Goal: Task Accomplishment & Management: Complete application form

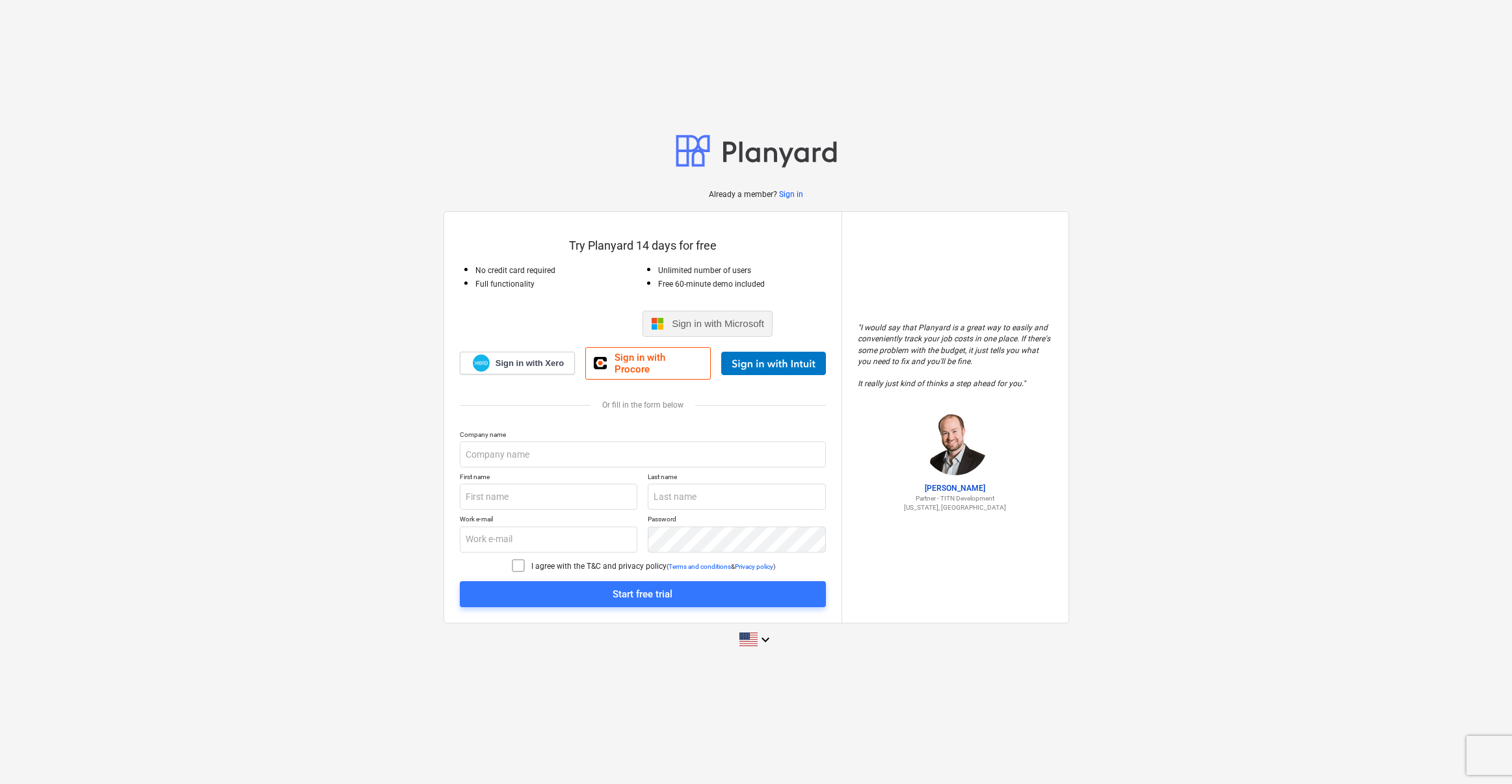
click at [703, 328] on span "Sign in with Microsoft" at bounding box center [718, 324] width 92 height 11
click at [508, 449] on input "text" at bounding box center [643, 455] width 366 height 26
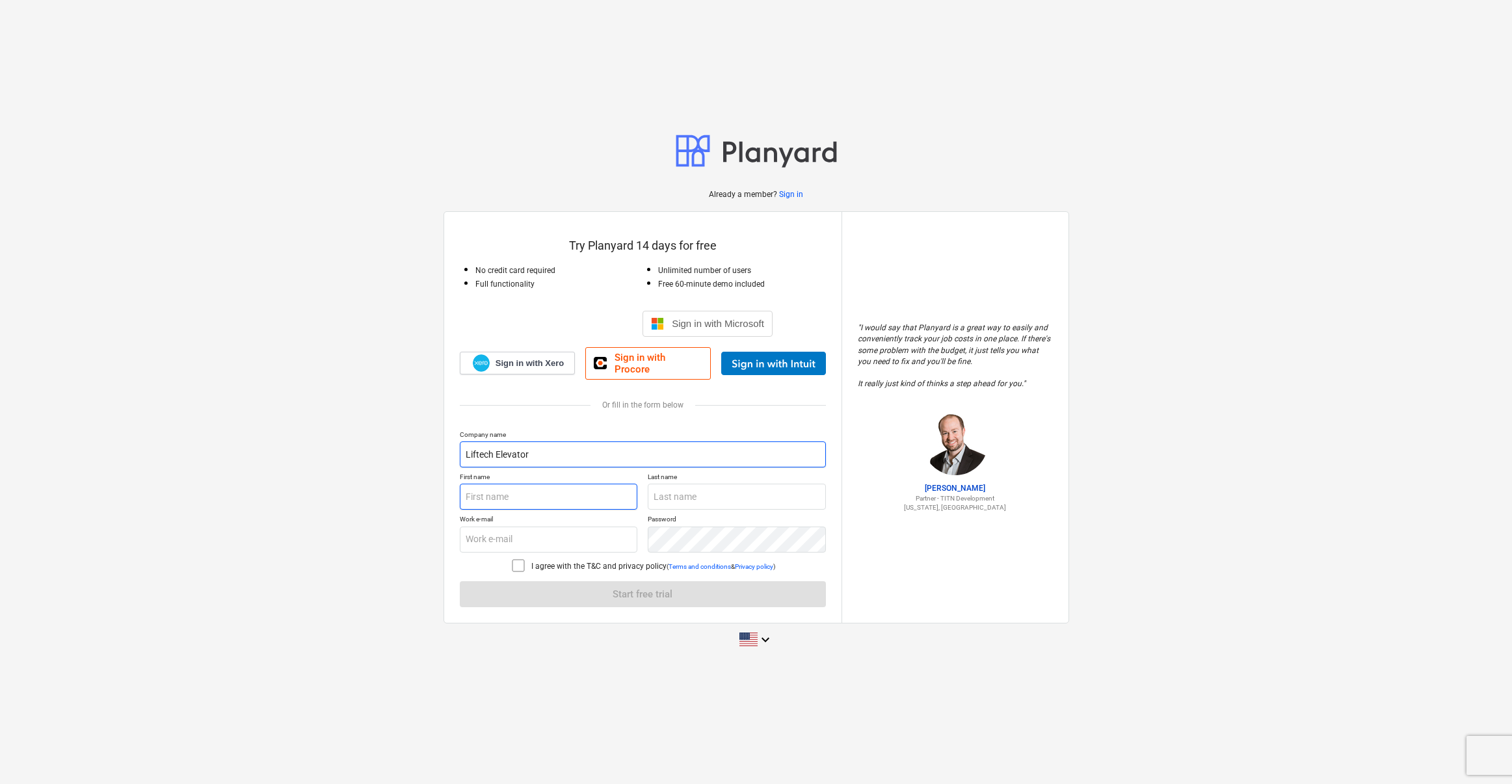
type input "Liftech Elevator"
click at [499, 491] on input "text" at bounding box center [549, 497] width 178 height 26
type input "Sheldon"
type input "Villaruel"
click at [493, 532] on input "text" at bounding box center [549, 540] width 178 height 26
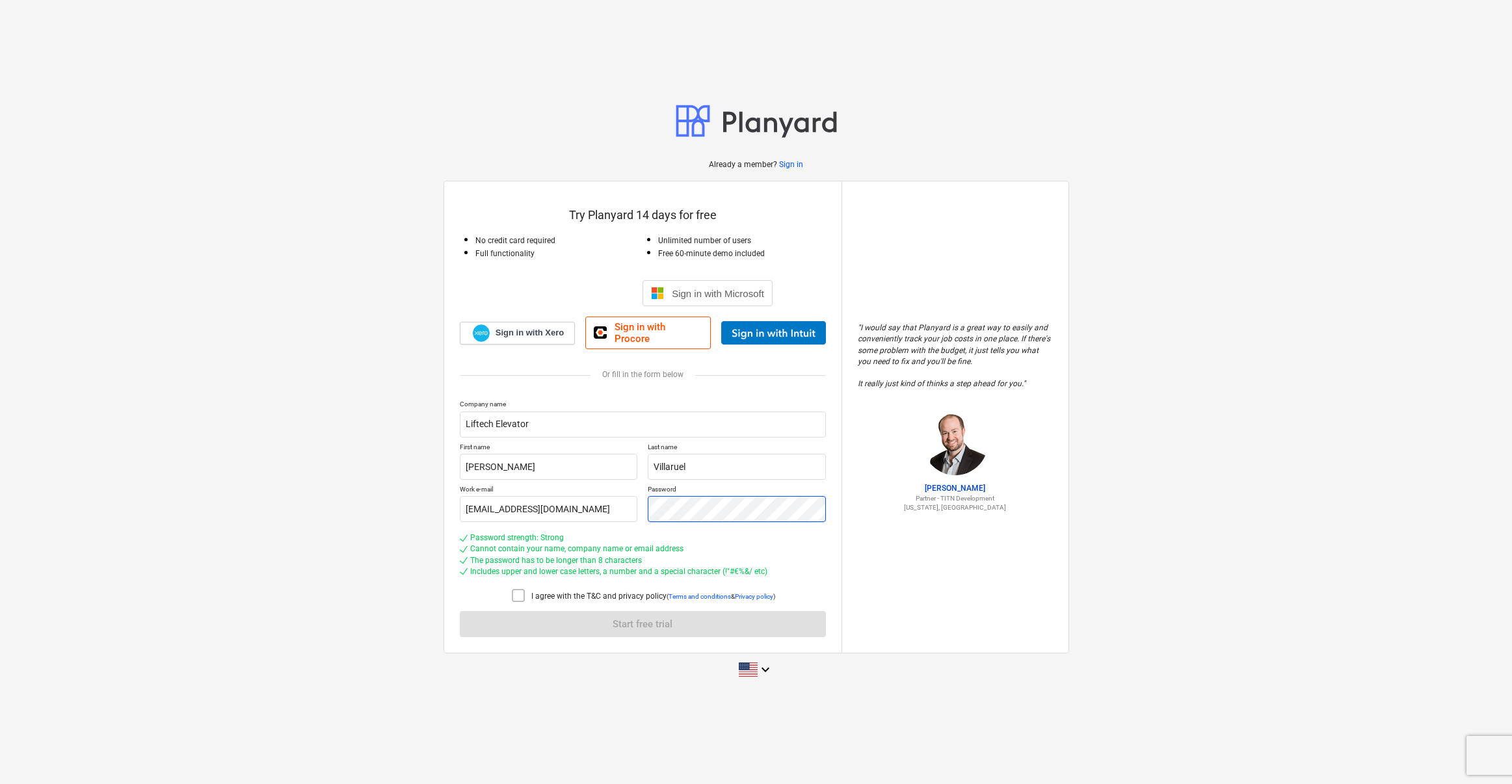
click at [646, 503] on div "Work e-mail info@liftechelevator.net Password" at bounding box center [643, 503] width 366 height 37
click at [406, 509] on div "Already a member? Sign in Try Planyard 14 days for free No credit card required…" at bounding box center [756, 392] width 1512 height 608
click at [518, 594] on icon at bounding box center [518, 595] width 15 height 15
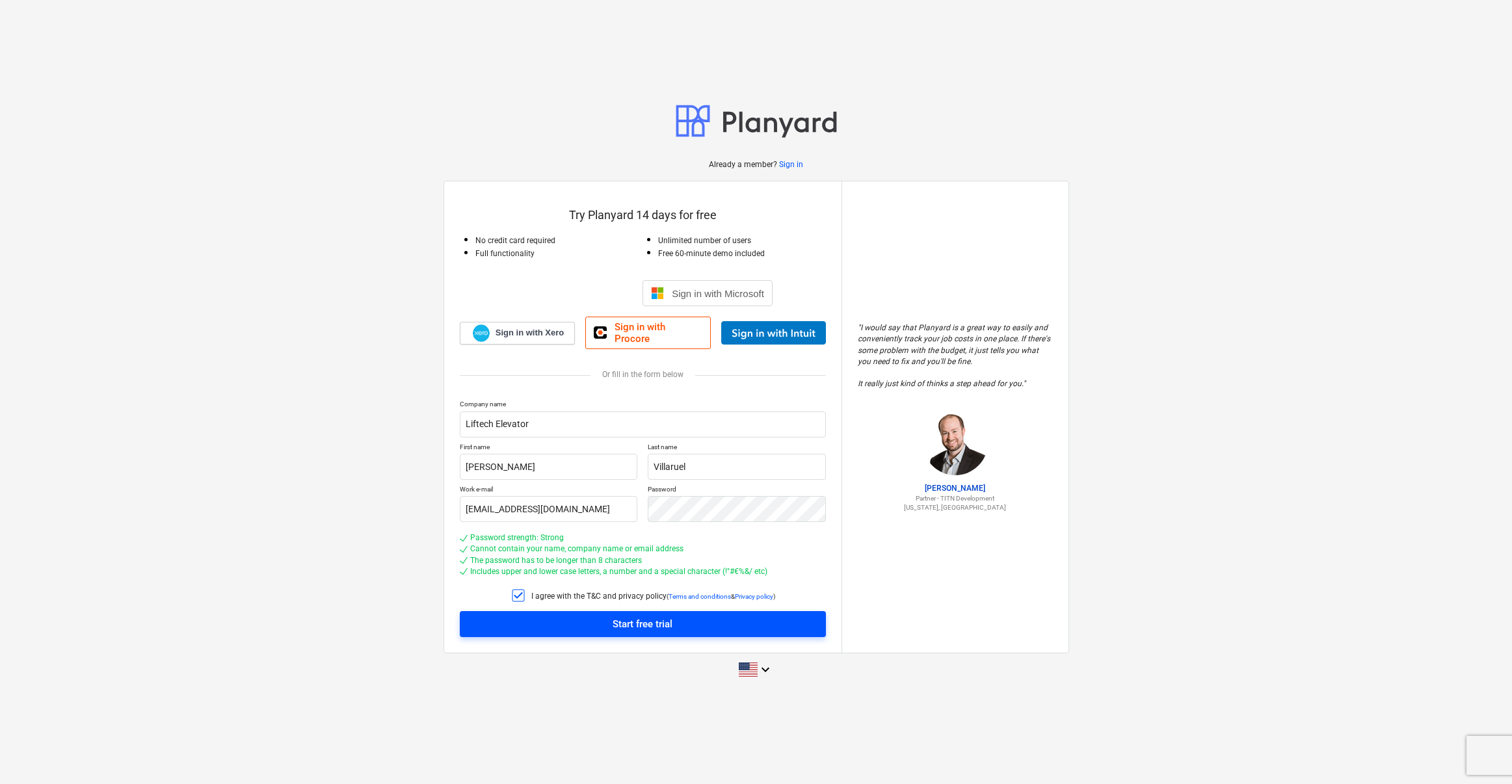
click at [626, 627] on div "Start free trial" at bounding box center [643, 624] width 60 height 17
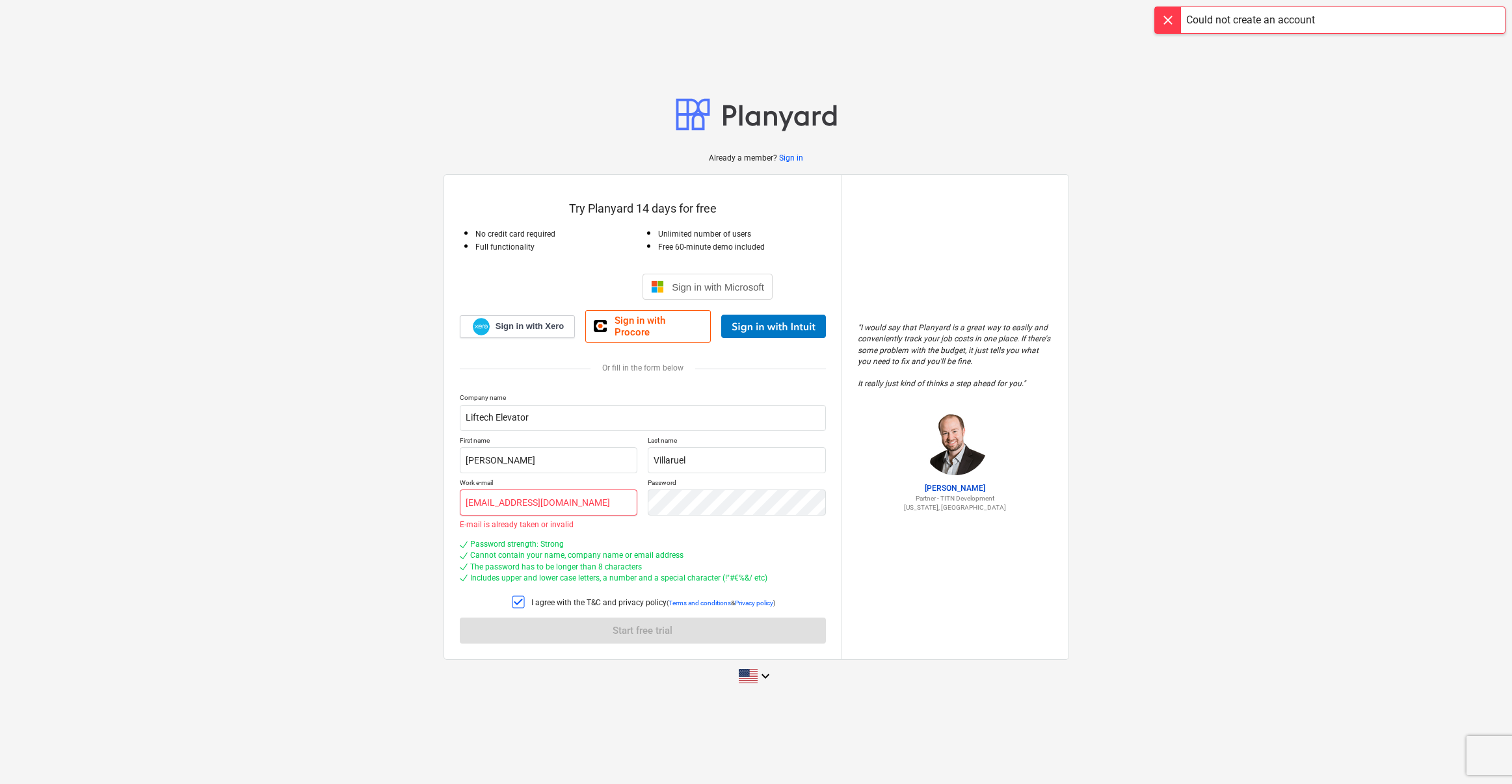
click at [567, 498] on input "info@liftechelevator.net" at bounding box center [549, 502] width 178 height 26
click at [572, 496] on input "info@liftechelevator.net" at bounding box center [549, 502] width 178 height 26
drag, startPoint x: 572, startPoint y: 496, endPoint x: 440, endPoint y: 491, distance: 132.1
click at [440, 491] on div "Already a member? Sign in Try Planyard 14 days for free No credit card required…" at bounding box center [756, 392] width 1512 height 621
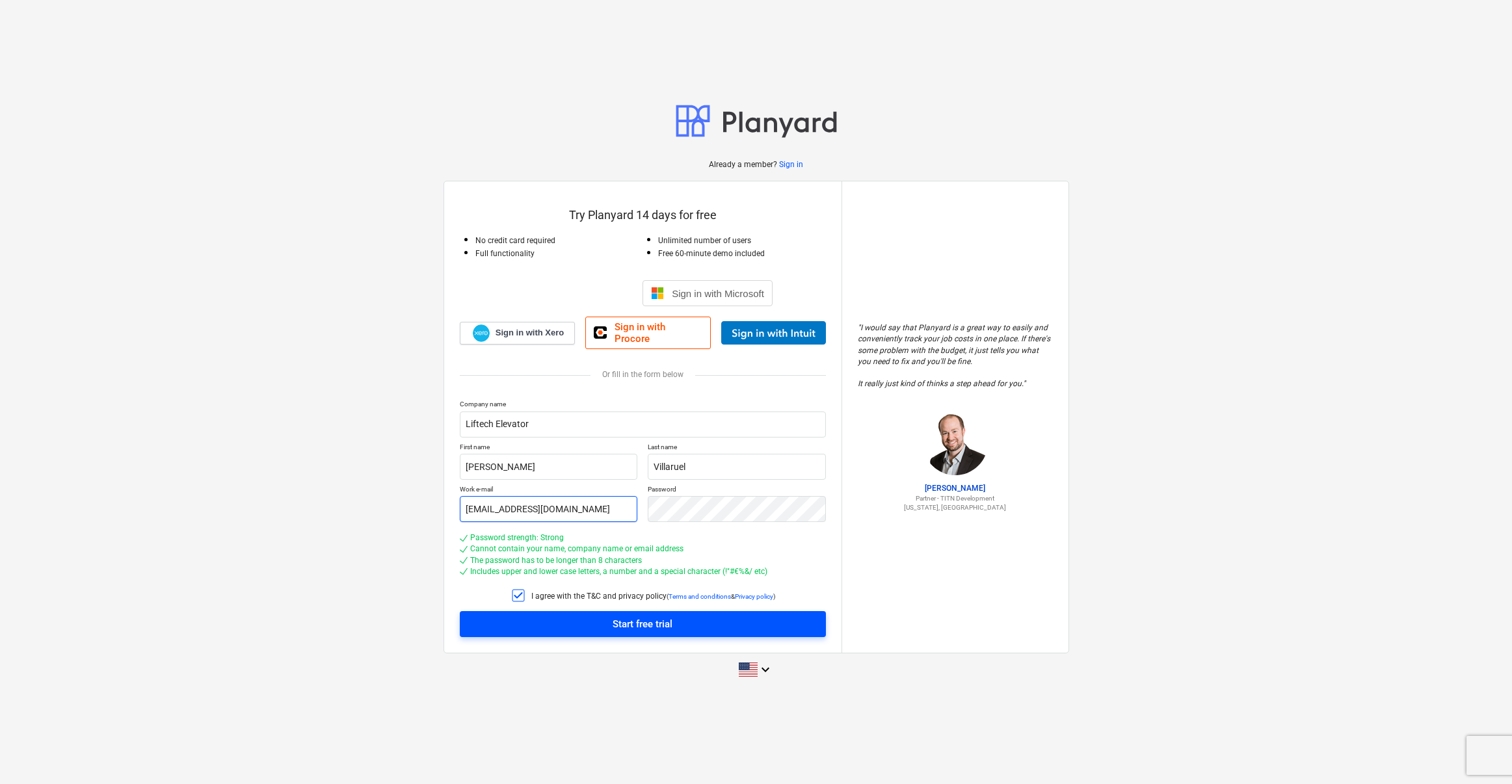
type input "info@liftechelevator.net"
click at [654, 621] on div "Start free trial" at bounding box center [643, 624] width 60 height 17
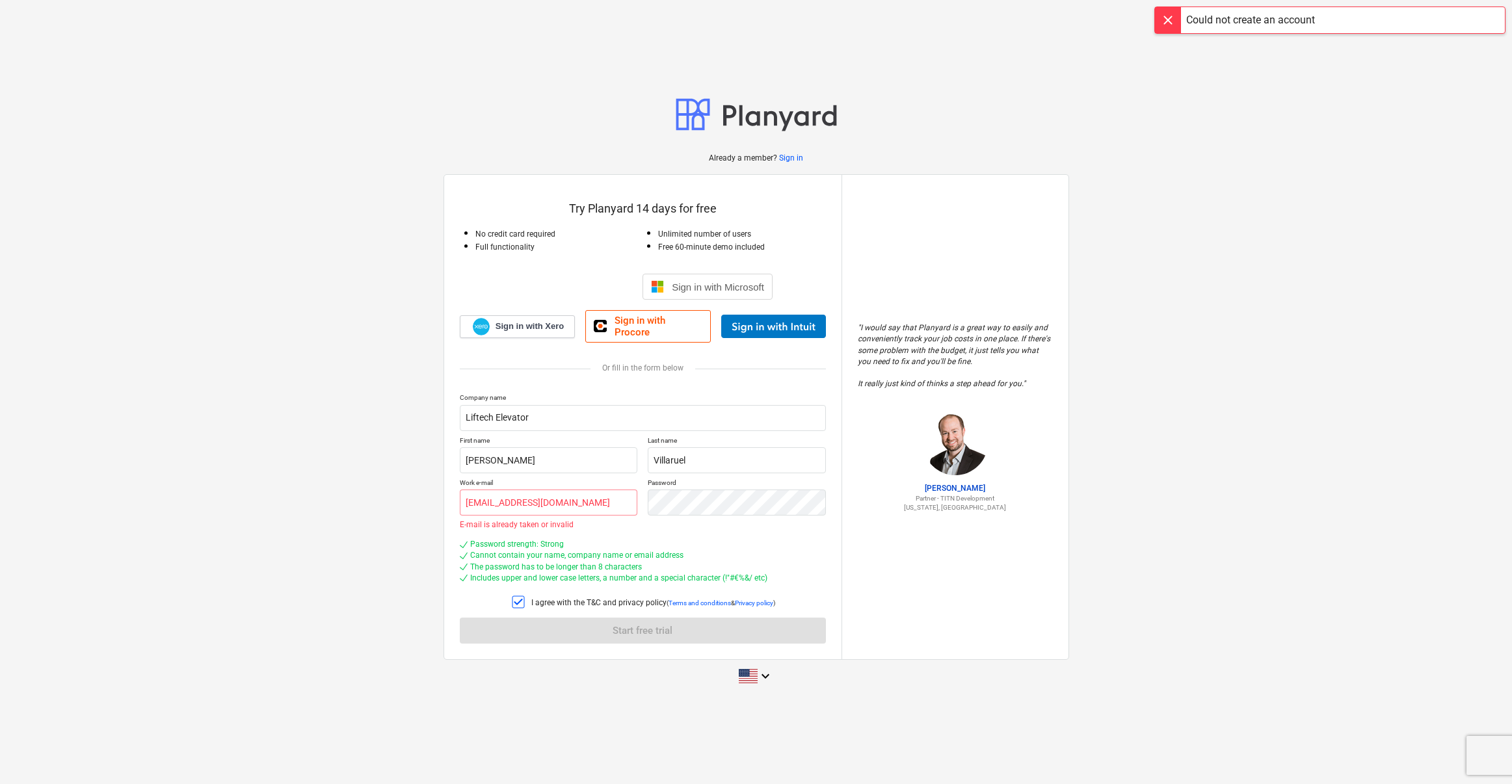
click at [794, 163] on p "Sign in" at bounding box center [792, 159] width 24 height 11
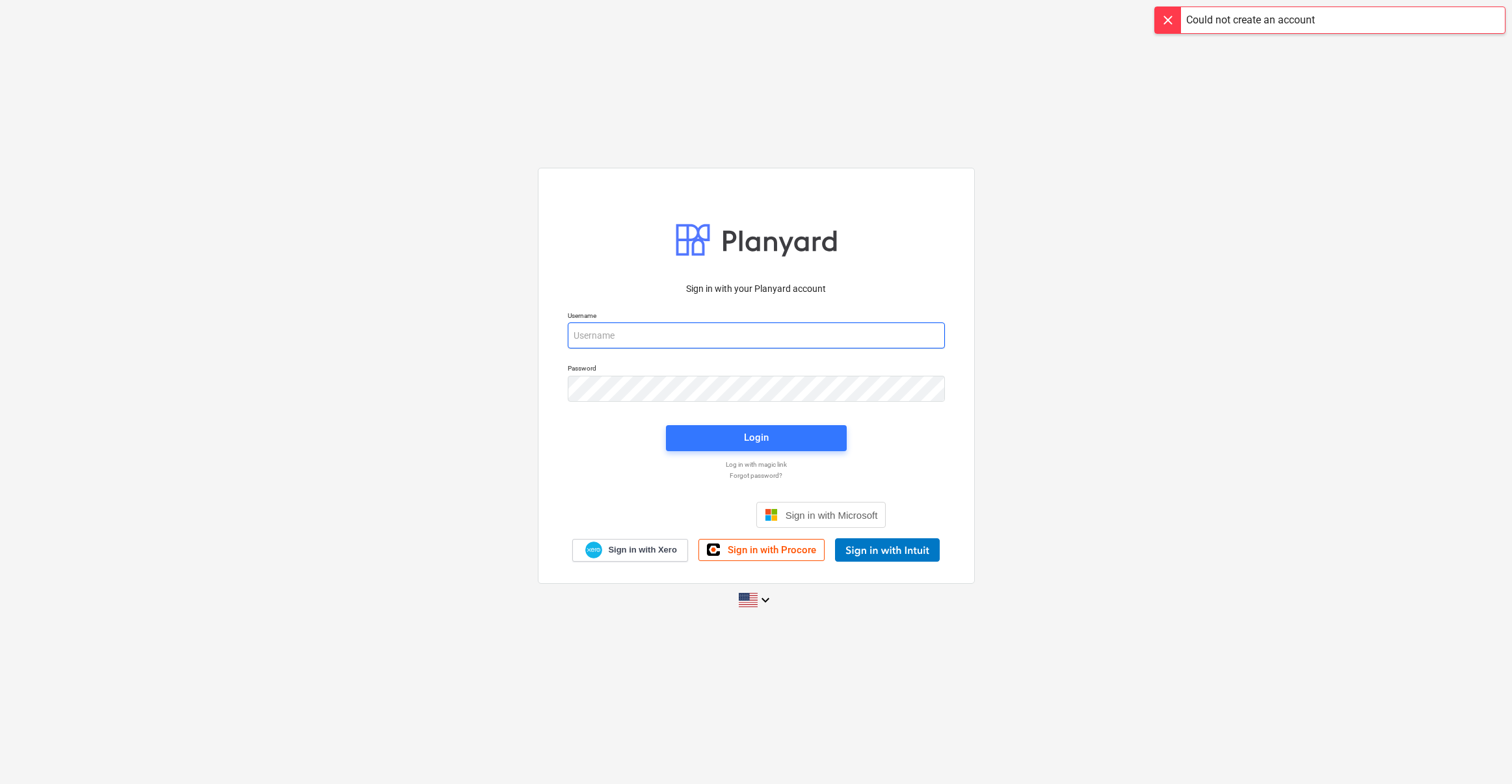
click at [624, 334] on input "email" at bounding box center [757, 336] width 377 height 26
click at [766, 478] on p "Forgot password?" at bounding box center [756, 476] width 390 height 8
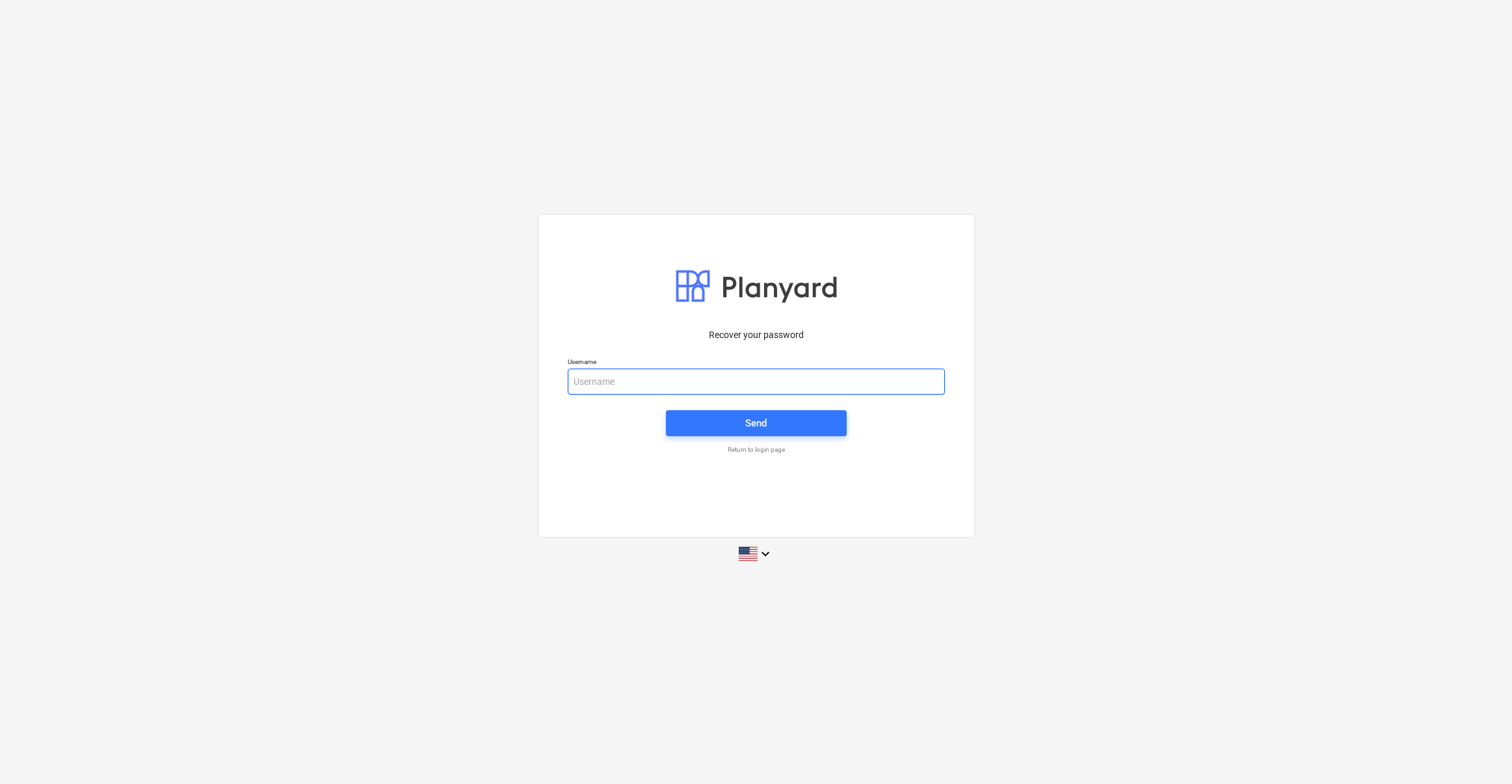
click at [627, 372] on input "email" at bounding box center [757, 382] width 377 height 26
type input "[EMAIL_ADDRESS][DOMAIN_NAME]"
click at [763, 428] on div "Send" at bounding box center [756, 423] width 22 height 17
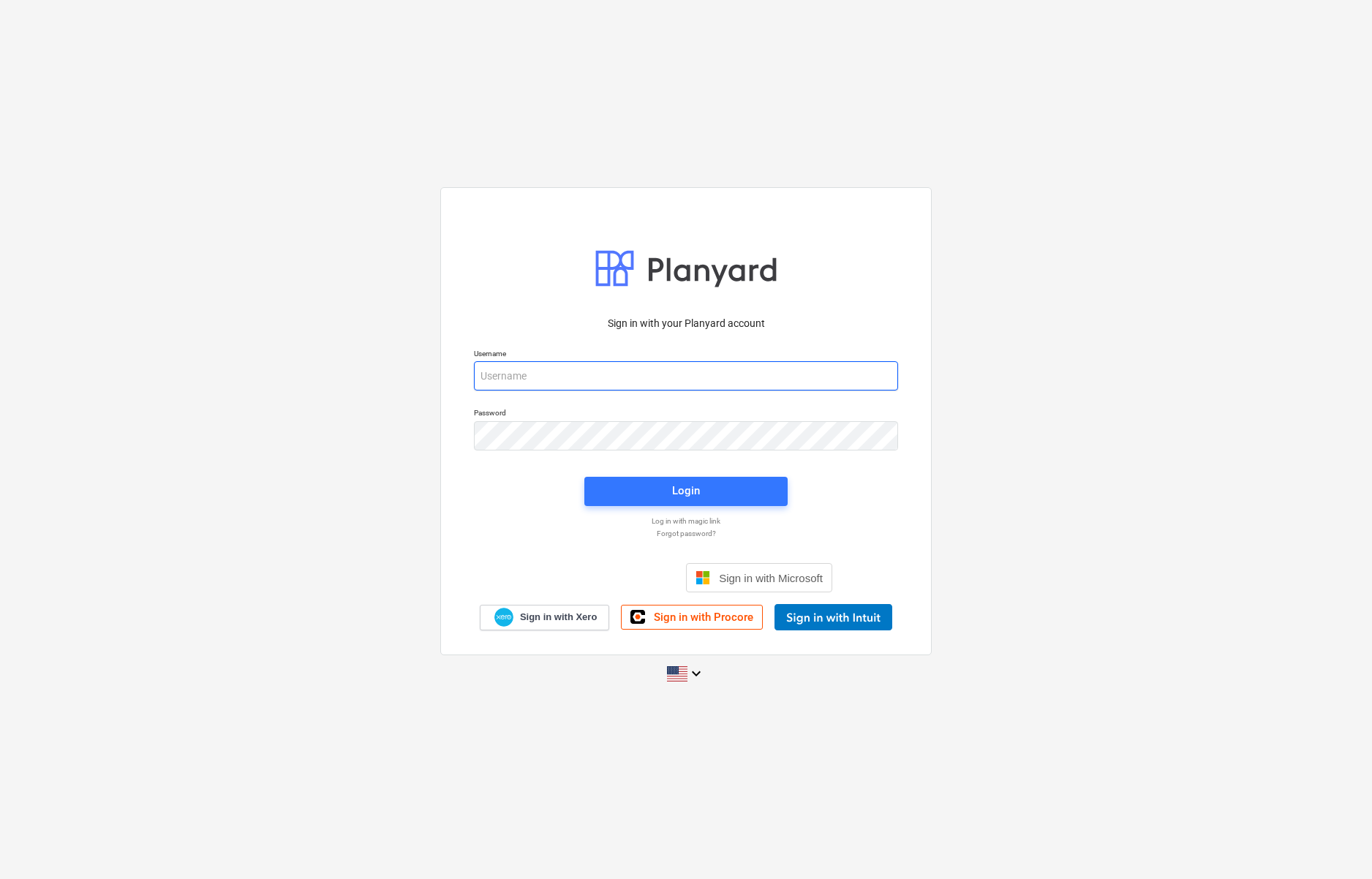
click at [541, 381] on input "email" at bounding box center [686, 376] width 424 height 29
type input "[EMAIL_ADDRESS][DOMAIN_NAME]"
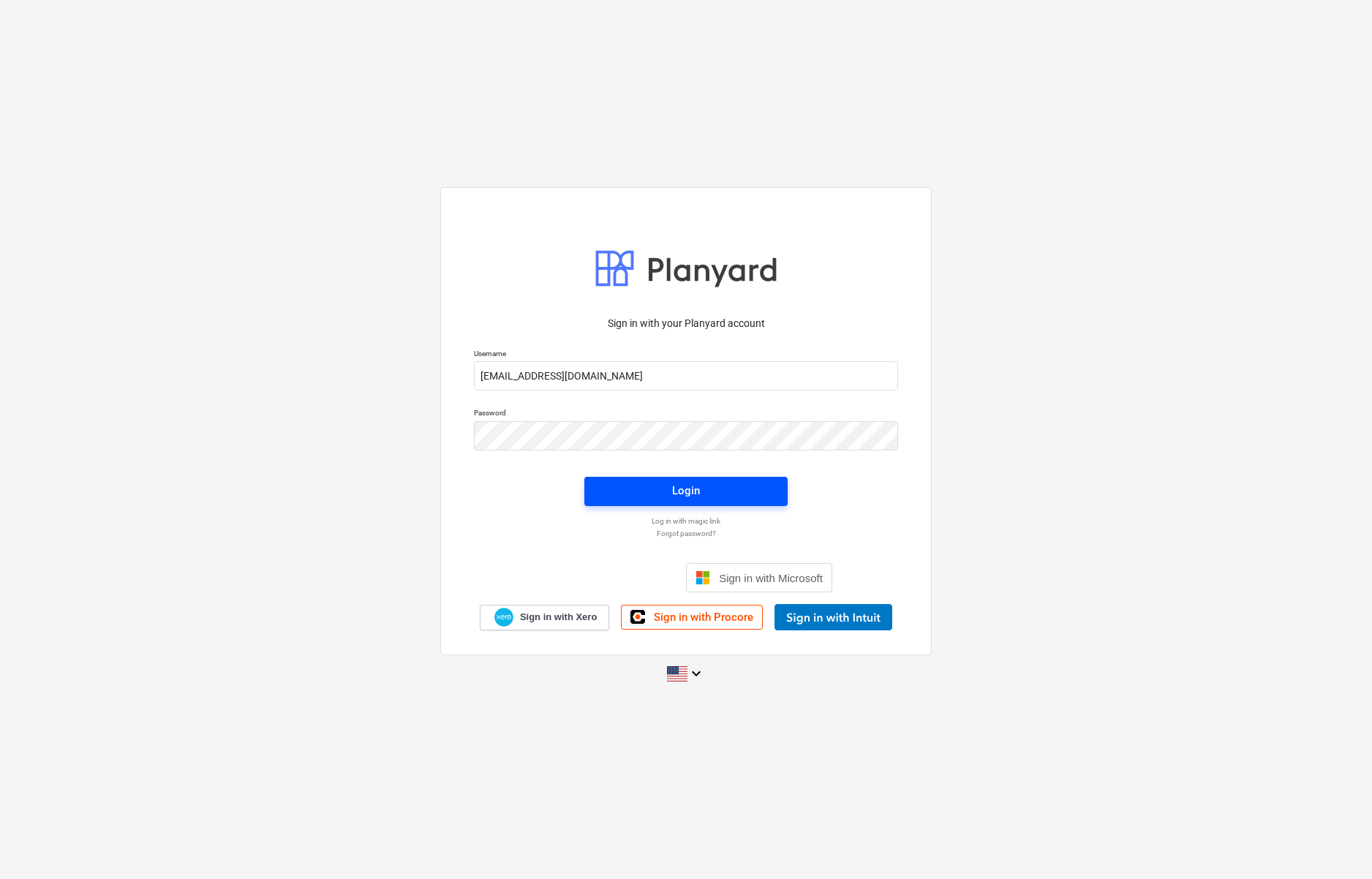
click at [668, 490] on span "Login" at bounding box center [686, 490] width 168 height 19
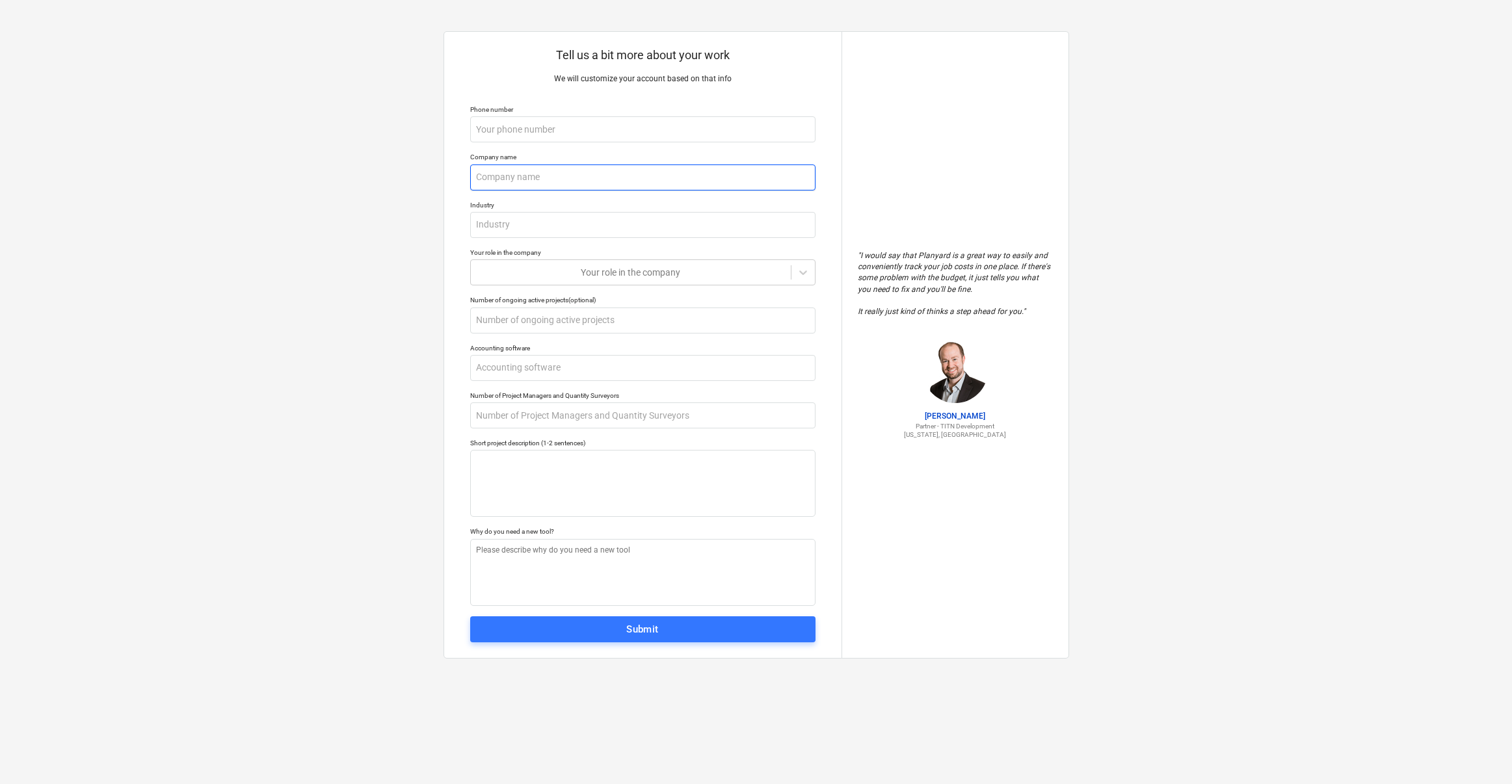
click at [513, 181] on input "text" at bounding box center [643, 177] width 346 height 26
type textarea "x"
type input "L"
type textarea "x"
type input "Li"
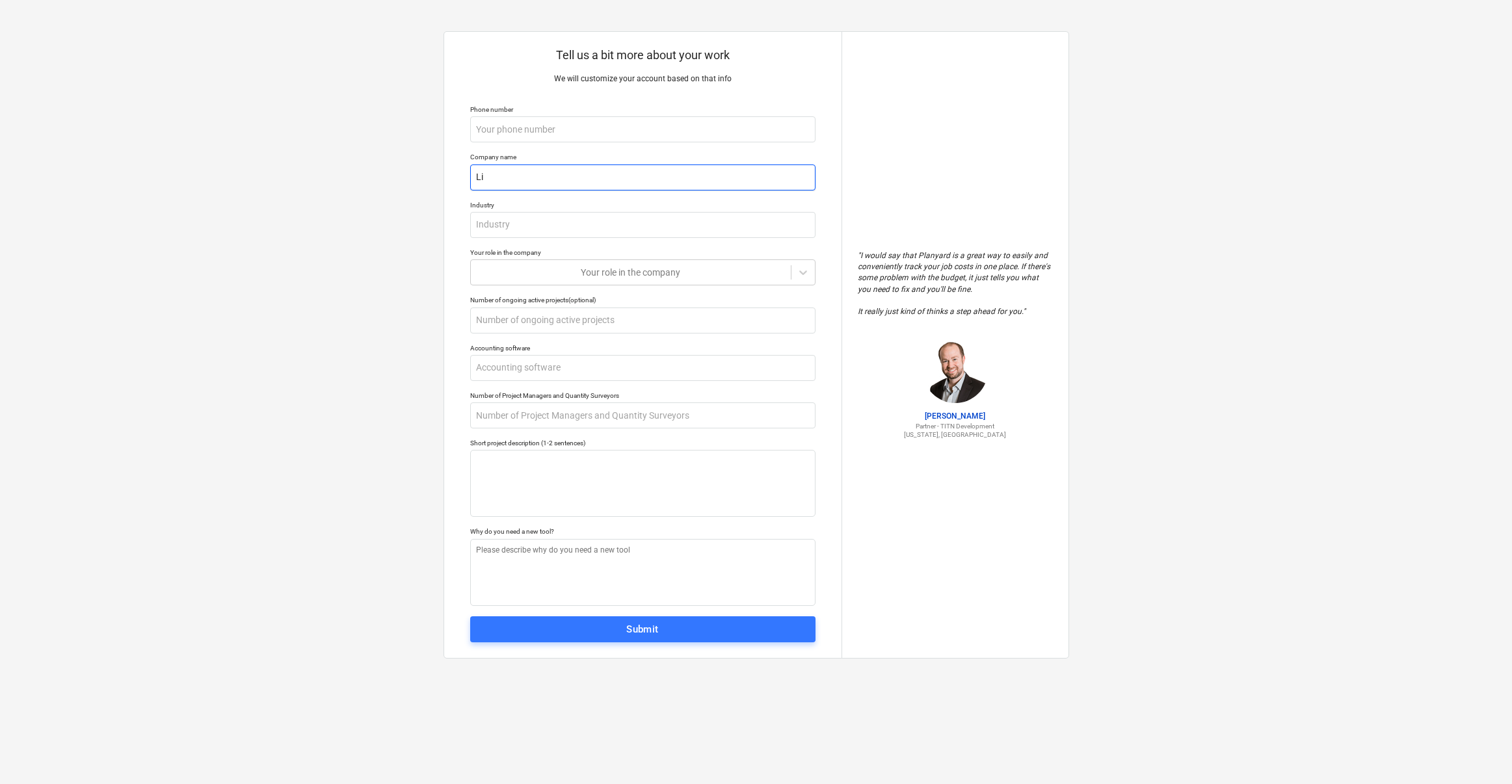
type textarea "x"
type input "Lif"
type textarea "x"
type input "Lift"
type textarea "x"
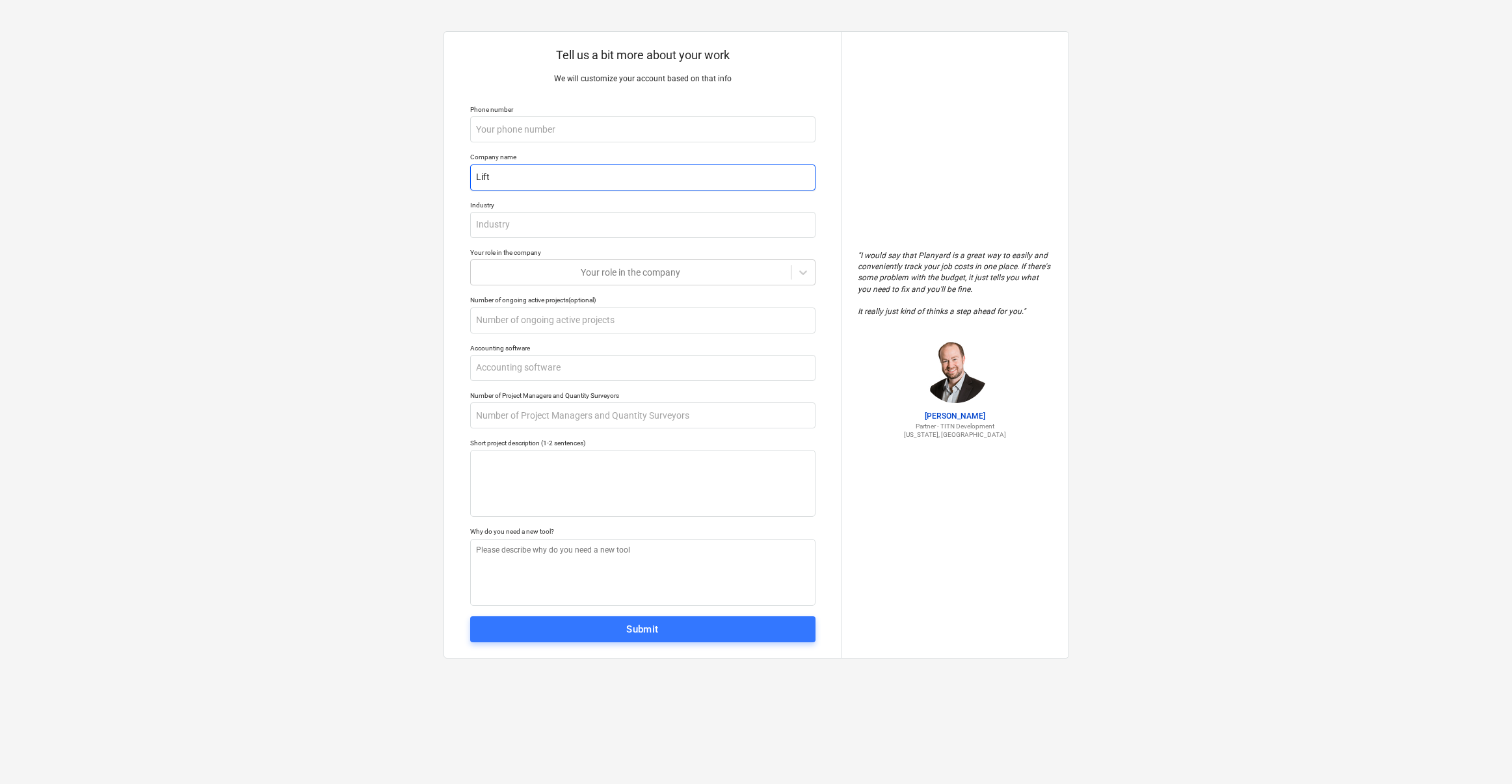
type input "Lifte"
type textarea "x"
type input "Liftec"
type textarea "x"
type input "Liftech"
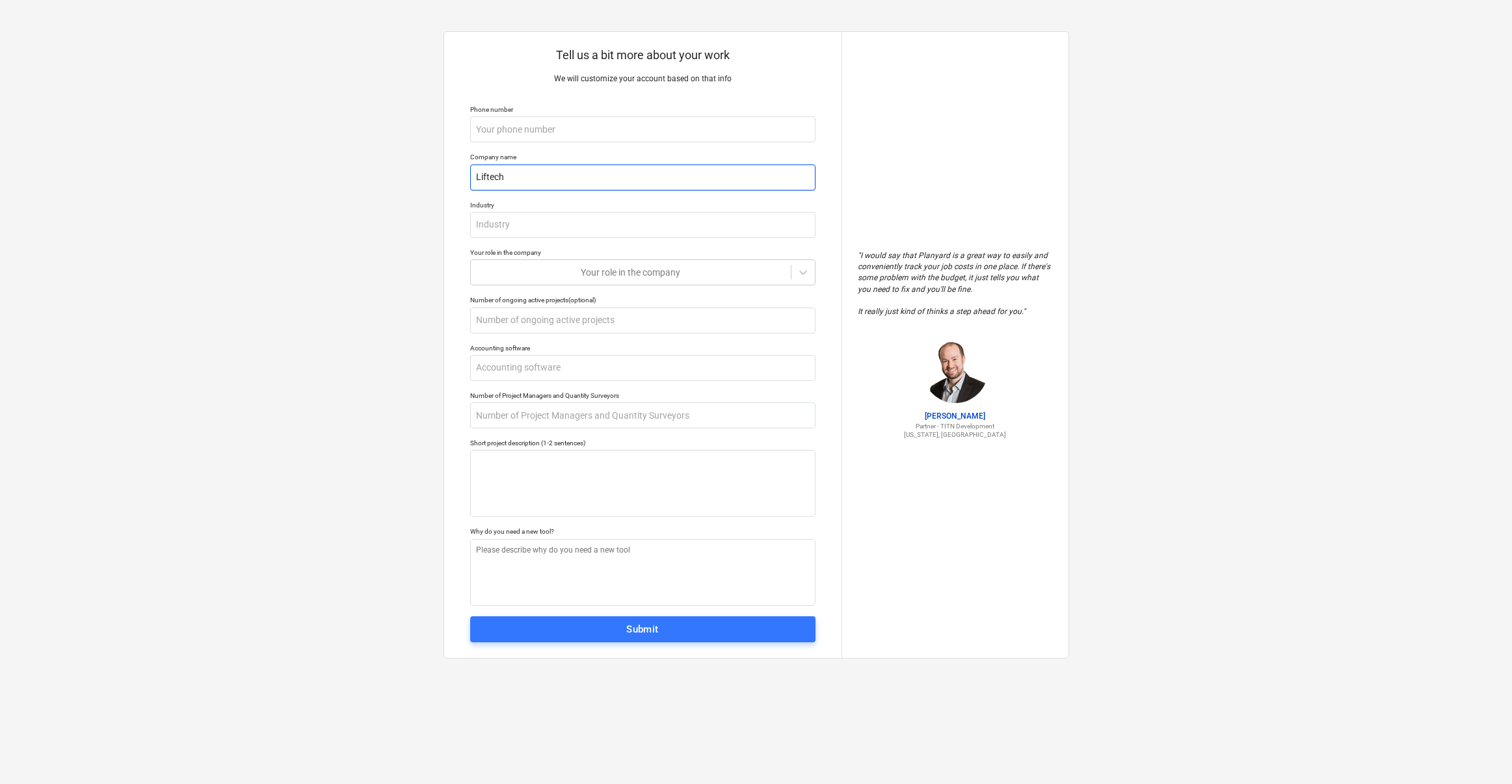
type textarea "x"
type input "Liftech"
type textarea "x"
type input "Liftech E"
type textarea "x"
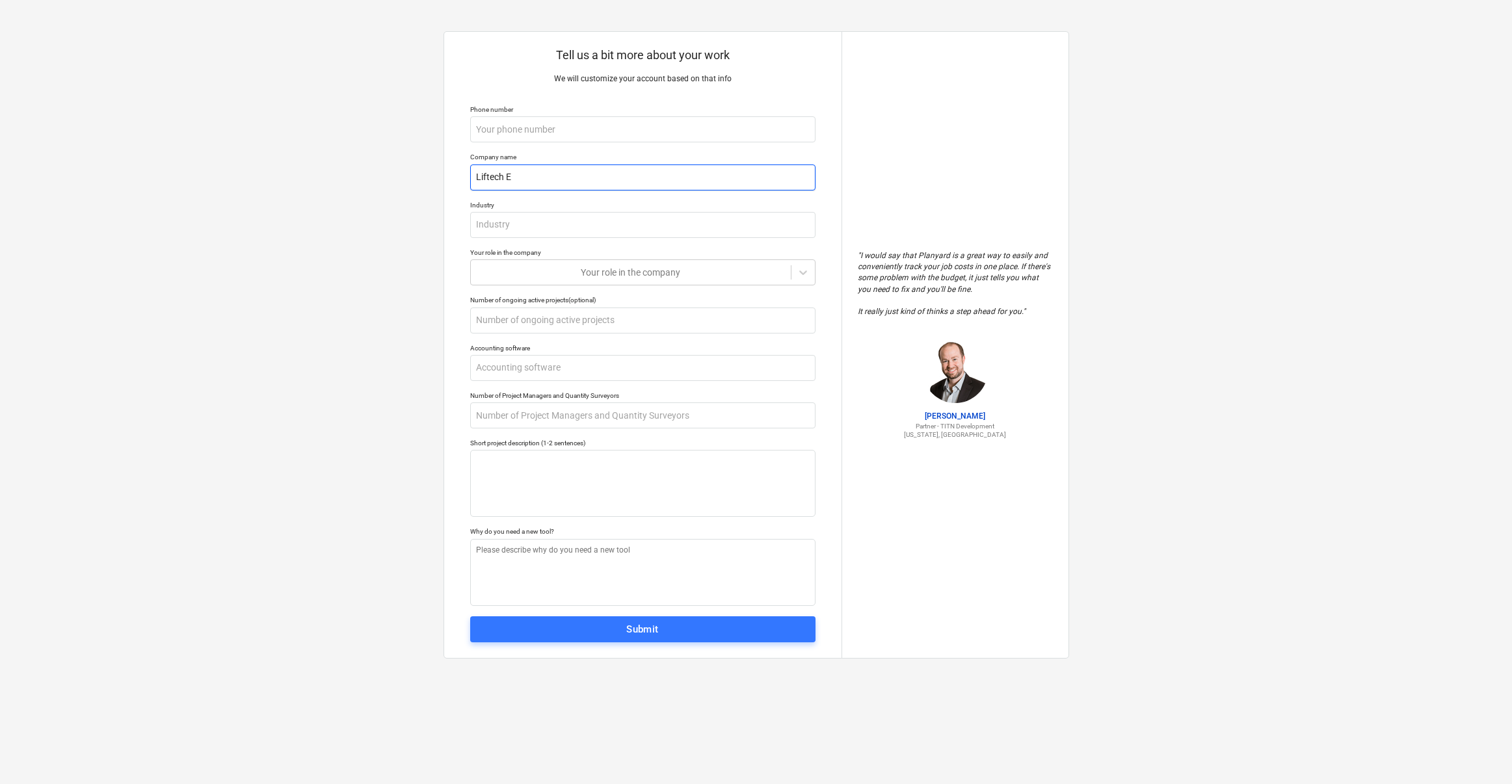
type input "Liftech El"
type textarea "x"
type input "Liftech Ele"
type textarea "x"
type input "Liftech Elev"
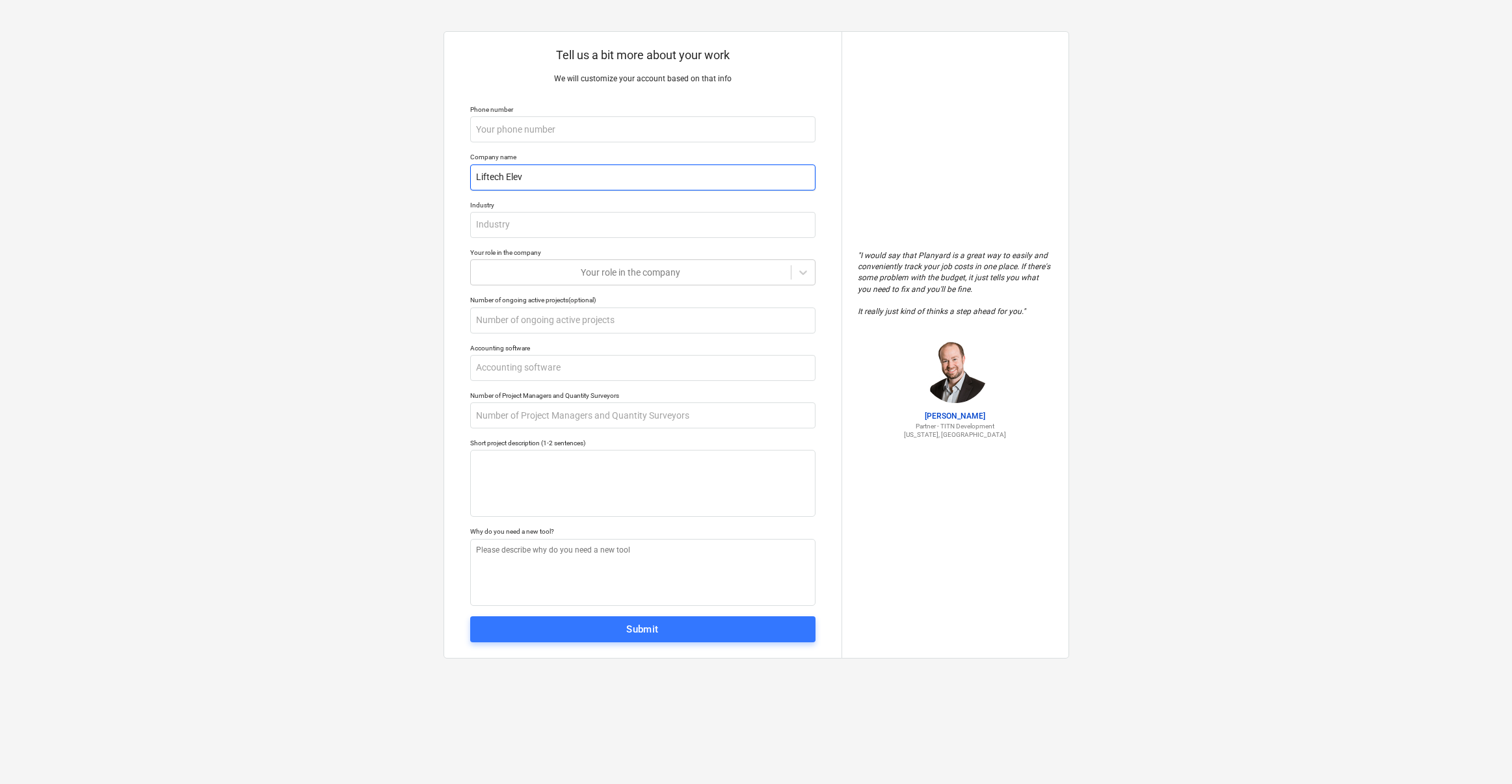
type textarea "x"
type input "Liftech Eleva"
type textarea "x"
type input "Liftech Elevat"
type textarea "x"
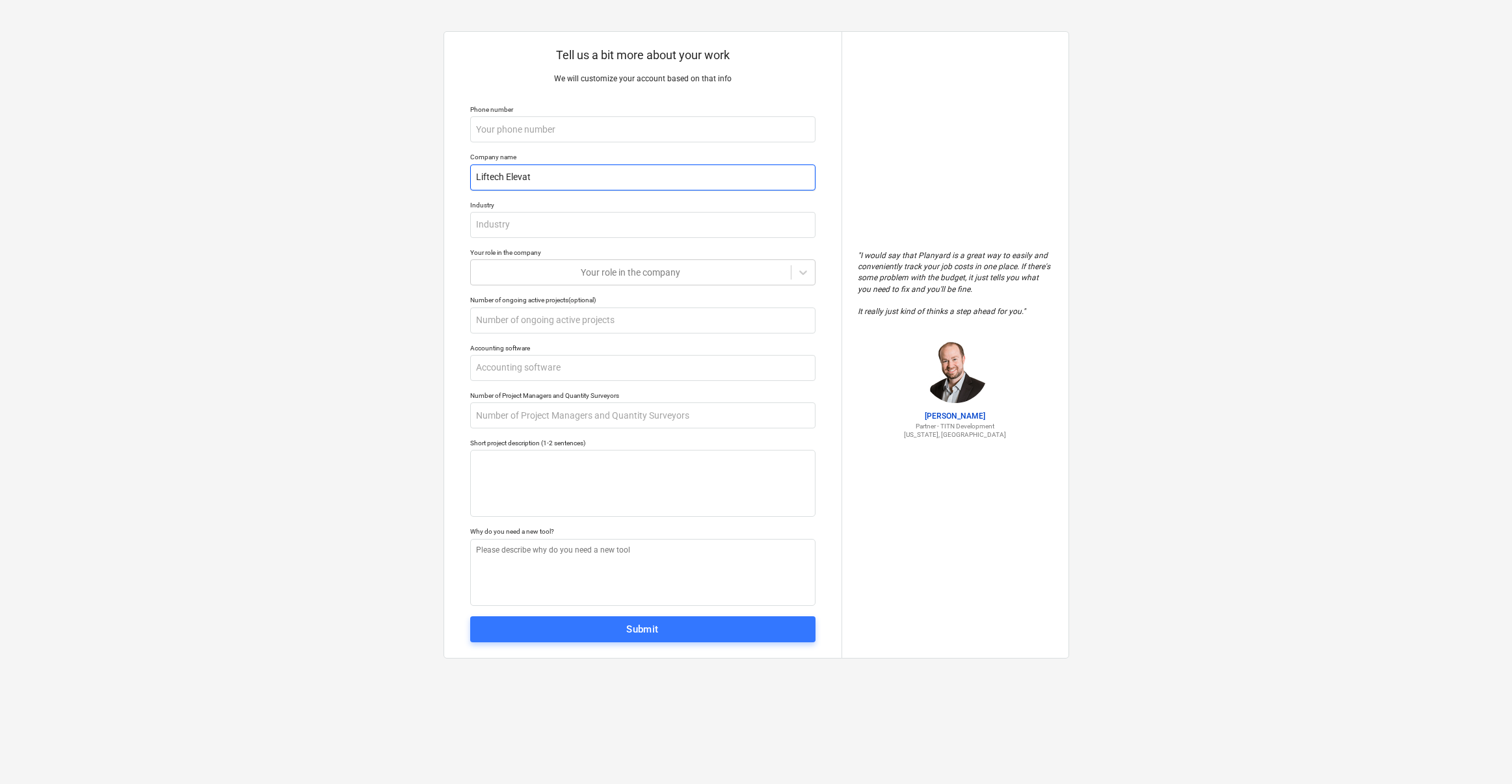
type input "Liftech Elevato"
type textarea "x"
type input "Liftech Elevator"
click at [546, 128] on input "text" at bounding box center [643, 129] width 346 height 26
click at [571, 223] on input "text" at bounding box center [643, 225] width 346 height 26
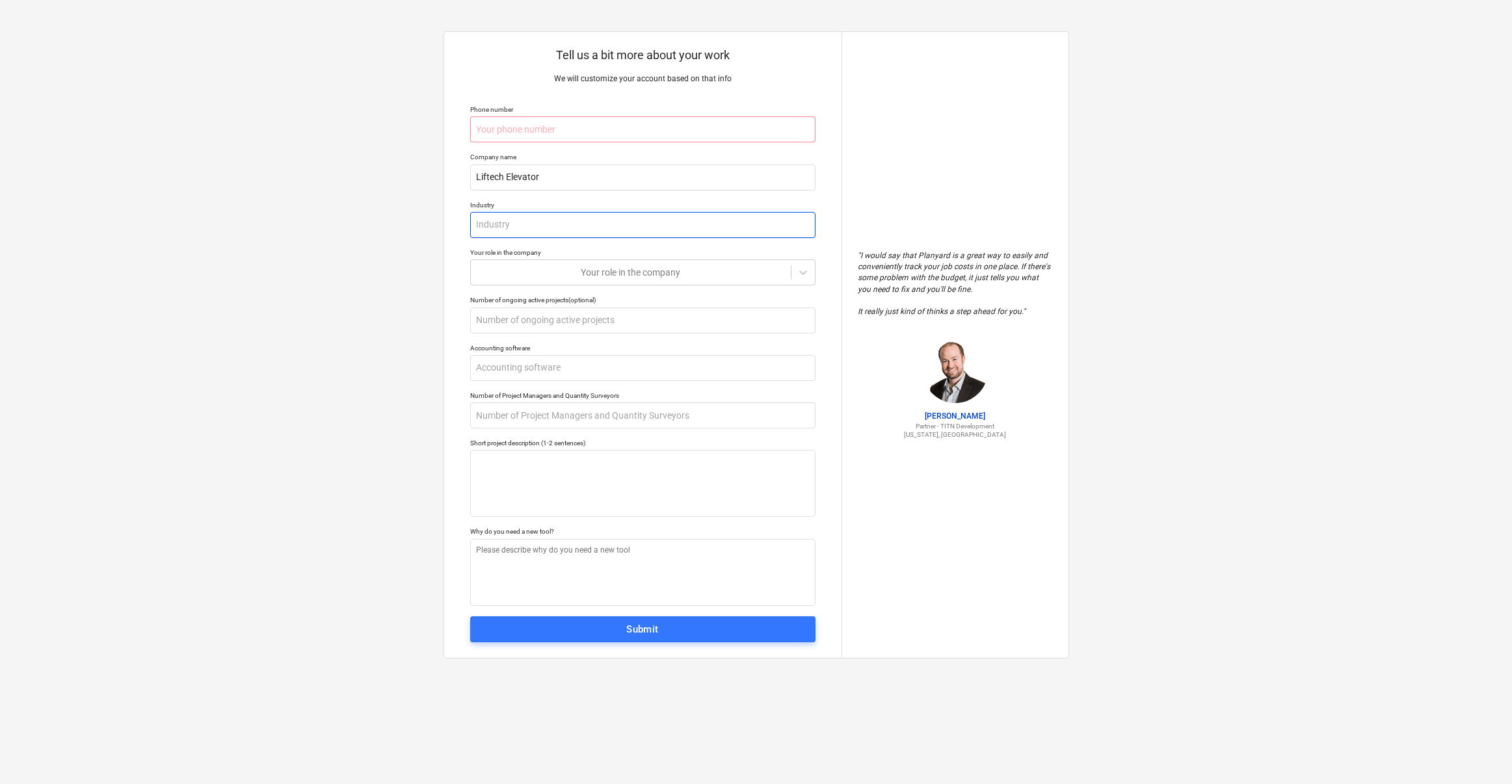
click at [708, 231] on input "text" at bounding box center [643, 225] width 346 height 26
type textarea "x"
type input "E"
type textarea "x"
type input "El"
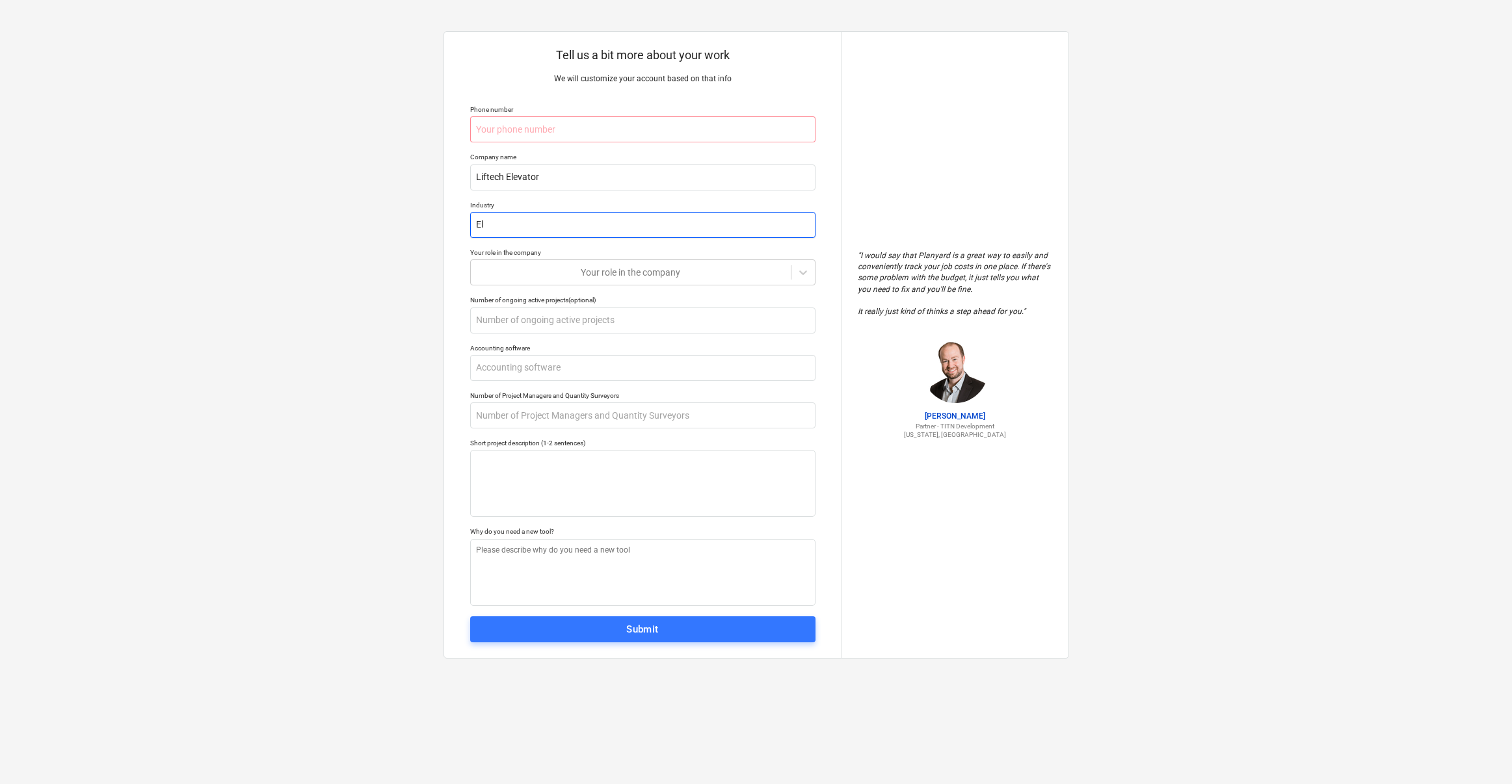
type textarea "x"
type input "Ele"
type textarea "x"
type input "Elev"
type textarea "x"
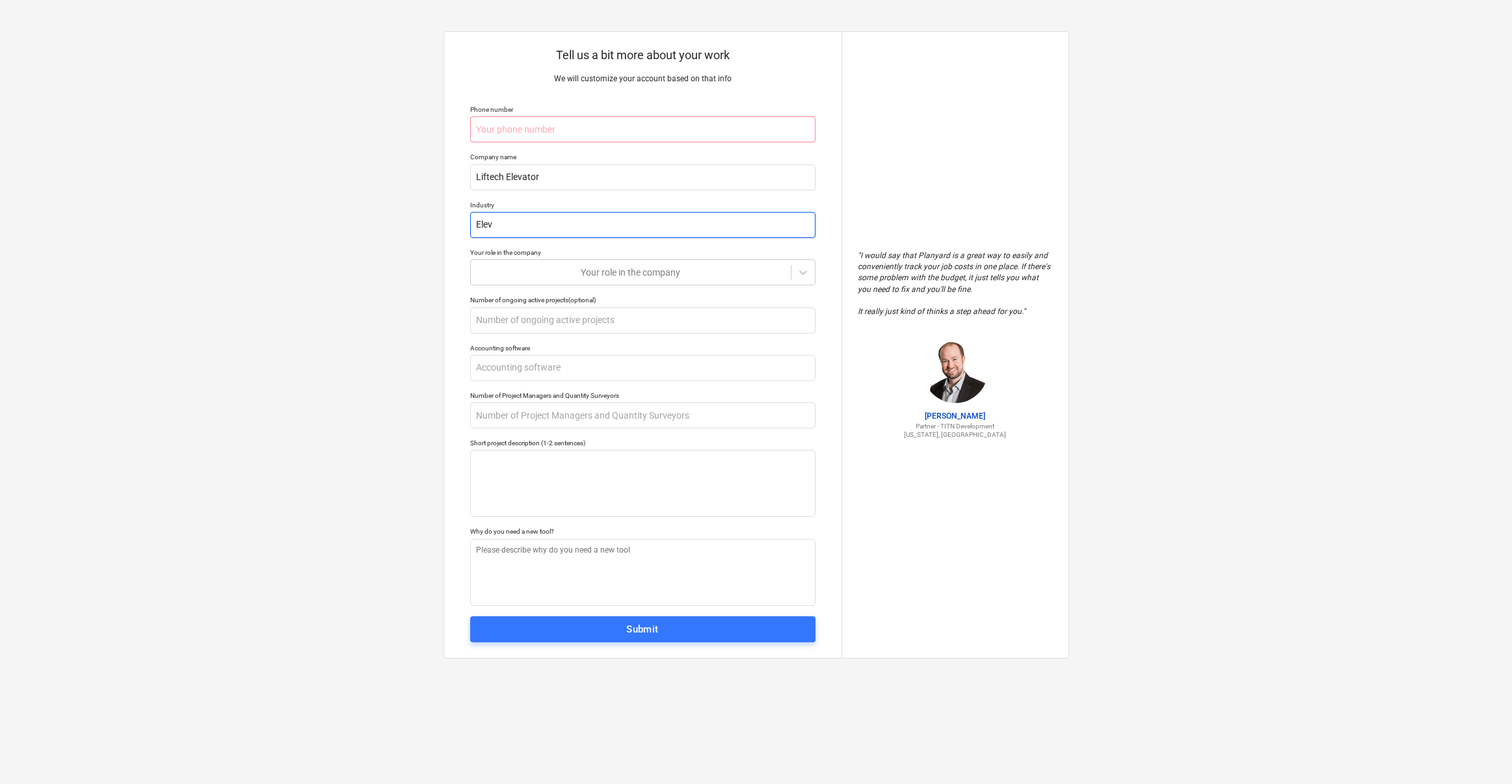
type input "Eleva"
type textarea "x"
type input "Elevat"
type textarea "x"
type input "Elevato"
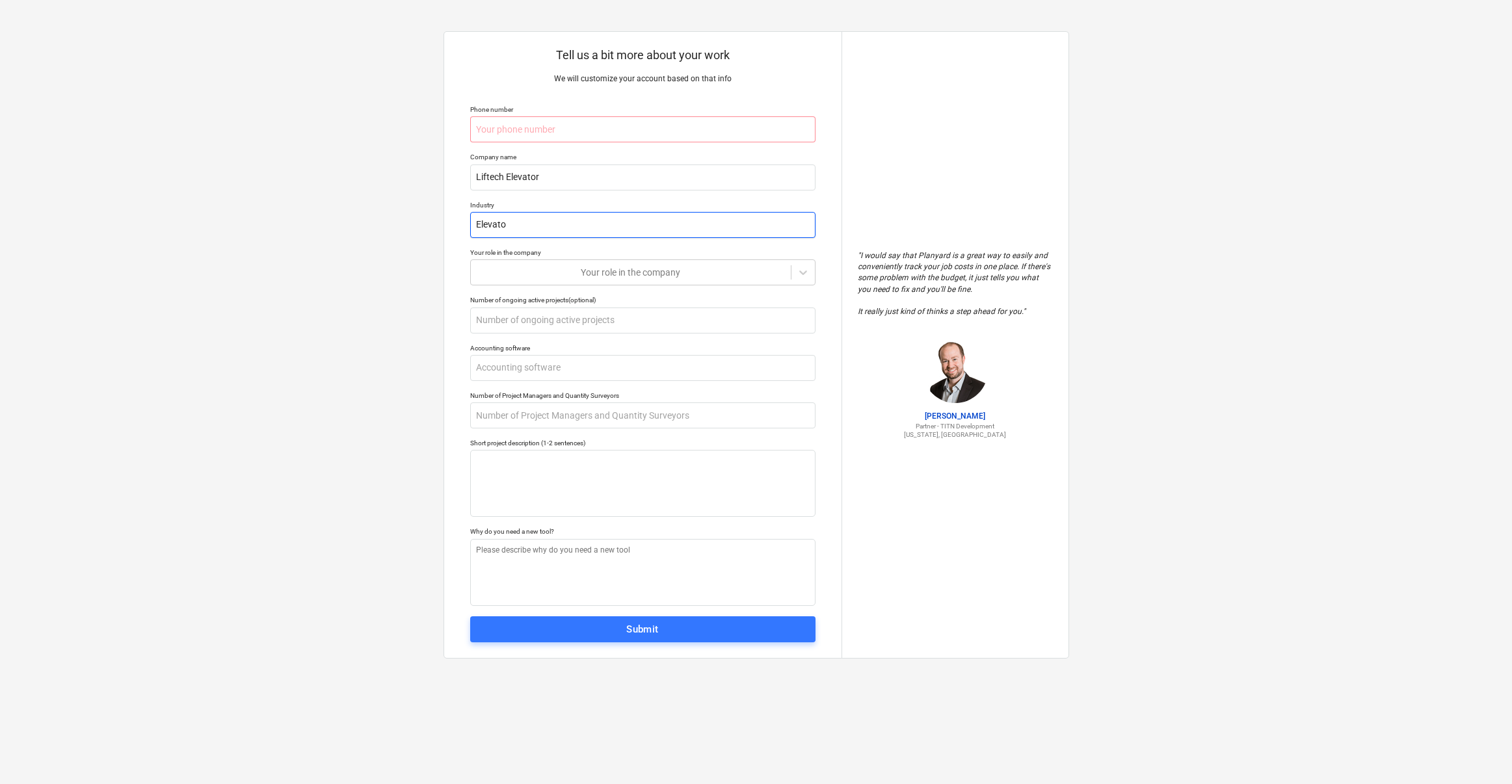
type textarea "x"
type input "Elevator"
click at [587, 271] on div at bounding box center [631, 273] width 307 height 13
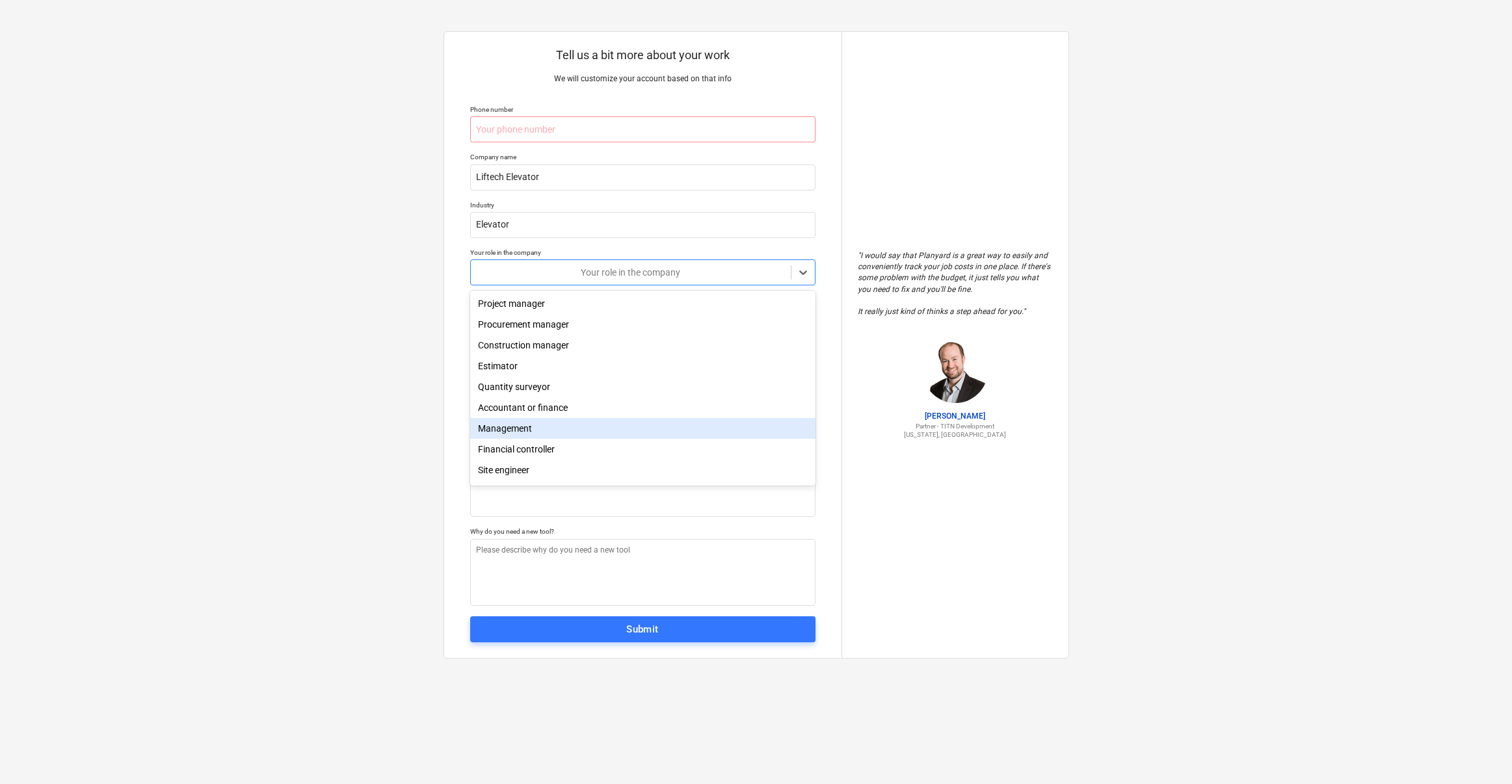
scroll to position [42, 0]
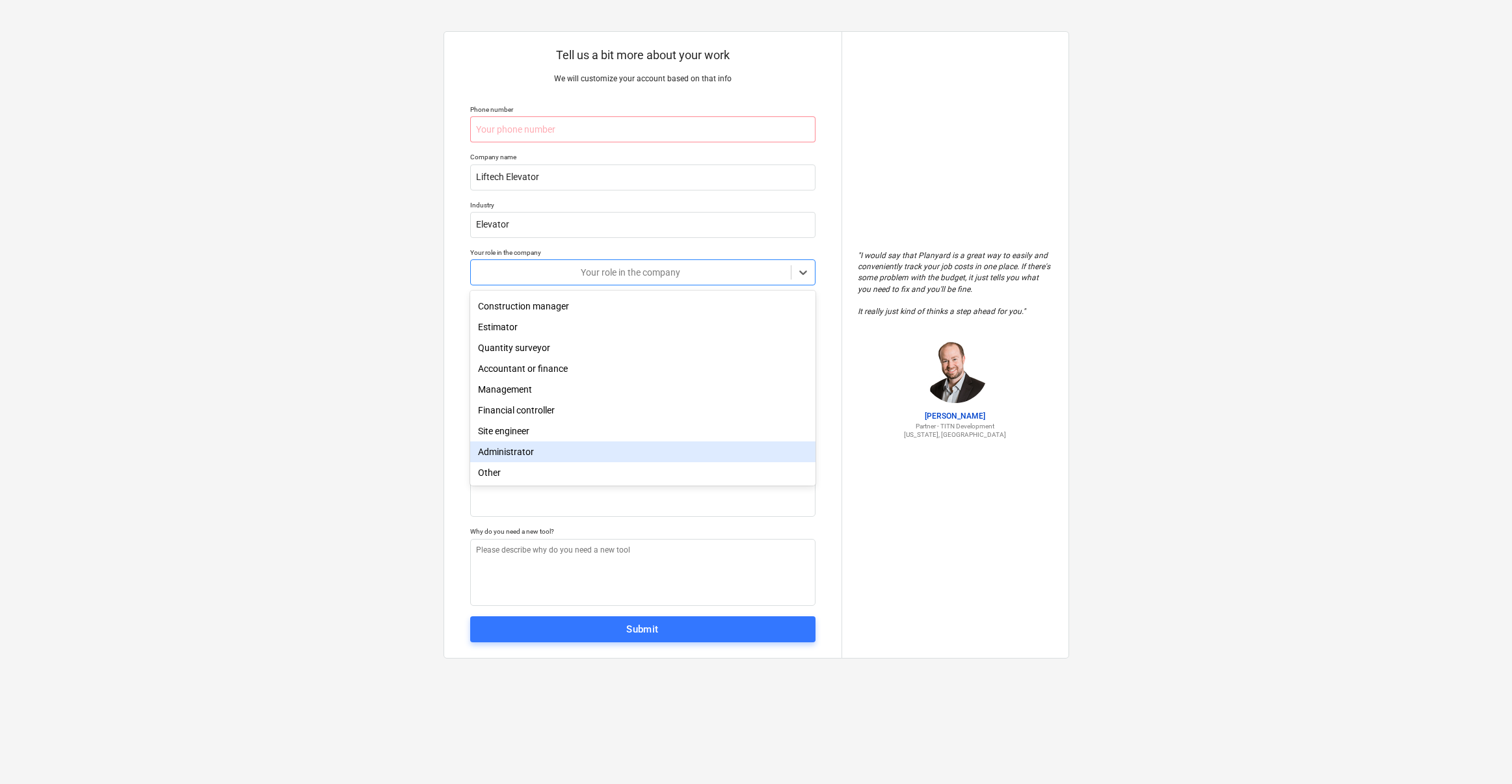
click at [529, 451] on div "Administrator" at bounding box center [643, 452] width 346 height 21
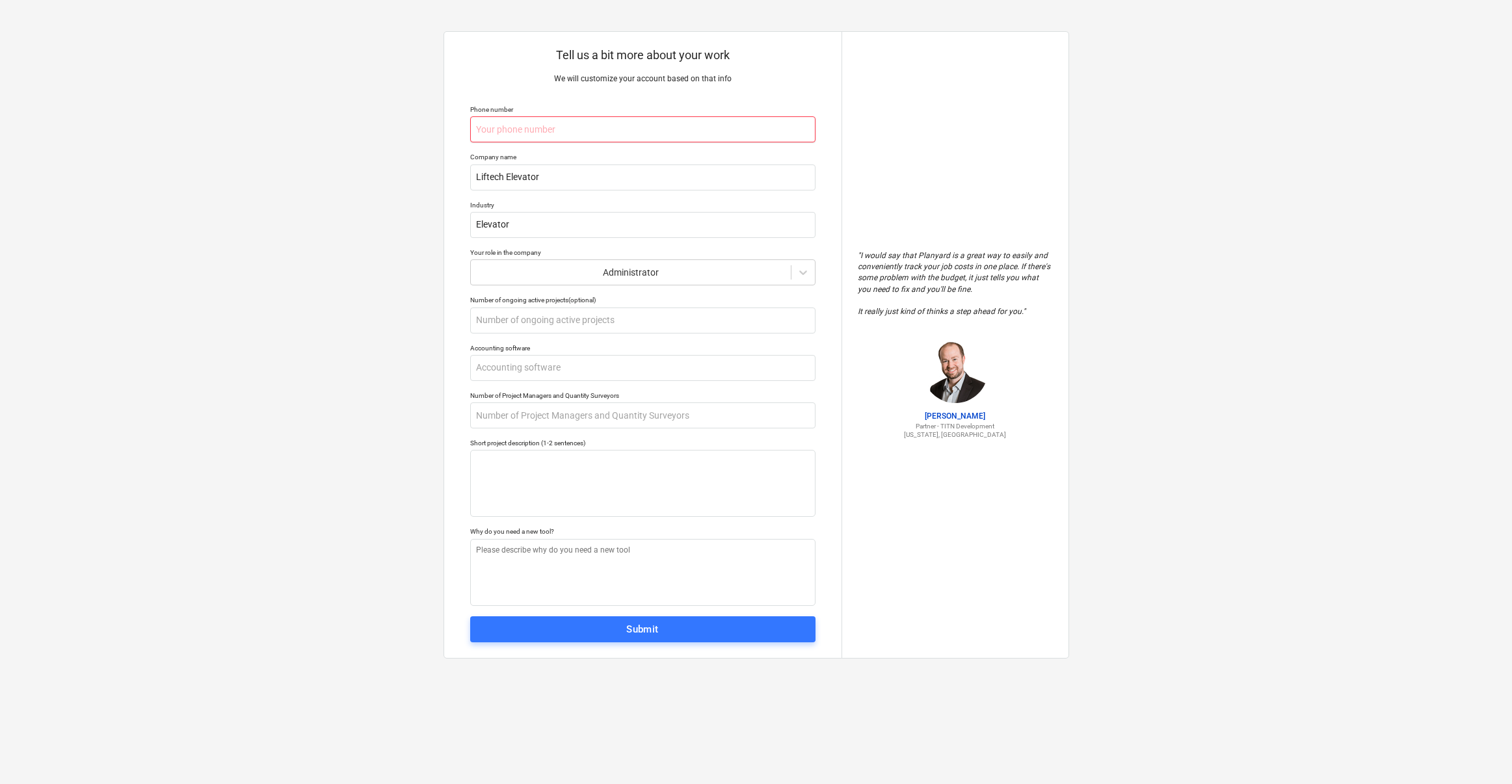
click at [542, 138] on input "text" at bounding box center [643, 129] width 346 height 26
paste input "[PHONE_NUMBER]"
type textarea "x"
type input "[PHONE_NUMBER]"
click at [542, 364] on input "text" at bounding box center [643, 368] width 346 height 26
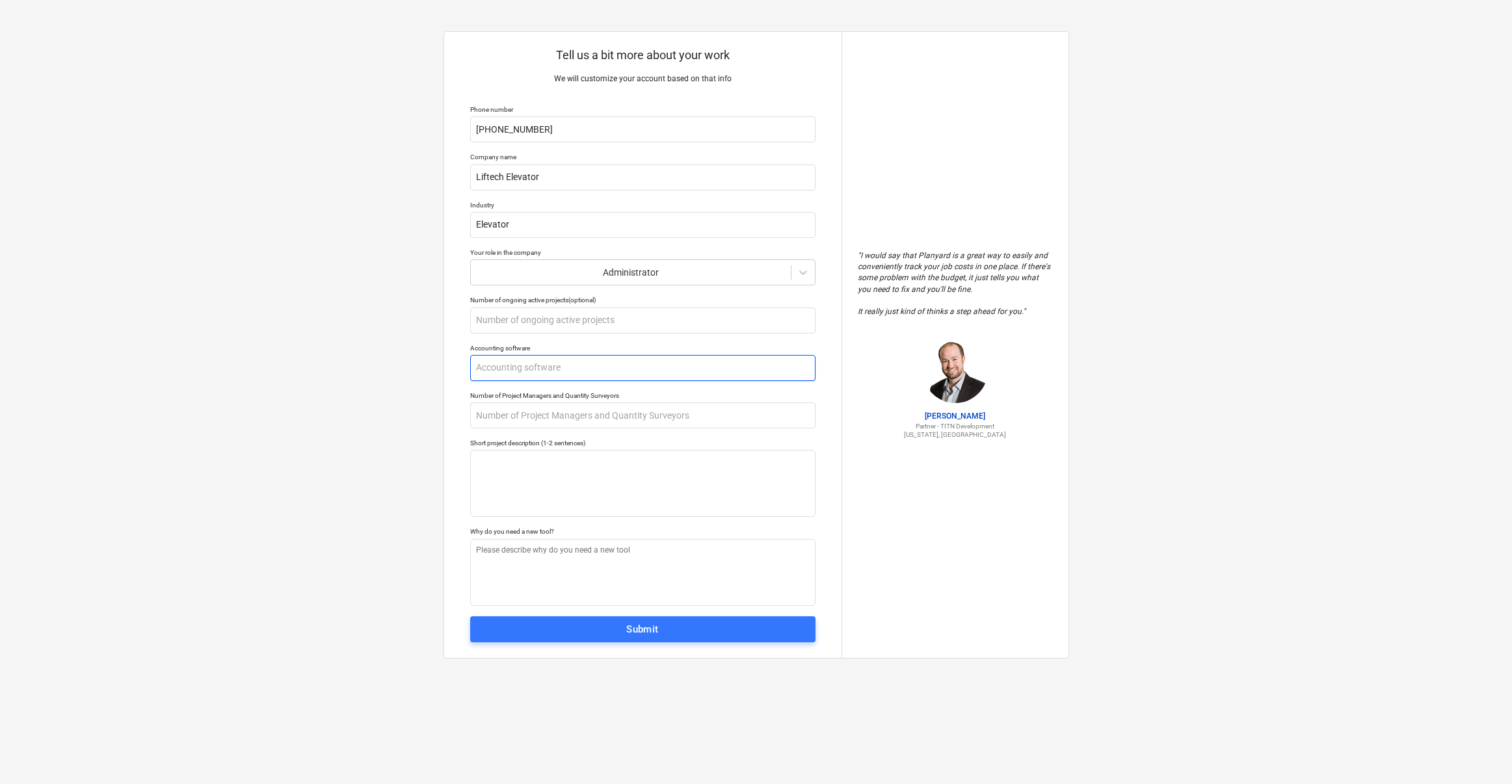
type textarea "x"
type input "T"
type textarea "x"
type input "Th"
type textarea "x"
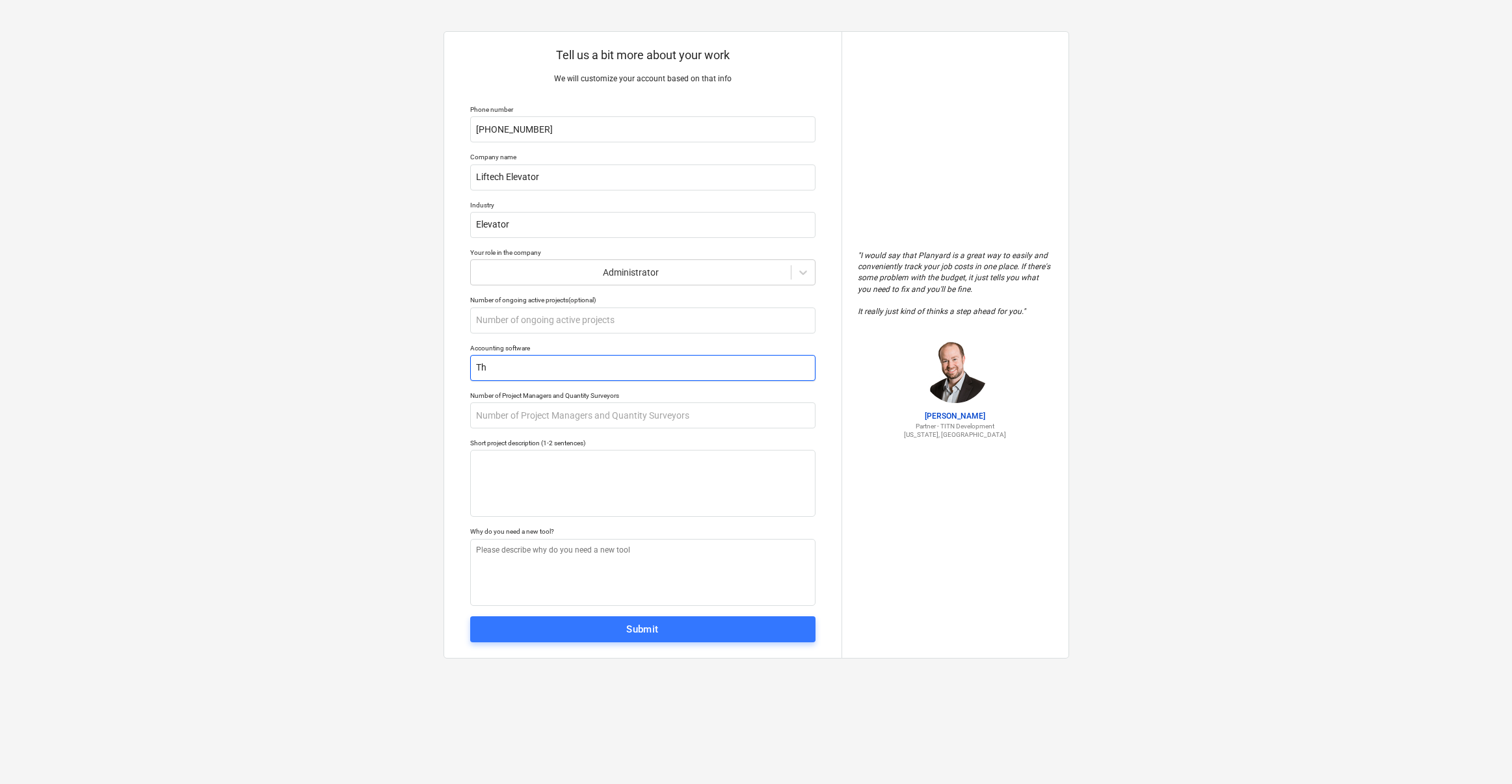
type input "Thr"
type textarea "x"
type input "Thry"
type textarea "x"
type input "Thryv"
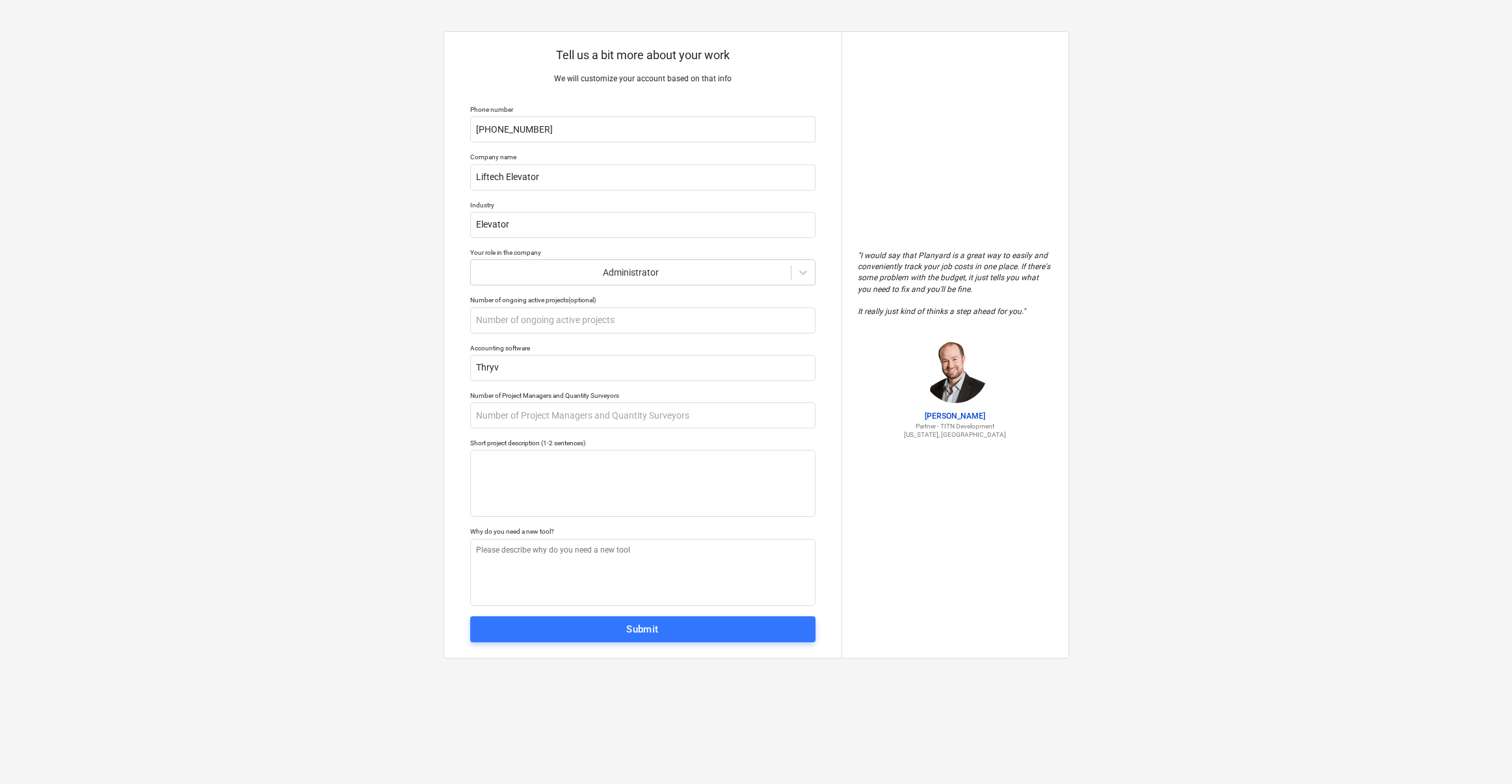
click at [423, 425] on div "Tell us a bit more about your work We will customize your account based on that…" at bounding box center [756, 392] width 1512 height 784
click at [558, 425] on input "text" at bounding box center [643, 415] width 346 height 26
click at [539, 472] on textarea at bounding box center [643, 483] width 346 height 67
click at [555, 409] on input "text" at bounding box center [643, 415] width 346 height 26
type textarea "x"
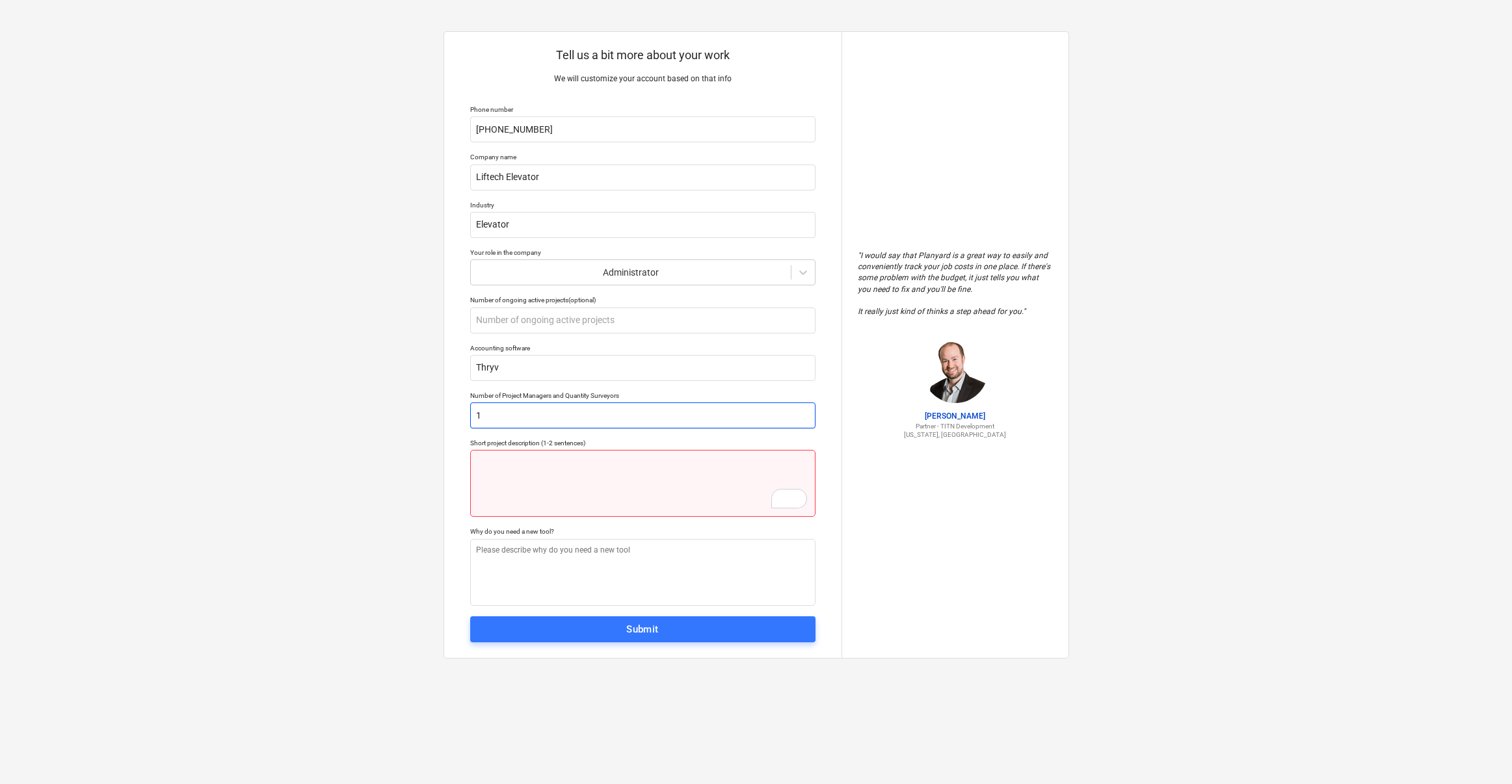
type input "1"
click at [549, 468] on textarea "To enrich screen reader interactions, please activate Accessibility in Grammarl…" at bounding box center [643, 483] width 346 height 67
type textarea "x"
type textarea "E"
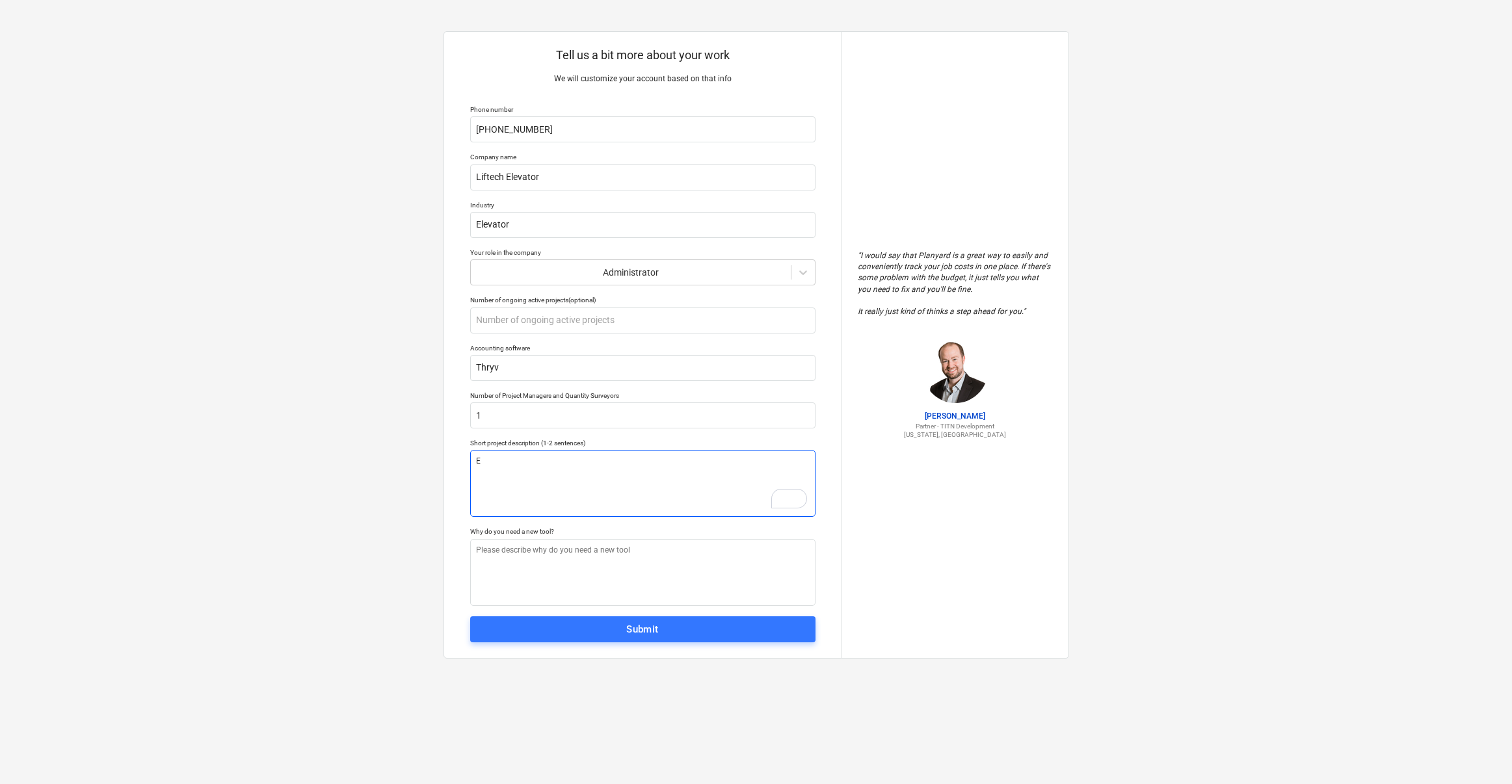
type textarea "x"
type textarea "El"
type textarea "x"
type textarea "Ele"
type textarea "x"
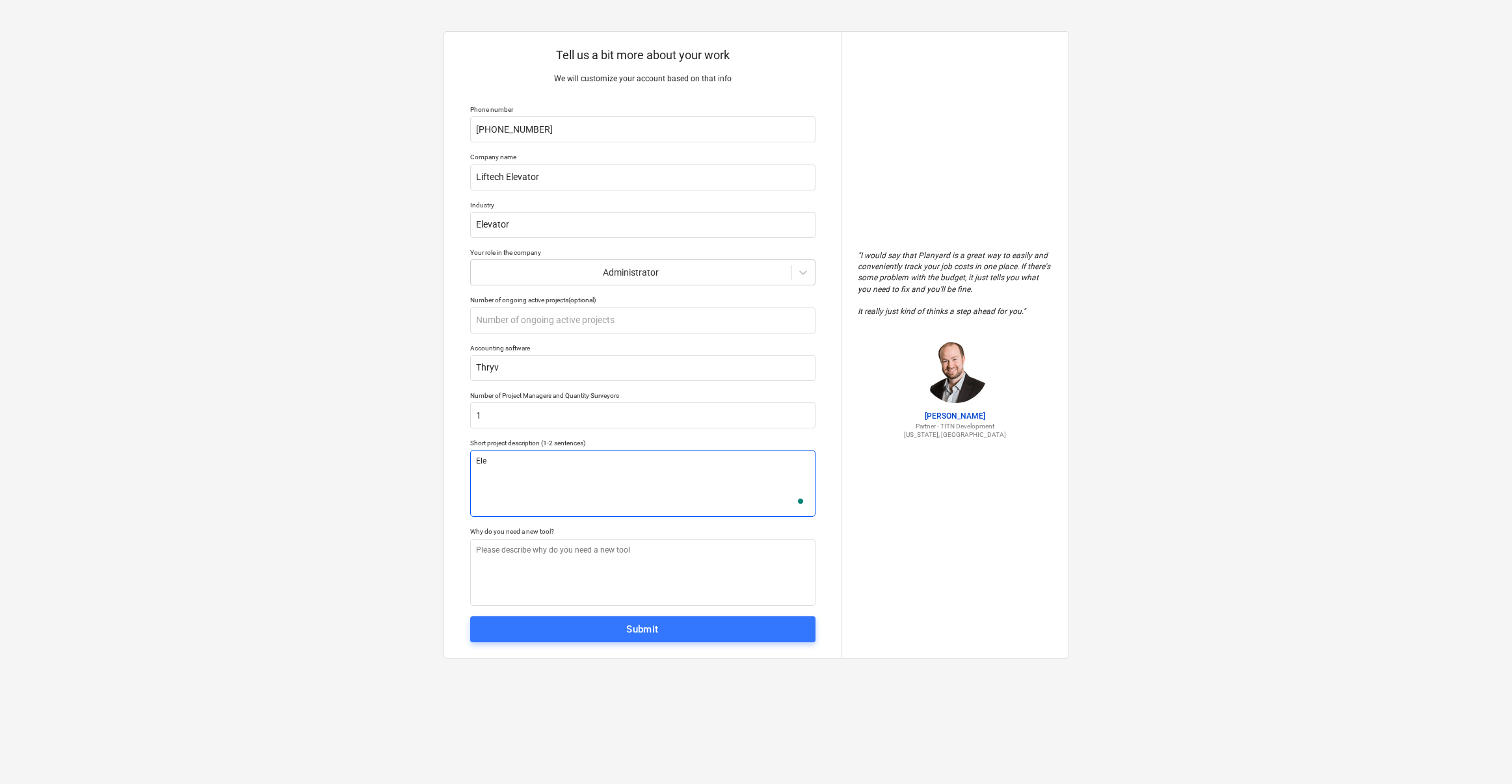
type textarea "Elev"
type textarea "x"
type textarea "Eleva"
type textarea "x"
type textarea "Elevat"
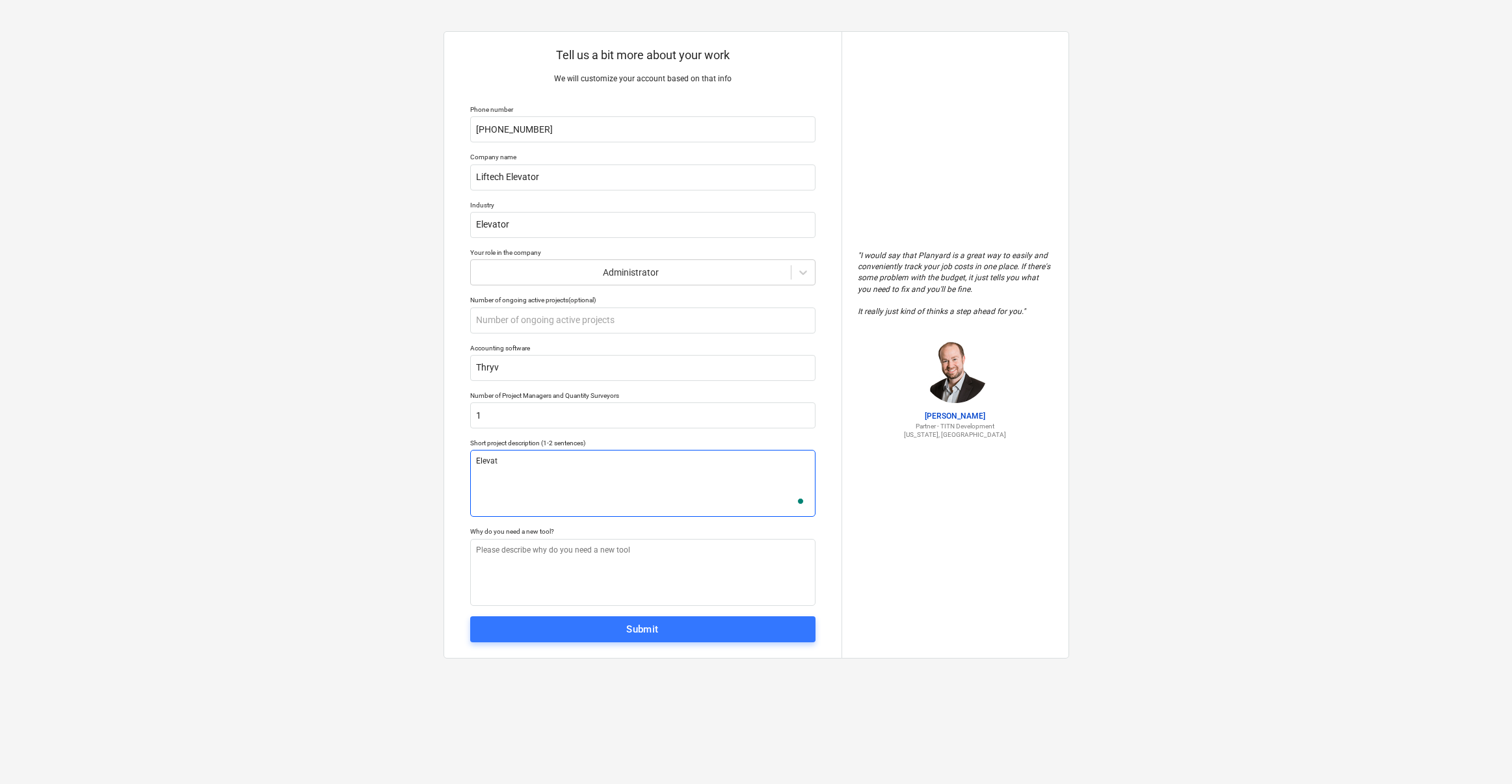
type textarea "x"
type textarea "Elevato"
type textarea "x"
type textarea "Elevator"
type textarea "x"
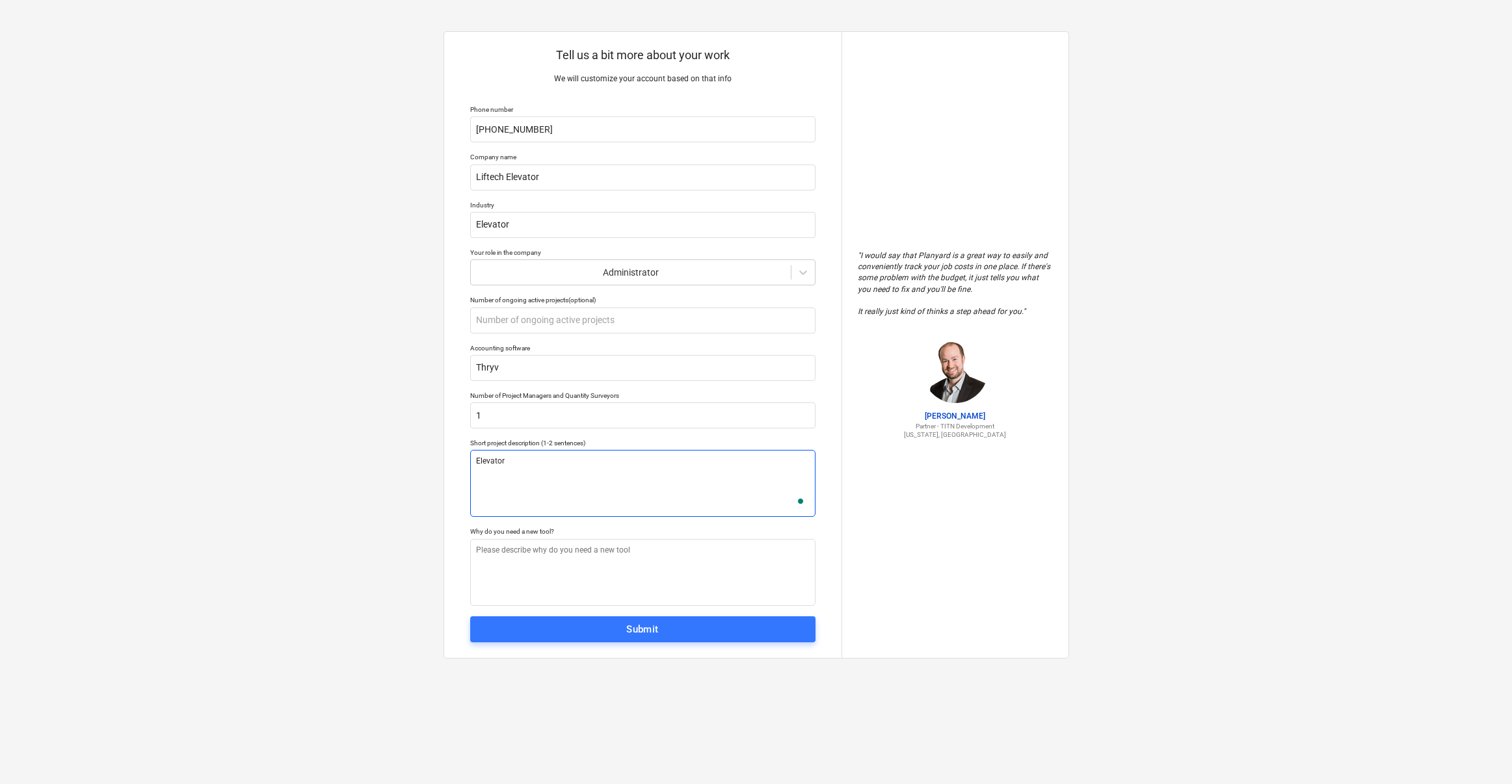
type textarea "Elevator"
type textarea "x"
type textarea "Elevator i"
type textarea "x"
type textarea "Elevator in"
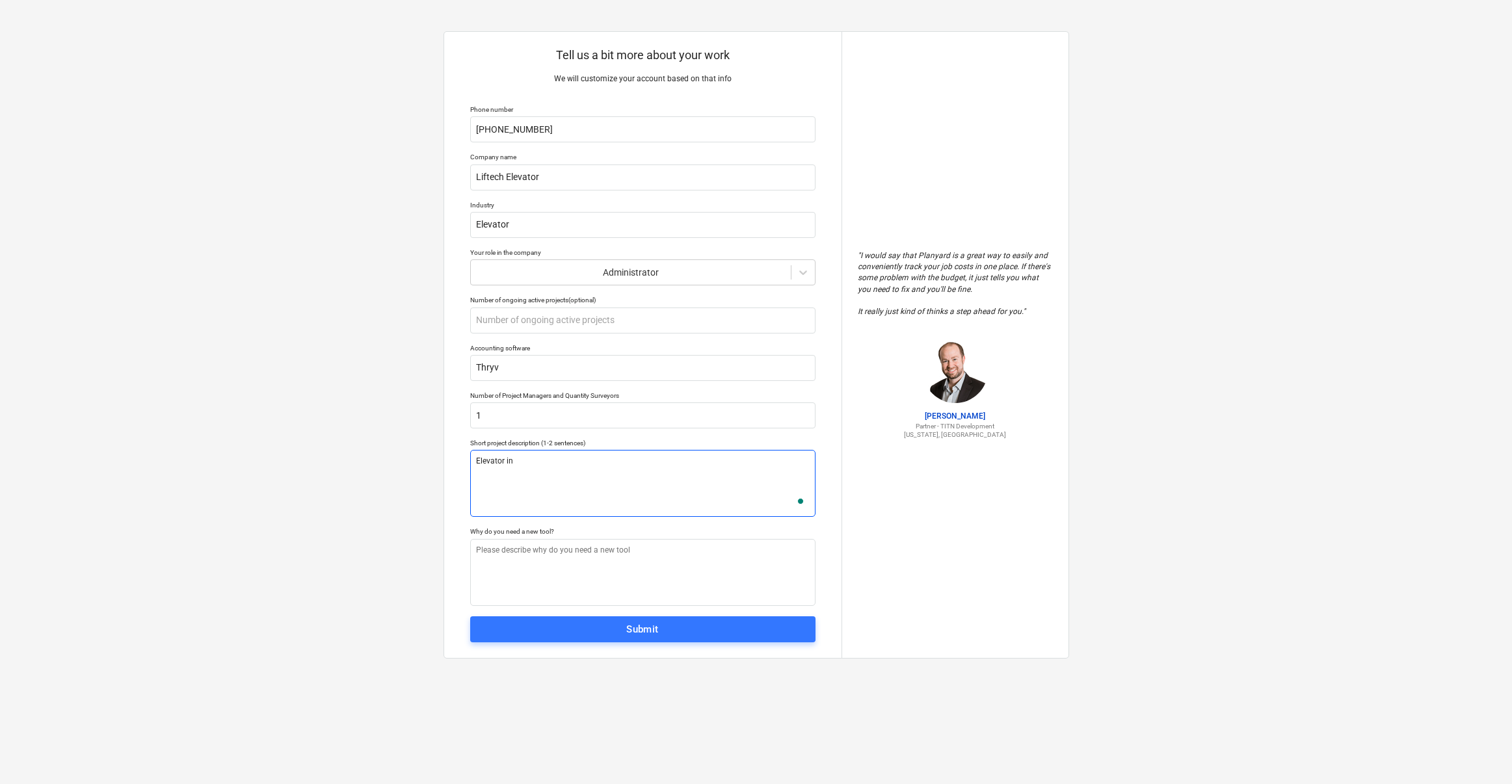
type textarea "x"
type textarea "Elevator ins"
type textarea "x"
type textarea "Elevator inst"
type textarea "x"
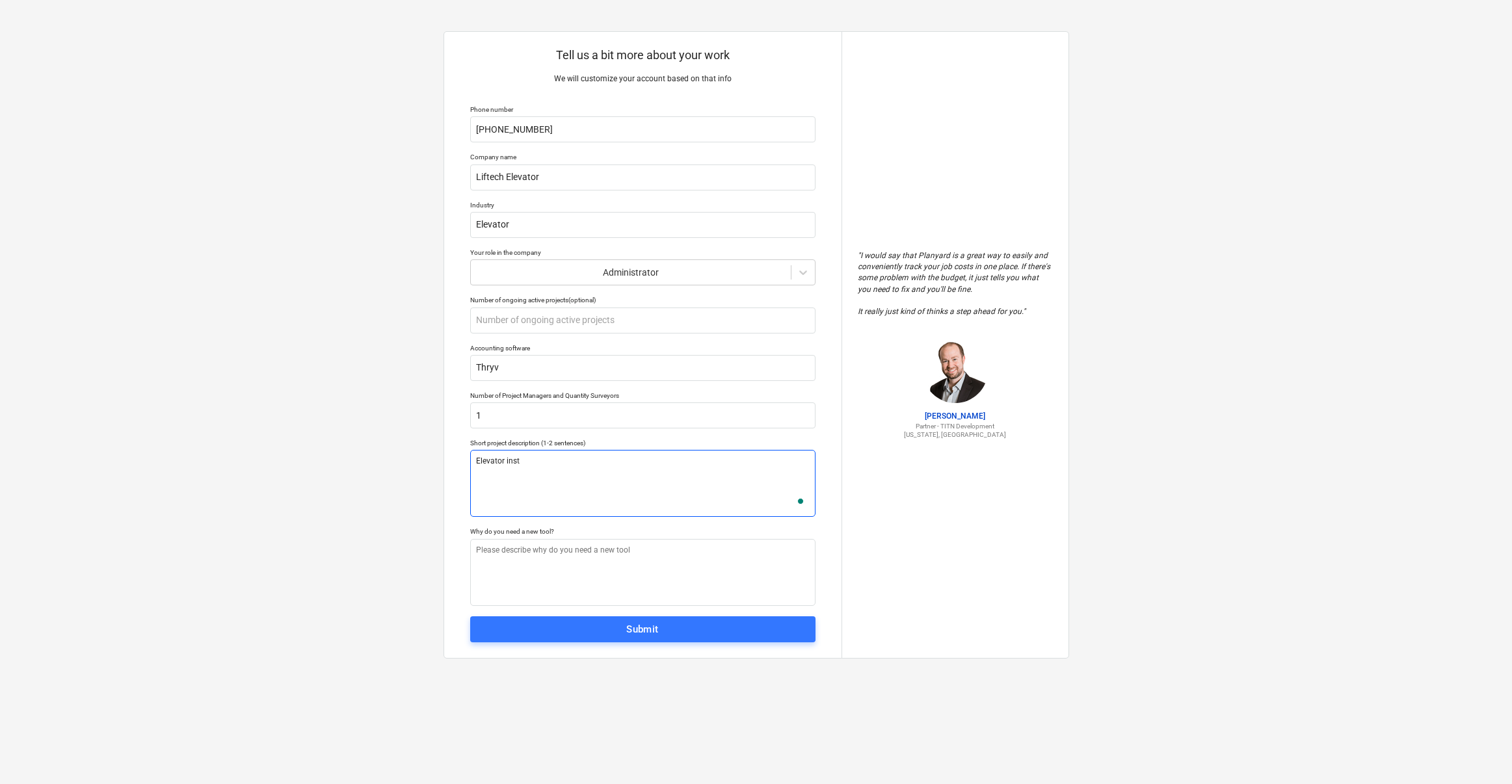
type textarea "Elevator insta"
type textarea "x"
type textarea "Elevator instal"
type textarea "x"
type textarea "Elevator install"
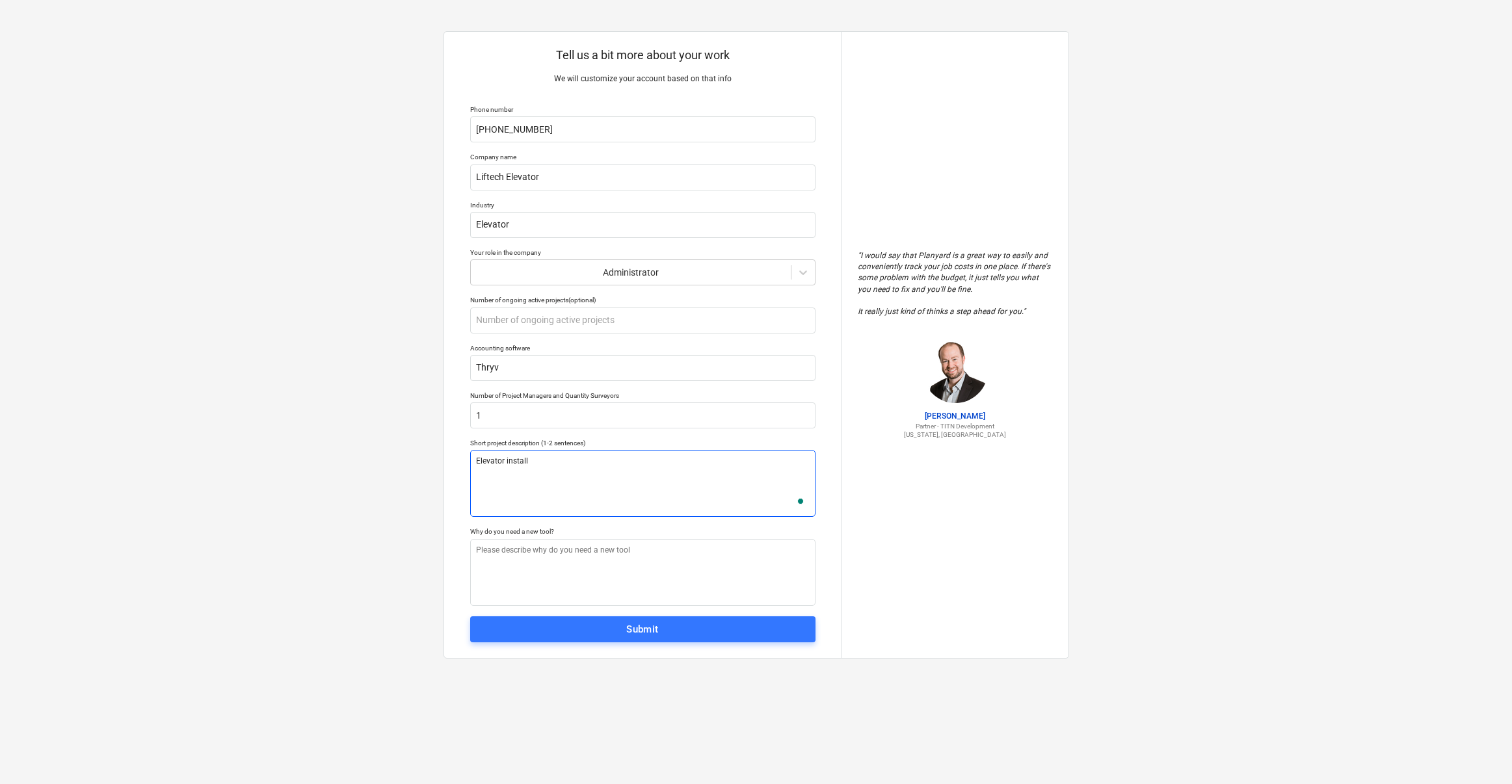
type textarea "x"
type textarea "Elevator installa"
type textarea "x"
type textarea "Elevator installat"
type textarea "x"
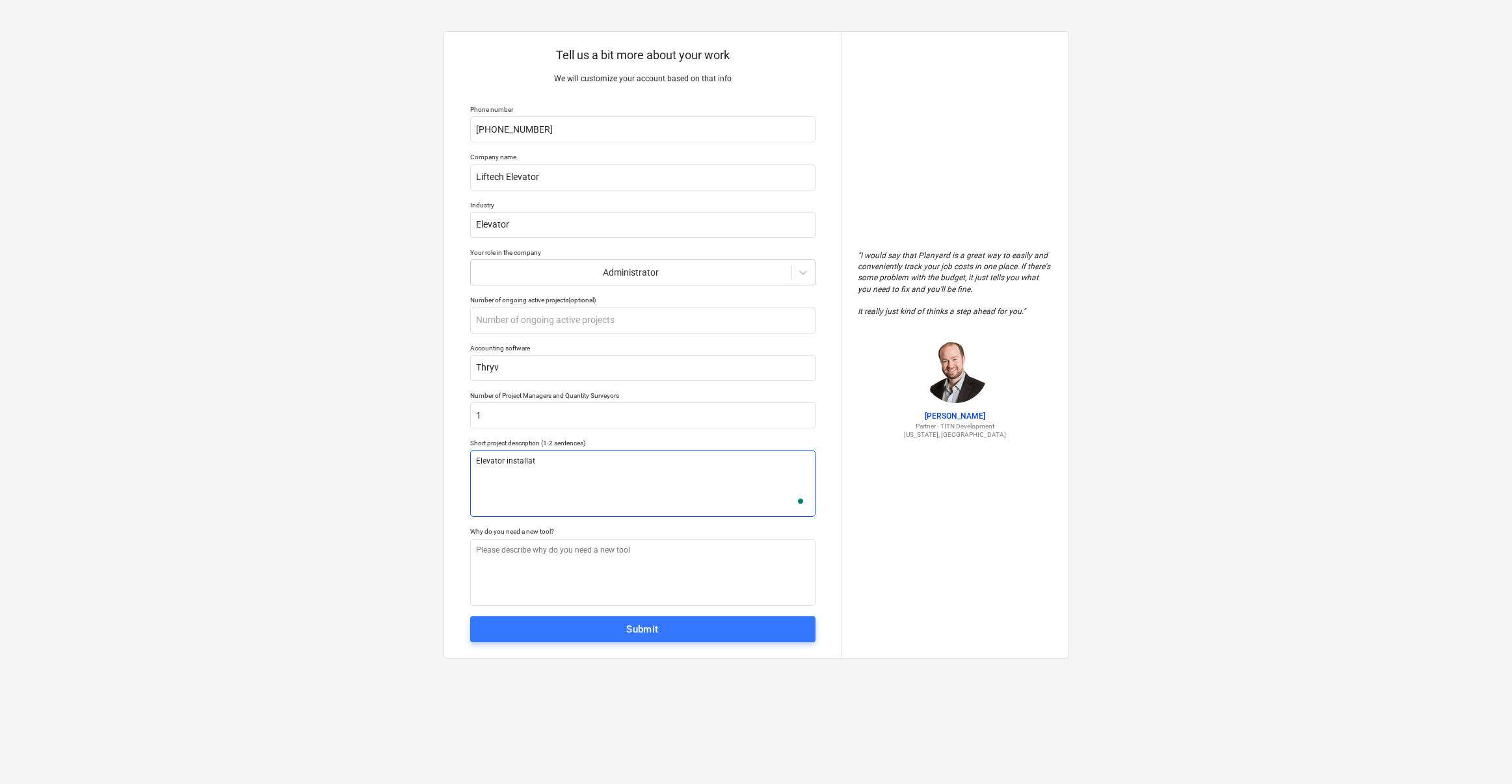
type textarea "Elevator installati"
type textarea "x"
type textarea "Elevator installatio"
type textarea "x"
type textarea "Elevator installation"
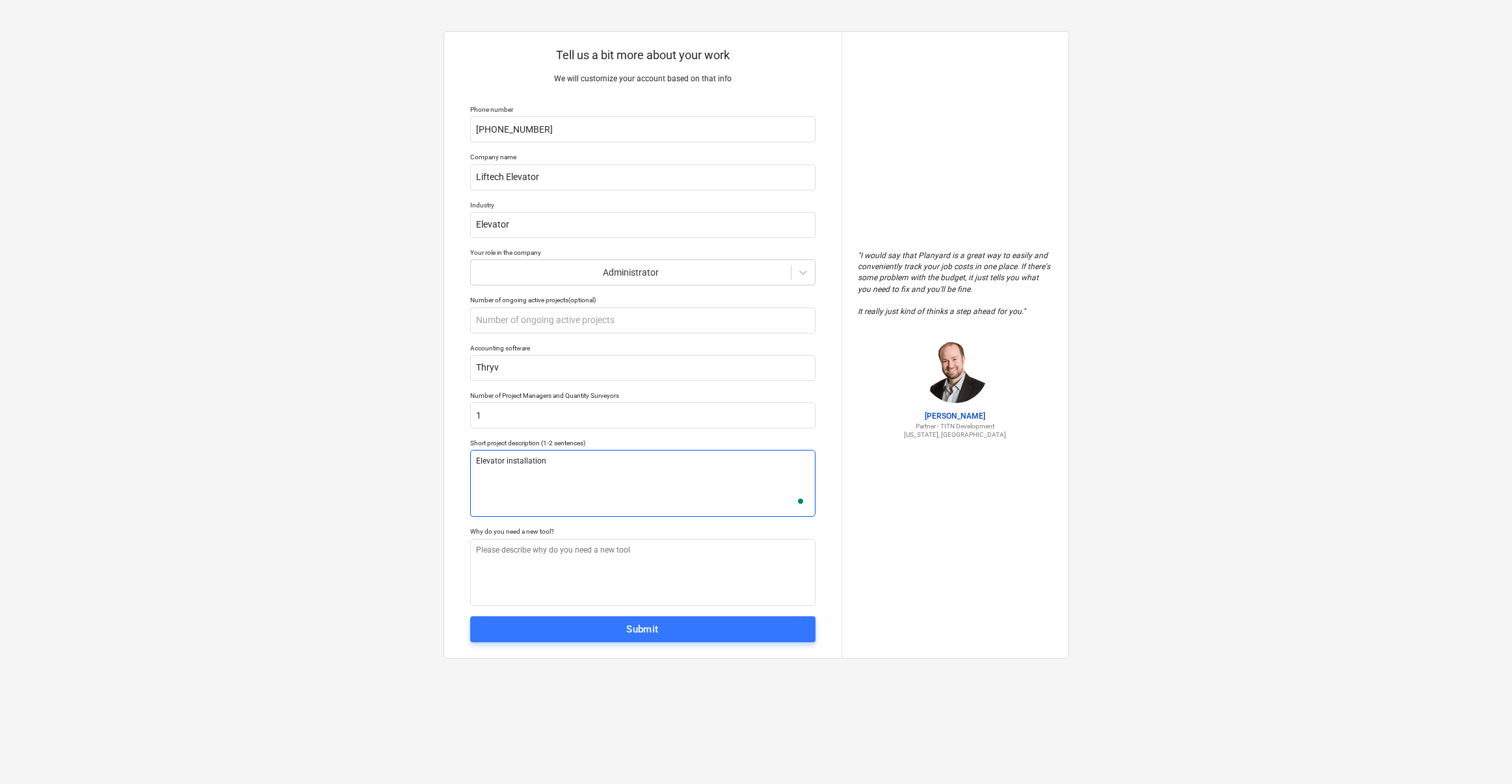
type textarea "x"
type textarea "Elevator installations"
type textarea "x"
type textarea "Elevator installations"
type textarea "x"
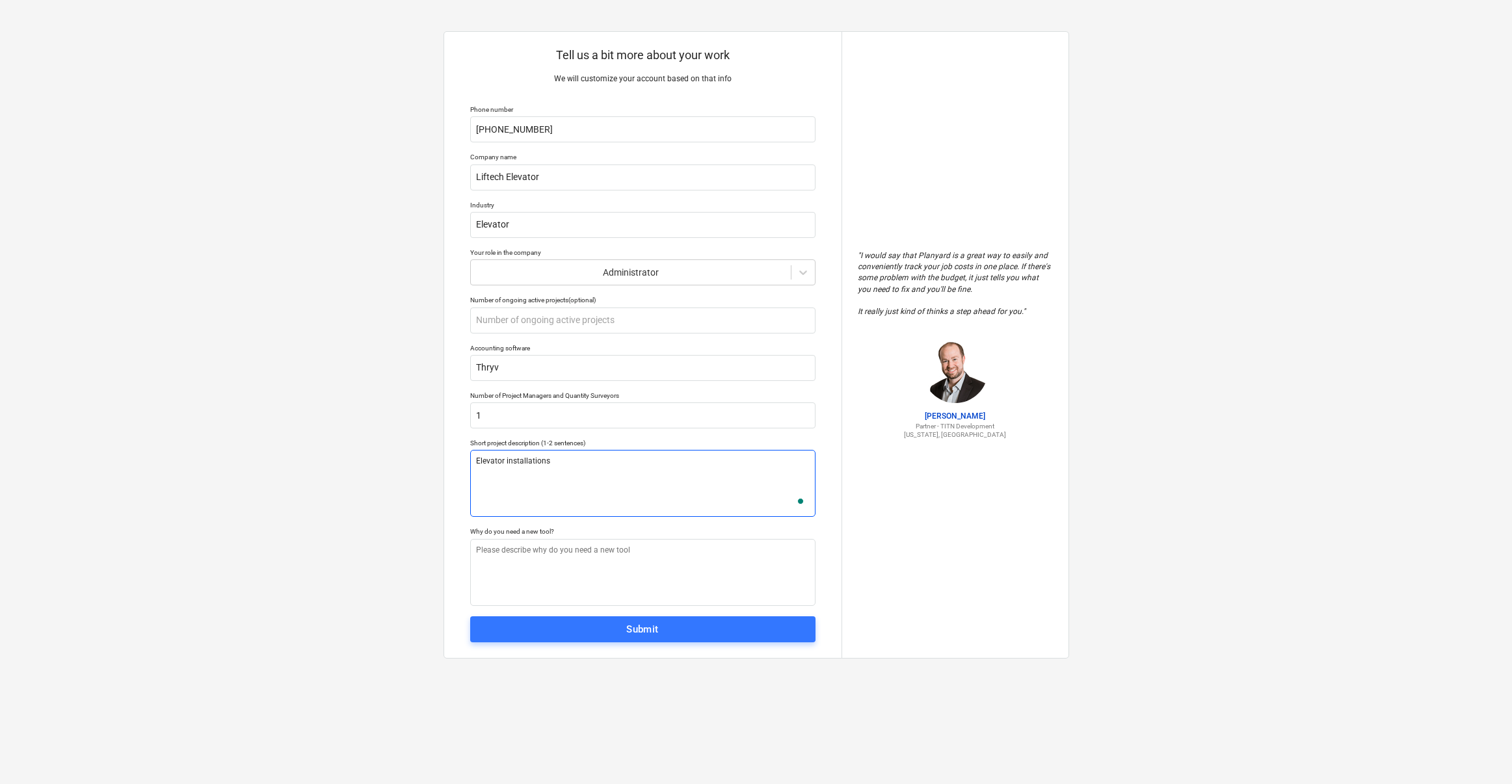
type textarea "Elevator installations i"
type textarea "x"
type textarea "Elevator installations in"
type textarea "x"
type textarea "Elevator installations in"
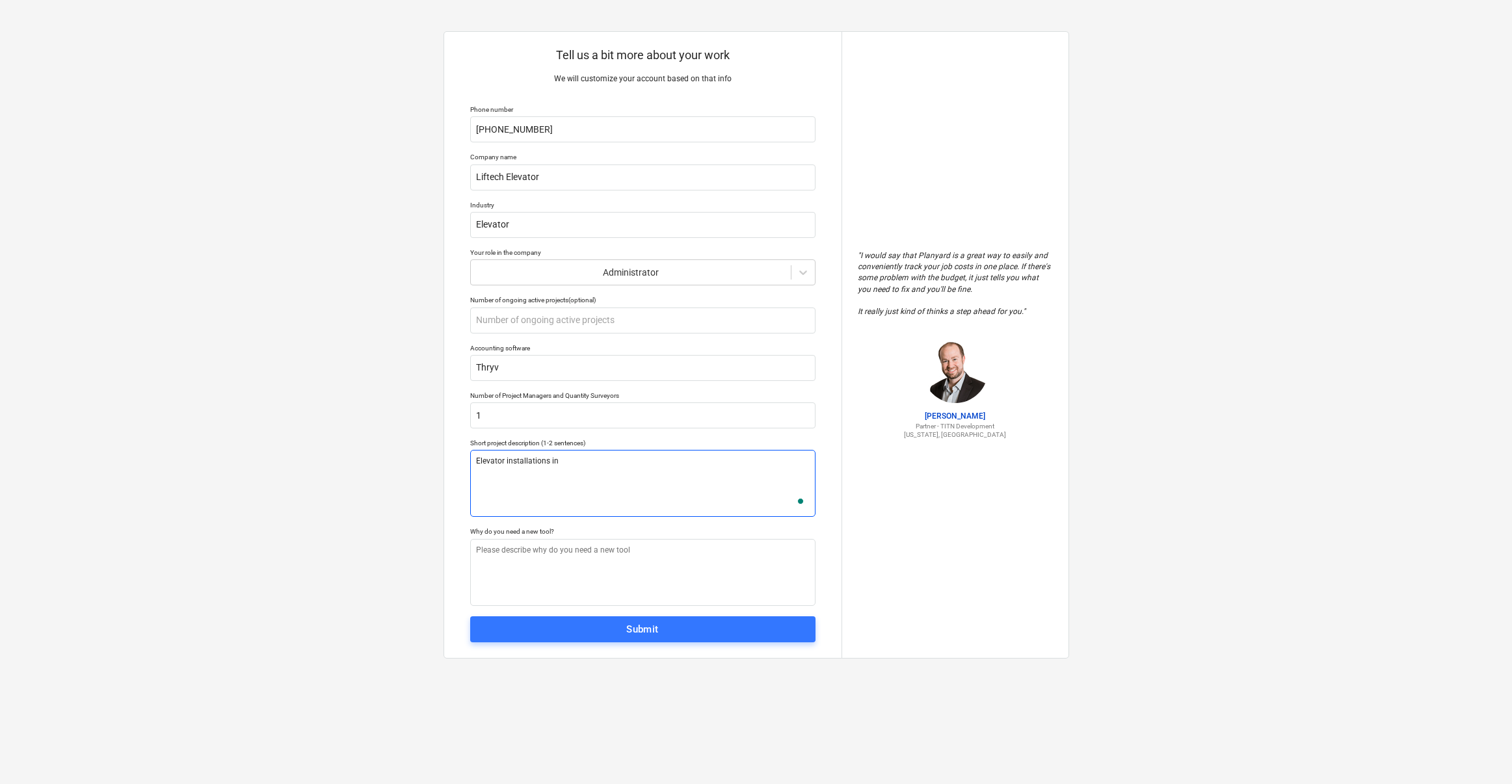
type textarea "x"
type textarea "Elevator installations in t"
type textarea "x"
type textarea "Elevator installations in th"
type textarea "x"
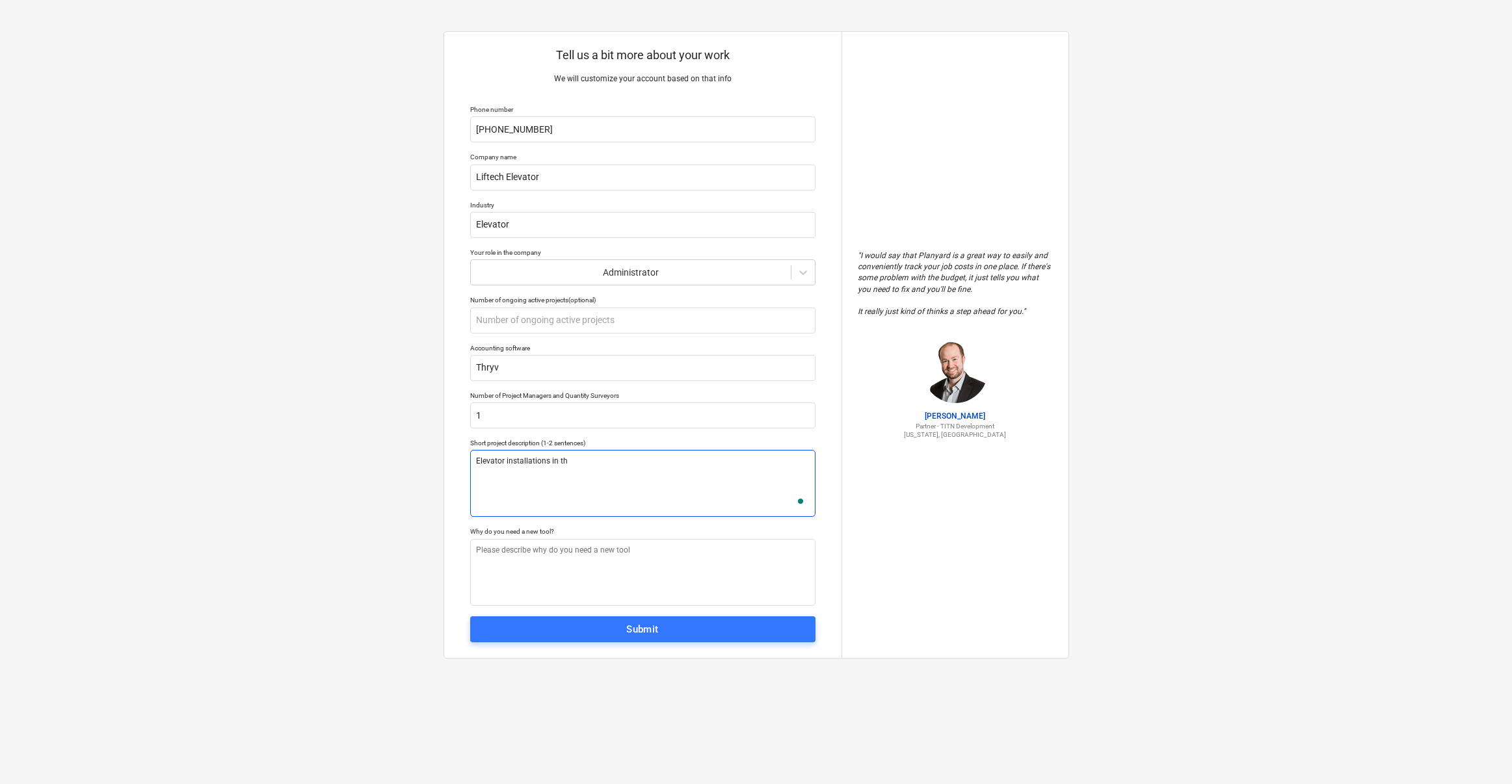
type textarea "Elevator installations in the"
type textarea "x"
type textarea "Elevator installations in the"
type textarea "x"
type textarea "Elevator installations in the N"
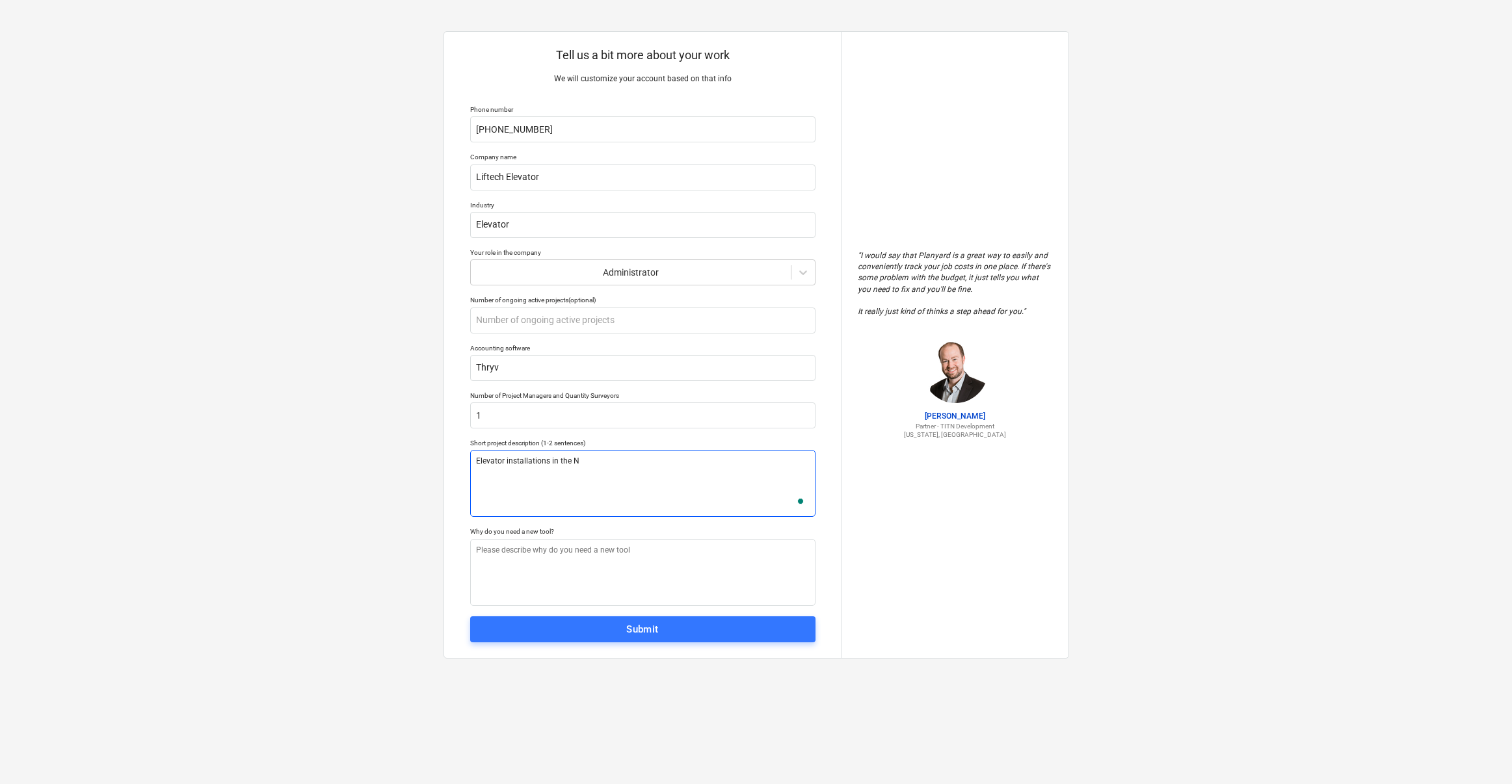
type textarea "x"
type textarea "Elevator installations in the Ne"
type textarea "x"
type textarea "Elevator installations in the New"
type textarea "x"
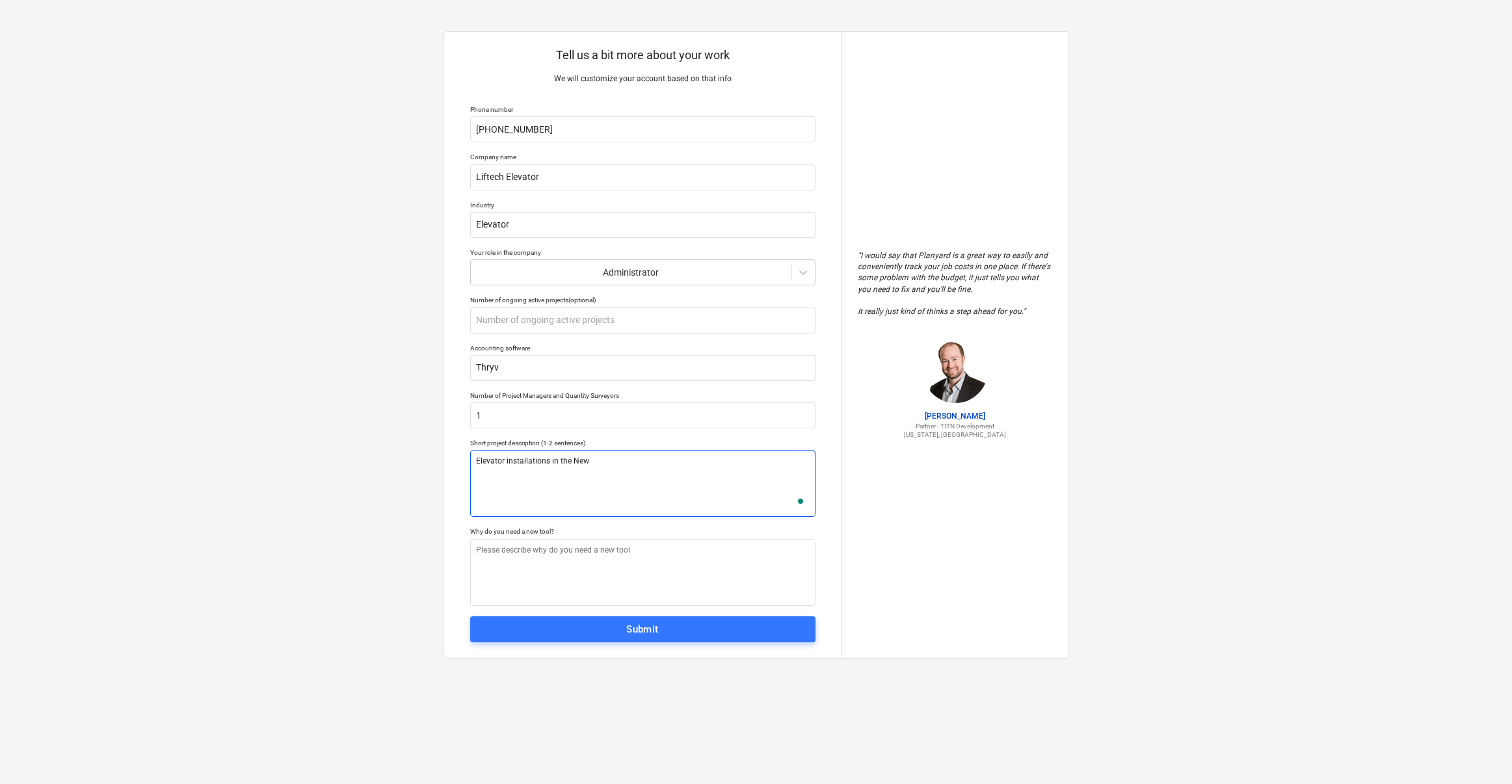
type textarea "Elevator installations in the New"
type textarea "x"
type textarea "Elevator installations in the New y"
type textarea "x"
type textarea "Elevator installations in the New"
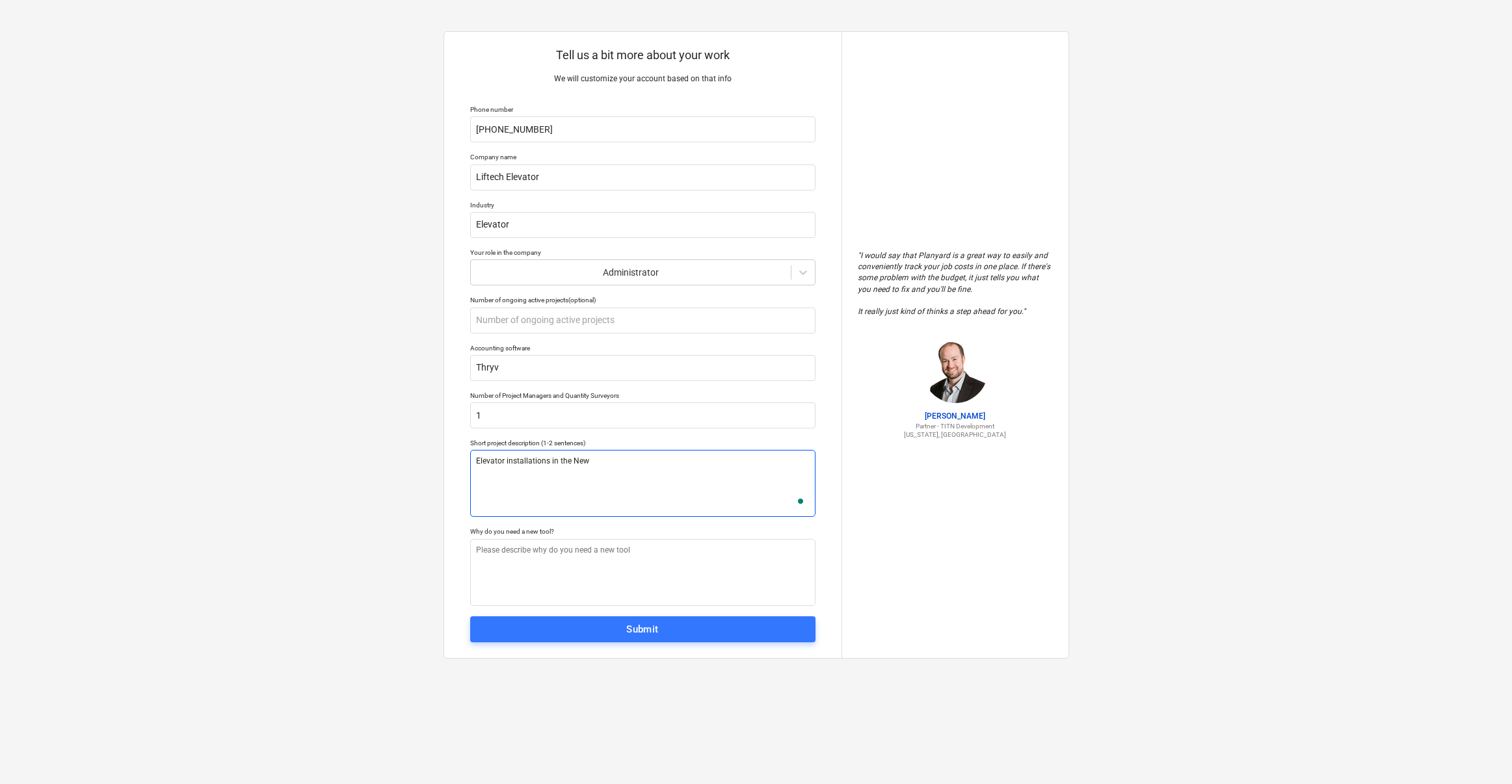
type textarea "x"
type textarea "Elevator installations in the [GEOGRAPHIC_DATA]"
type textarea "x"
type textarea "Elevator installations in the [GEOGRAPHIC_DATA]"
type textarea "x"
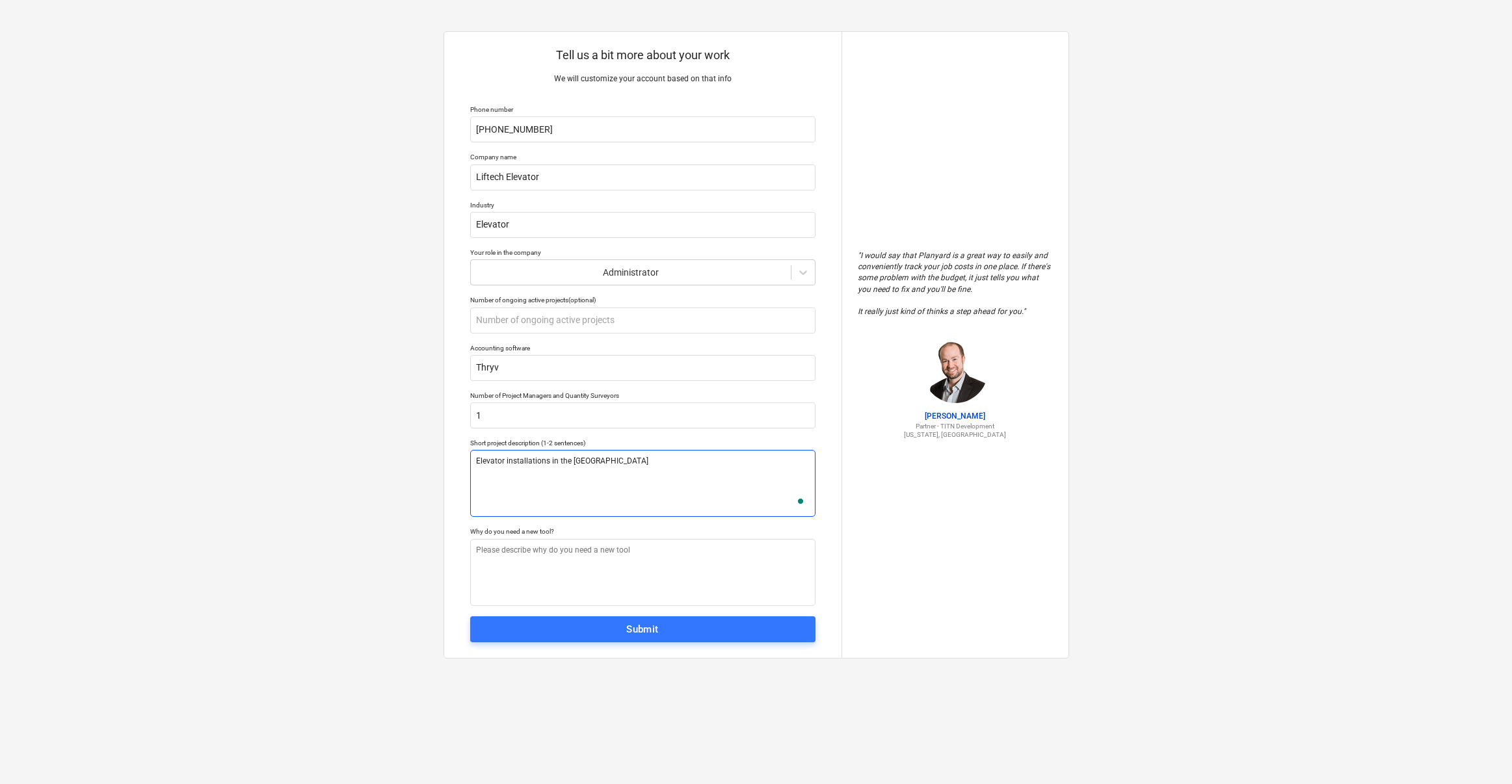
type textarea "Elevator installations in the [GEOGRAPHIC_DATA]"
type textarea "x"
type textarea "Elevator installations in the [US_STATE]"
type textarea "x"
type textarea "Elevator installations in the [US_STATE]"
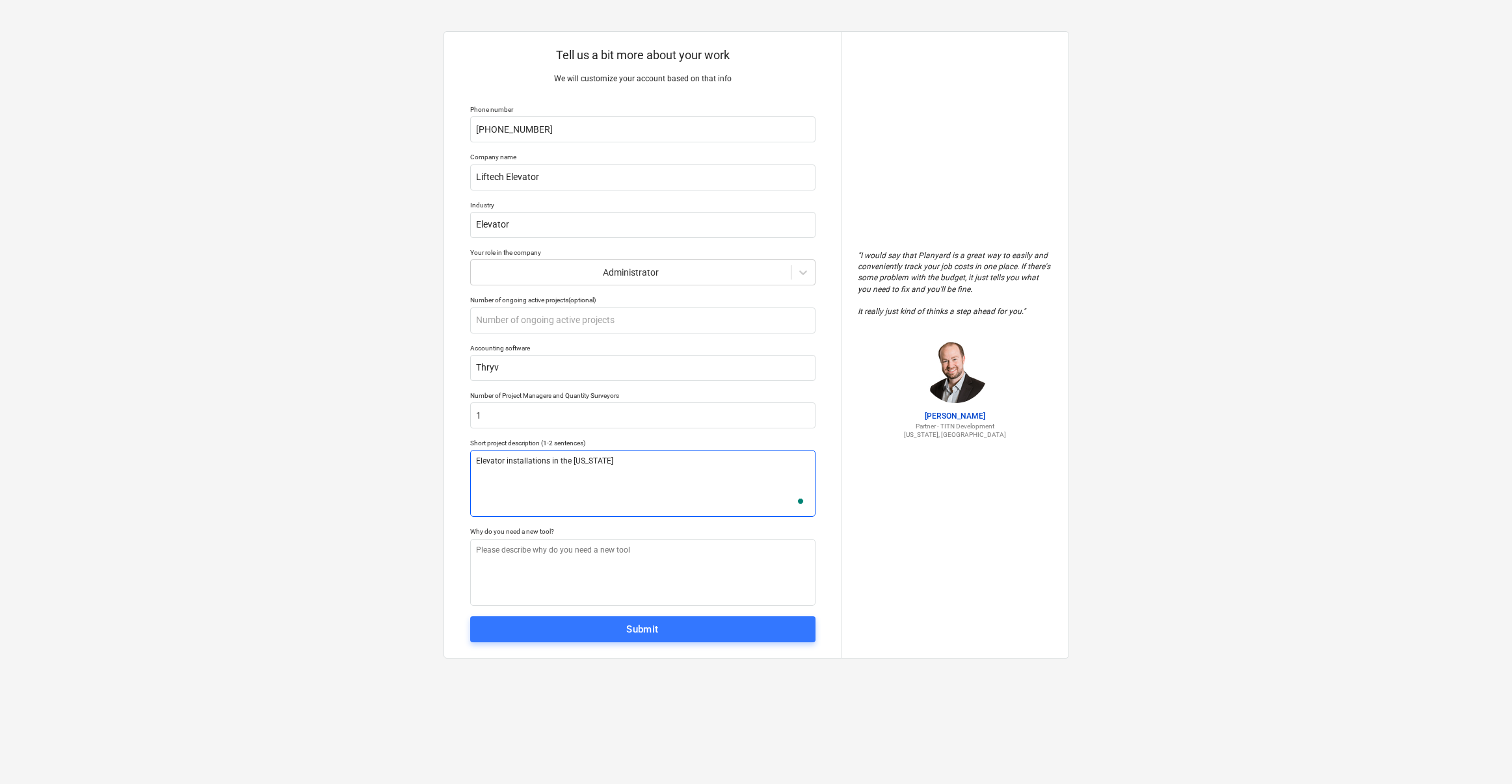
type textarea "x"
type textarea "Elevator installations in the [US_STATE] a"
type textarea "x"
type textarea "Elevator installations in the [US_STATE] an"
type textarea "x"
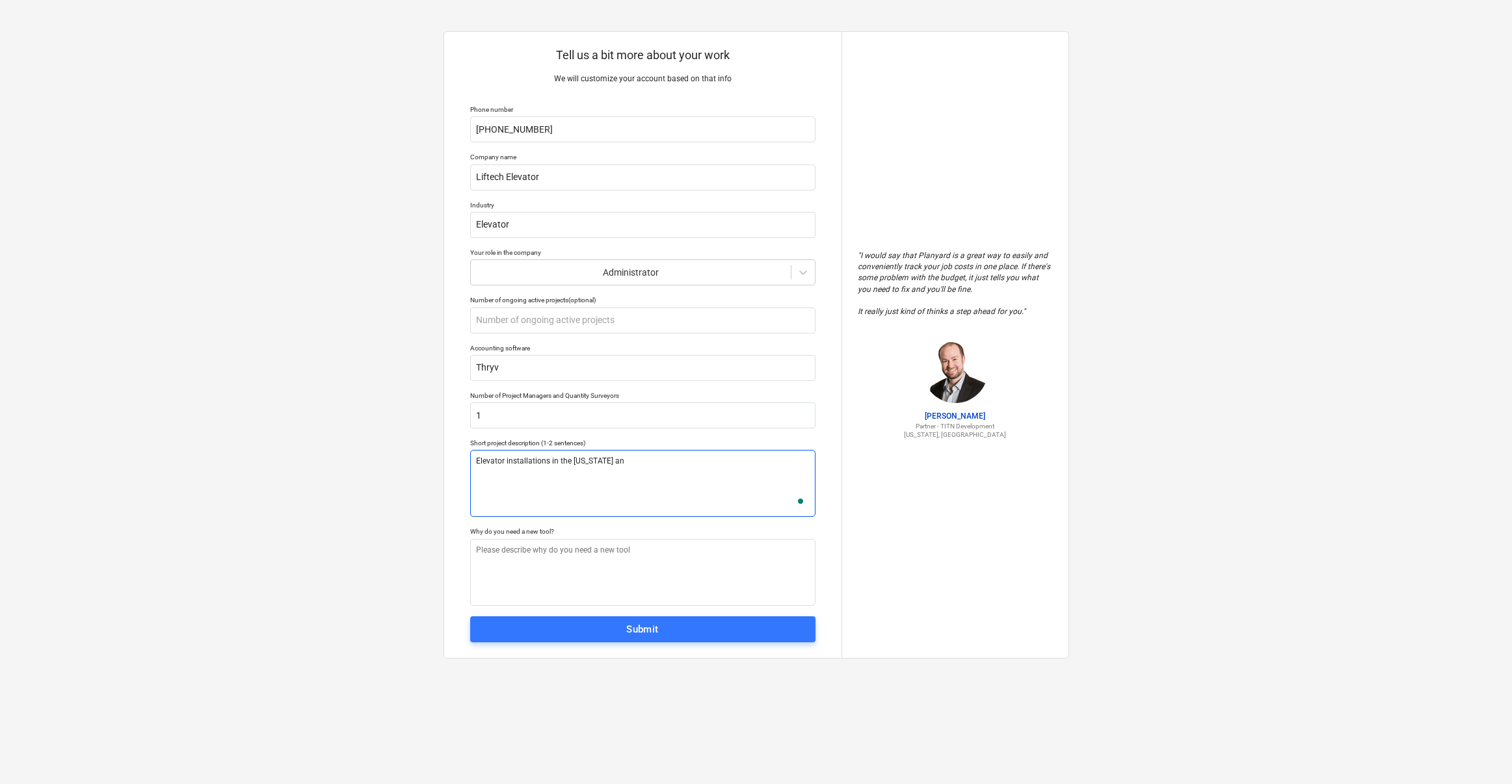
type textarea "Elevator installations in the [US_STATE] and"
type textarea "x"
type textarea "Elevator installations in the [US_STATE] and"
type textarea "x"
type textarea "Elevator installations in the [US_STATE] and N"
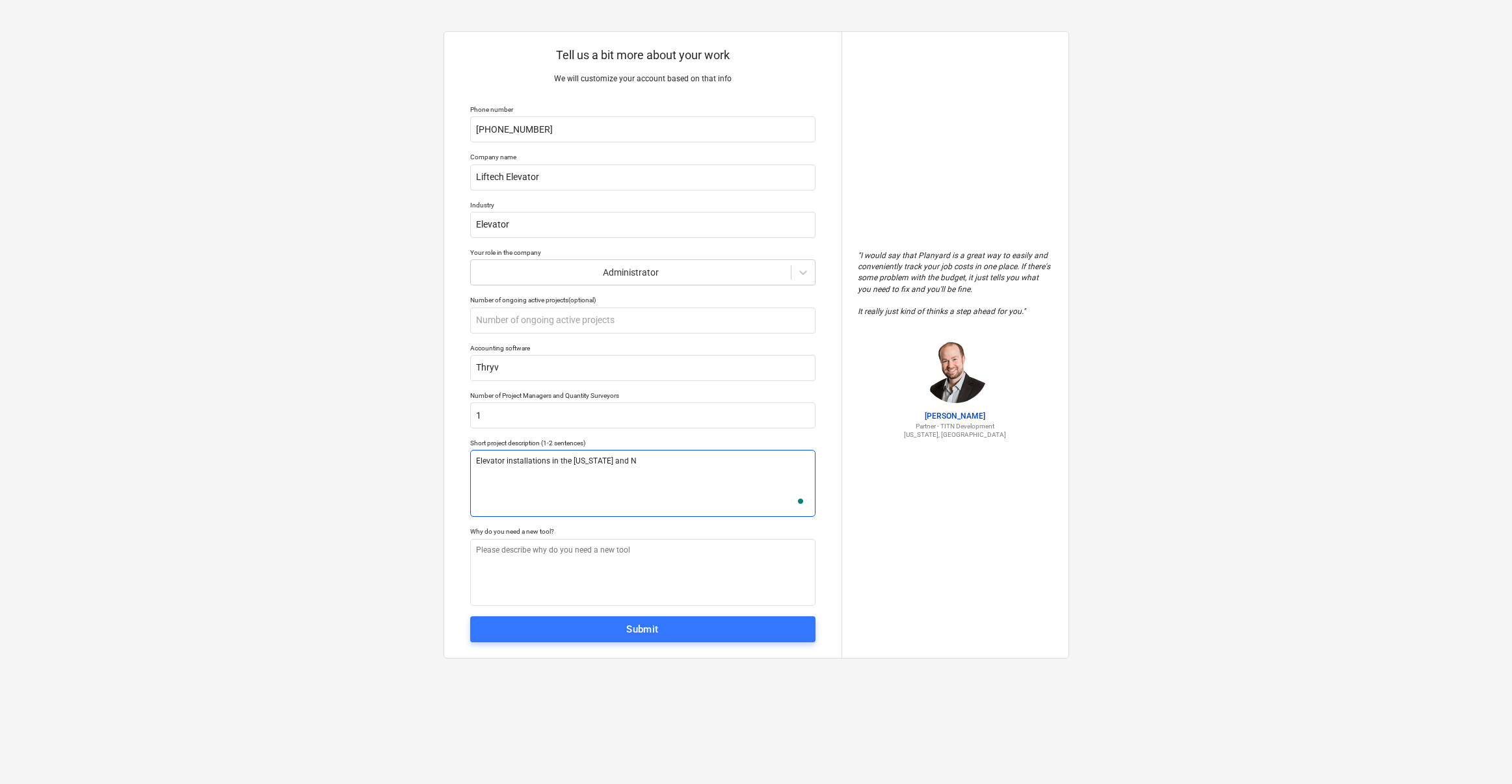
type textarea "x"
type textarea "Elevator installations in the [US_STATE] and [GEOGRAPHIC_DATA]"
type textarea "x"
type textarea "Elevator installations in the [US_STATE] and New"
type textarea "x"
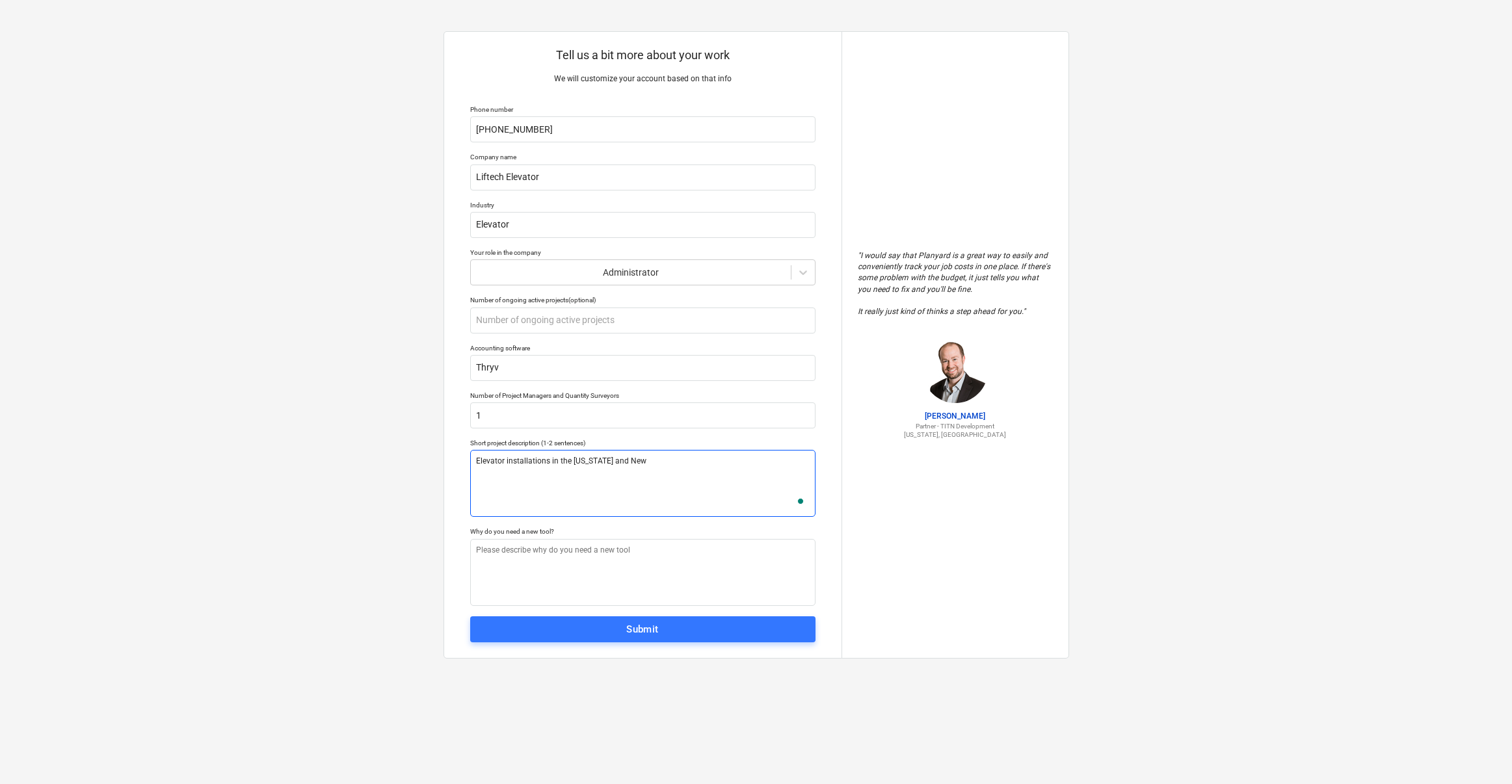
type textarea "Elevator installations in the [US_STATE] and New"
type textarea "x"
type textarea "Elevator installations in the [US_STATE] and [GEOGRAPHIC_DATA]"
type textarea "x"
type textarea "Elevator installations in the [US_STATE] and [GEOGRAPHIC_DATA]"
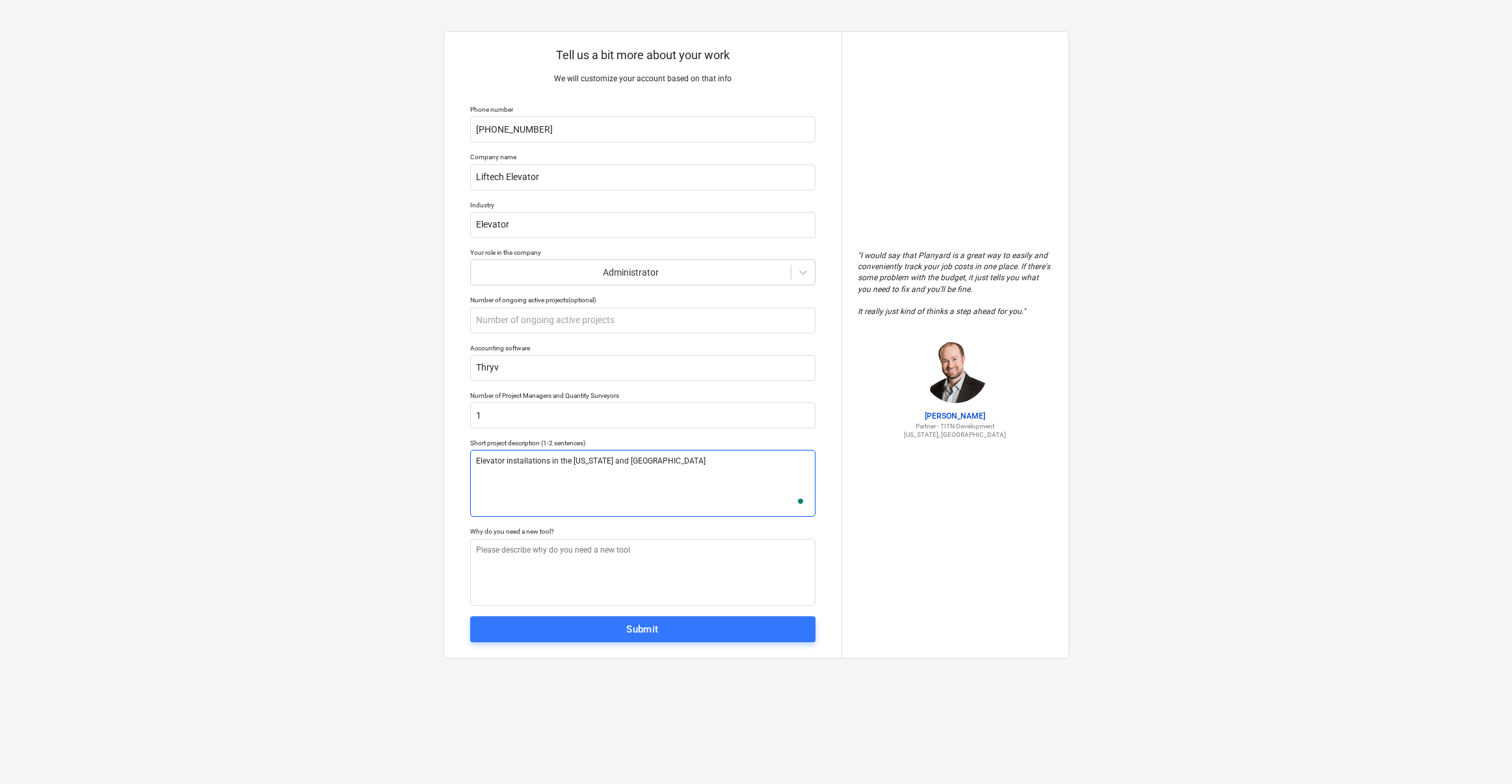
type textarea "x"
type textarea "Elevator installations in the [US_STATE] and [GEOGRAPHIC_DATA]"
type textarea "x"
type textarea "Elevator installations in the [US_STATE] and New Jers"
type textarea "x"
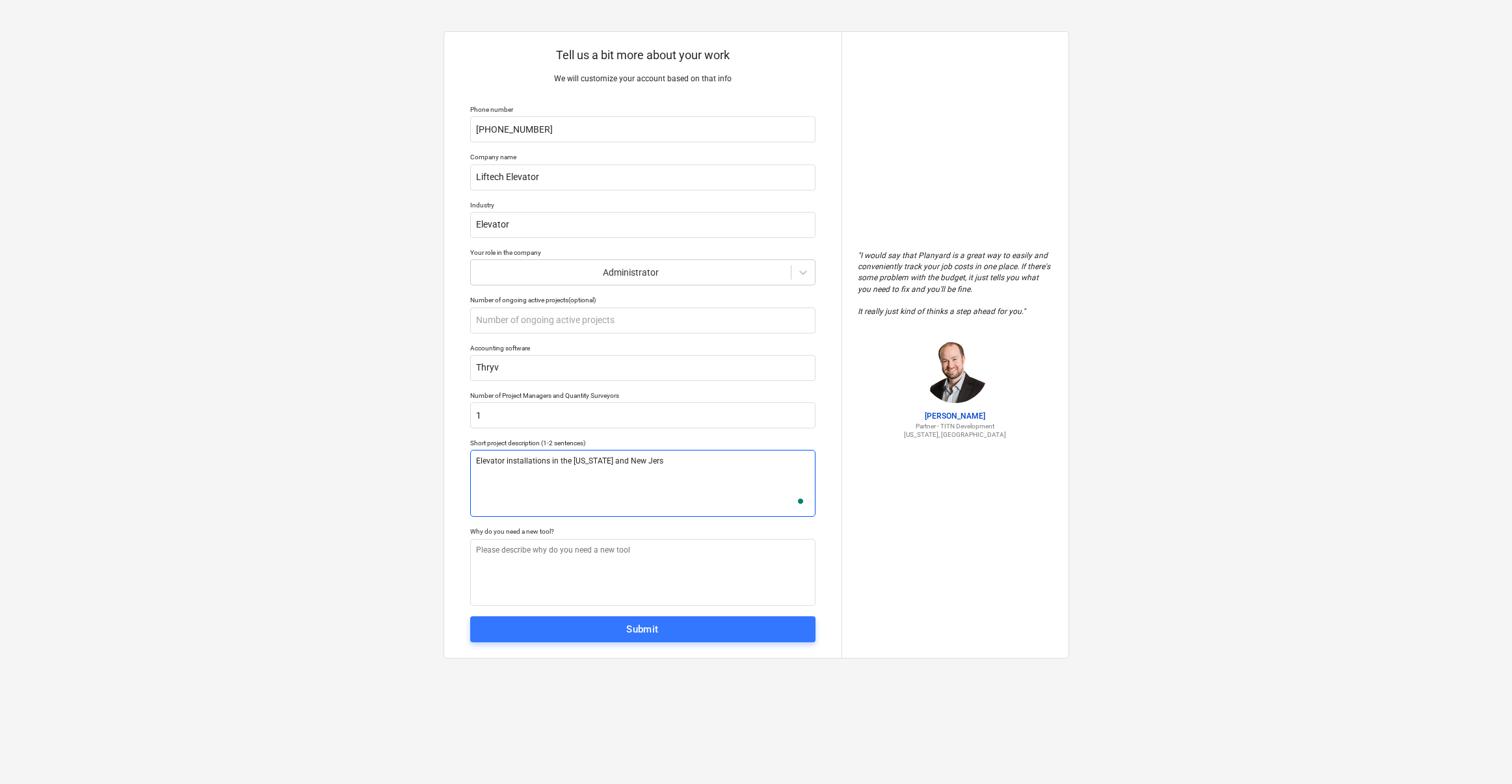
type textarea "Elevator installations in the [US_STATE] and [GEOGRAPHIC_DATA]"
type textarea "x"
type textarea "Elevator installations in the [US_STATE] and [US_STATE]"
type textarea "x"
type textarea "Elevator installations in the [US_STATE] and [US_STATE]"
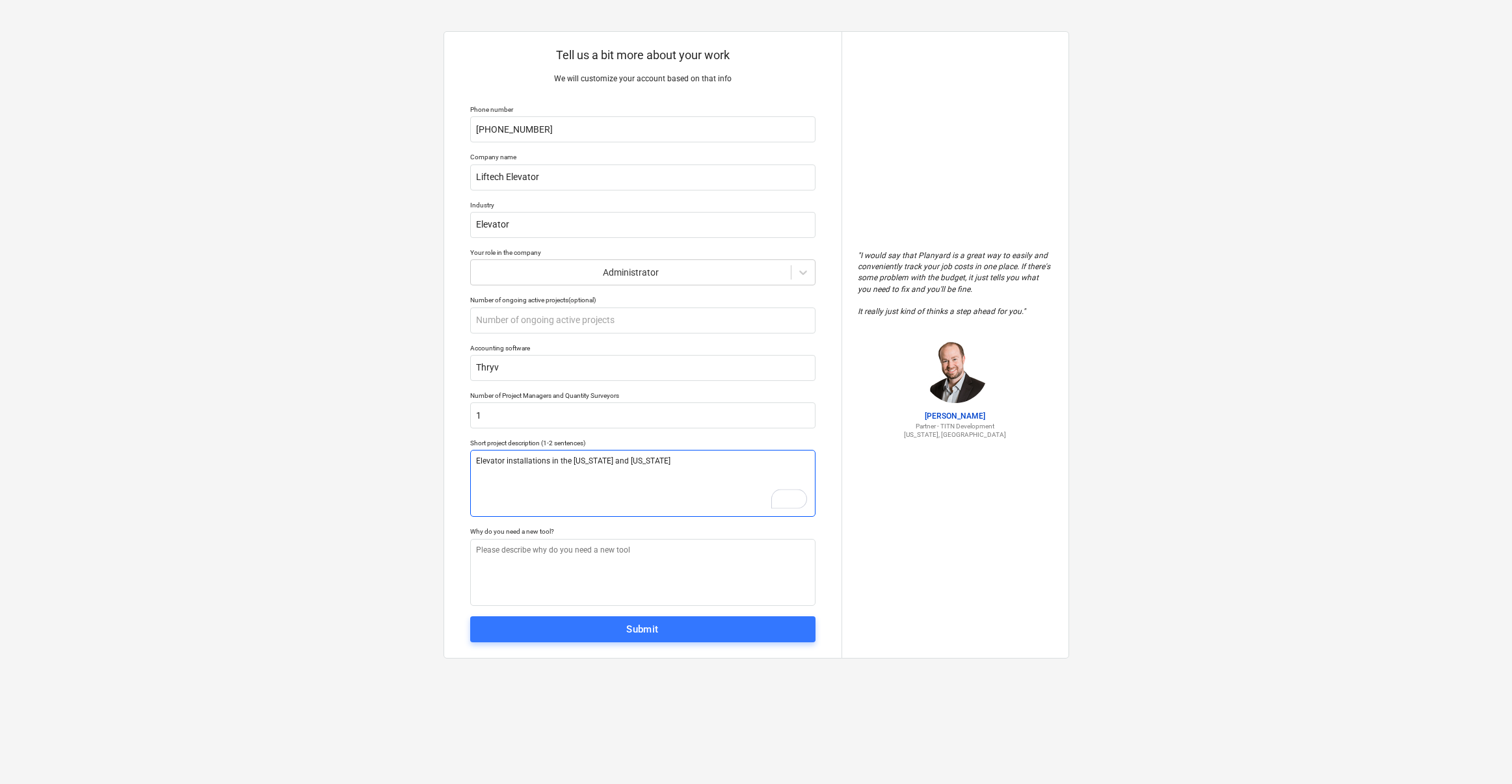
type textarea "x"
type textarea "Elevator installations in the [US_STATE] and [US_STATE]"
click at [641, 558] on textarea at bounding box center [643, 572] width 346 height 67
type textarea "x"
type textarea "T"
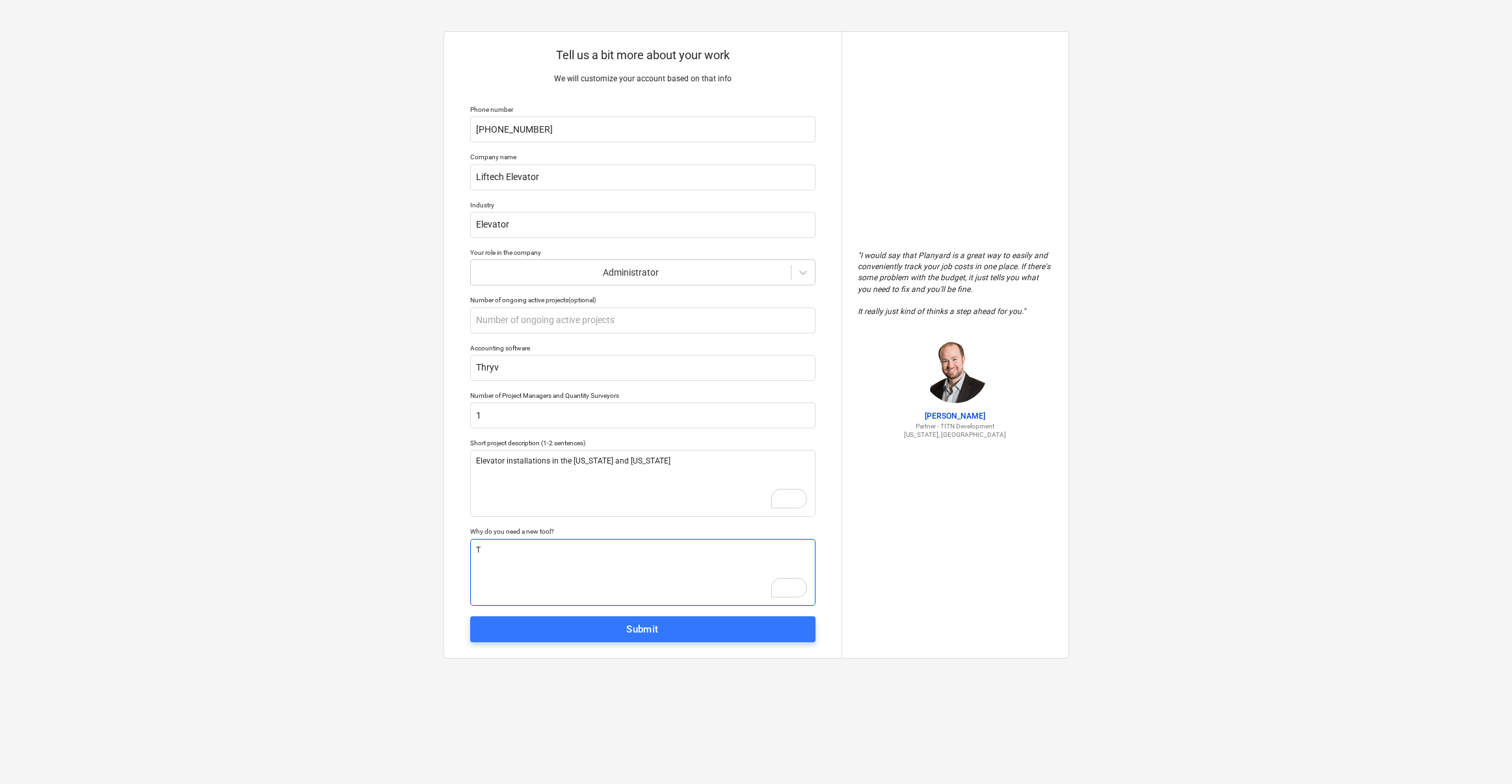
type textarea "x"
type textarea "To"
type textarea "x"
type textarea "To"
type textarea "x"
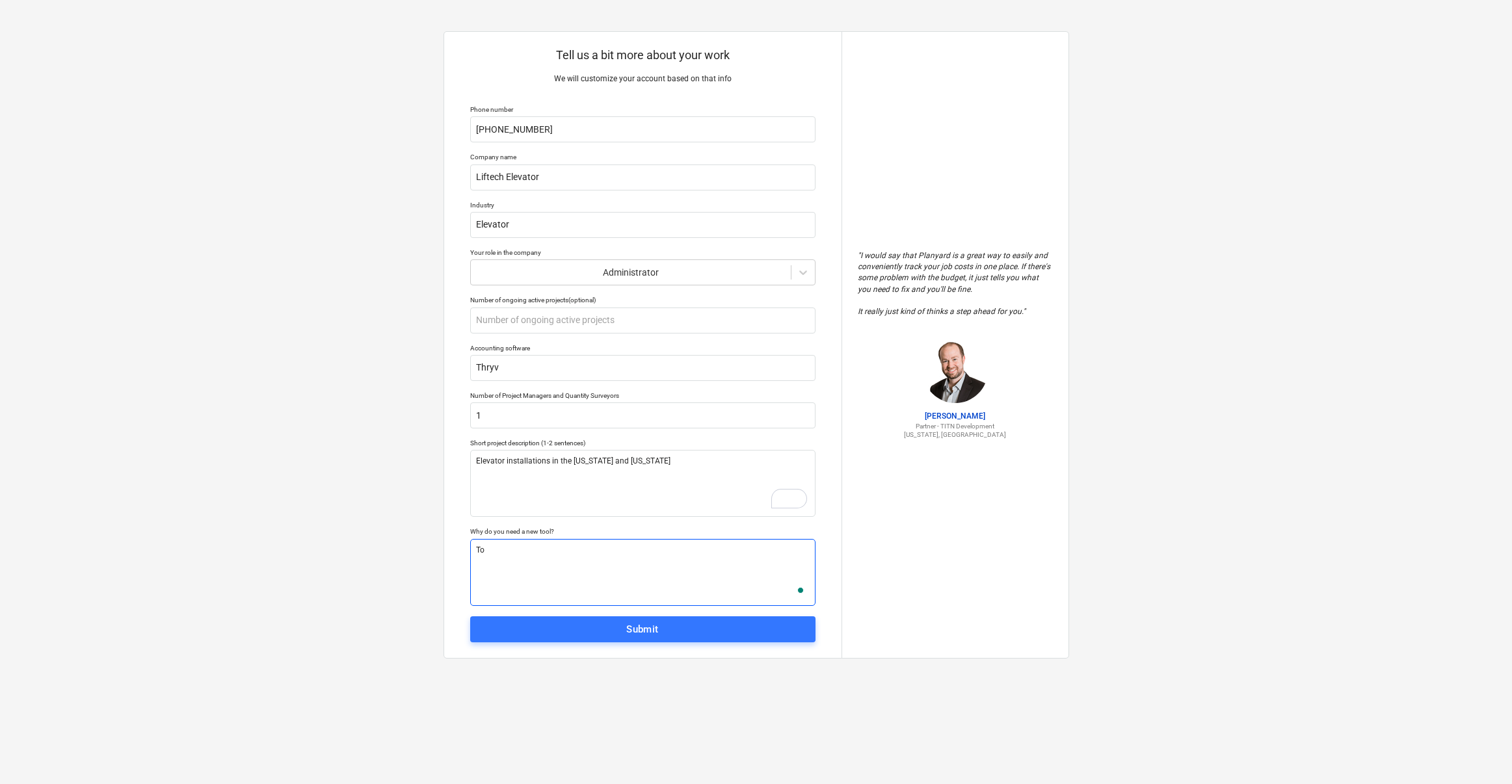
type textarea "To b"
type textarea "x"
type textarea "To bu"
type textarea "x"
type textarea "To bud"
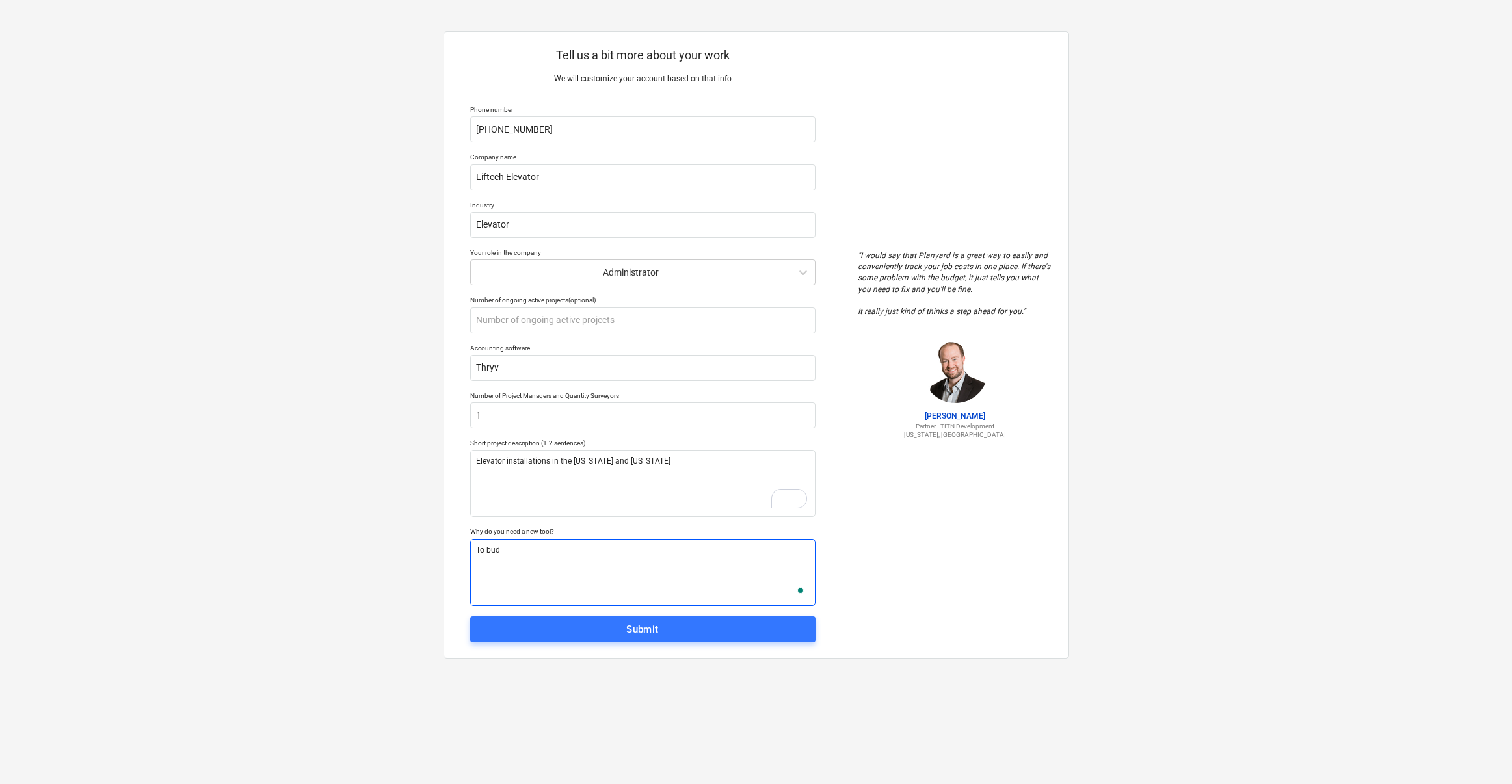
type textarea "x"
type textarea "To budg"
type textarea "x"
type textarea "To budge"
type textarea "x"
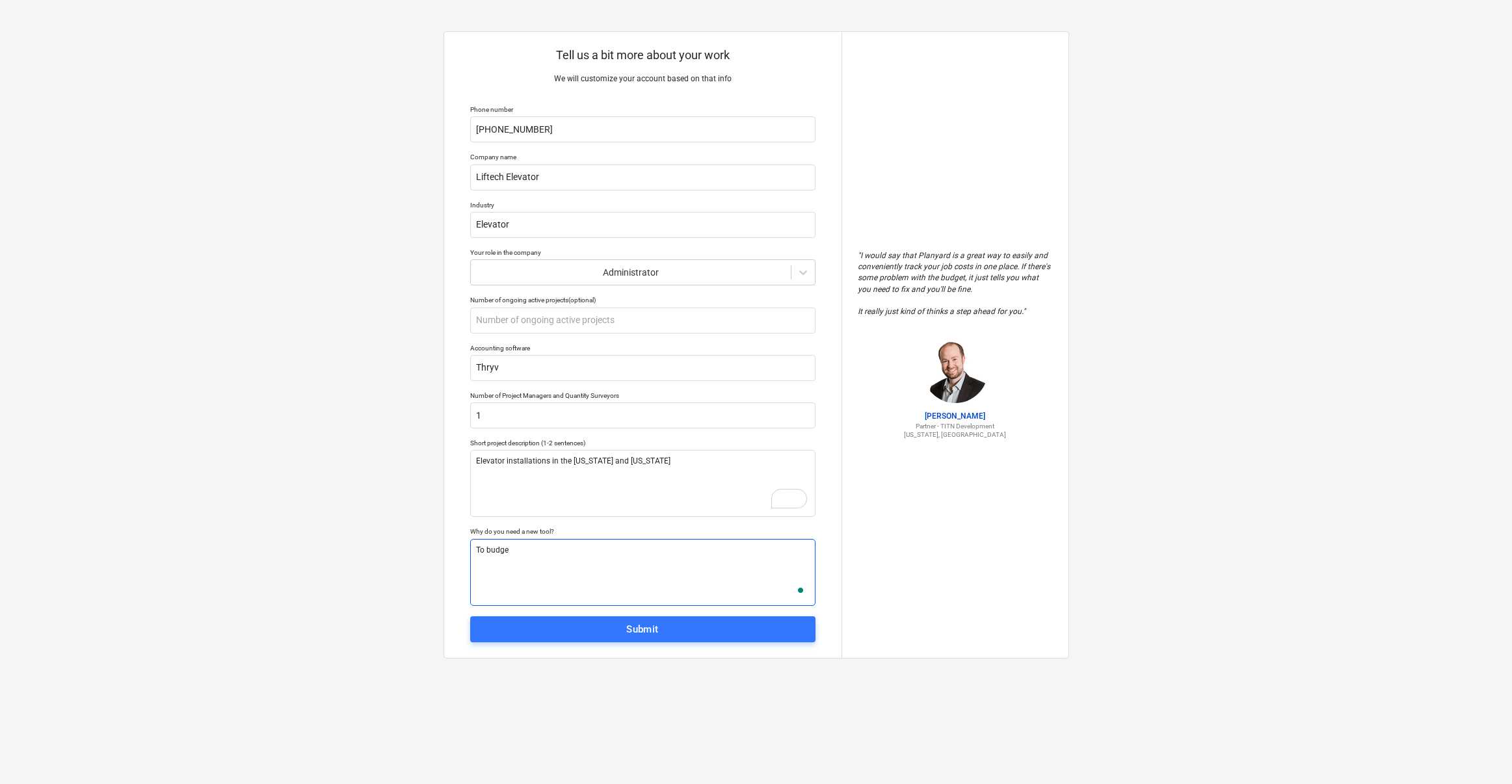
type textarea "To budget"
type textarea "x"
type textarea "To budget"
type textarea "x"
type textarea "To budget a"
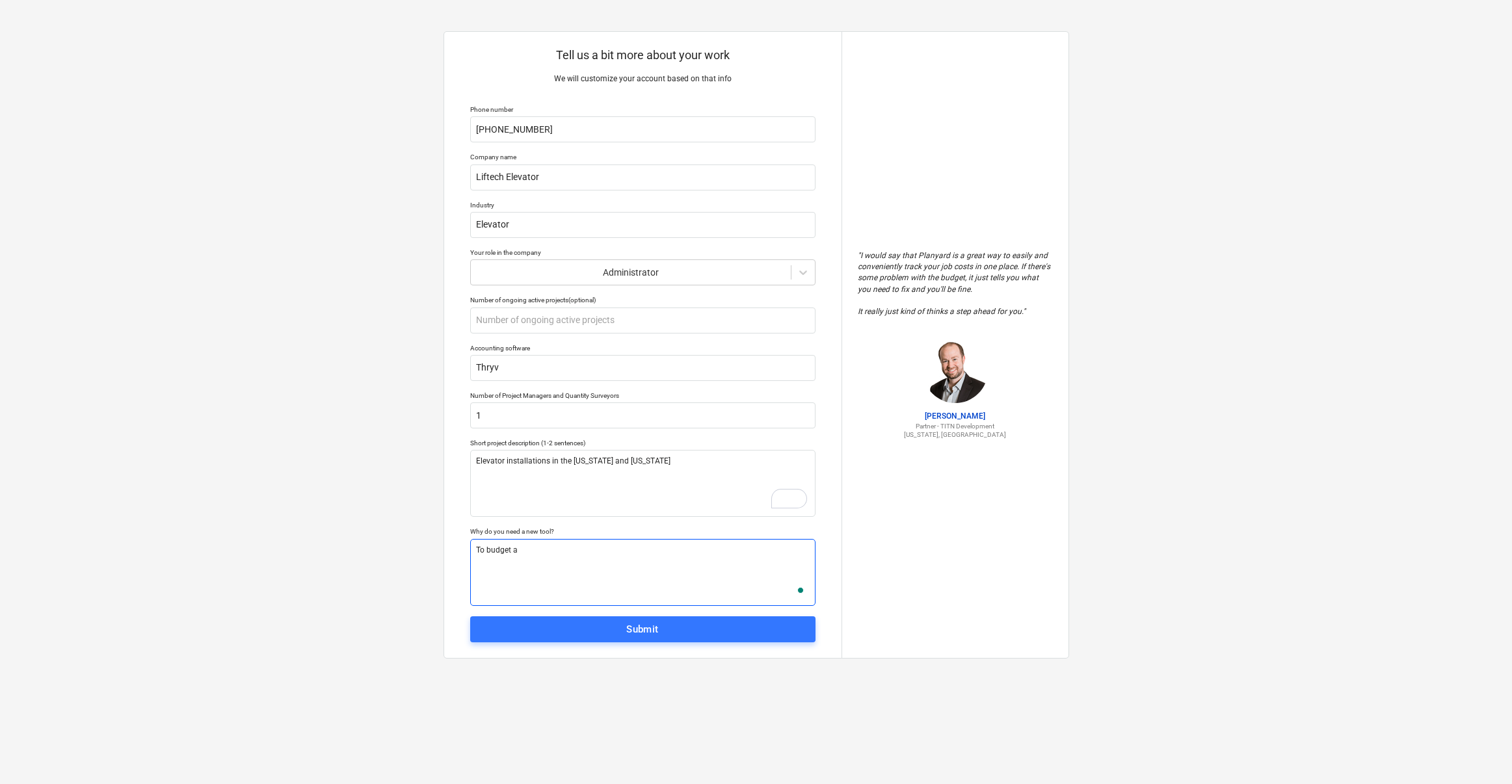
type textarea "x"
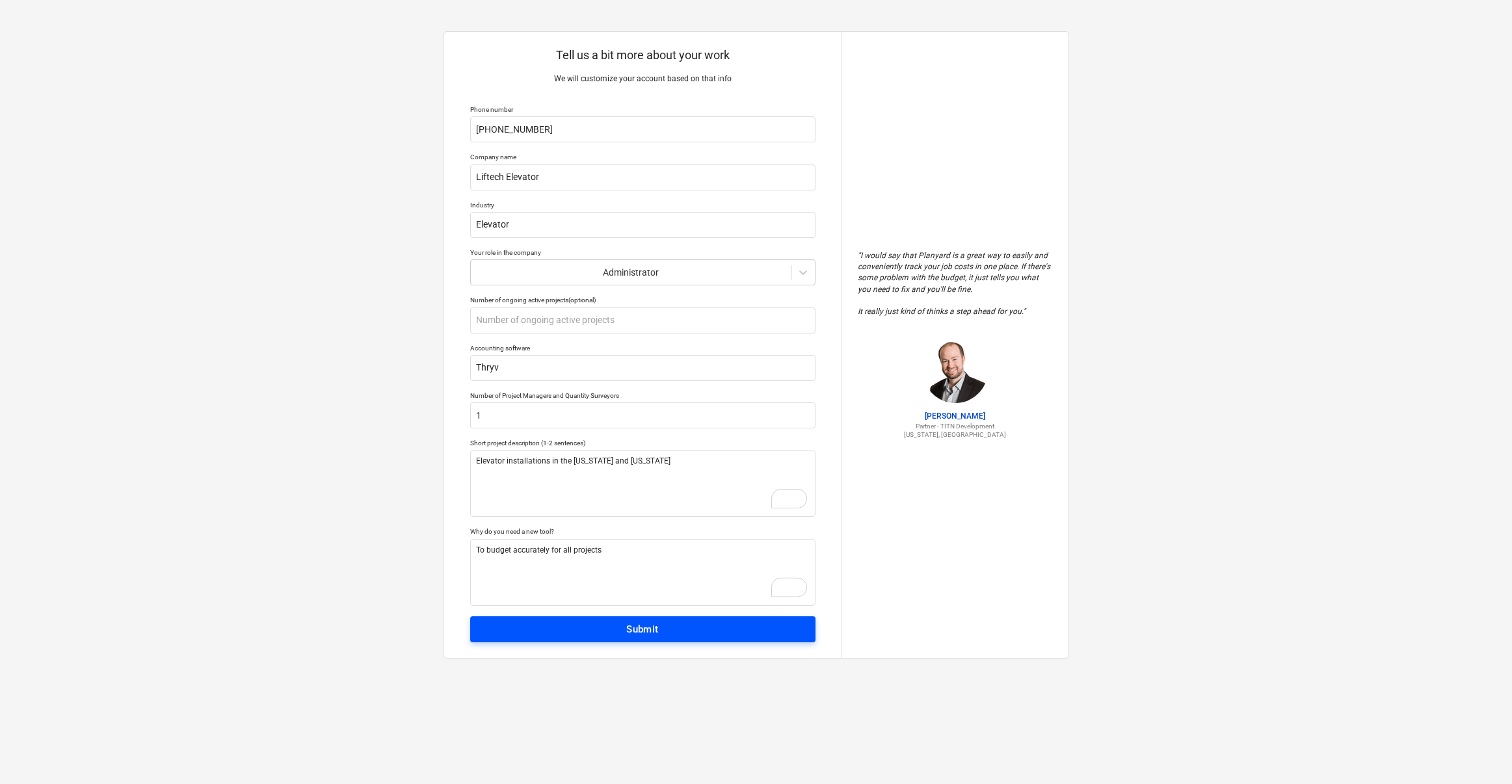
click at [660, 634] on span "Submit" at bounding box center [643, 629] width 316 height 17
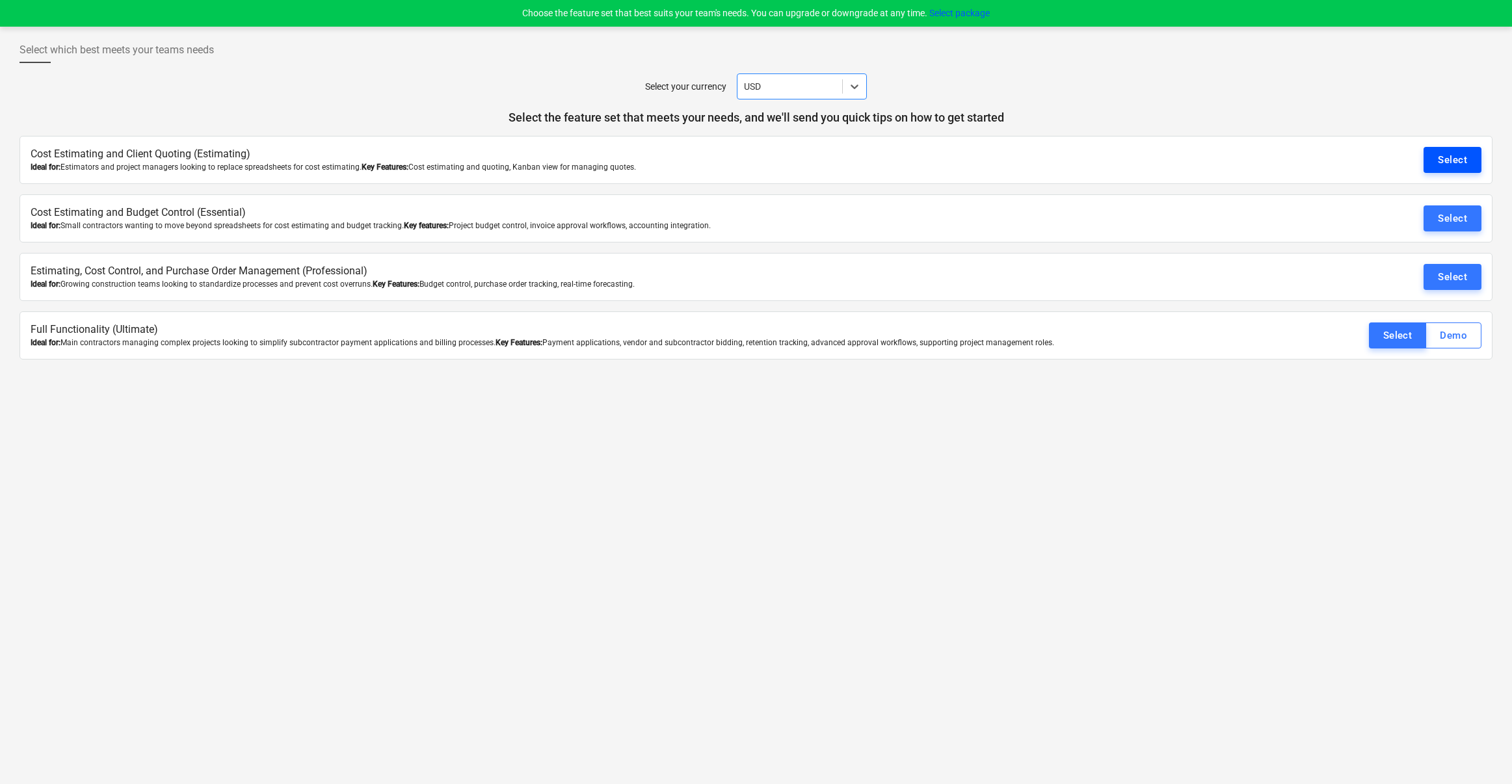
click at [1220, 167] on button "Select" at bounding box center [1453, 160] width 58 height 26
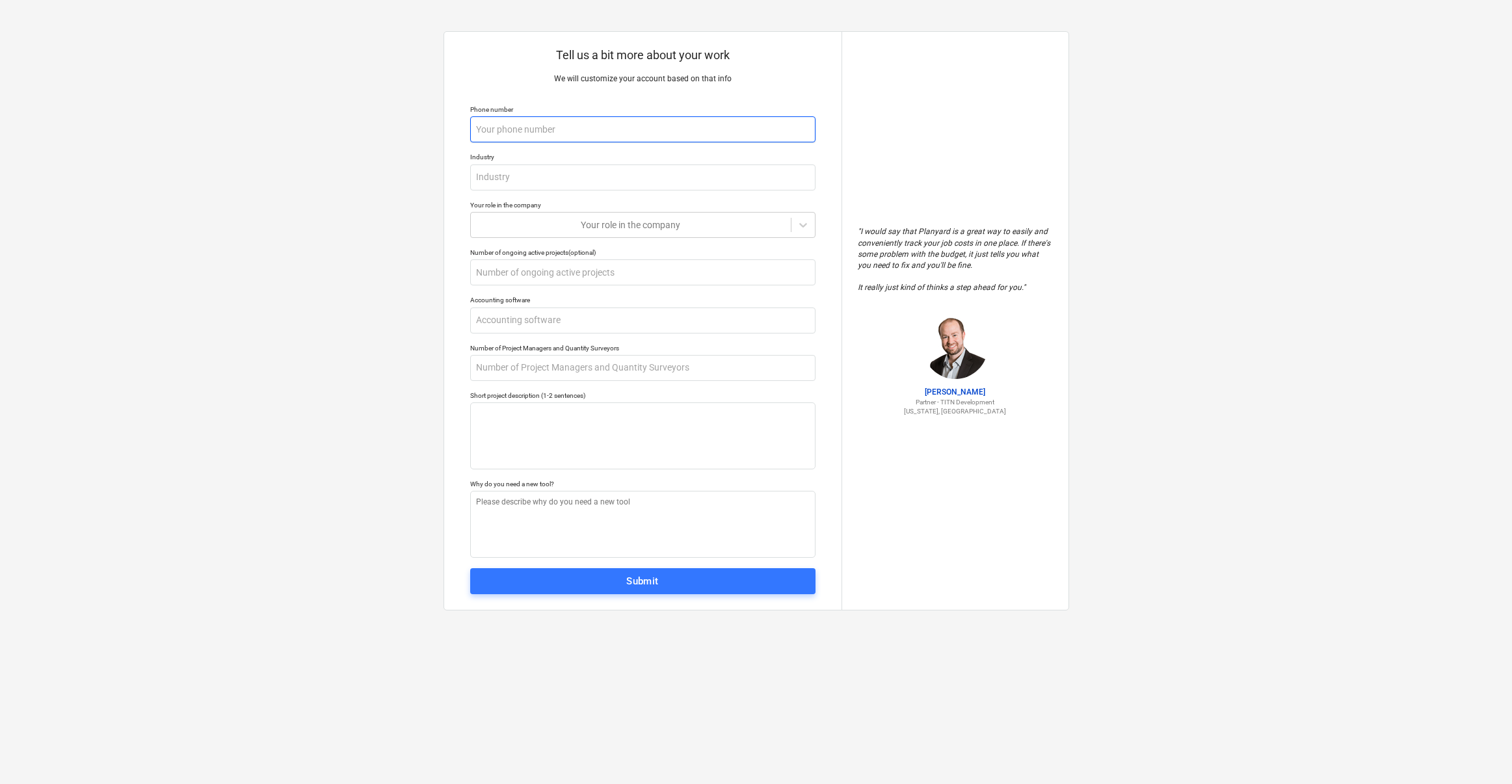
click at [568, 127] on input "text" at bounding box center [643, 129] width 346 height 26
paste input "[PHONE_NUMBER]"
click at [531, 184] on input "text" at bounding box center [643, 177] width 346 height 26
click at [594, 227] on div at bounding box center [631, 225] width 307 height 13
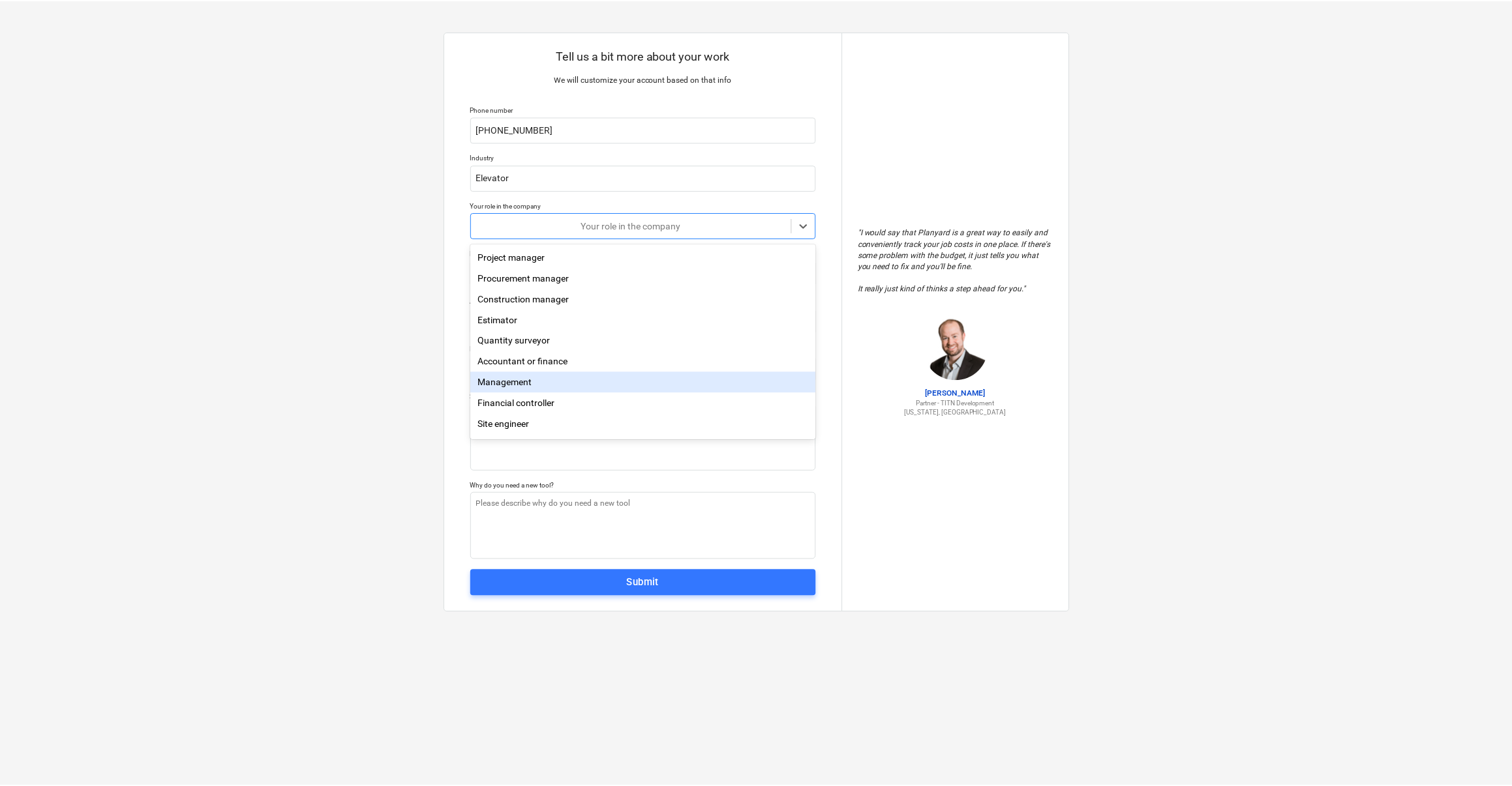
scroll to position [42, 0]
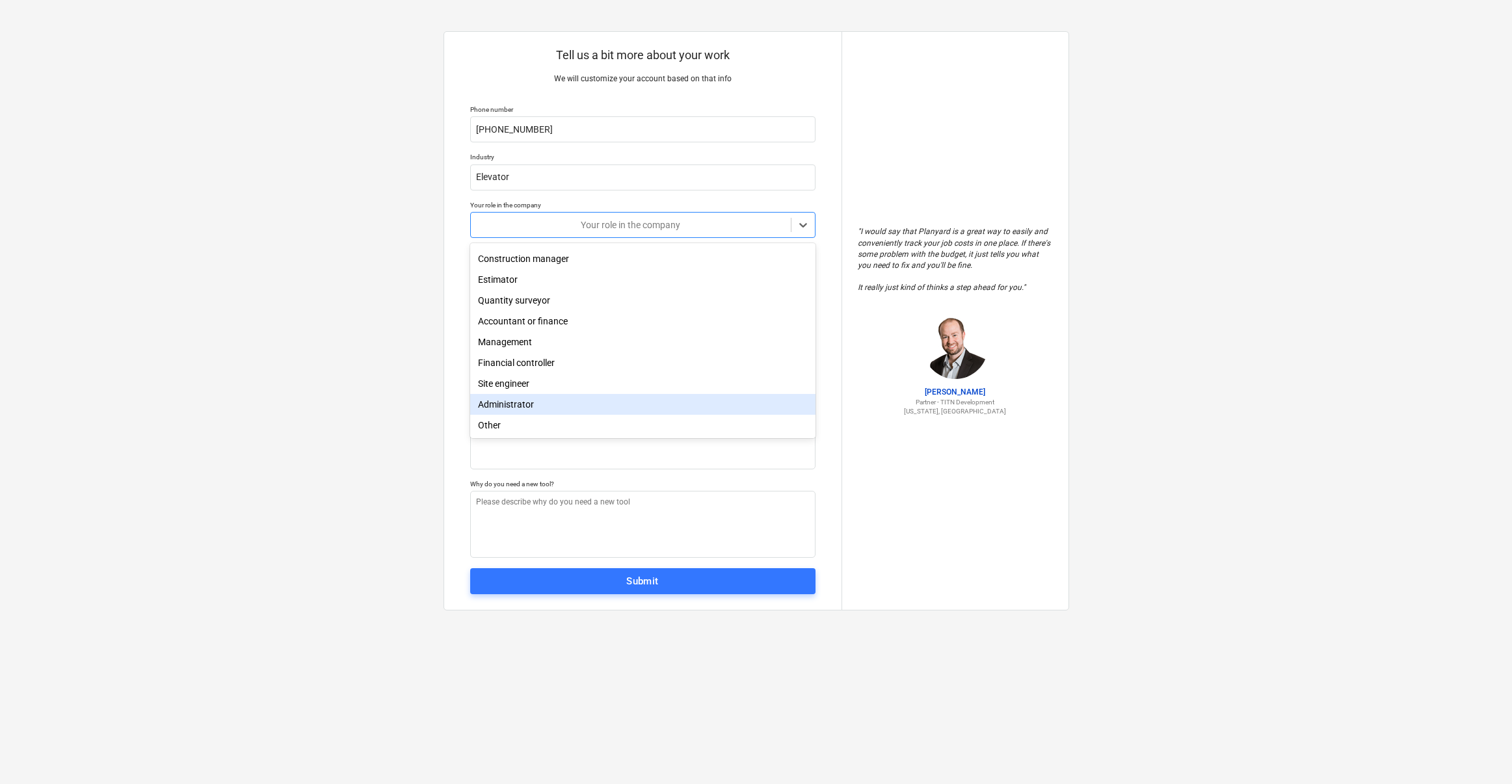
click at [542, 403] on div "Administrator" at bounding box center [643, 405] width 346 height 21
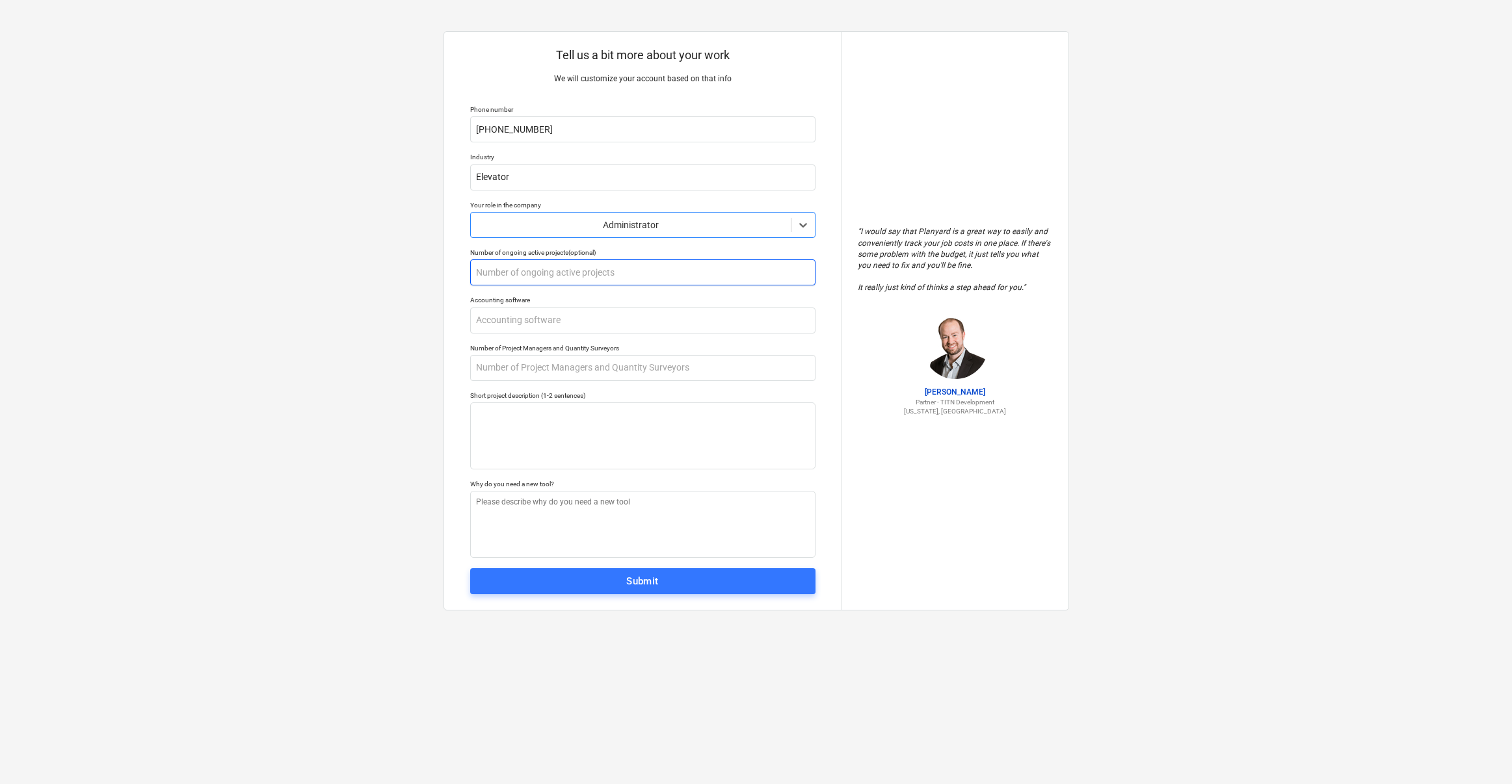
click at [537, 270] on input "text" at bounding box center [643, 273] width 346 height 26
click at [537, 320] on input "text" at bounding box center [643, 320] width 346 height 26
click at [544, 366] on input "text" at bounding box center [643, 368] width 346 height 26
click at [555, 421] on textarea at bounding box center [643, 435] width 346 height 67
click at [543, 511] on textarea at bounding box center [643, 524] width 346 height 67
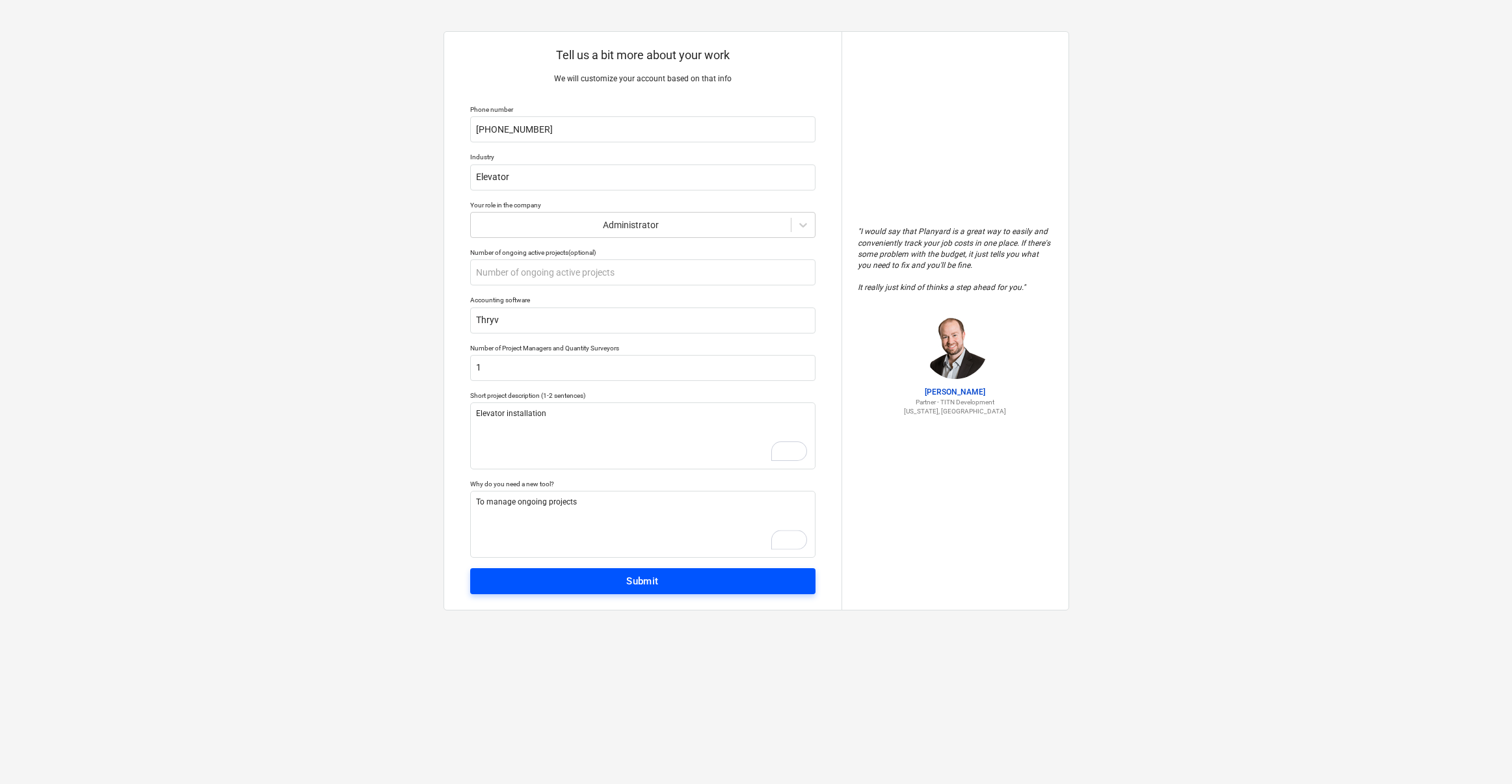
click at [663, 583] on span "Submit" at bounding box center [643, 581] width 316 height 17
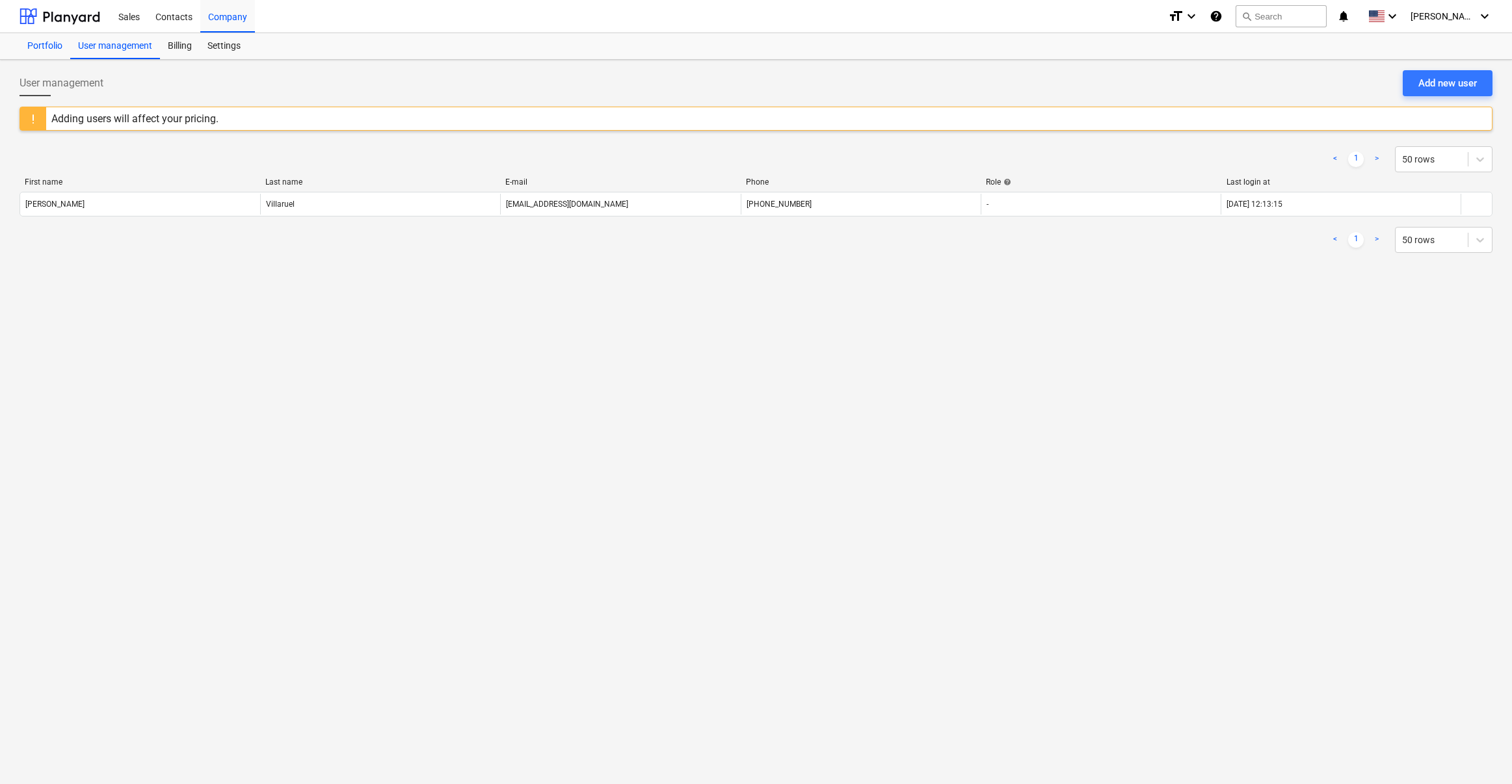
click at [51, 42] on div "Portfolio" at bounding box center [45, 46] width 51 height 26
click at [130, 21] on div "Sales" at bounding box center [130, 15] width 37 height 33
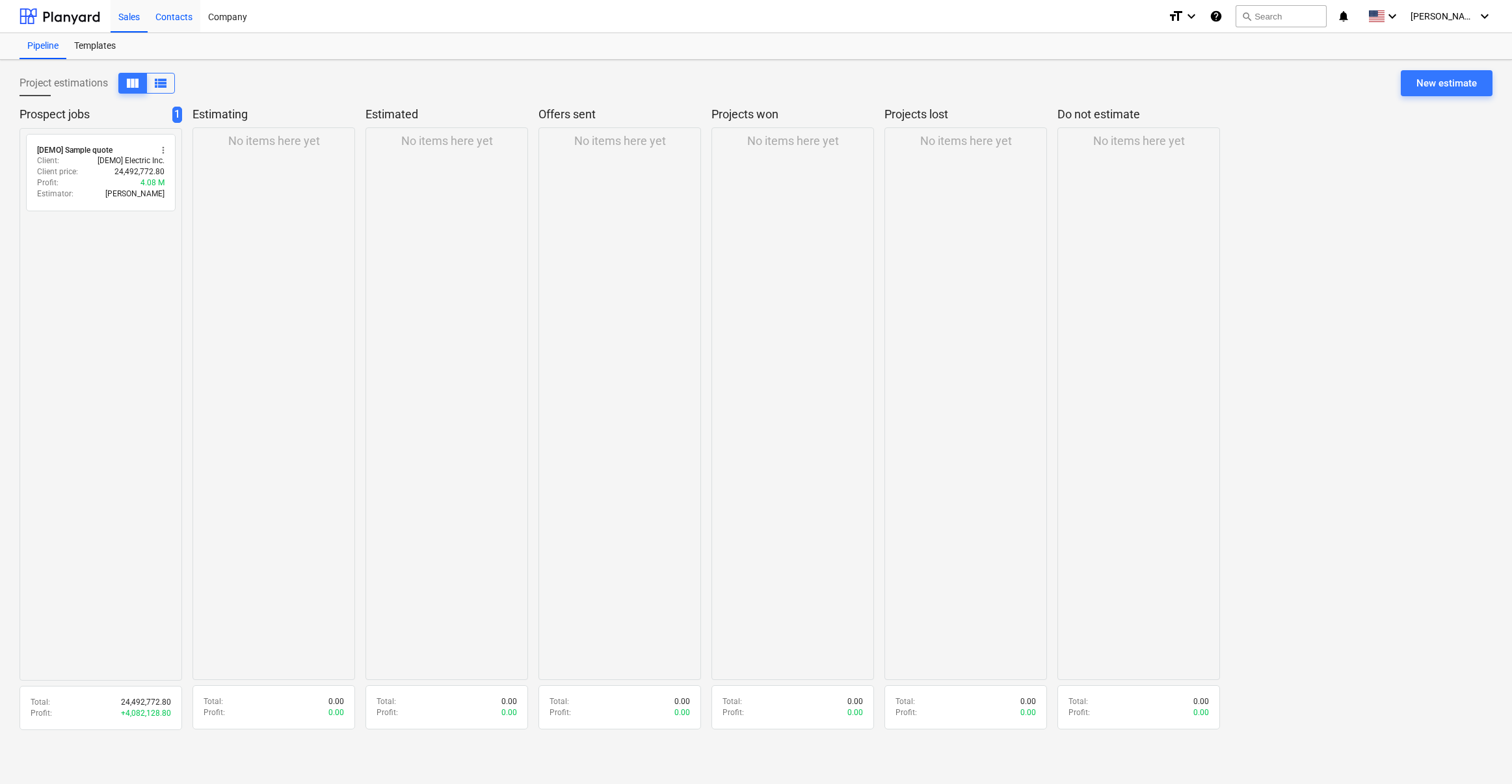
click at [183, 17] on div "Contacts" at bounding box center [173, 15] width 53 height 33
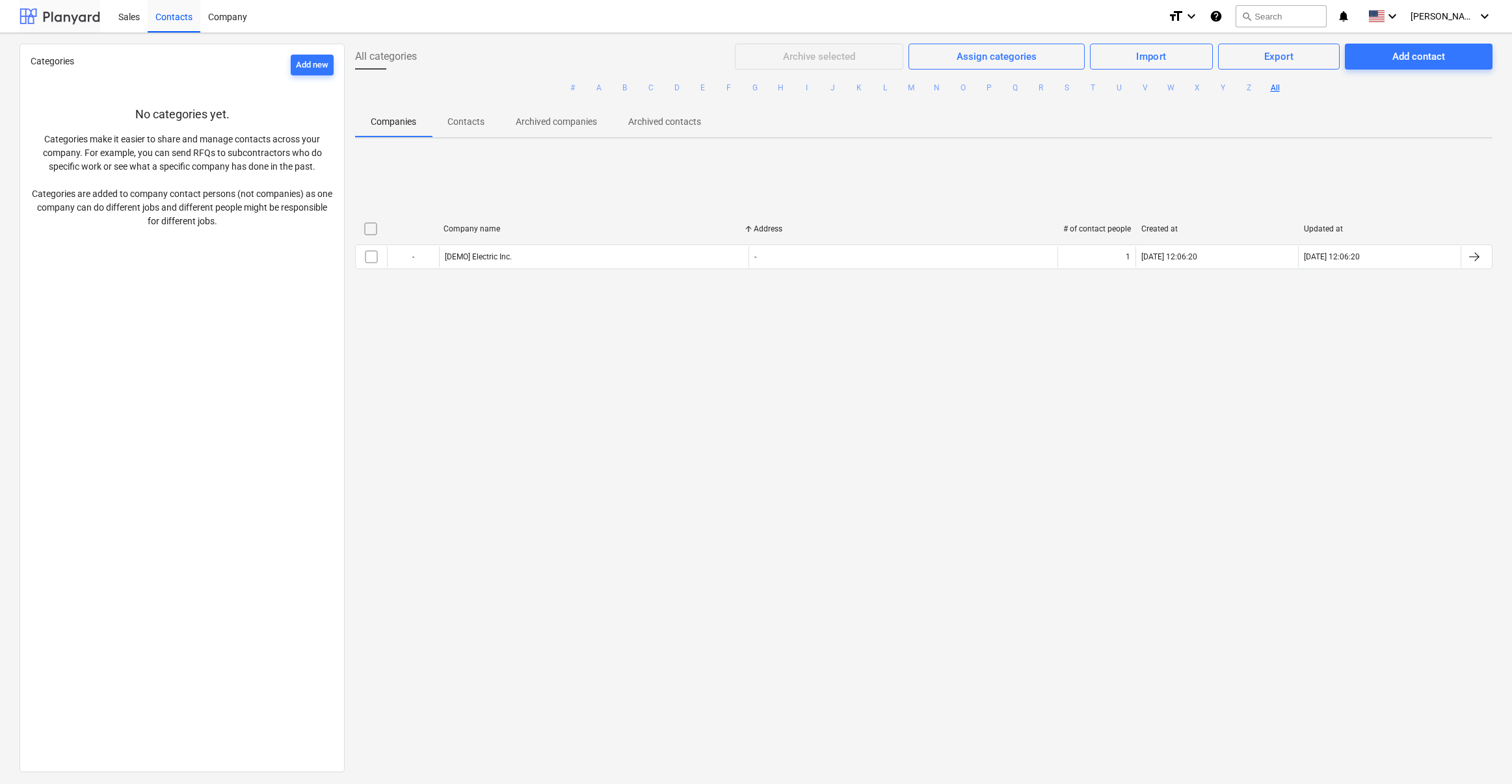
click at [70, 19] on div at bounding box center [60, 16] width 81 height 32
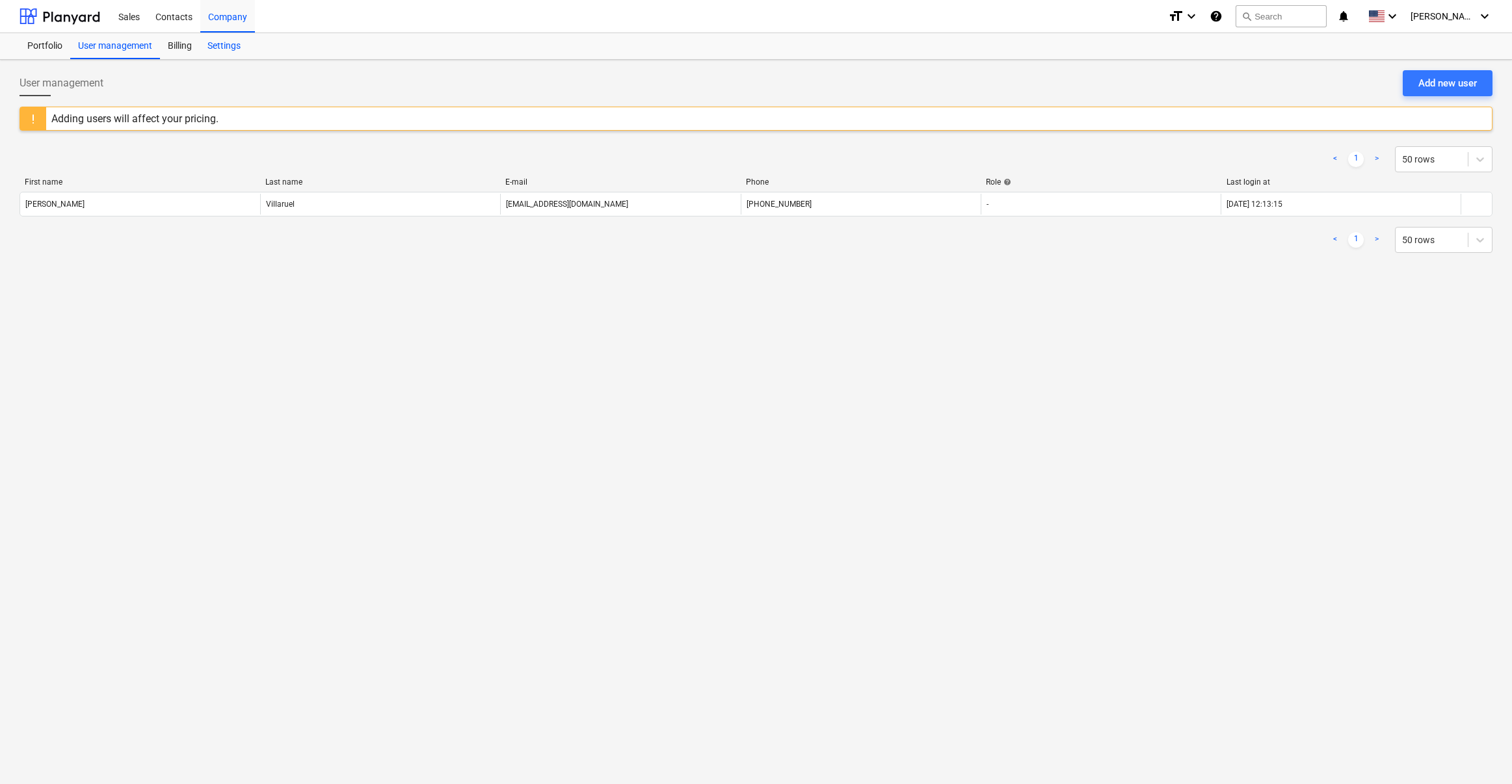
click at [226, 44] on div "Settings" at bounding box center [224, 46] width 49 height 26
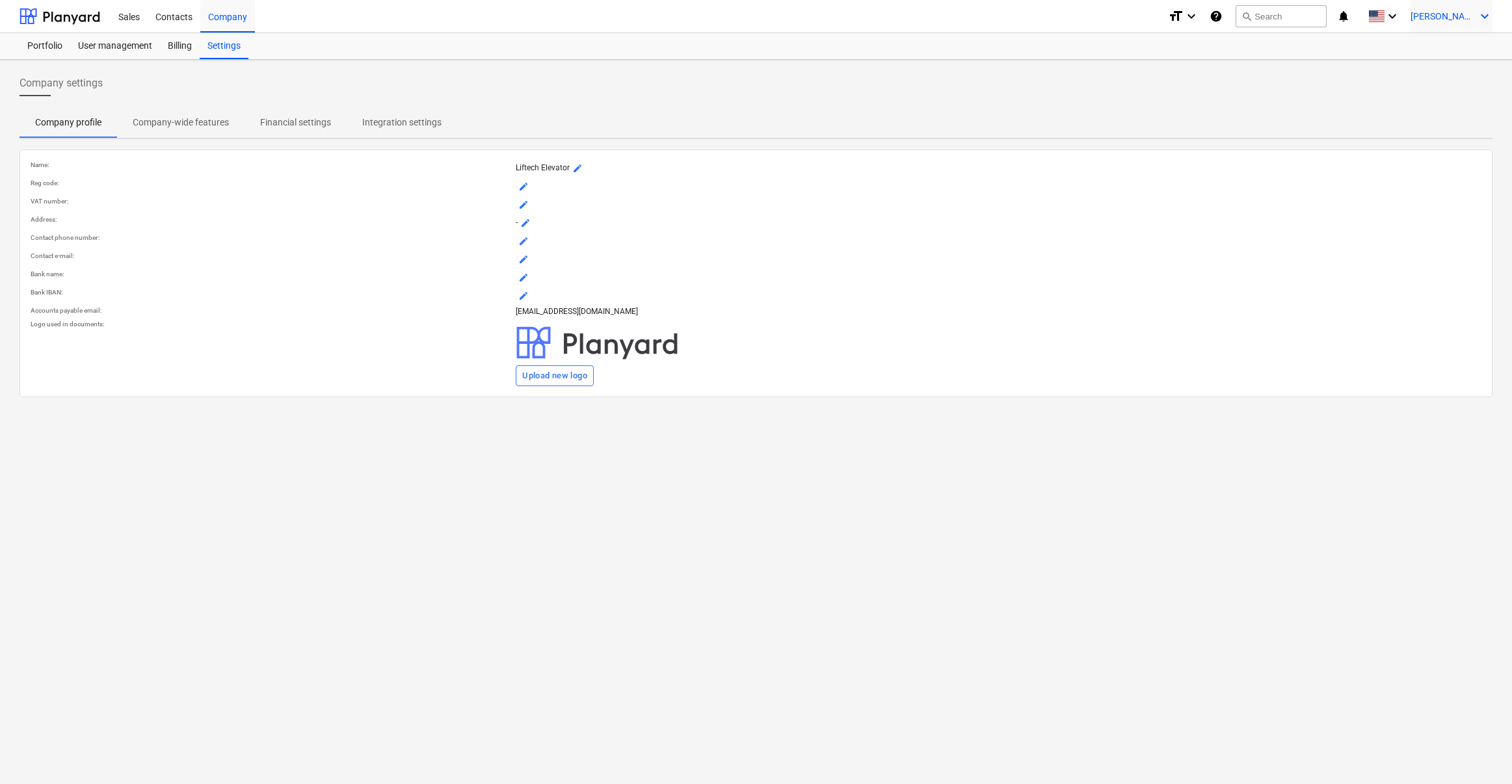
click at [1220, 18] on icon "keyboard_arrow_down" at bounding box center [1484, 15] width 15 height 15
click at [1220, 45] on div "Settings" at bounding box center [1454, 51] width 78 height 21
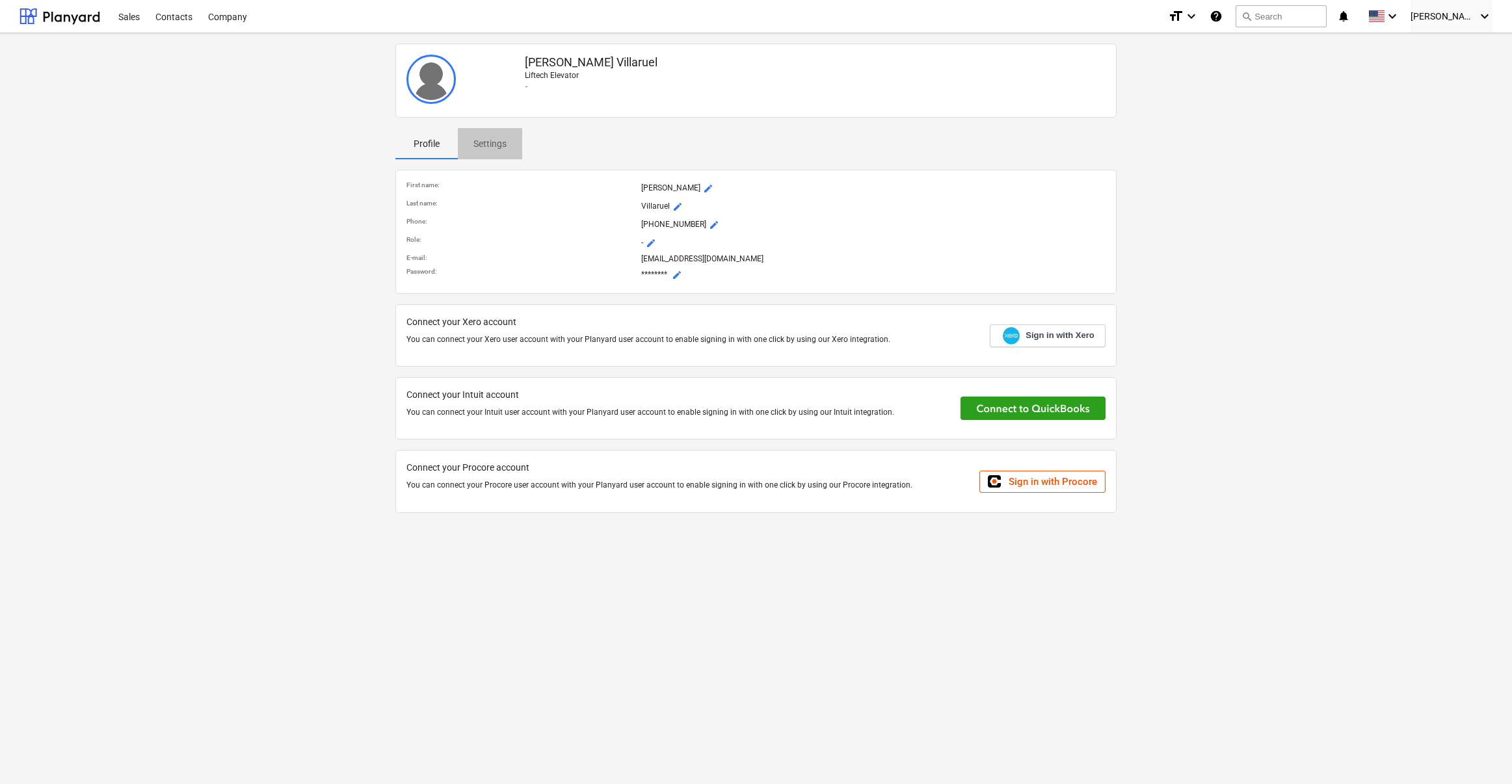
click at [486, 144] on p "Settings" at bounding box center [490, 144] width 33 height 14
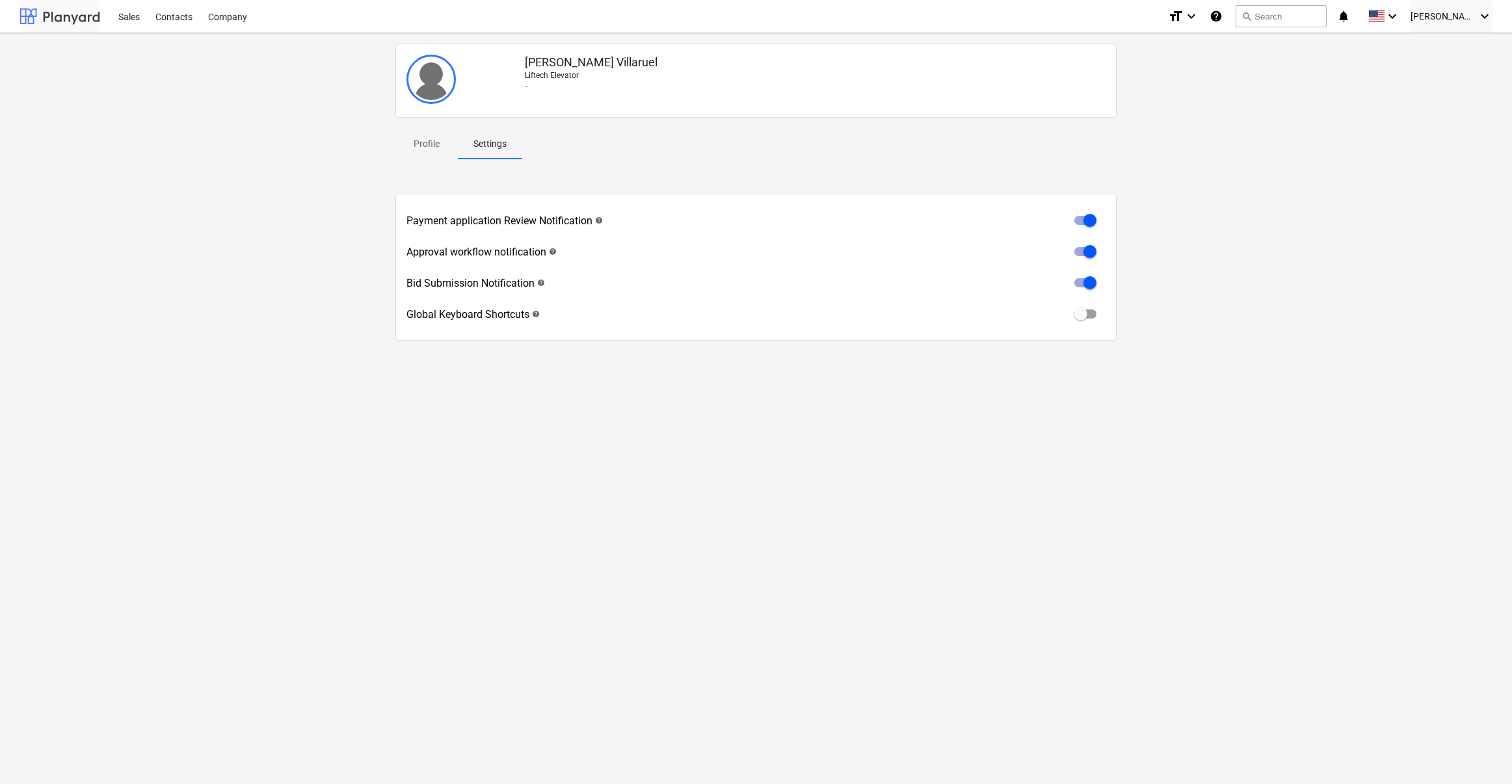
click at [50, 18] on div at bounding box center [60, 16] width 81 height 32
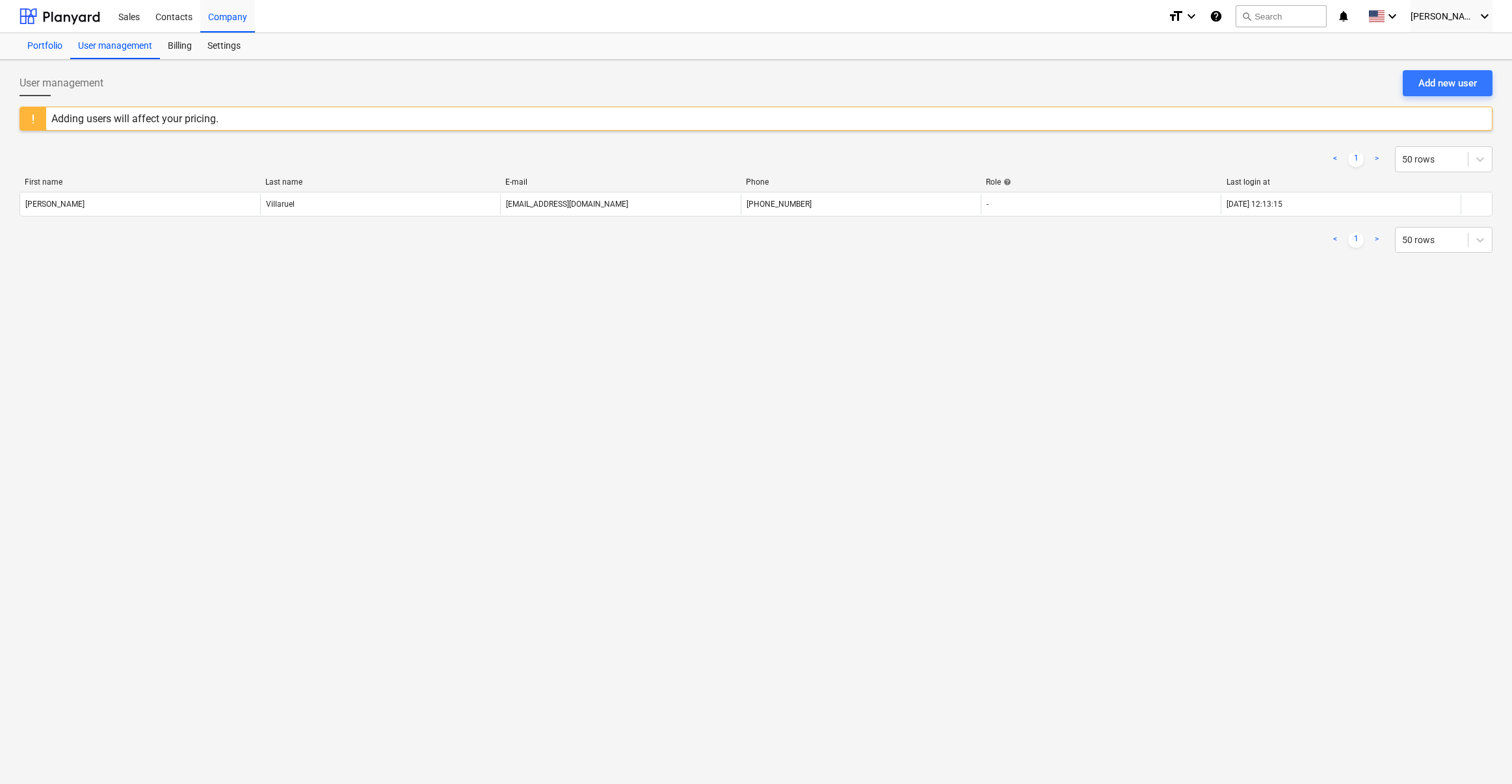
click at [41, 51] on div "Portfolio" at bounding box center [45, 46] width 51 height 26
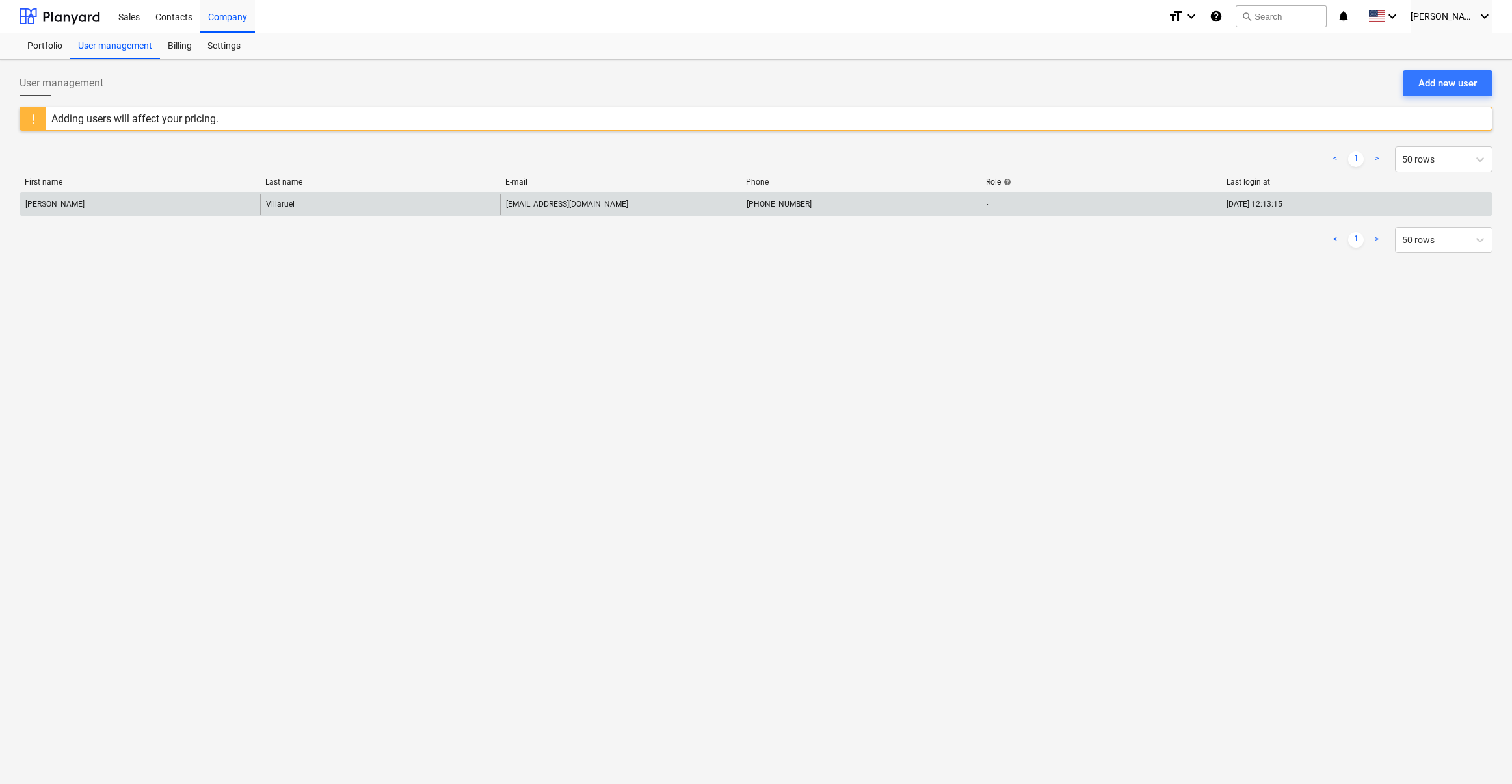
click at [58, 207] on div "[PERSON_NAME]" at bounding box center [140, 204] width 240 height 21
click at [1038, 202] on div "-" at bounding box center [1101, 204] width 240 height 21
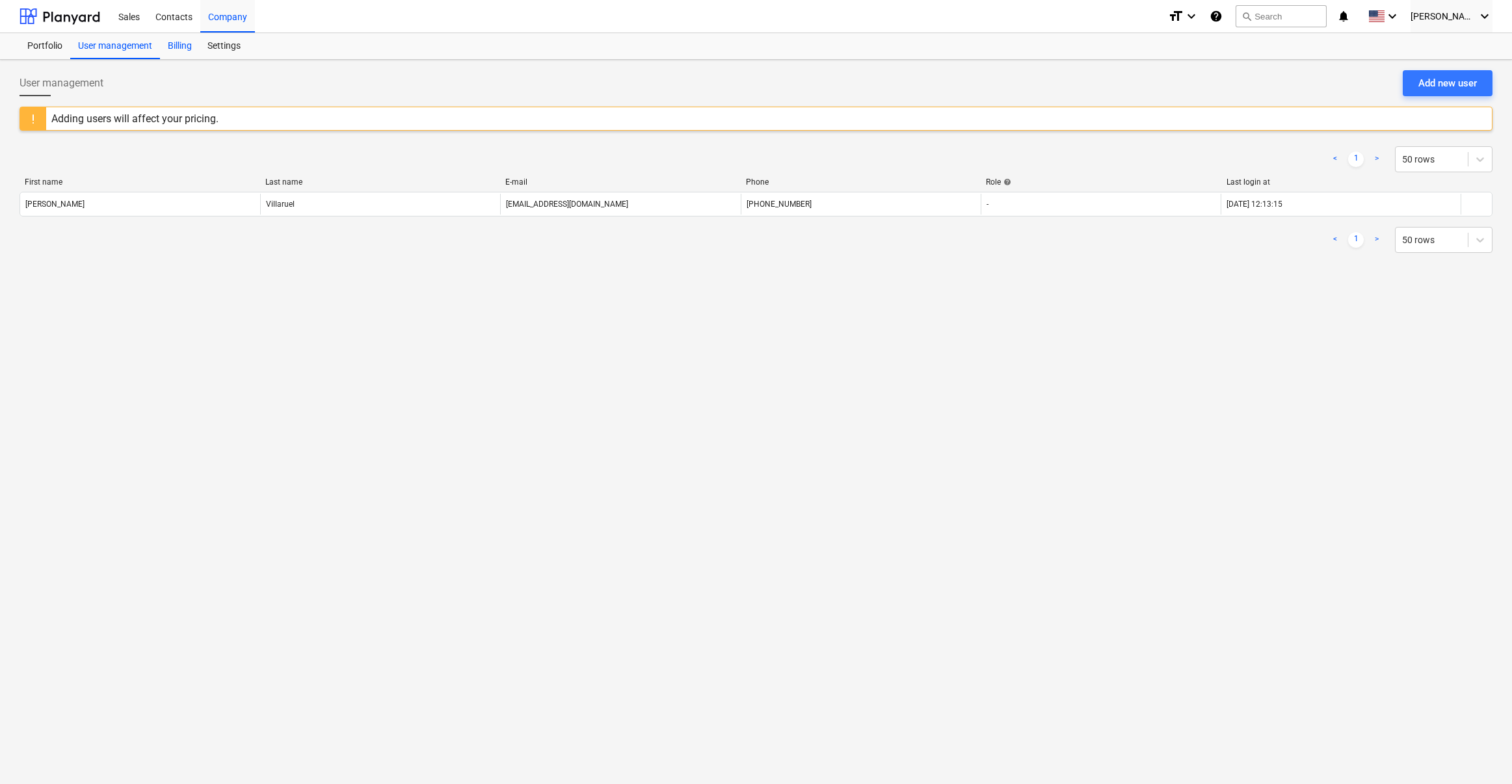
click at [178, 52] on div "Billing" at bounding box center [180, 46] width 40 height 26
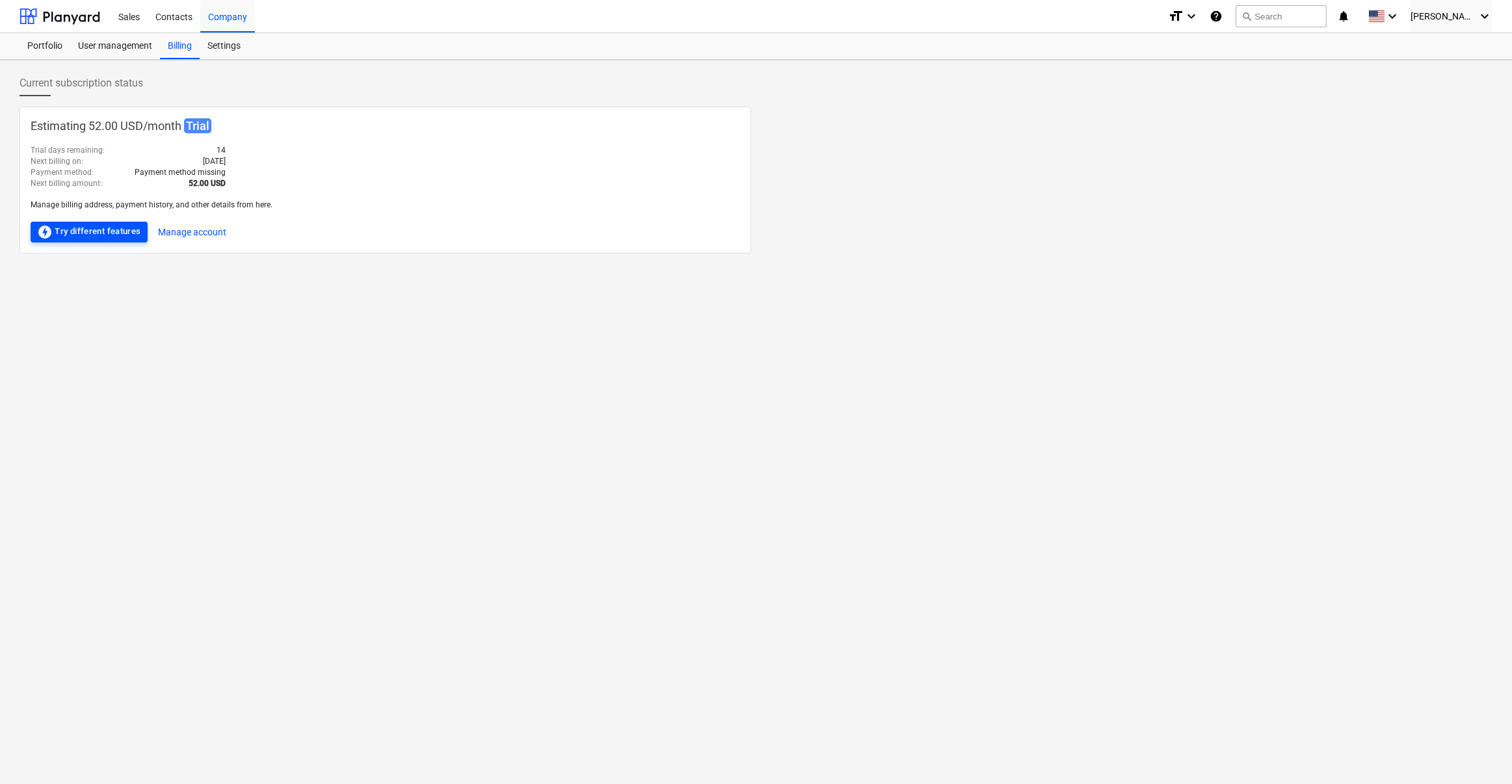
click at [106, 234] on div "offline_bolt Try different features" at bounding box center [89, 231] width 104 height 15
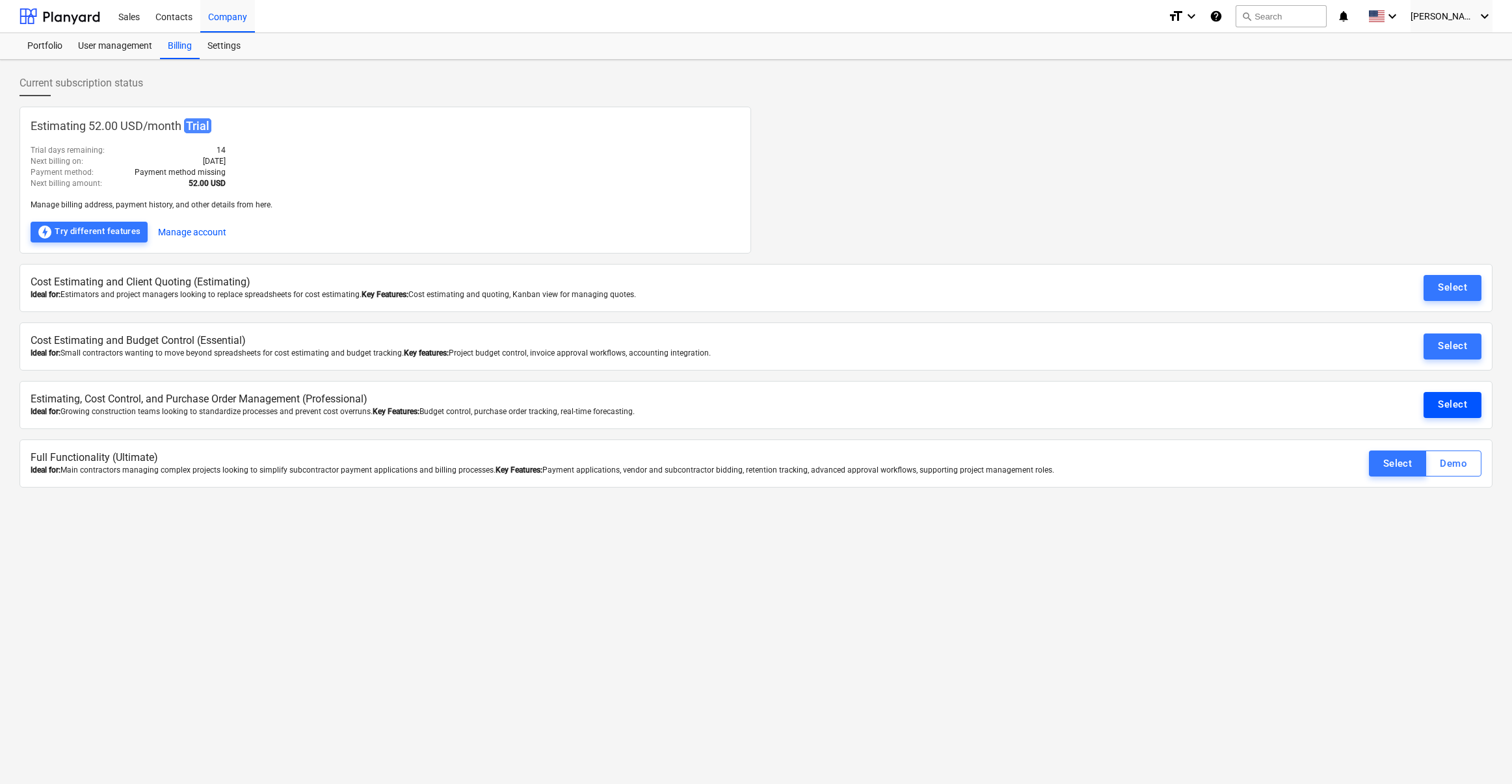
click at [1220, 413] on div "Select" at bounding box center [1453, 404] width 29 height 17
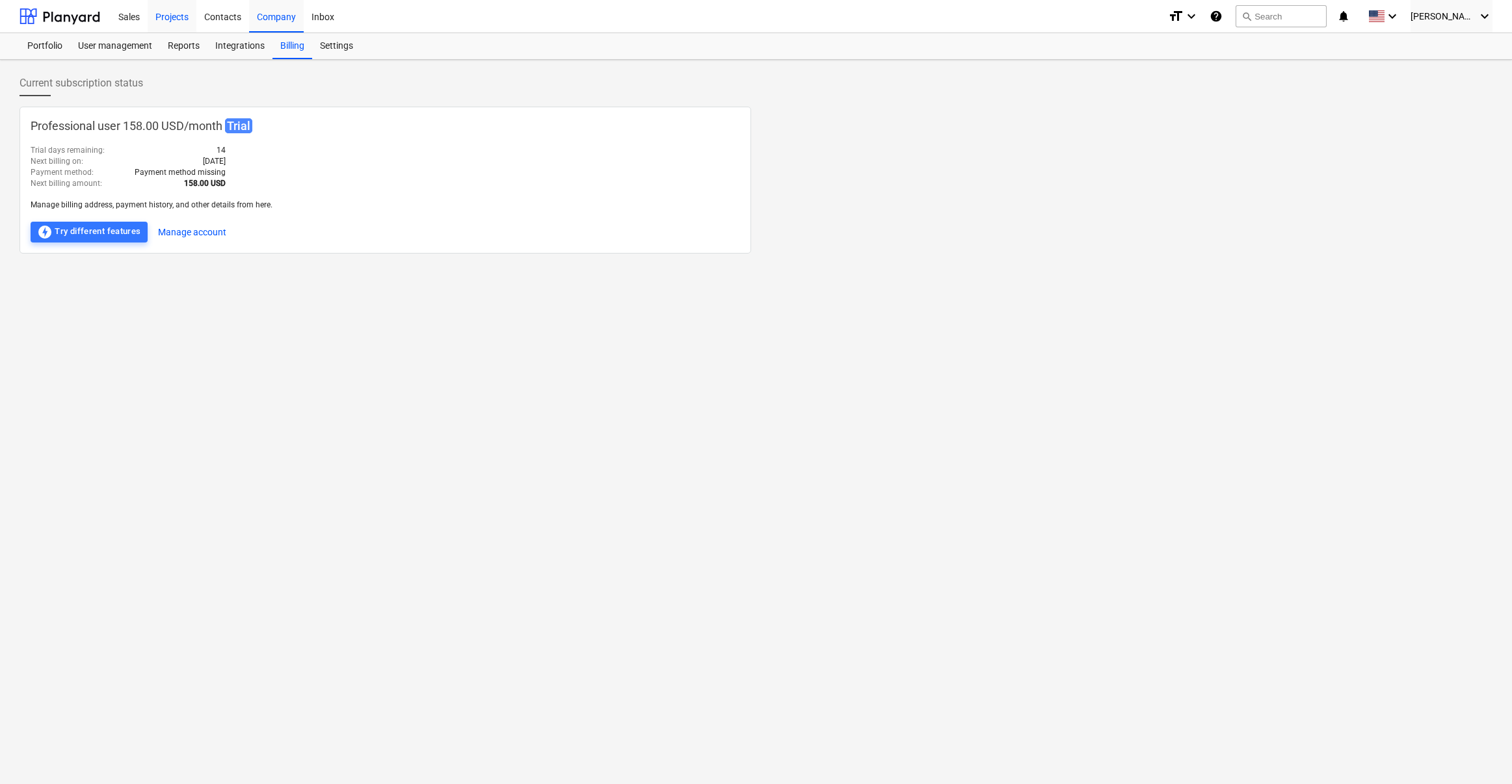
click at [167, 18] on div "Projects" at bounding box center [172, 15] width 49 height 33
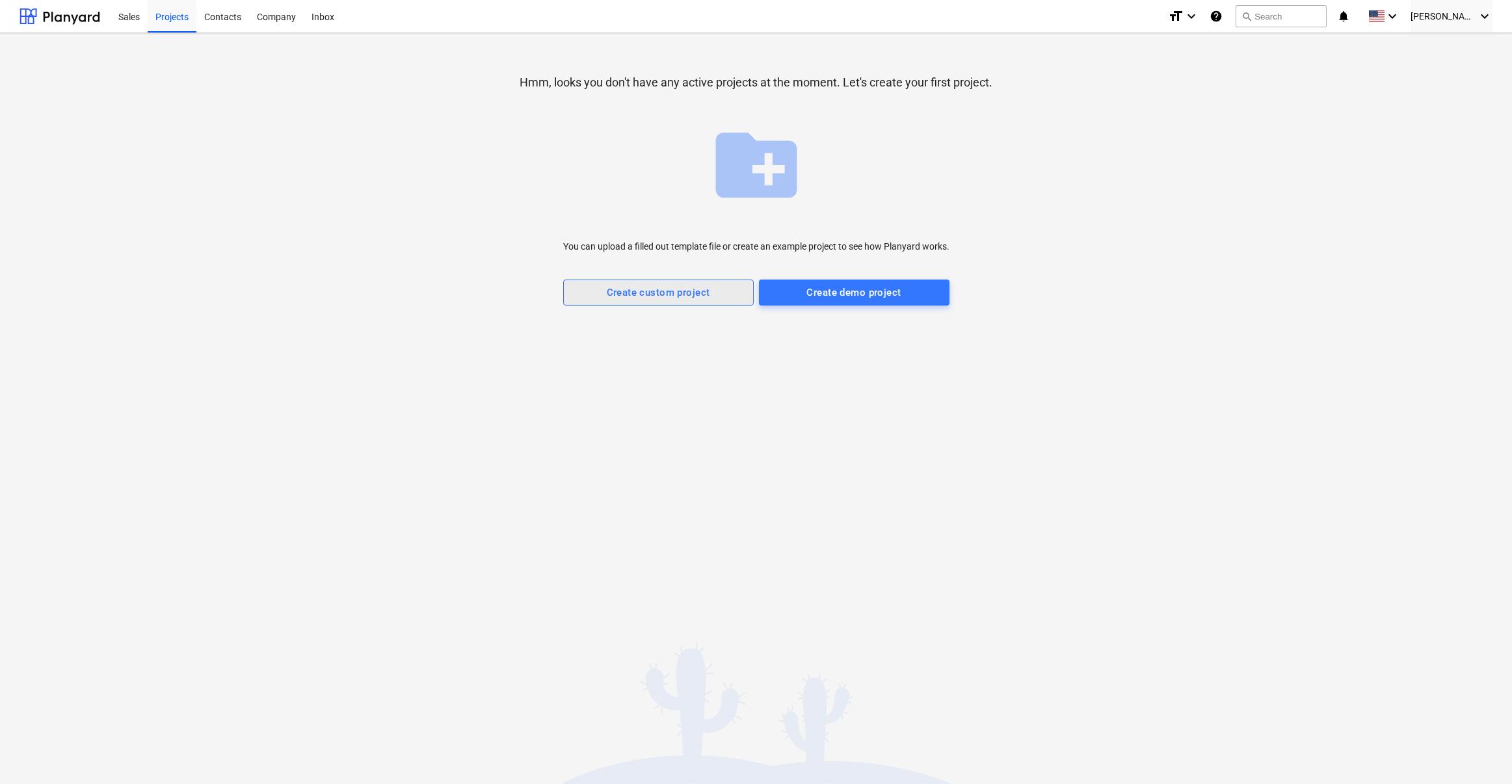
click at [636, 295] on div "Create custom project" at bounding box center [659, 292] width 104 height 17
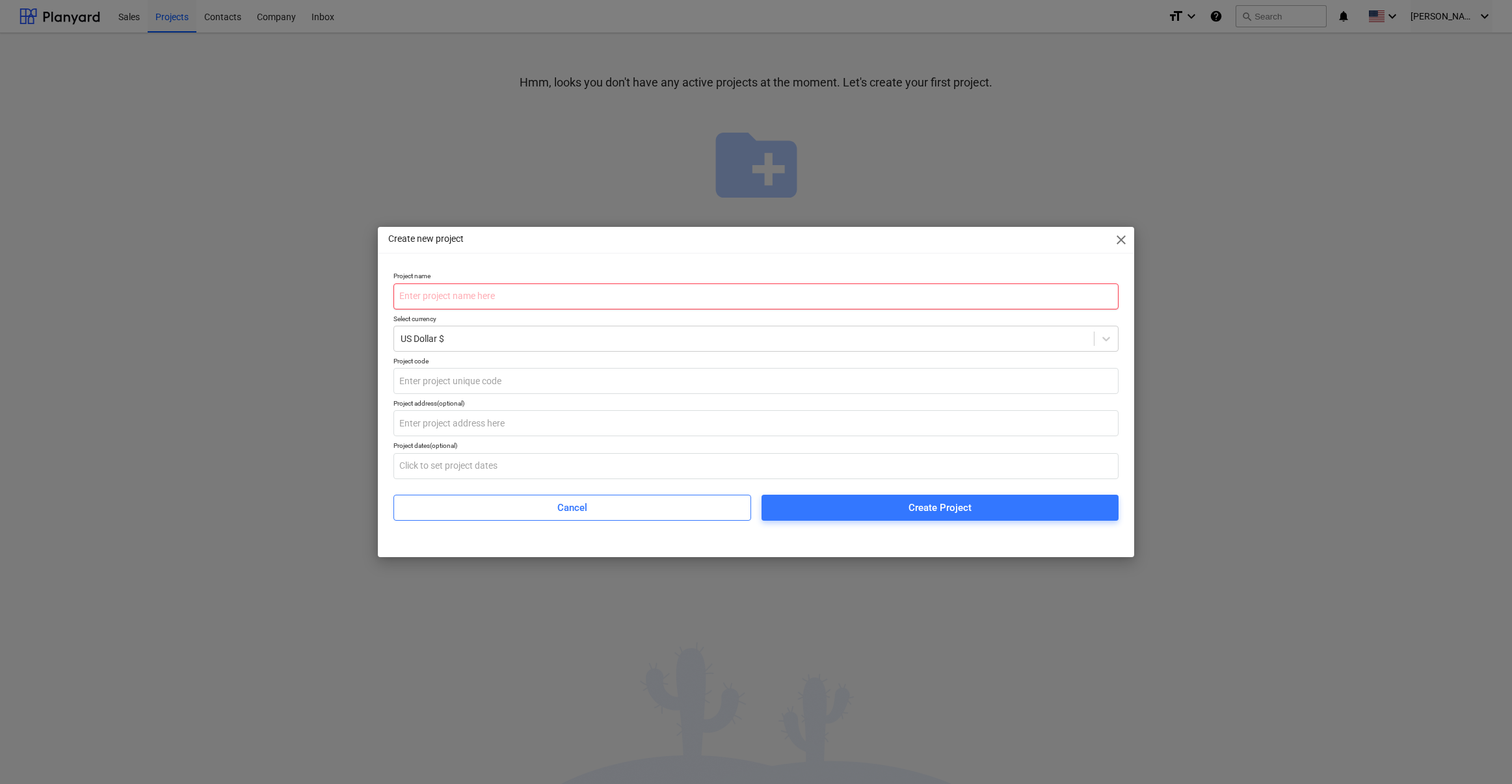
click at [468, 289] on input "text" at bounding box center [756, 296] width 725 height 26
click at [472, 380] on input "text" at bounding box center [756, 381] width 725 height 26
click at [583, 406] on div "Project address (optional)" at bounding box center [756, 403] width 725 height 8
click at [466, 429] on input "text" at bounding box center [756, 423] width 725 height 26
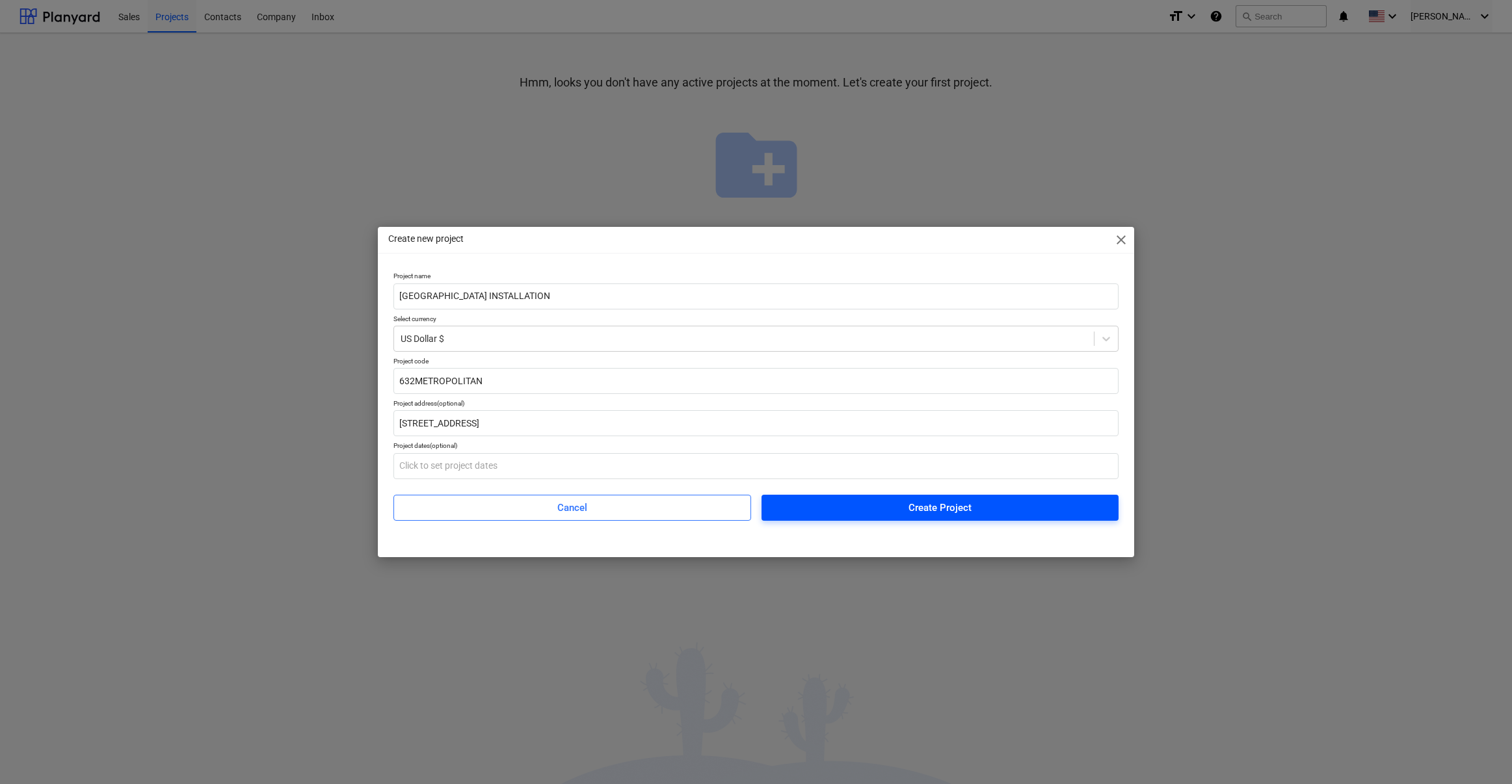
click at [939, 506] on div "Create Project" at bounding box center [941, 507] width 63 height 17
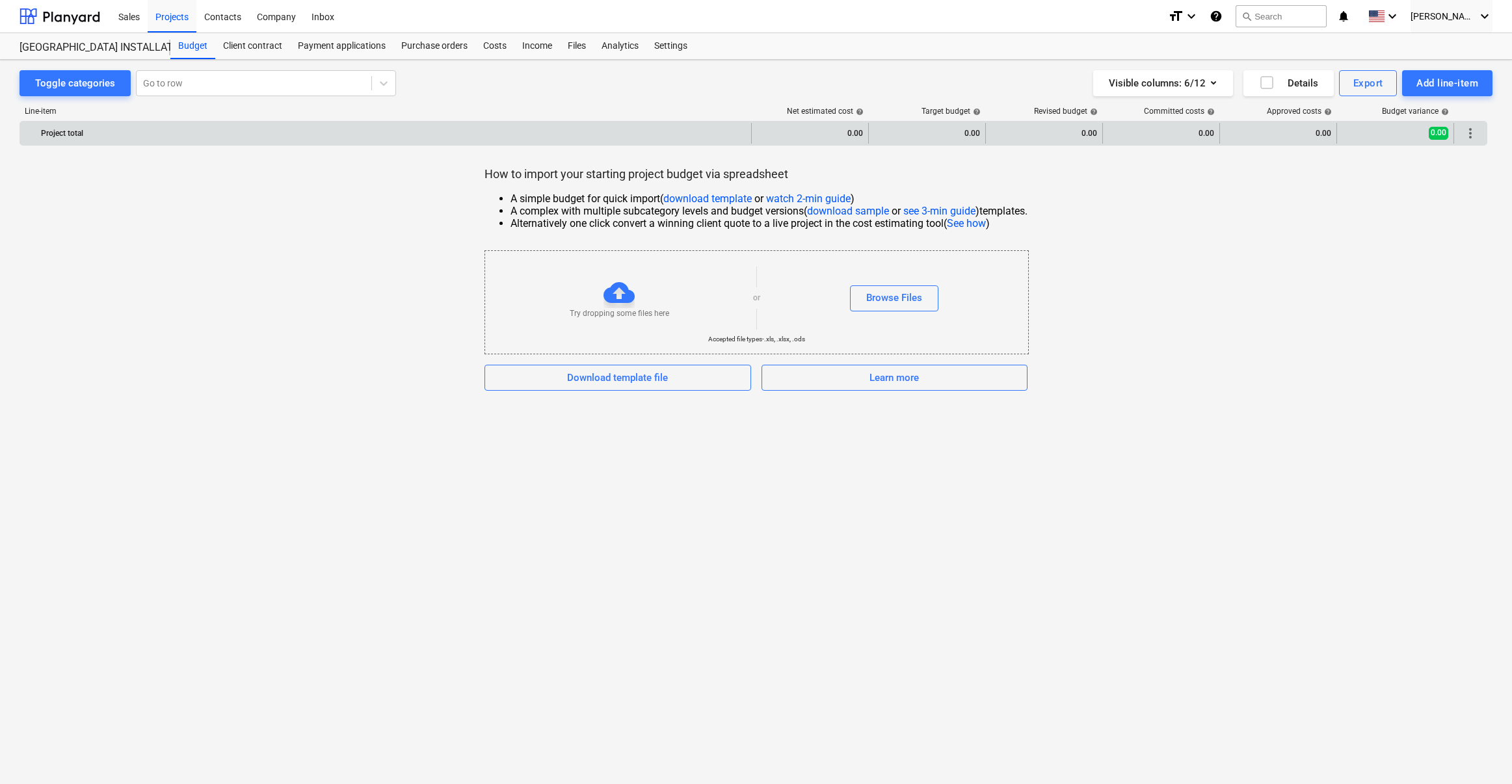
click at [169, 138] on div "Project total" at bounding box center [393, 133] width 705 height 21
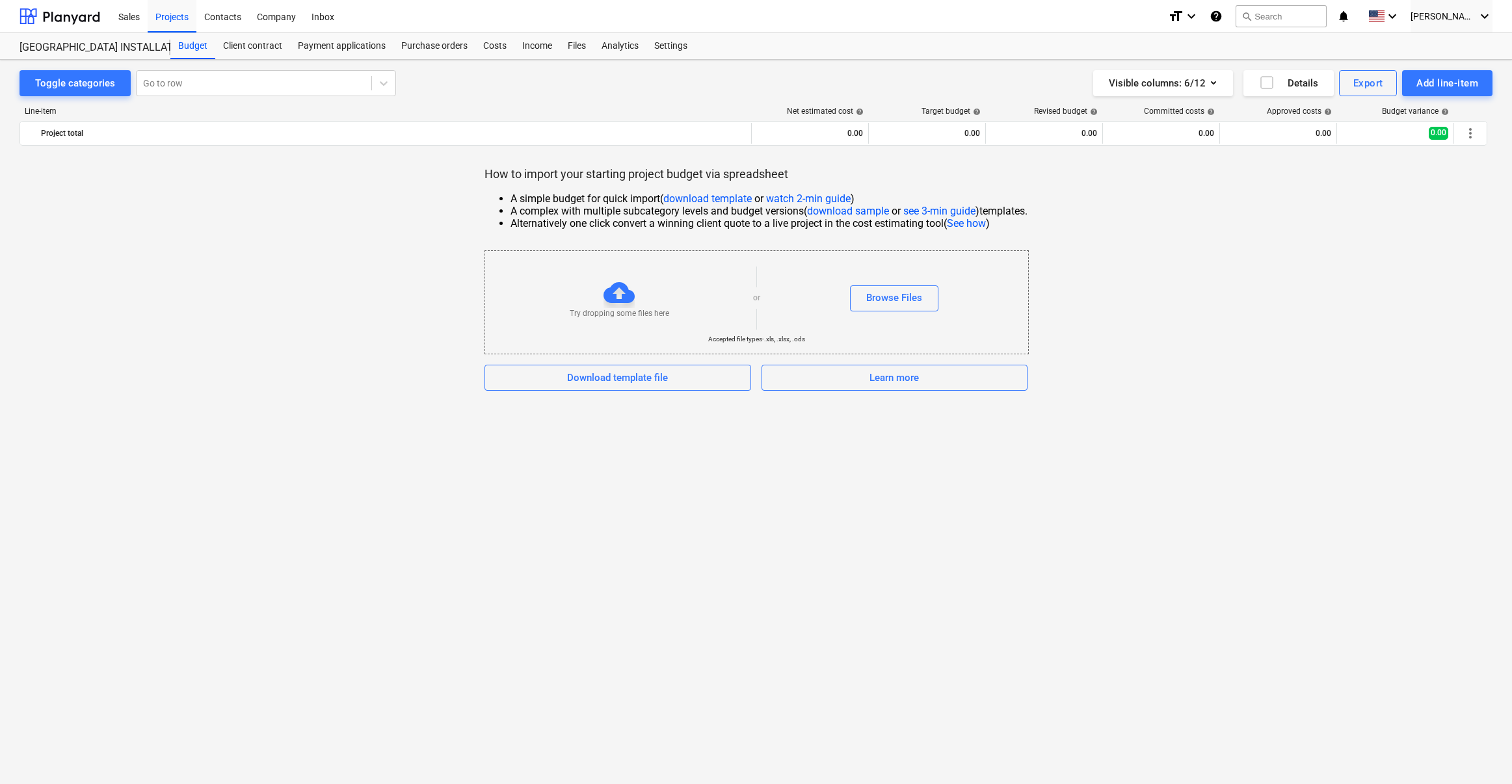
click at [200, 281] on div "How to import your starting project budget via spreadsheet A simple budget for …" at bounding box center [756, 278] width 1473 height 224
click at [257, 48] on div "Client contract" at bounding box center [253, 46] width 74 height 26
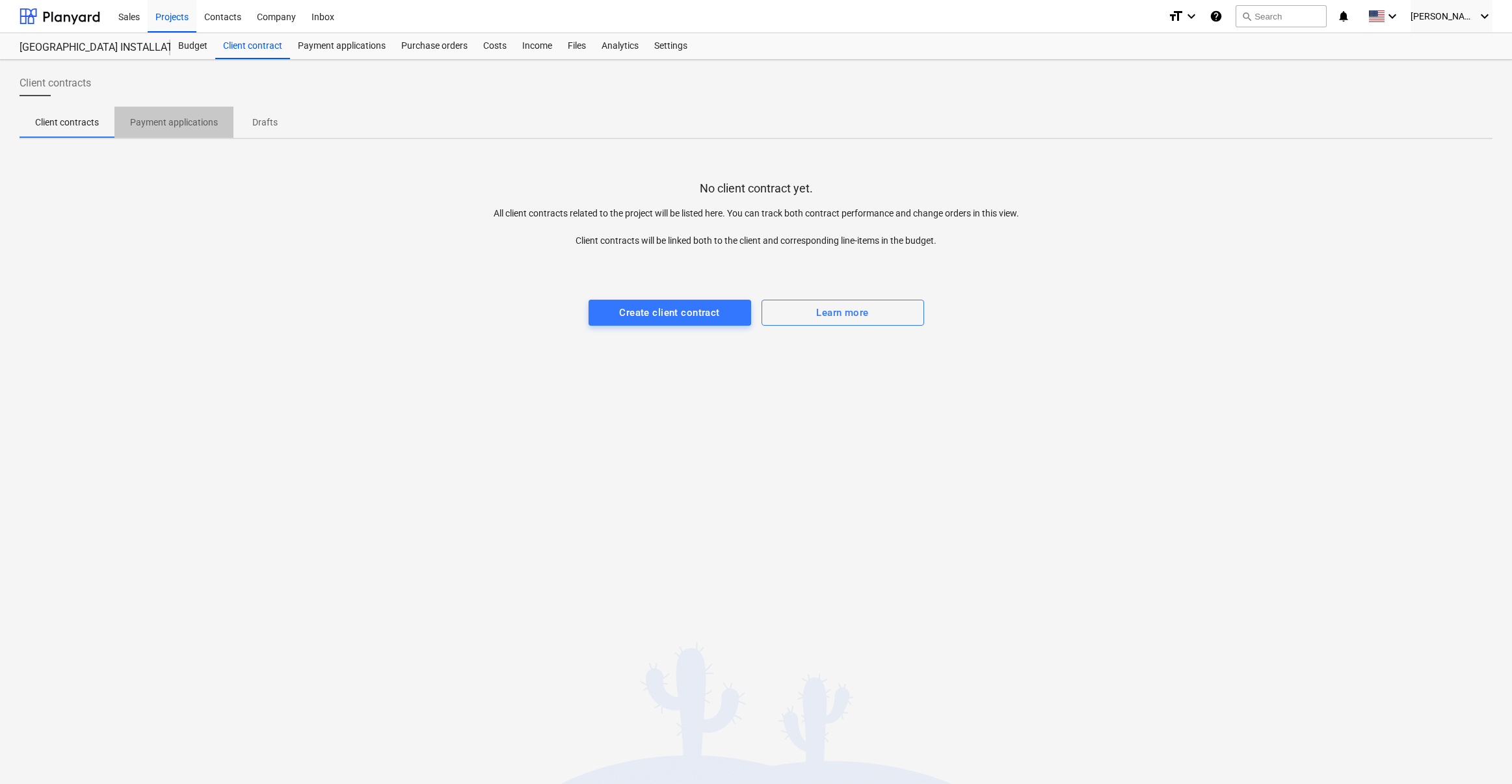
click at [171, 134] on button "Payment applications" at bounding box center [173, 122] width 119 height 32
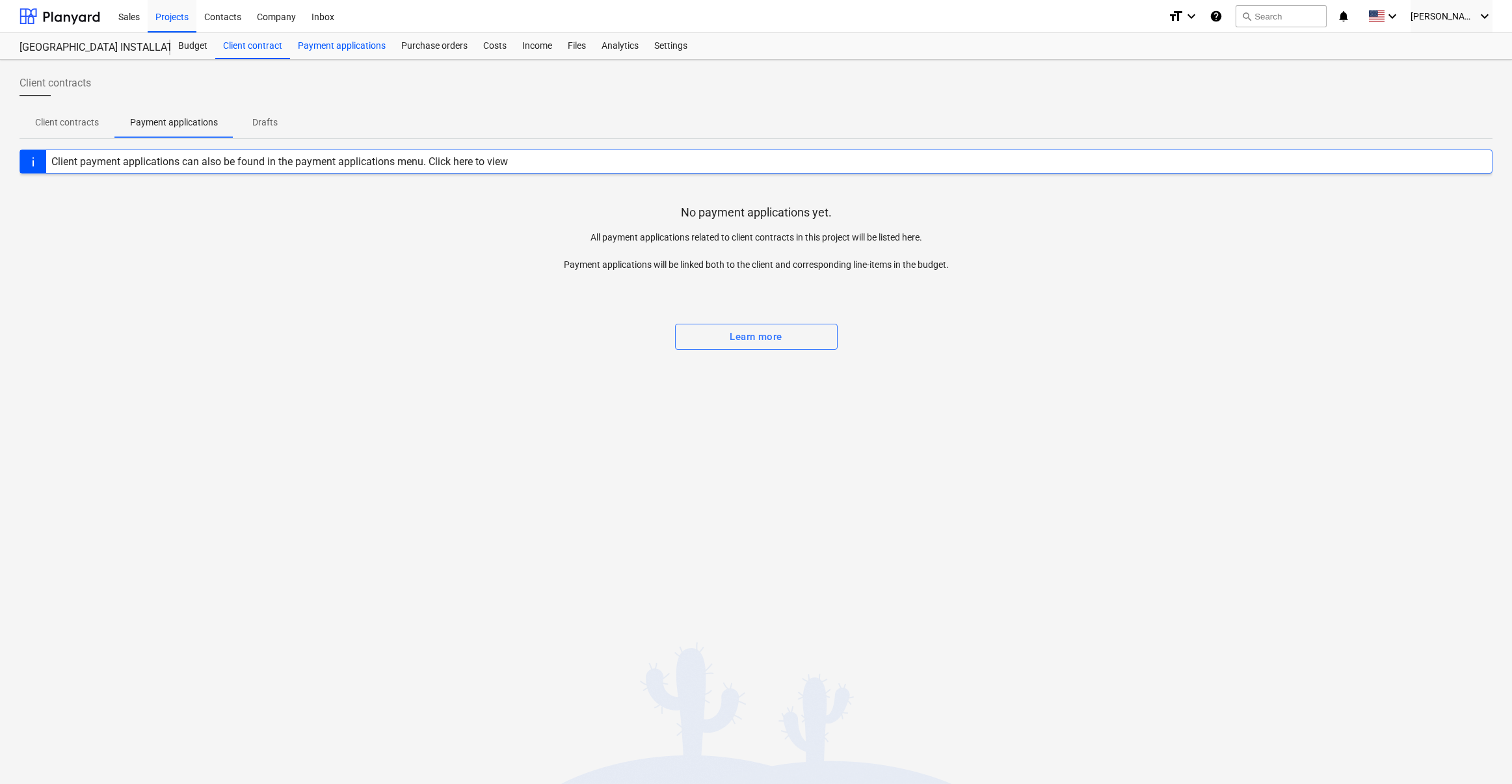
click at [331, 45] on div "Payment applications" at bounding box center [342, 46] width 104 height 26
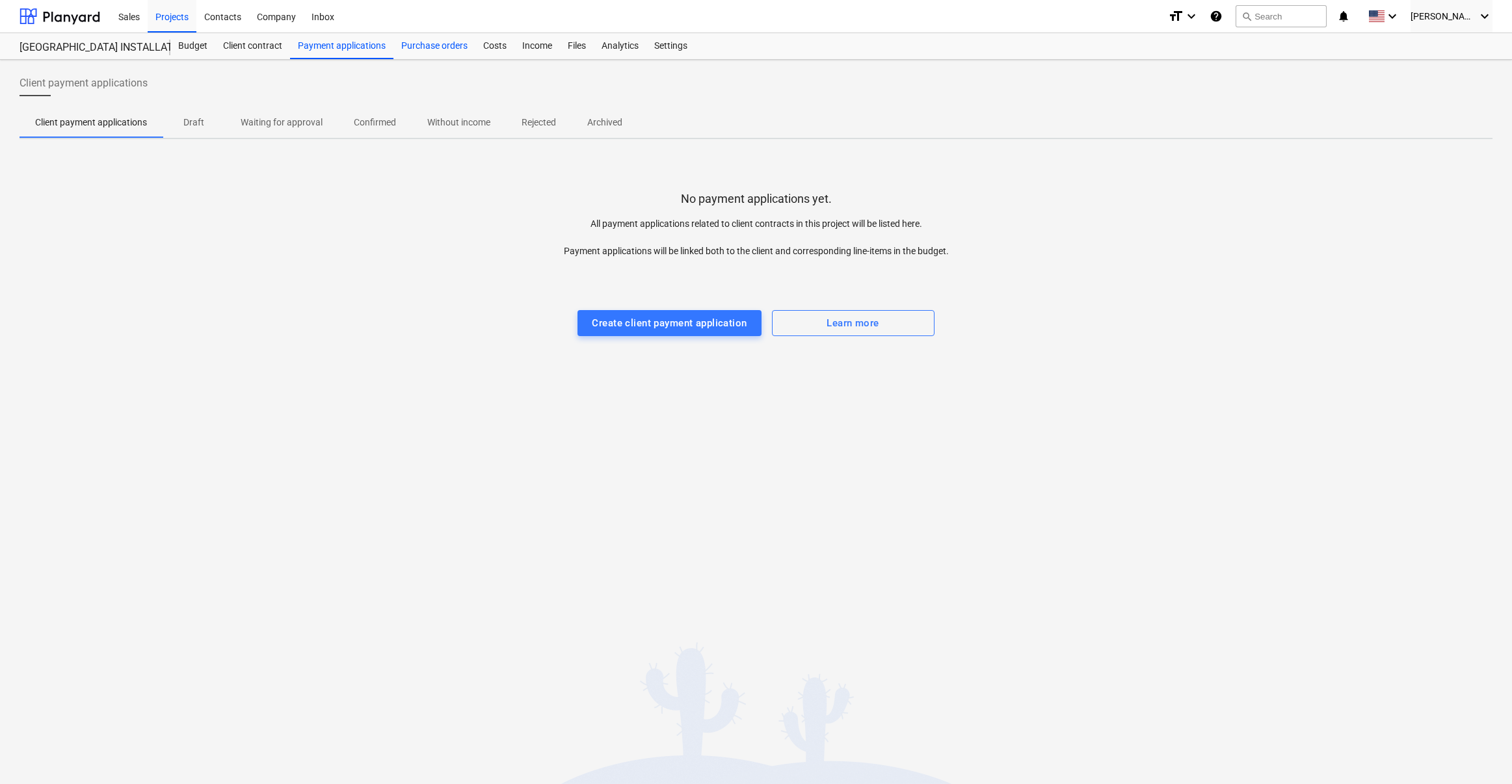
click at [439, 47] on div "Purchase orders" at bounding box center [434, 46] width 82 height 26
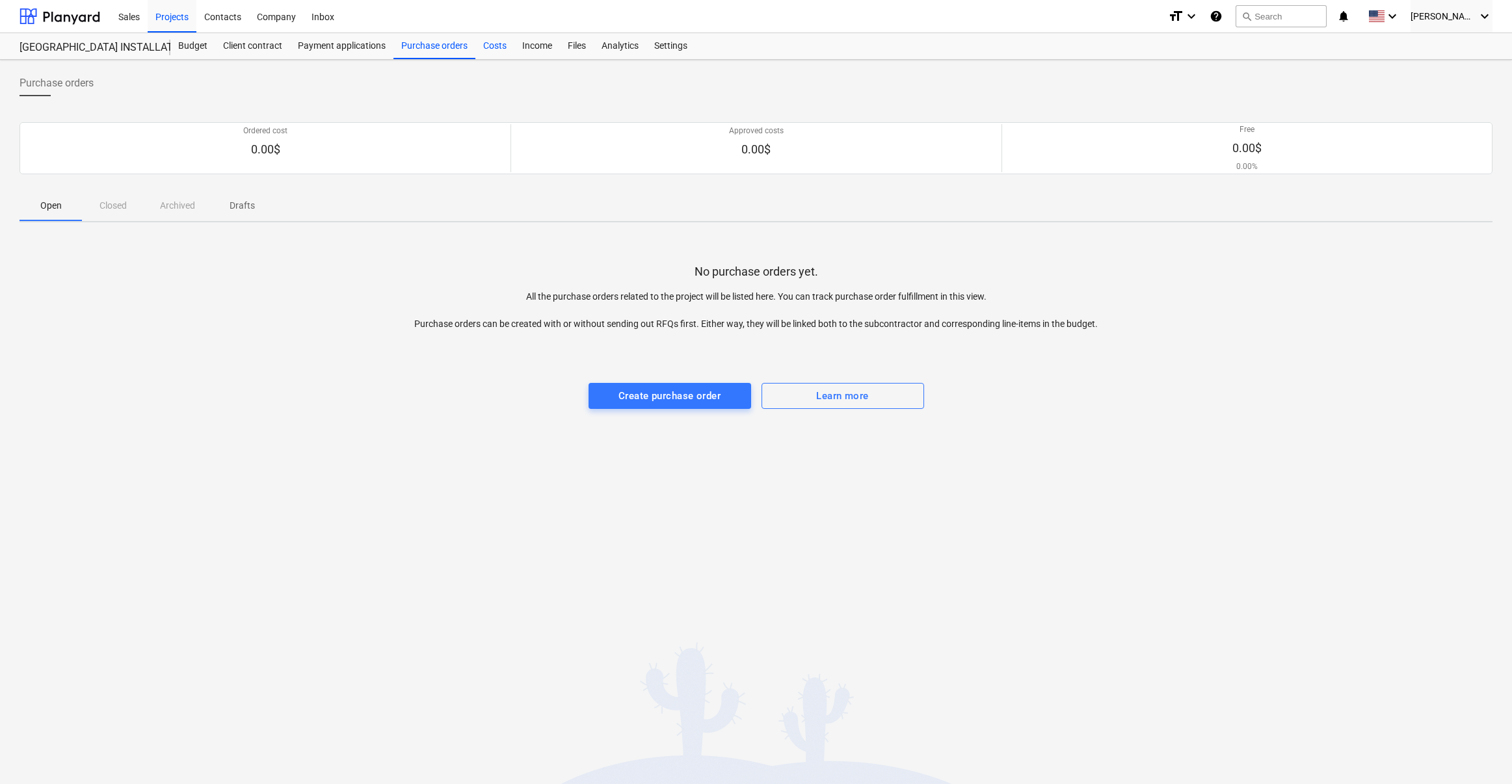
click at [495, 50] on div "Costs" at bounding box center [495, 46] width 39 height 26
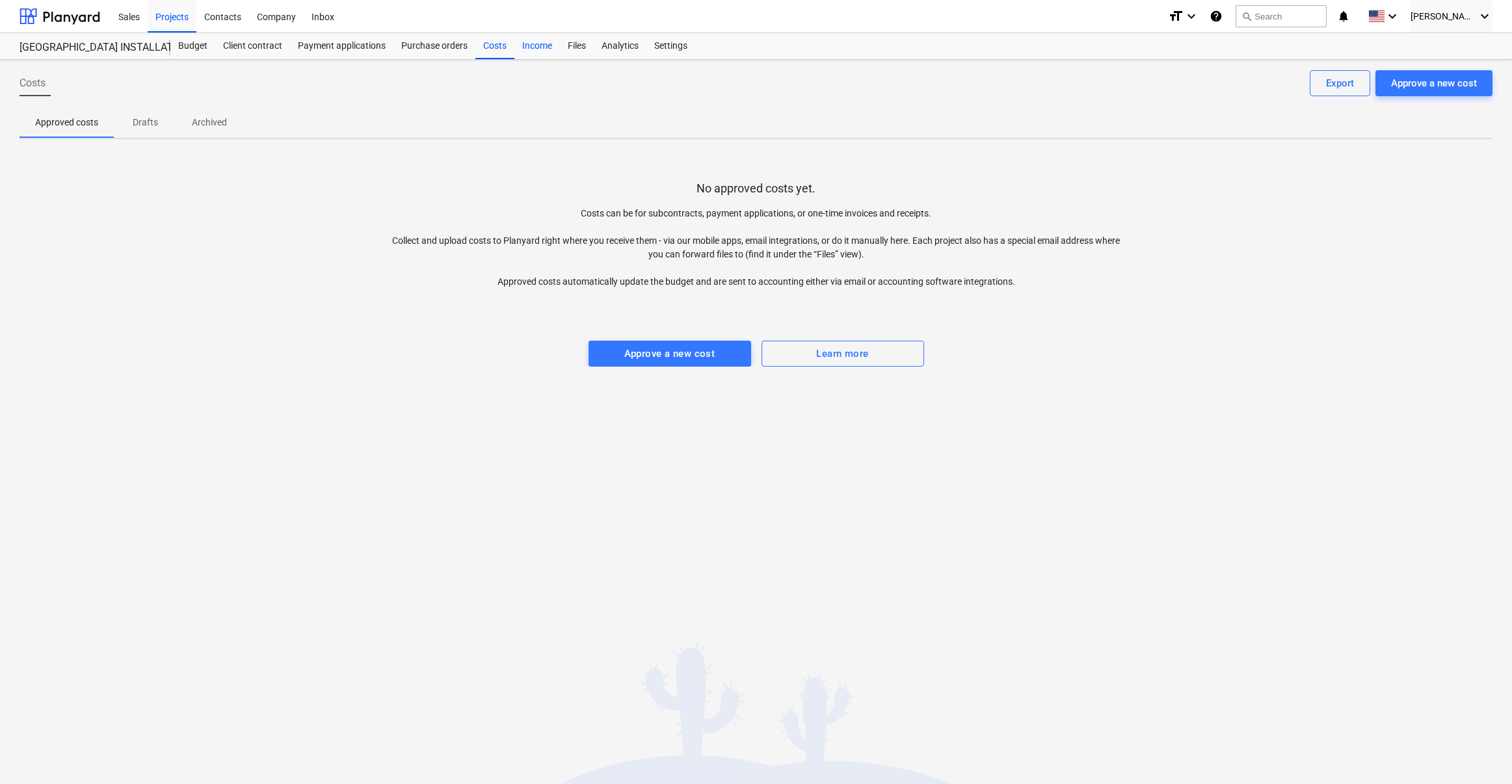
click at [534, 53] on div "Income" at bounding box center [537, 46] width 45 height 26
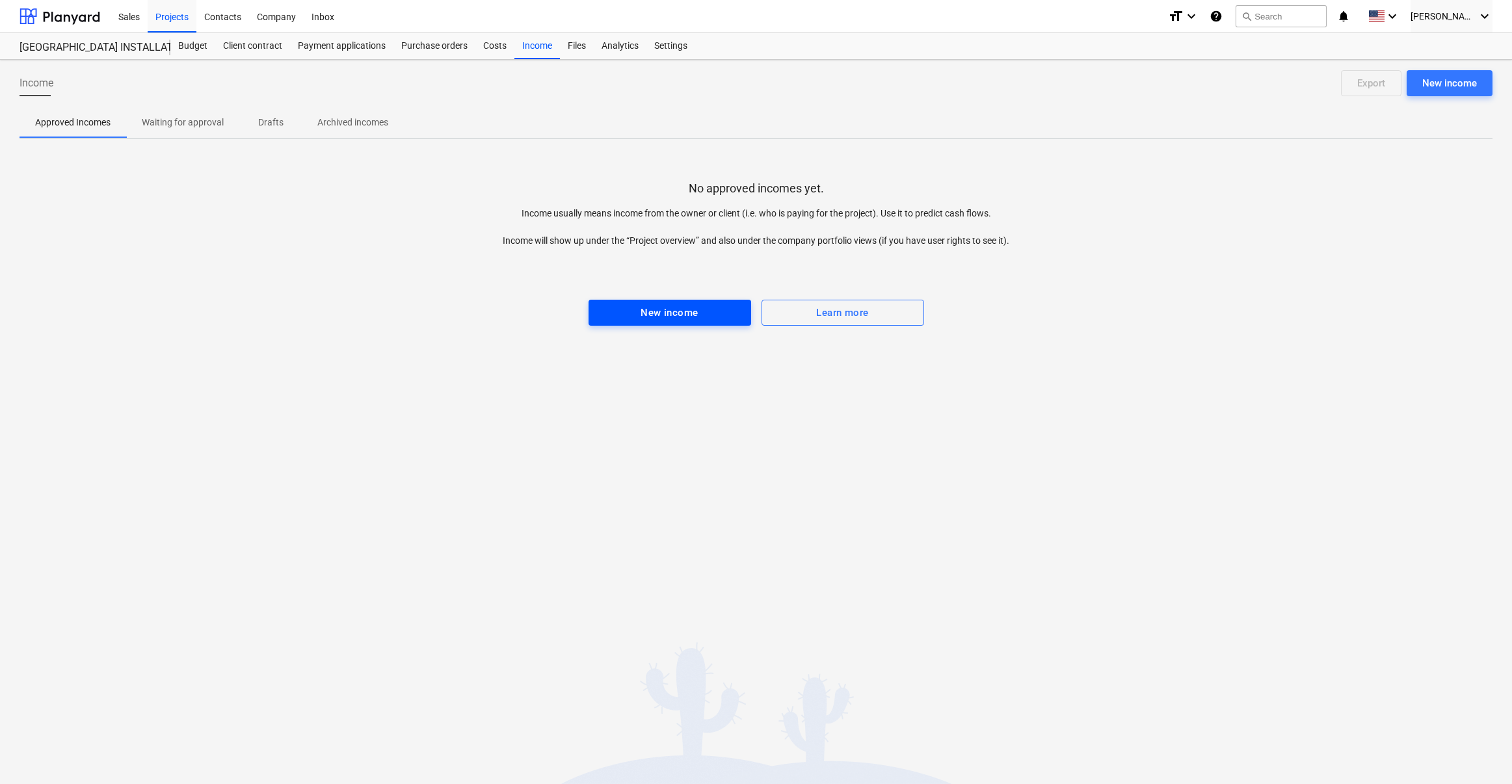
click at [664, 317] on div "New income" at bounding box center [669, 312] width 57 height 17
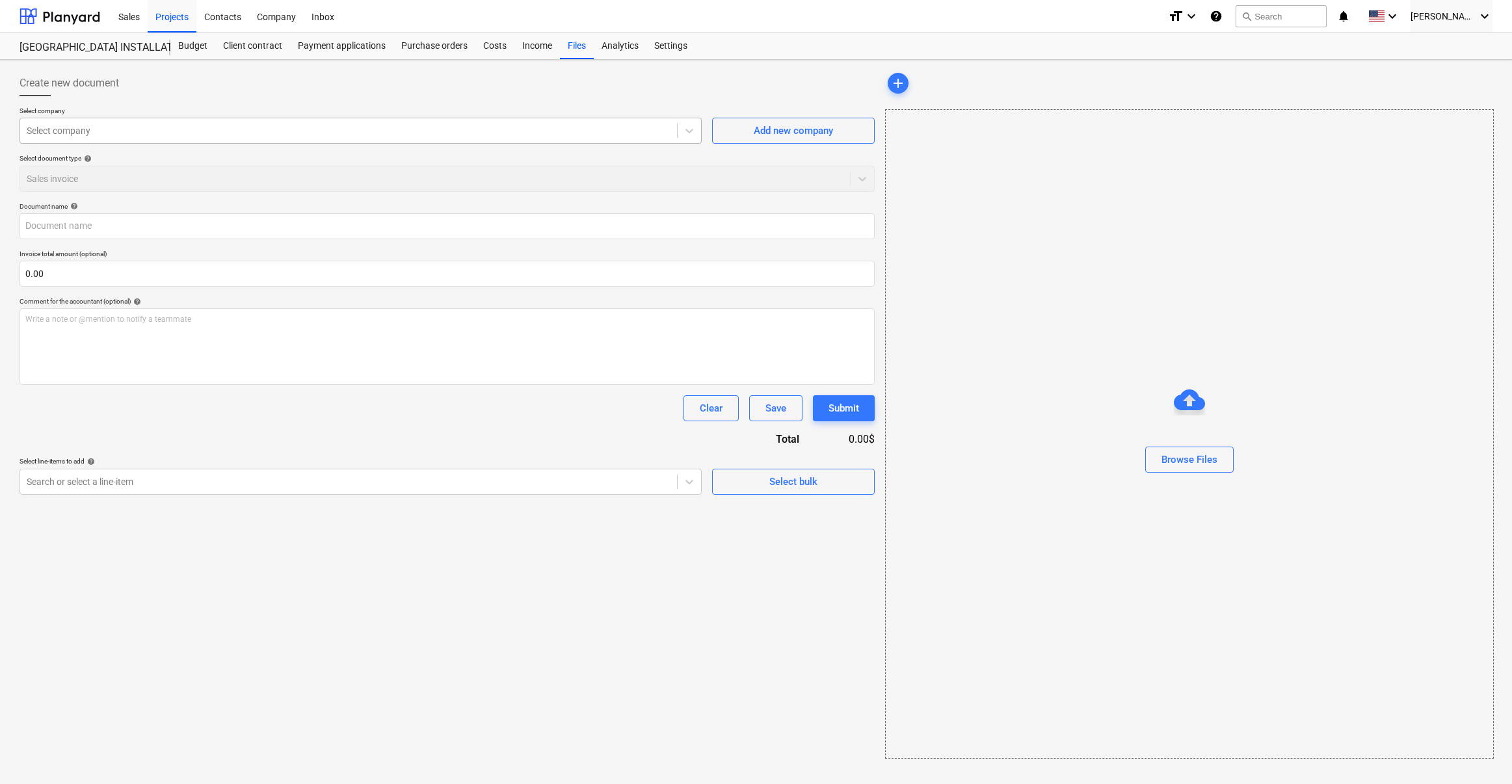
click at [84, 138] on div "Select company" at bounding box center [349, 130] width 657 height 18
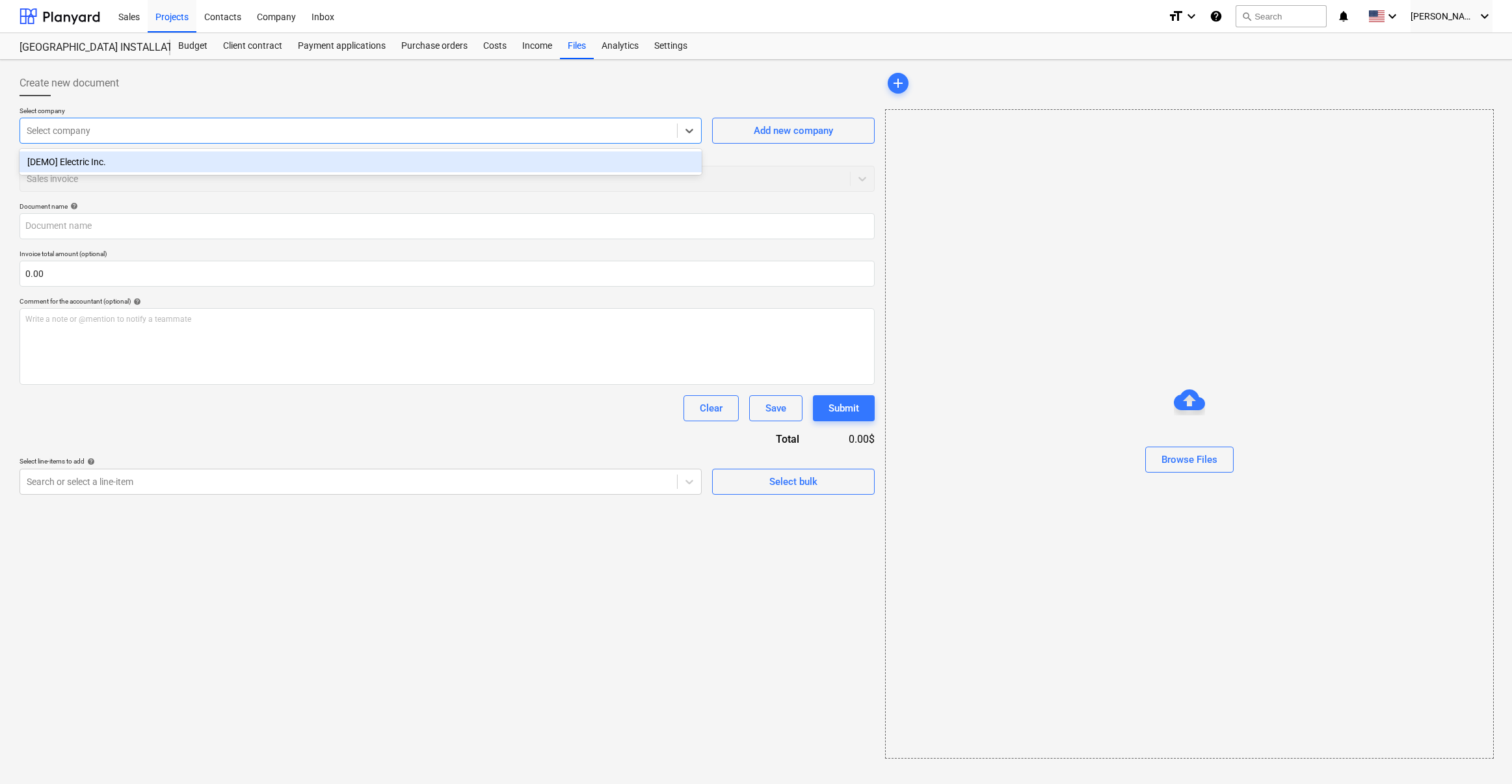
click at [222, 95] on div "Create new document" at bounding box center [447, 83] width 856 height 26
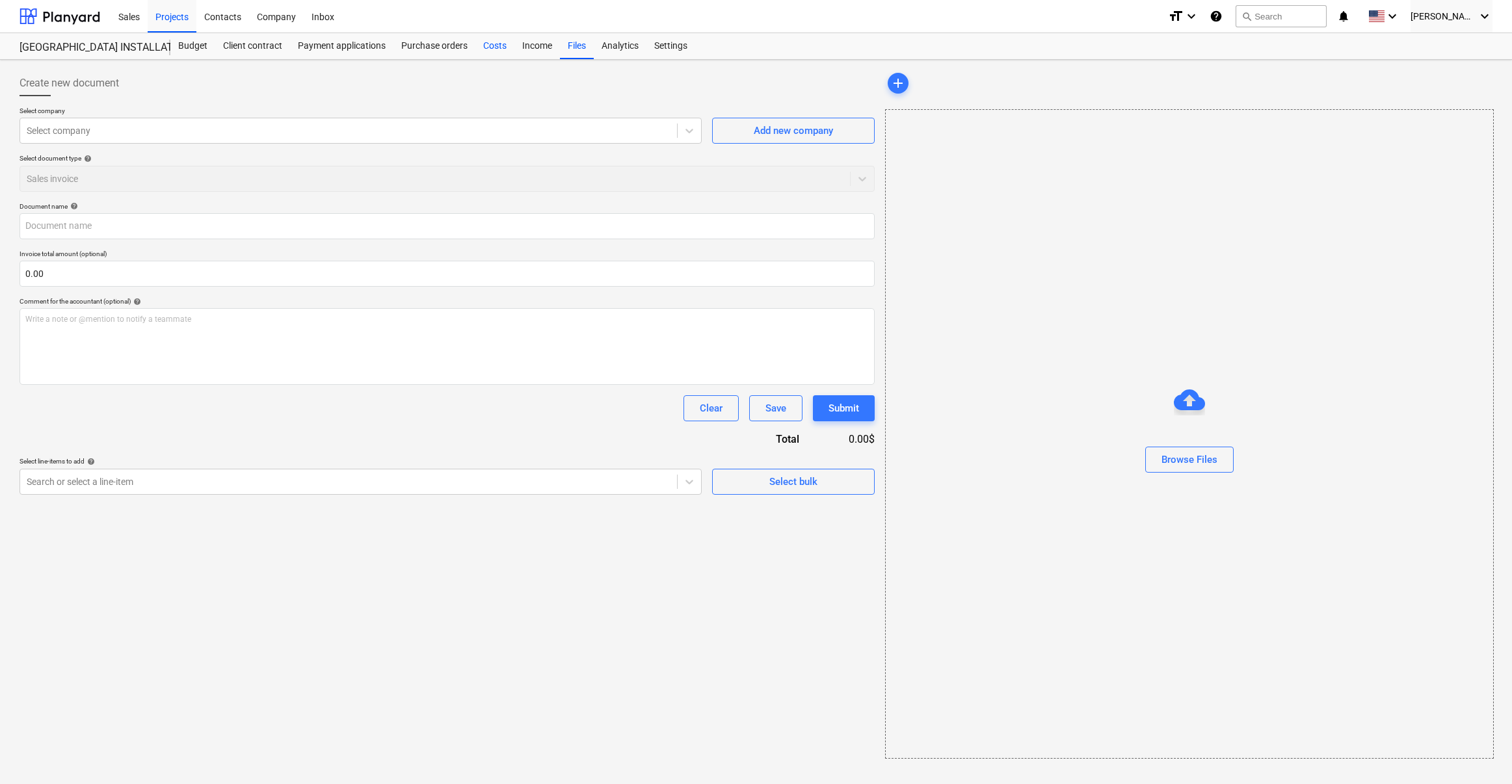
click at [485, 51] on div "Costs" at bounding box center [495, 46] width 39 height 26
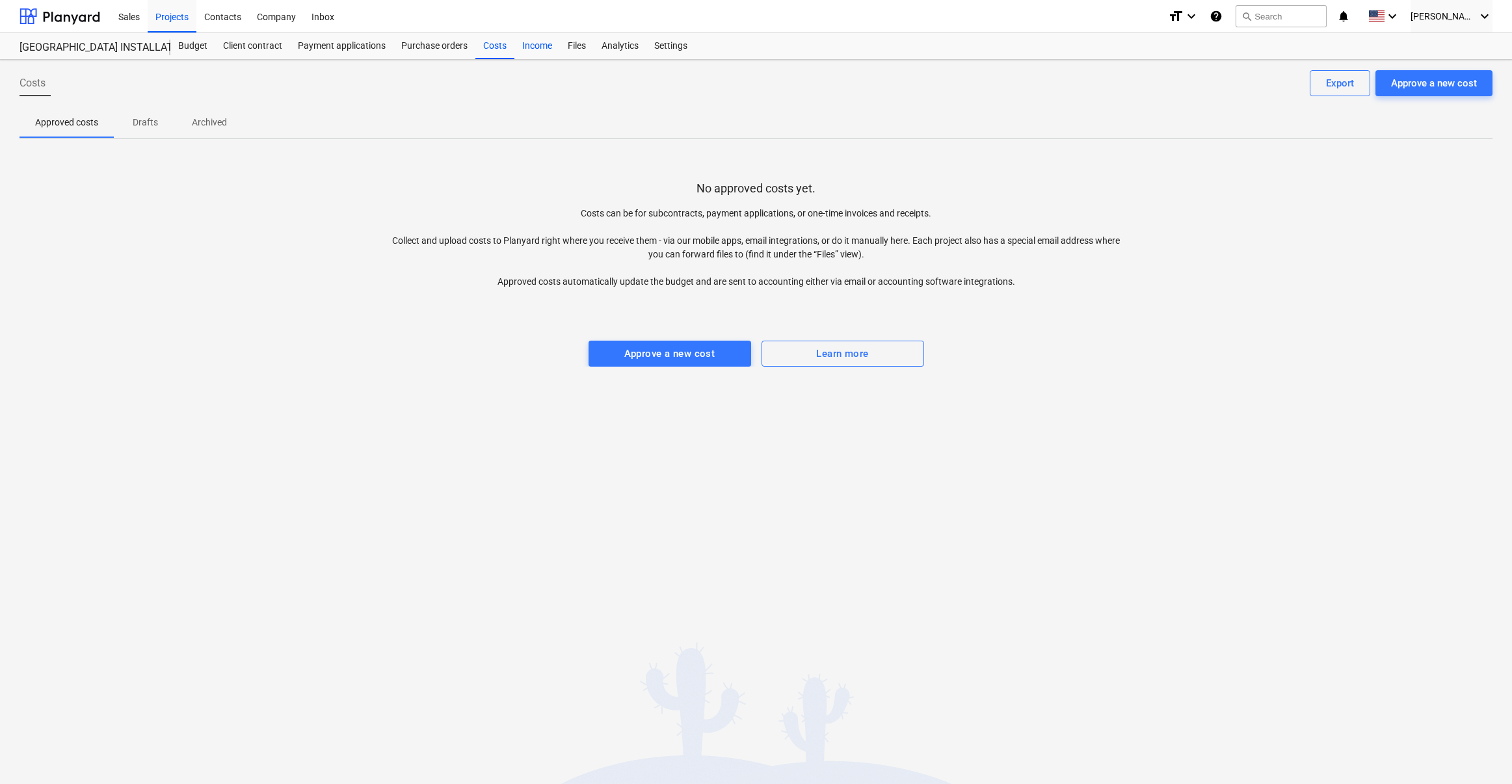
click at [536, 44] on div "Income" at bounding box center [537, 46] width 45 height 26
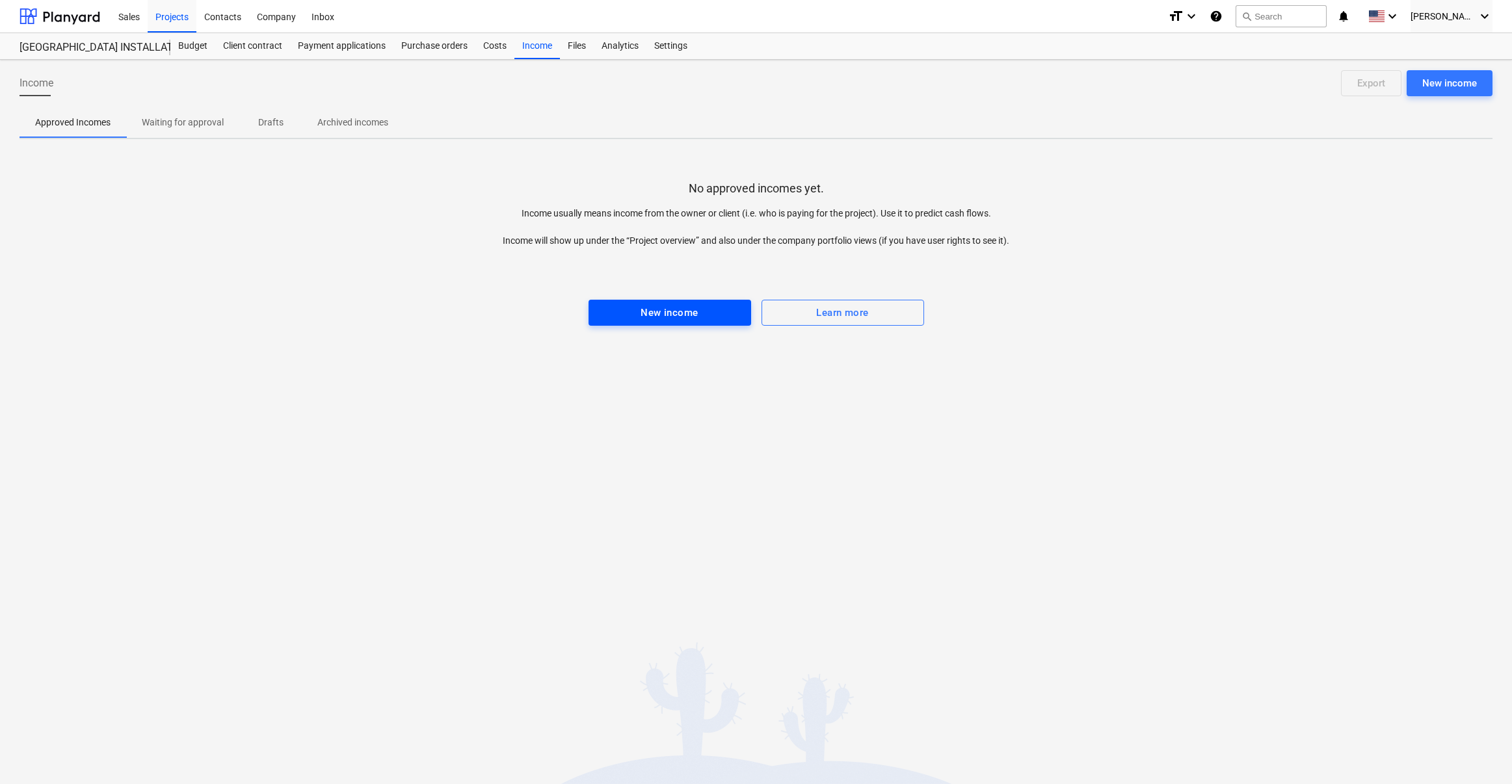
click at [660, 320] on div "New income" at bounding box center [669, 312] width 57 height 17
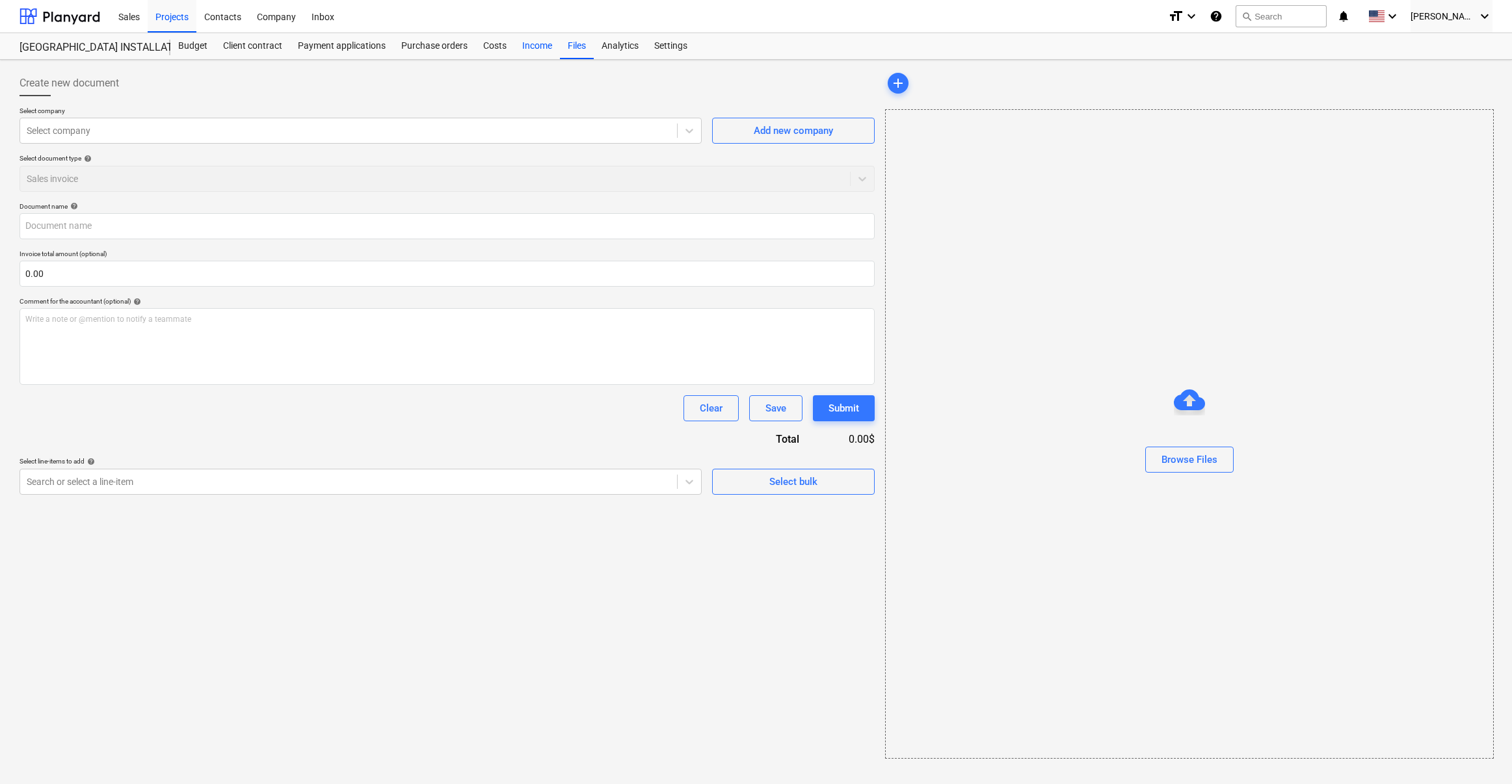
click at [531, 51] on div "Income" at bounding box center [537, 46] width 45 height 26
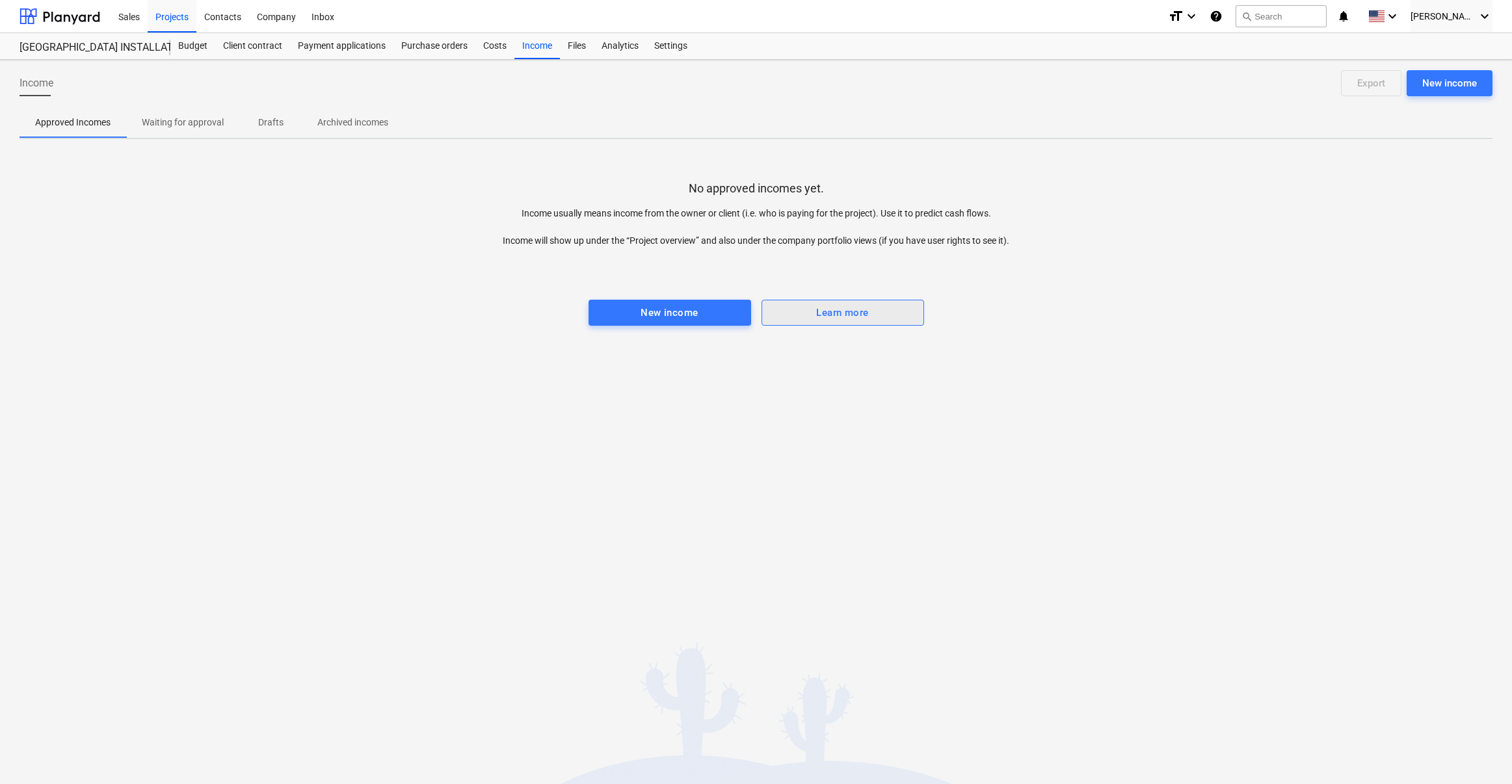
click at [826, 319] on div "Learn more" at bounding box center [842, 312] width 52 height 17
click at [584, 48] on div "Files" at bounding box center [577, 46] width 34 height 26
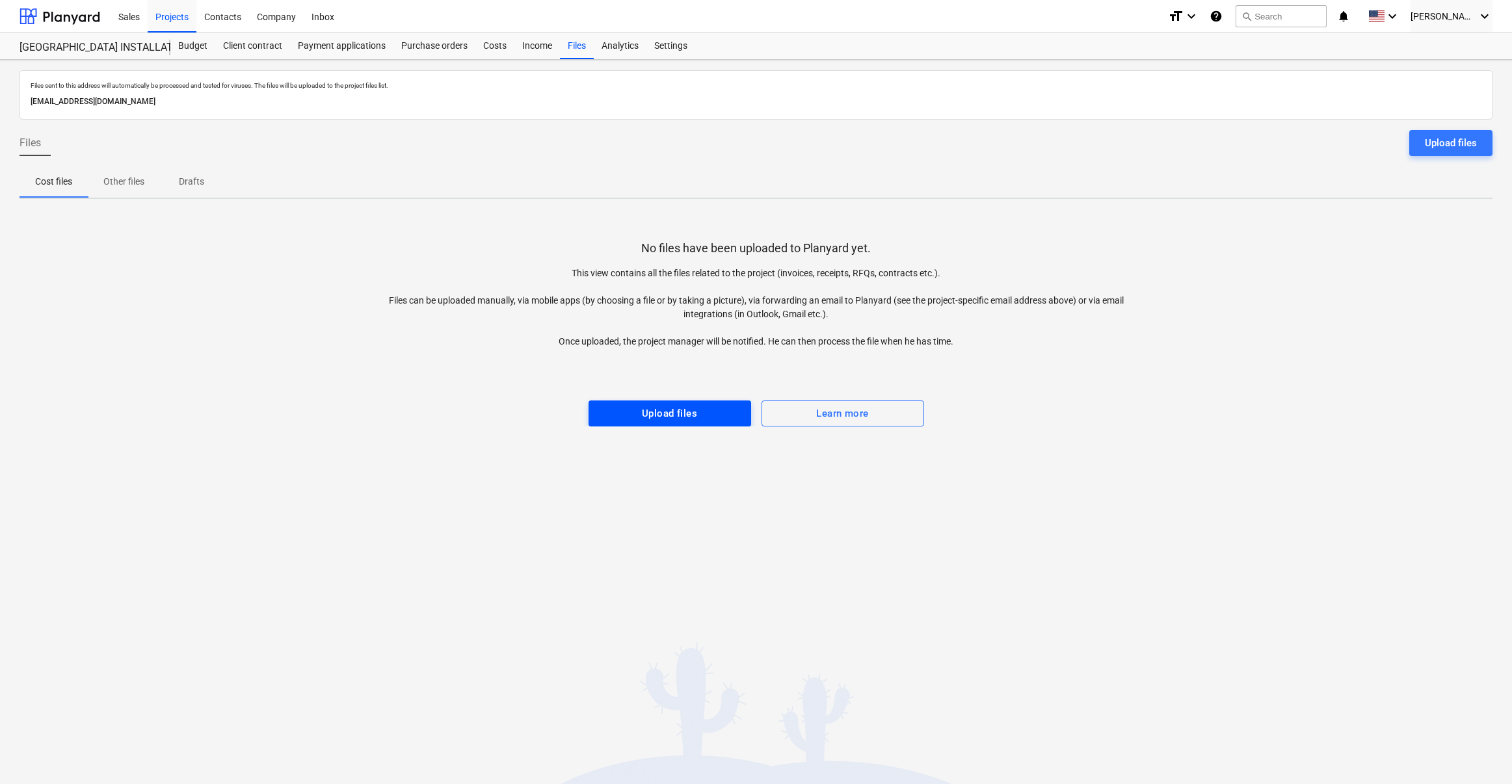
click at [641, 417] on span "Upload files" at bounding box center [670, 413] width 134 height 17
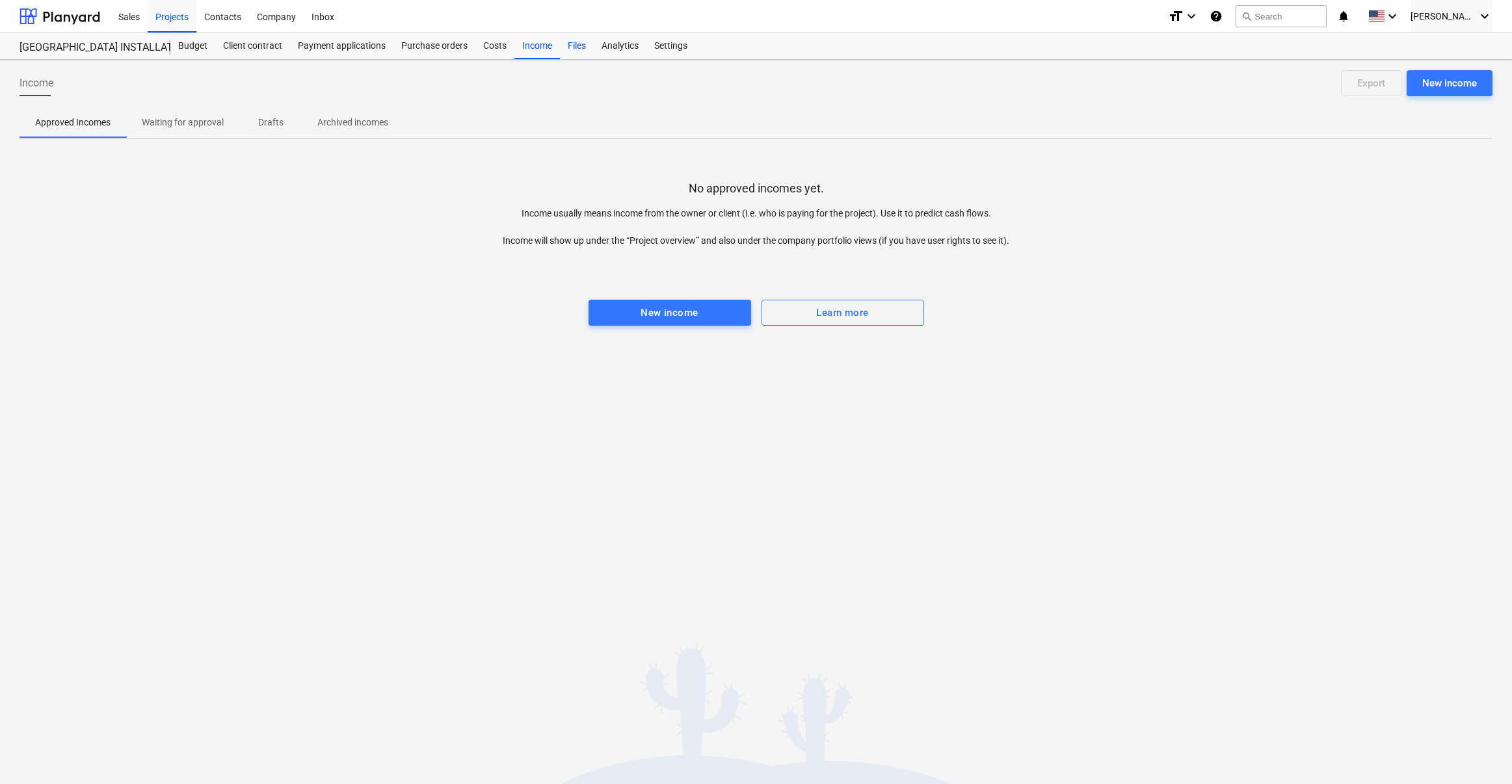
click at [582, 46] on div "Files" at bounding box center [577, 46] width 34 height 26
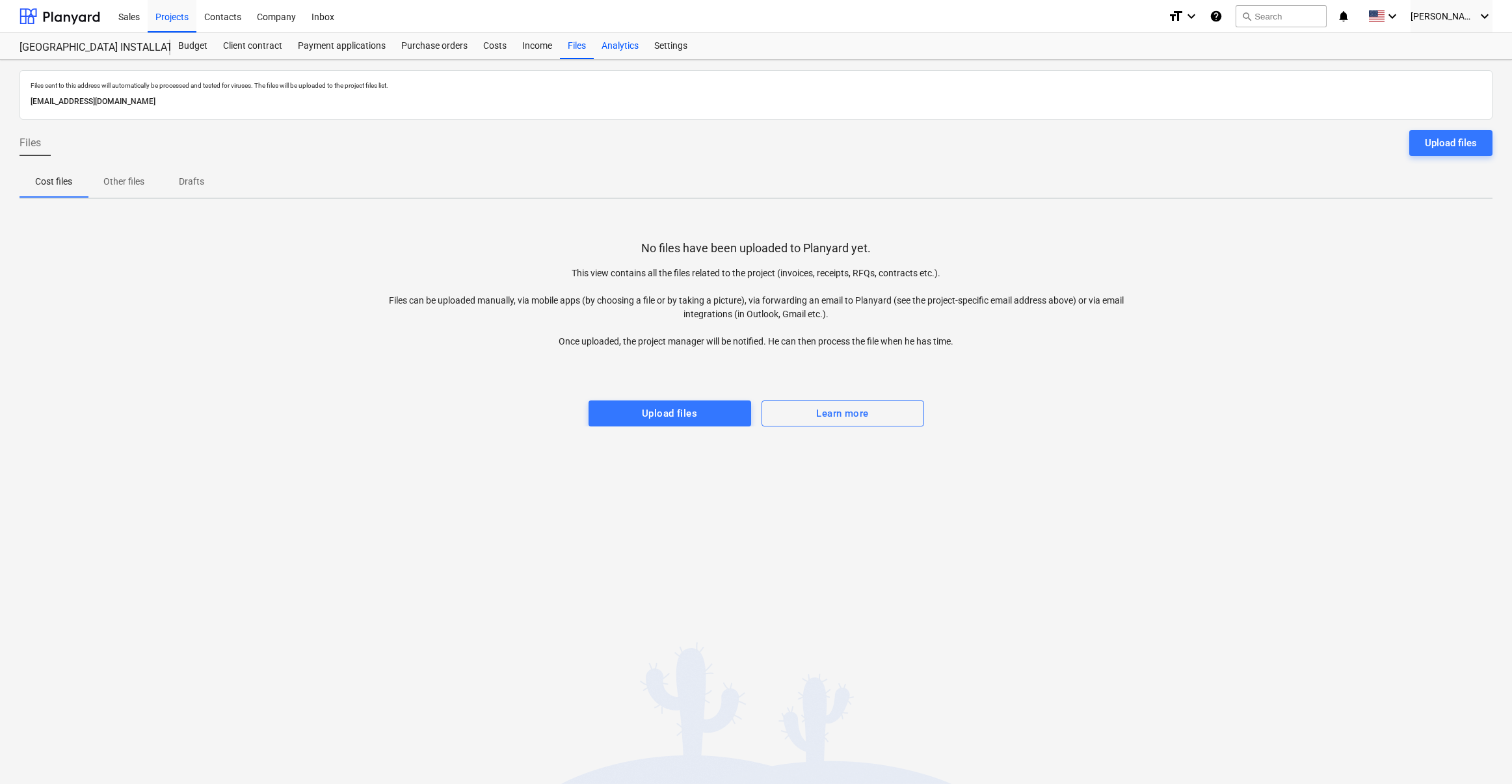
click at [617, 48] on div "Analytics" at bounding box center [620, 46] width 53 height 26
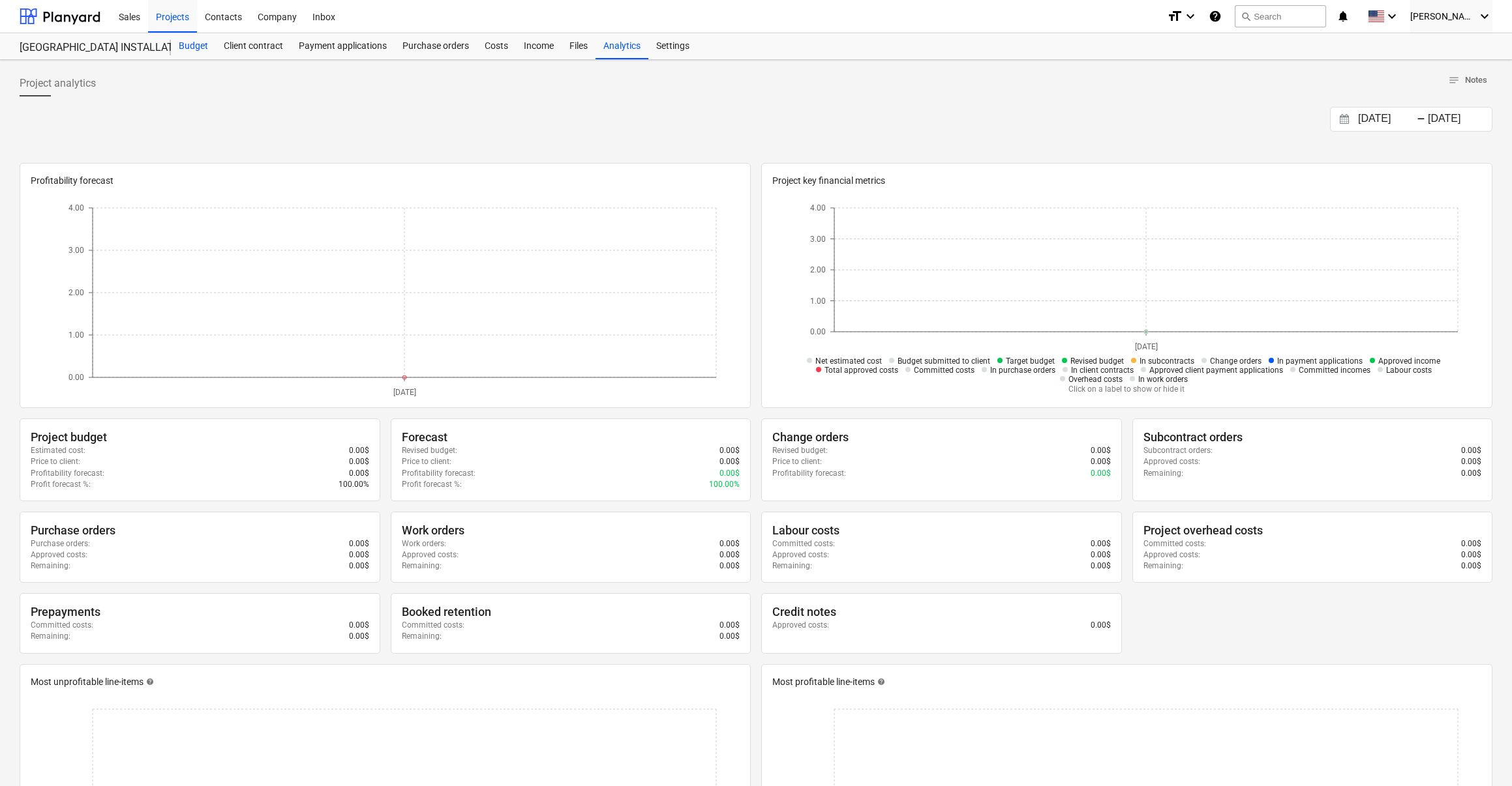
click at [192, 45] on div "Budget" at bounding box center [193, 46] width 45 height 26
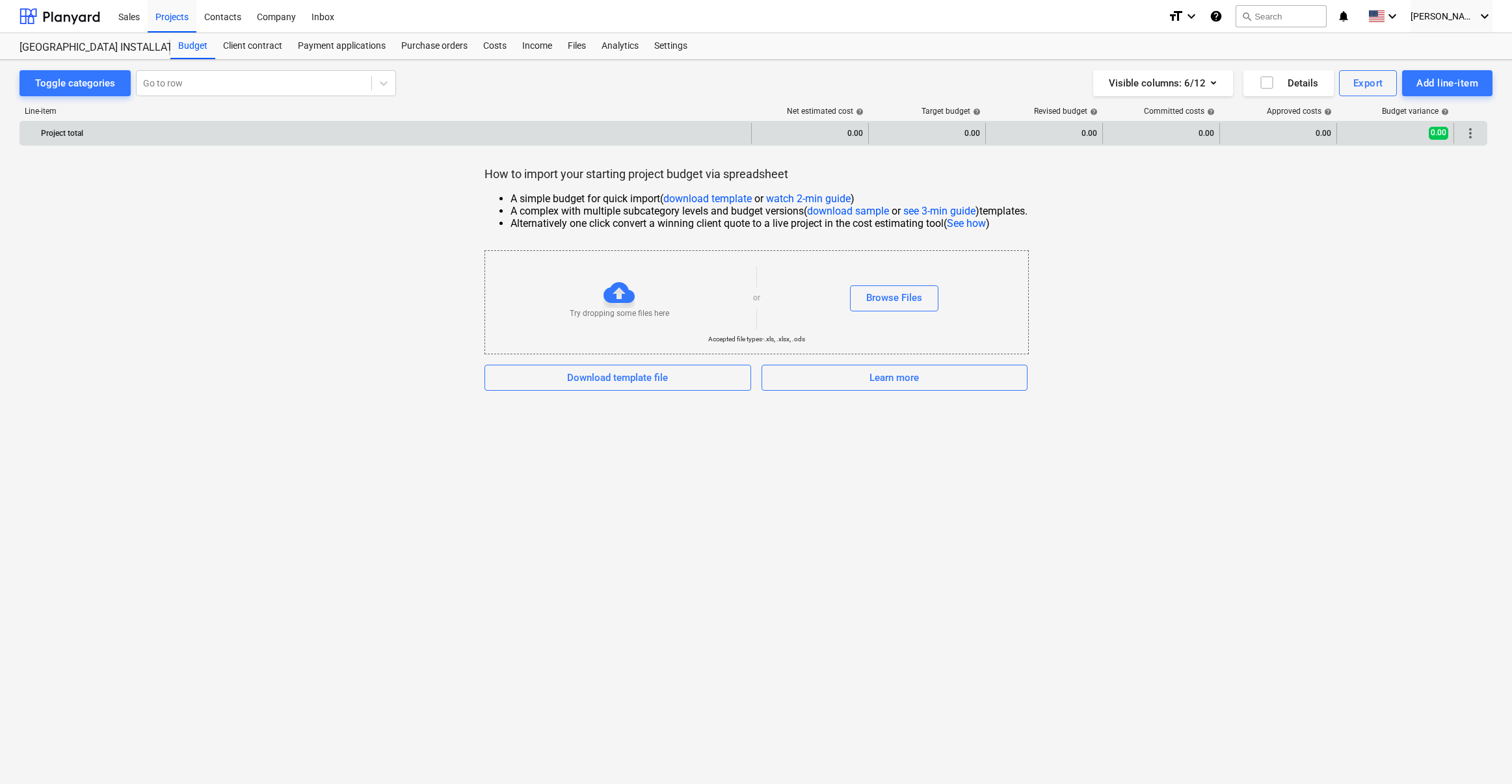
click at [460, 138] on div "Project total" at bounding box center [393, 133] width 705 height 21
click at [1220, 137] on span "0.00" at bounding box center [1438, 133] width 19 height 12
click at [1220, 136] on span "more_vert" at bounding box center [1470, 133] width 15 height 15
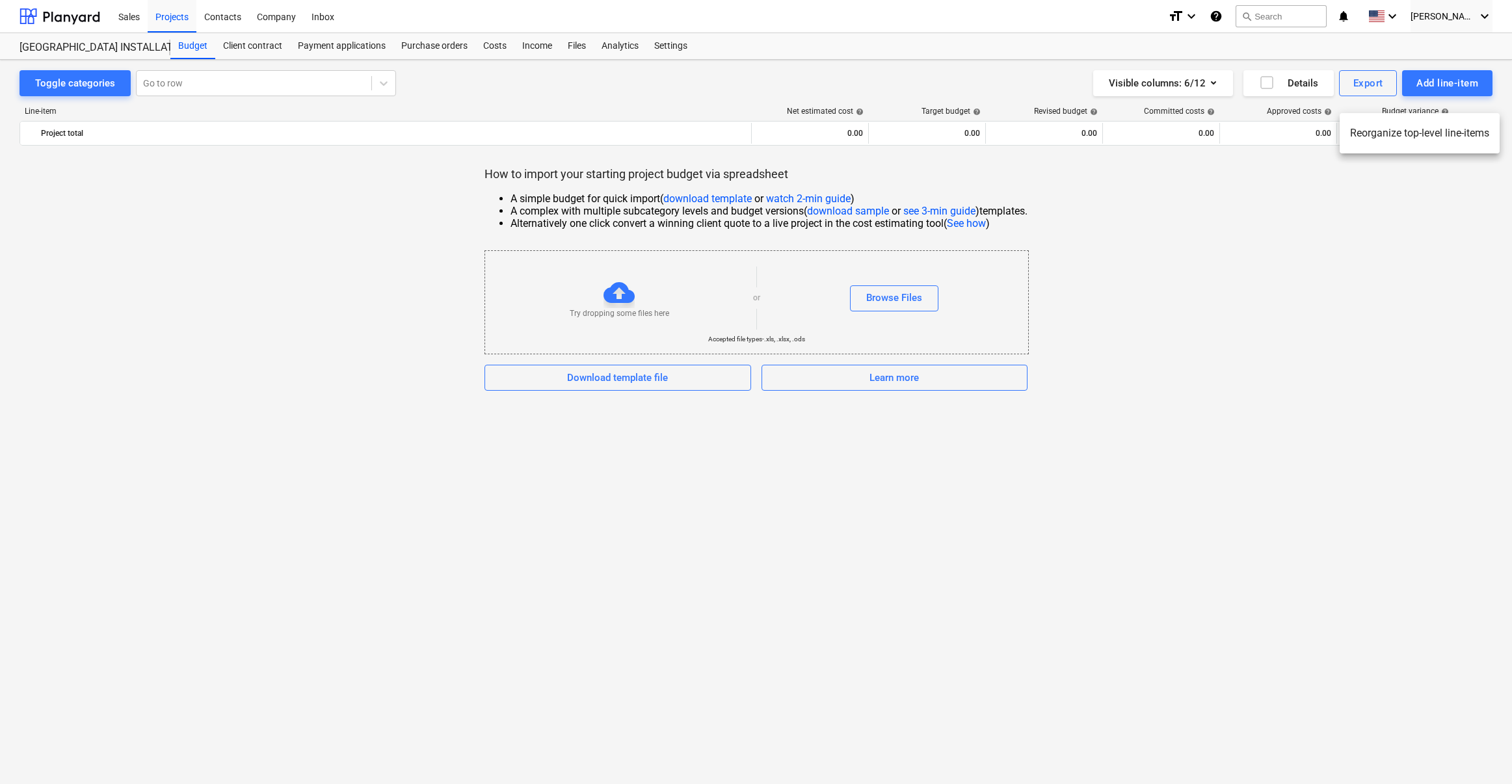
click at [1220, 176] on div at bounding box center [756, 392] width 1512 height 784
click at [628, 386] on div "Download template file" at bounding box center [618, 377] width 101 height 17
click at [809, 200] on link "watch 2-min guide" at bounding box center [809, 198] width 84 height 12
click at [1220, 83] on div "Add line-item" at bounding box center [1447, 83] width 62 height 17
click at [1220, 141] on div "Add custom" at bounding box center [1425, 138] width 135 height 23
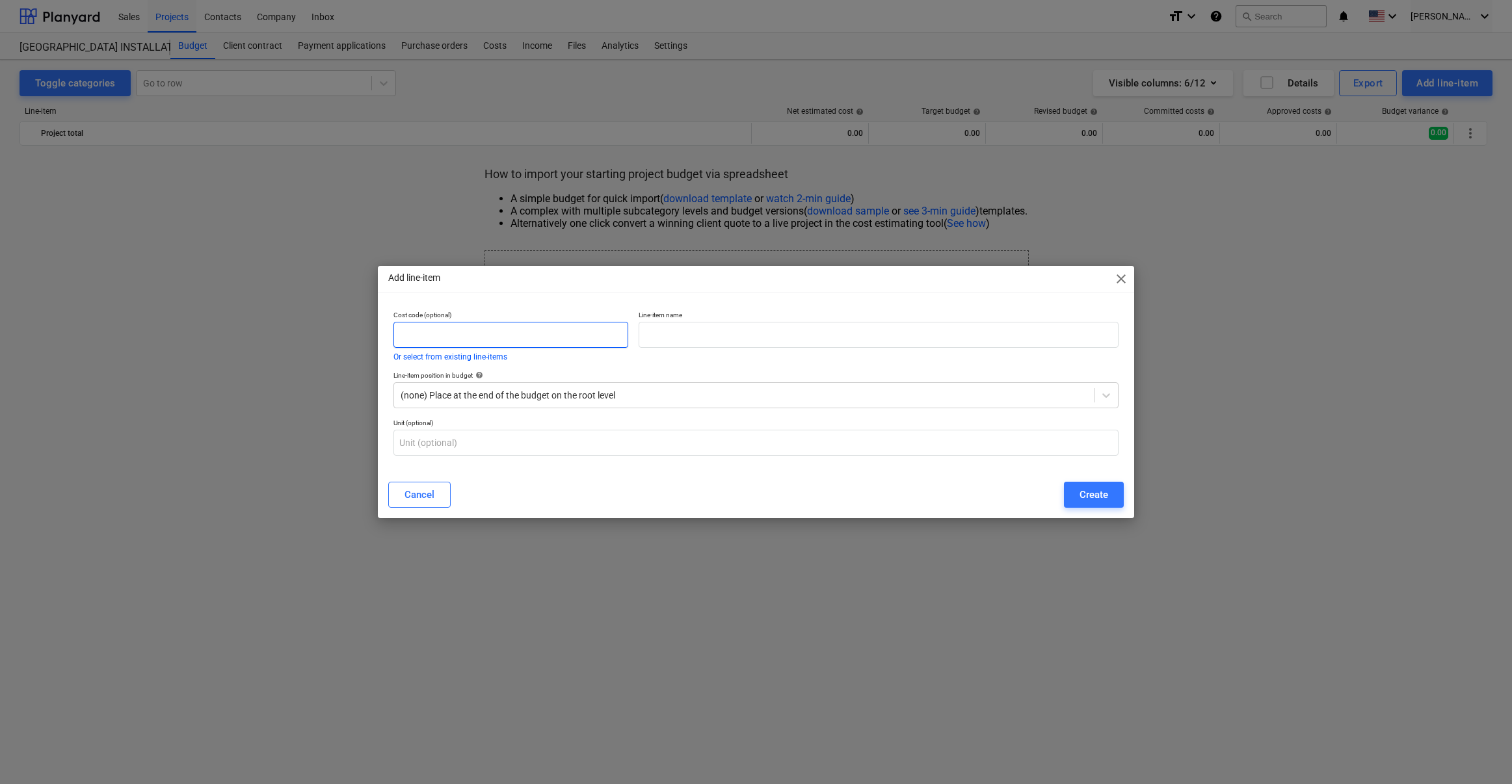
click at [458, 340] on input "text" at bounding box center [511, 335] width 235 height 26
click at [539, 359] on p "Or select from existing line-items" at bounding box center [511, 357] width 235 height 8
click at [484, 359] on button "Or select from existing line-items" at bounding box center [450, 357] width 114 height 8
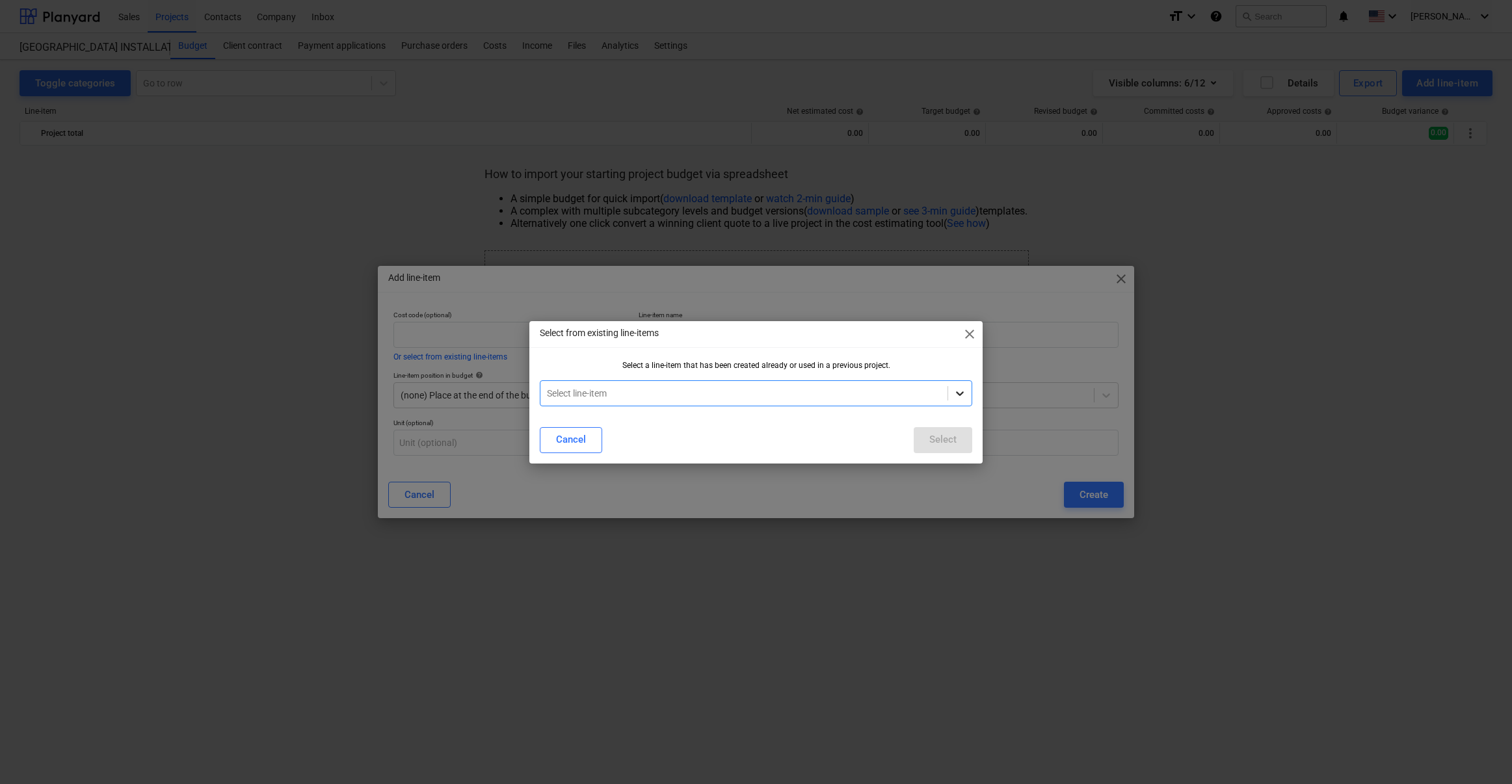
click at [958, 394] on icon at bounding box center [960, 393] width 13 height 13
click at [965, 336] on span "close" at bounding box center [969, 333] width 15 height 15
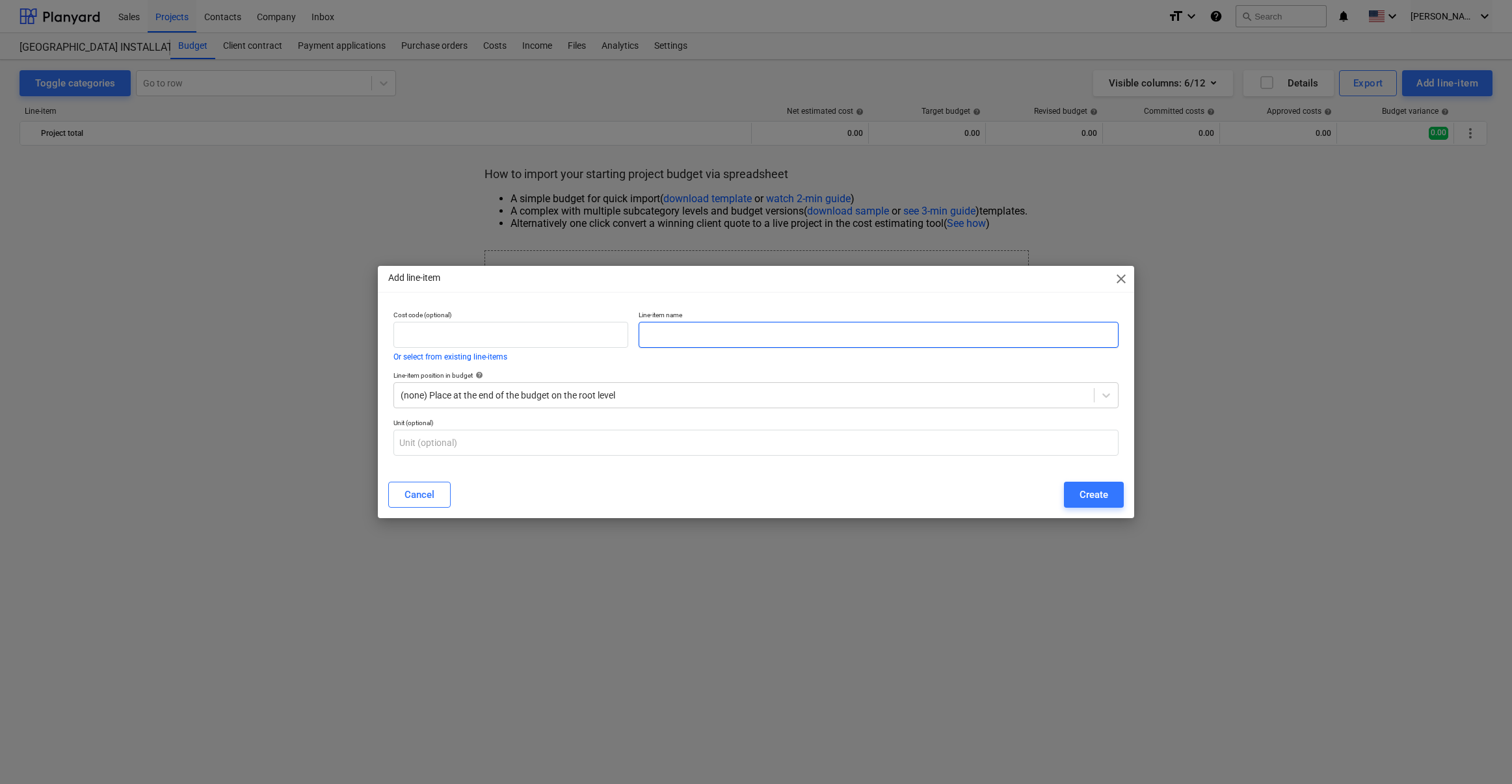
click at [705, 332] on input "text" at bounding box center [878, 335] width 480 height 26
click at [1118, 279] on span "close" at bounding box center [1121, 278] width 15 height 15
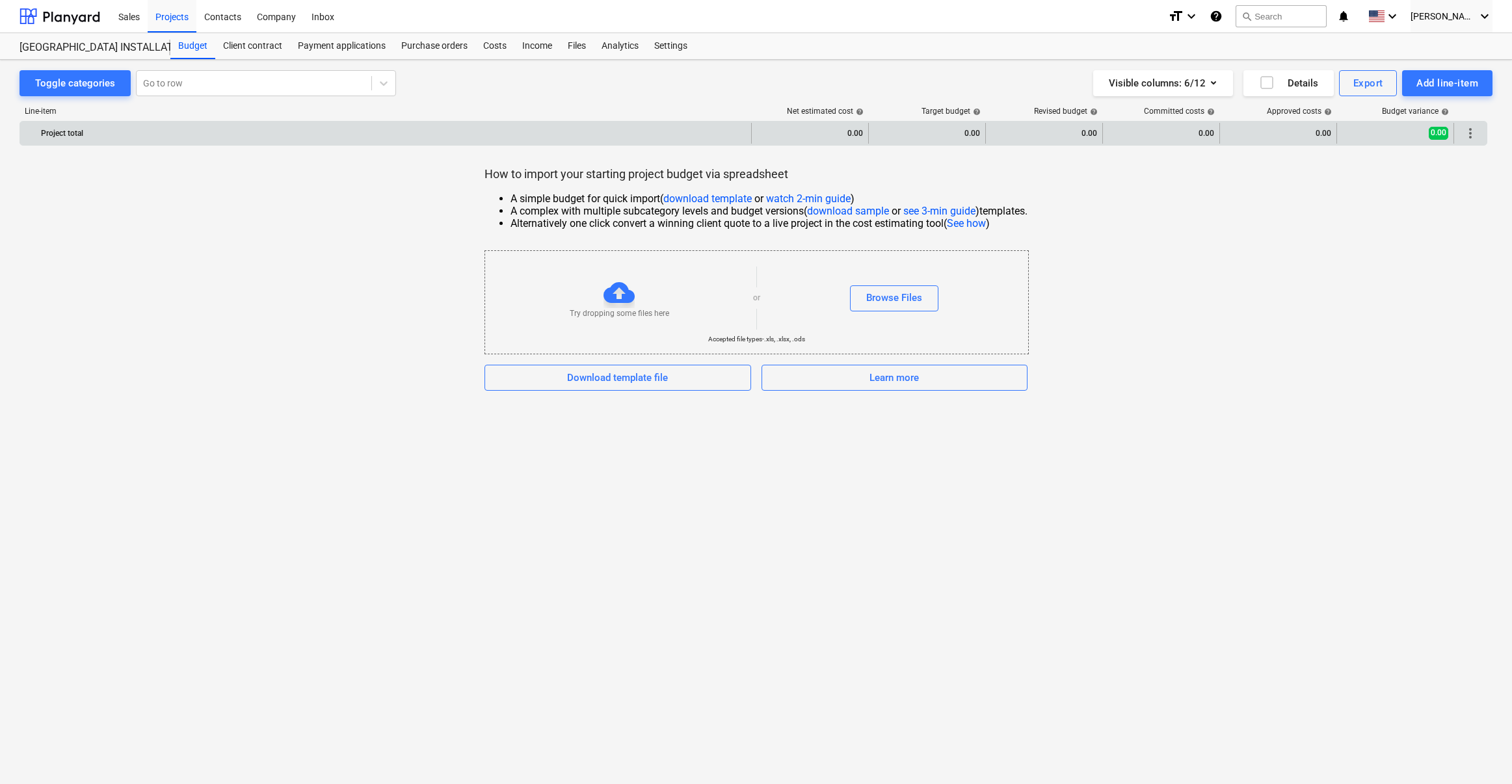
click at [1220, 134] on span "more_vert" at bounding box center [1470, 133] width 15 height 15
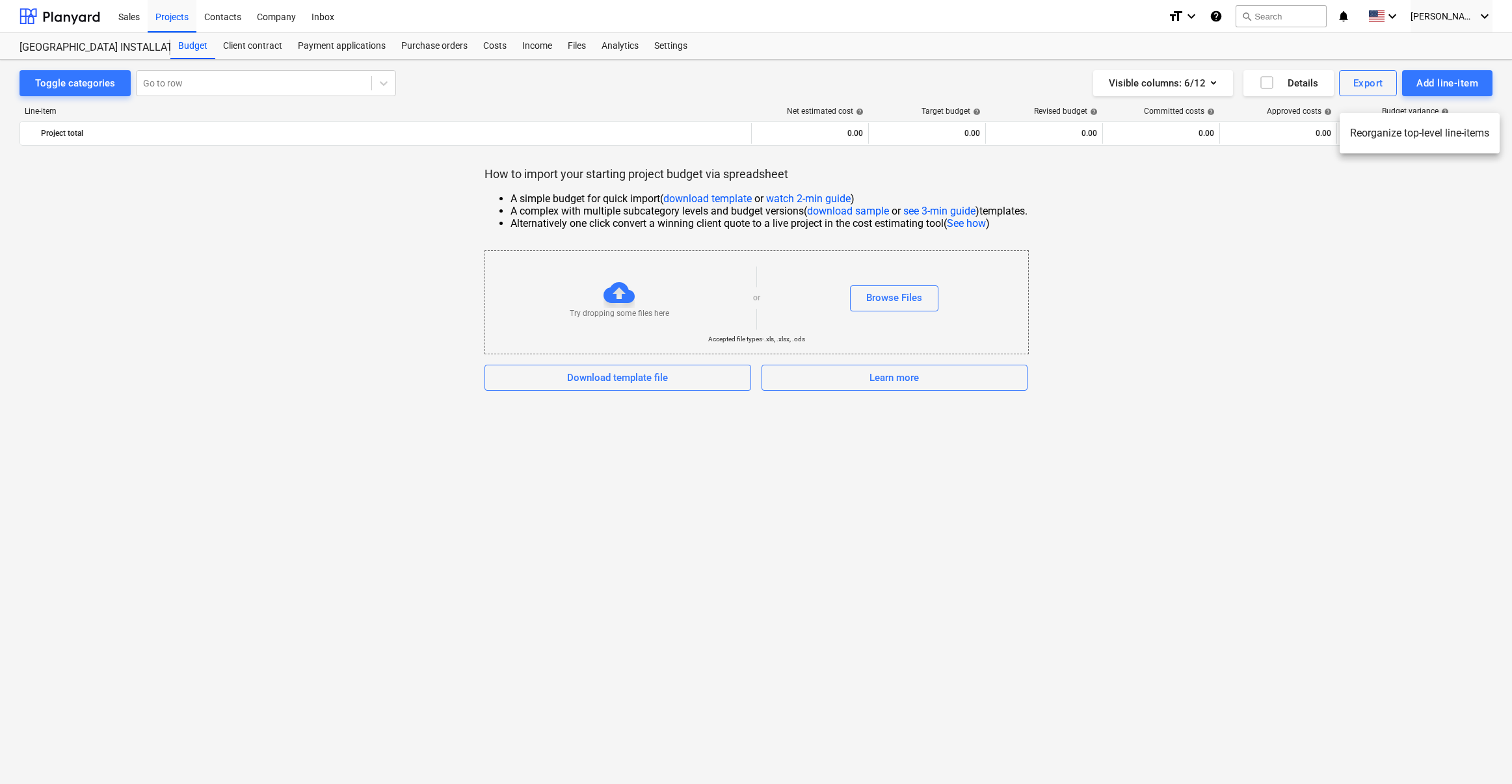
click at [1081, 125] on div at bounding box center [756, 392] width 1512 height 784
click at [1174, 181] on div "How to import your starting project budget via spreadsheet A simple budget for …" at bounding box center [756, 278] width 1473 height 224
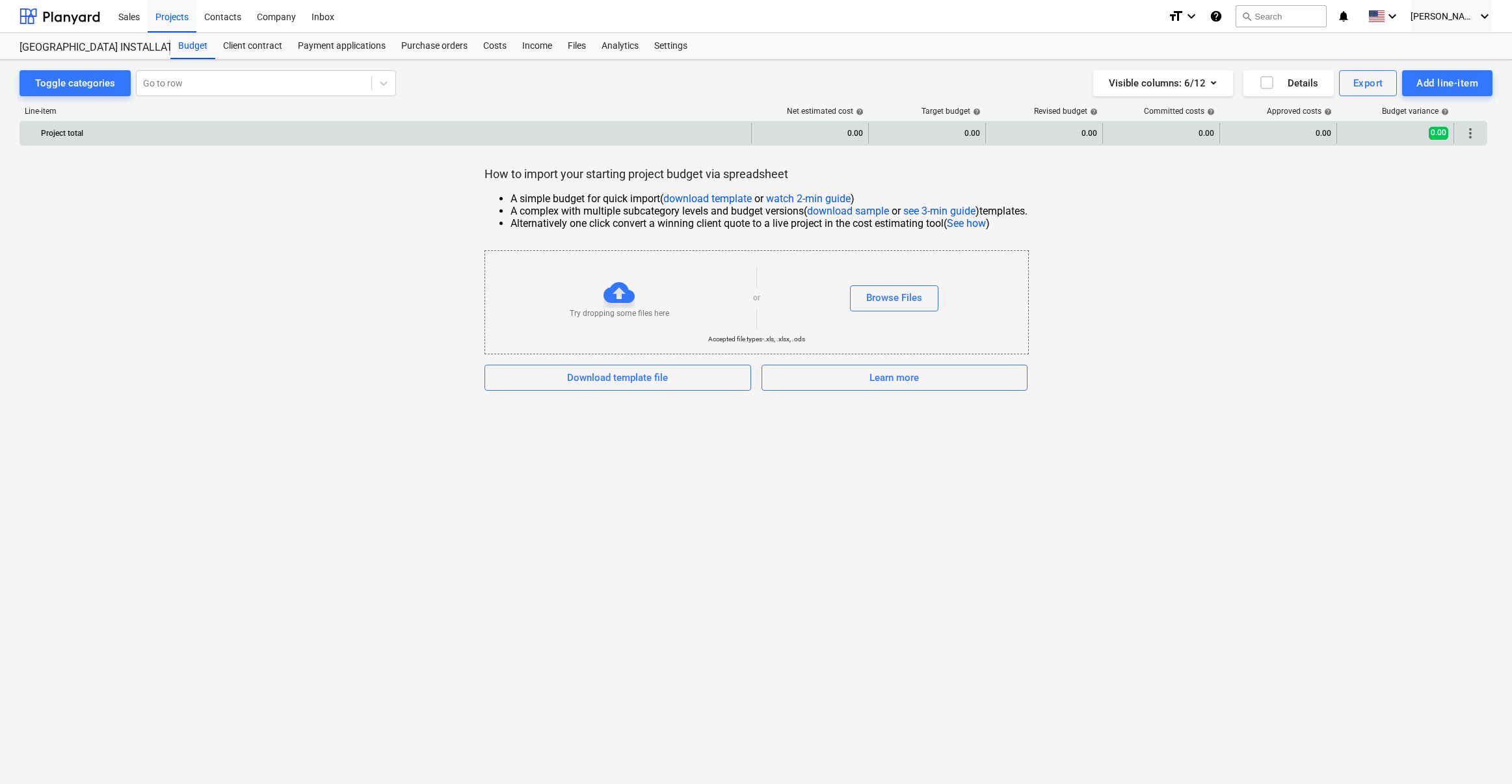
click at [187, 134] on div "Project total" at bounding box center [393, 133] width 705 height 21
click at [1220, 131] on span "more_vert" at bounding box center [1470, 133] width 15 height 15
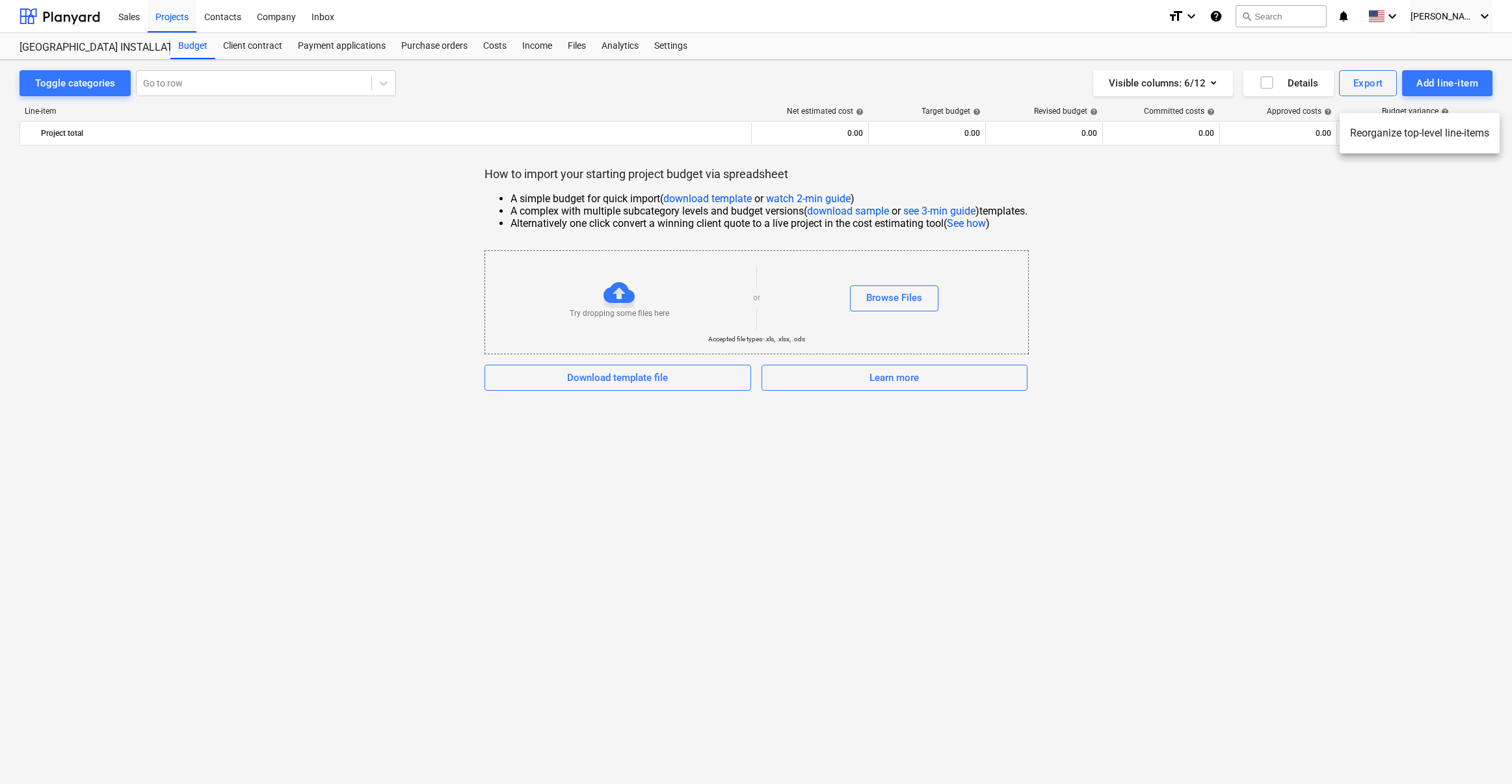
click at [1220, 185] on div at bounding box center [756, 392] width 1512 height 784
click at [1220, 82] on icon "button" at bounding box center [1267, 82] width 15 height 15
click at [259, 51] on div "Client contract" at bounding box center [253, 46] width 74 height 26
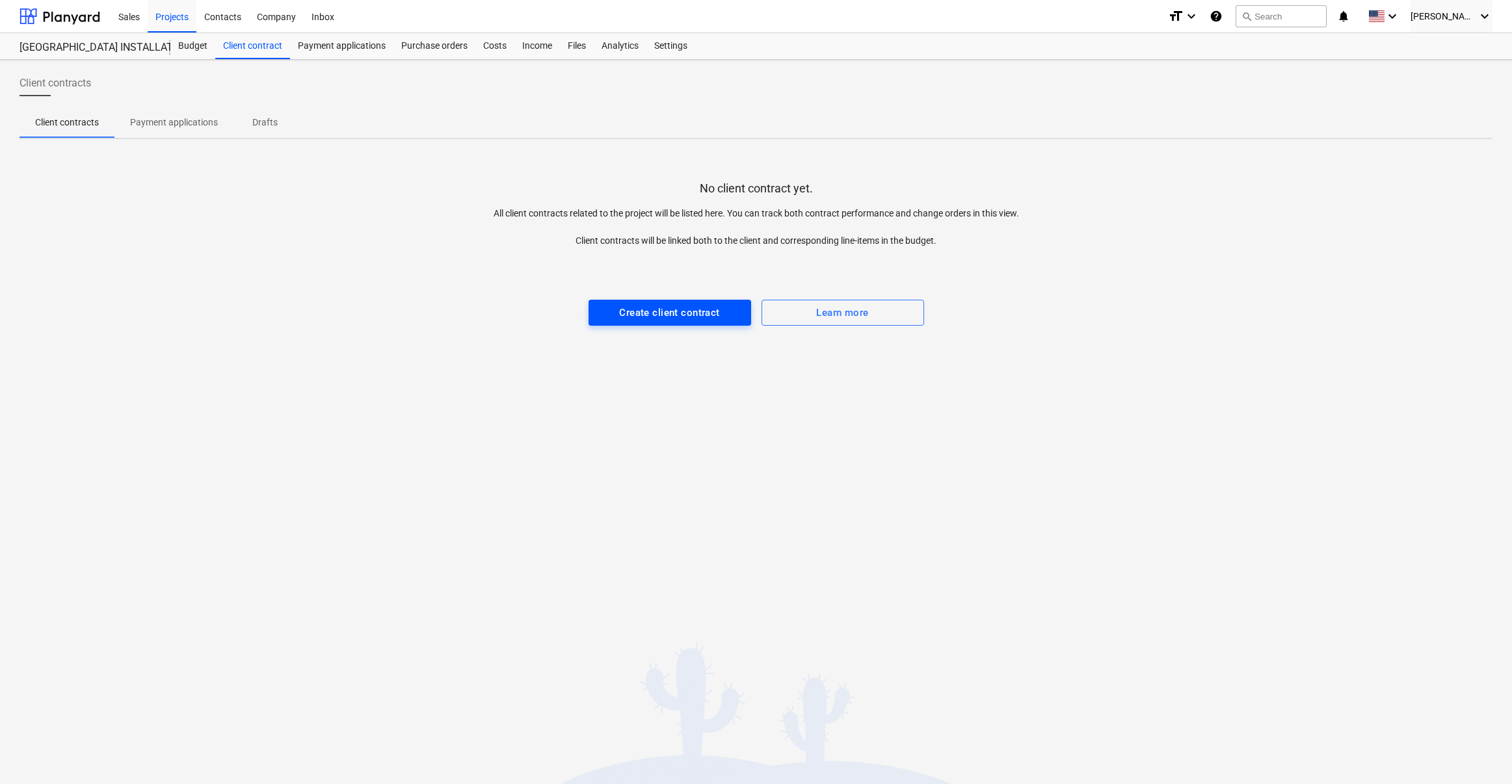
click at [679, 316] on div "Create client contract" at bounding box center [669, 312] width 100 height 17
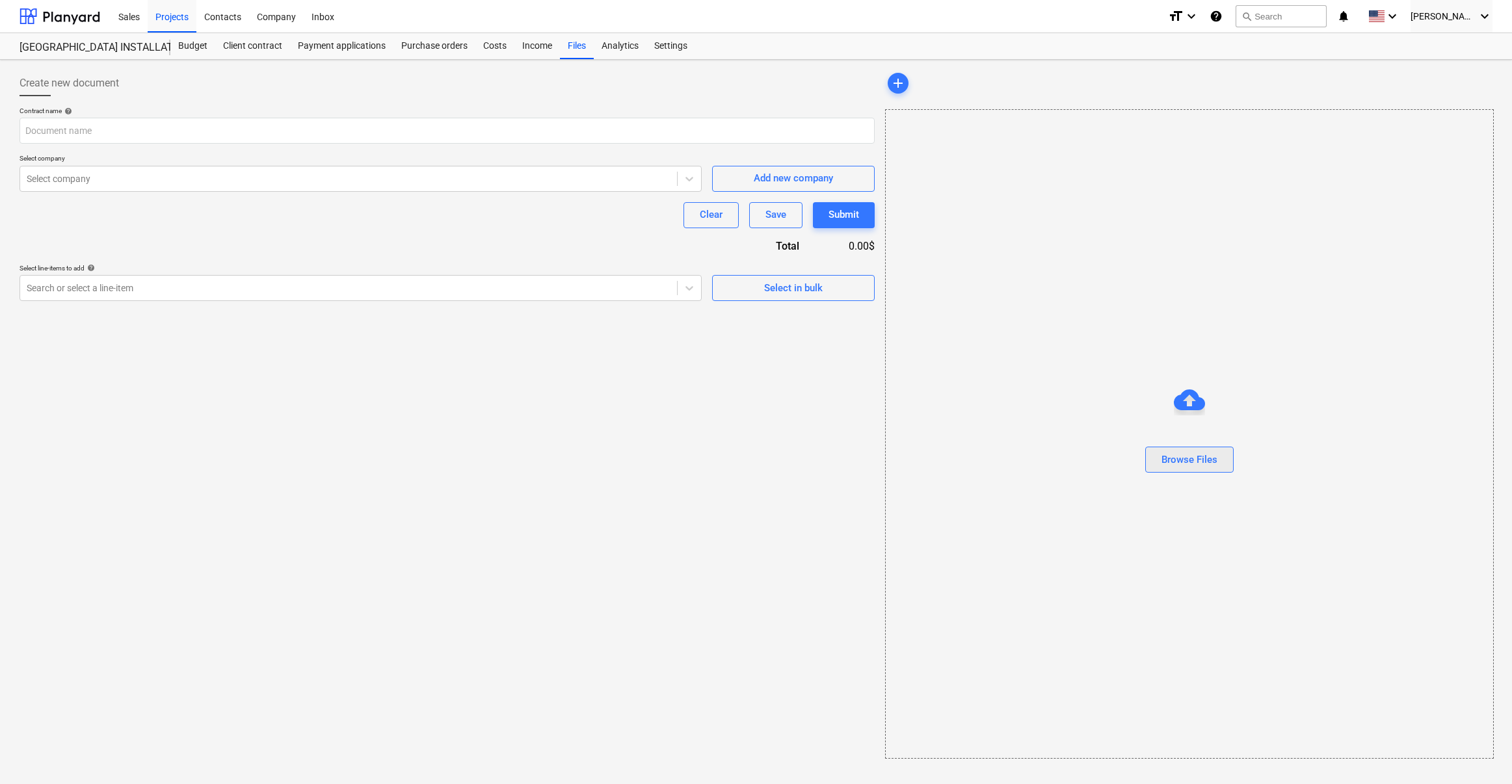
click at [1197, 460] on div "Browse Files" at bounding box center [1189, 460] width 56 height 17
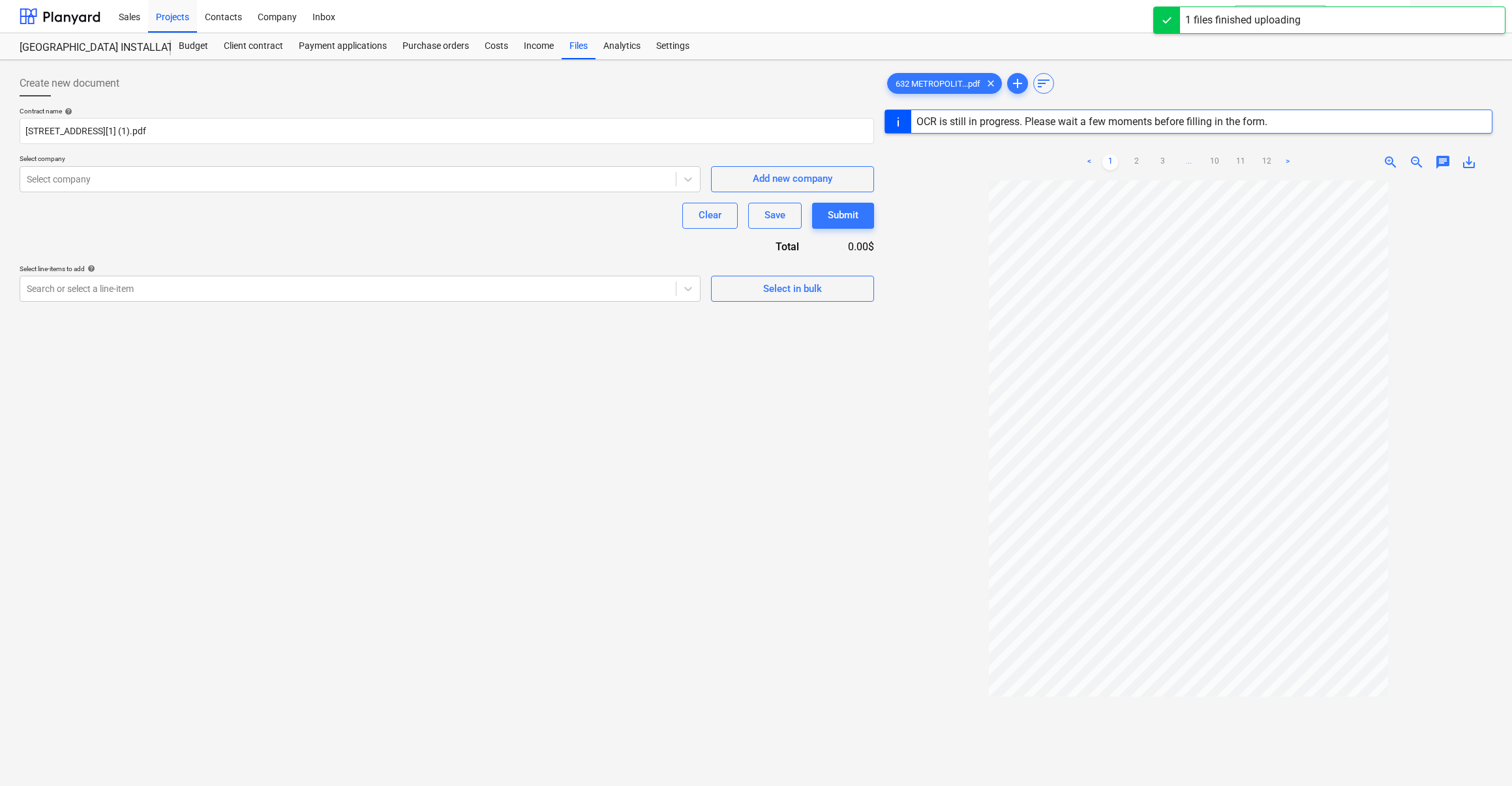
click at [624, 424] on div "Create new document Contract name help [STREET_ADDRESS][1] (1).pdf Select compa…" at bounding box center [447, 500] width 865 height 870
click at [1137, 161] on link "2" at bounding box center [1135, 161] width 15 height 15
click at [1159, 159] on link "3" at bounding box center [1161, 161] width 15 height 15
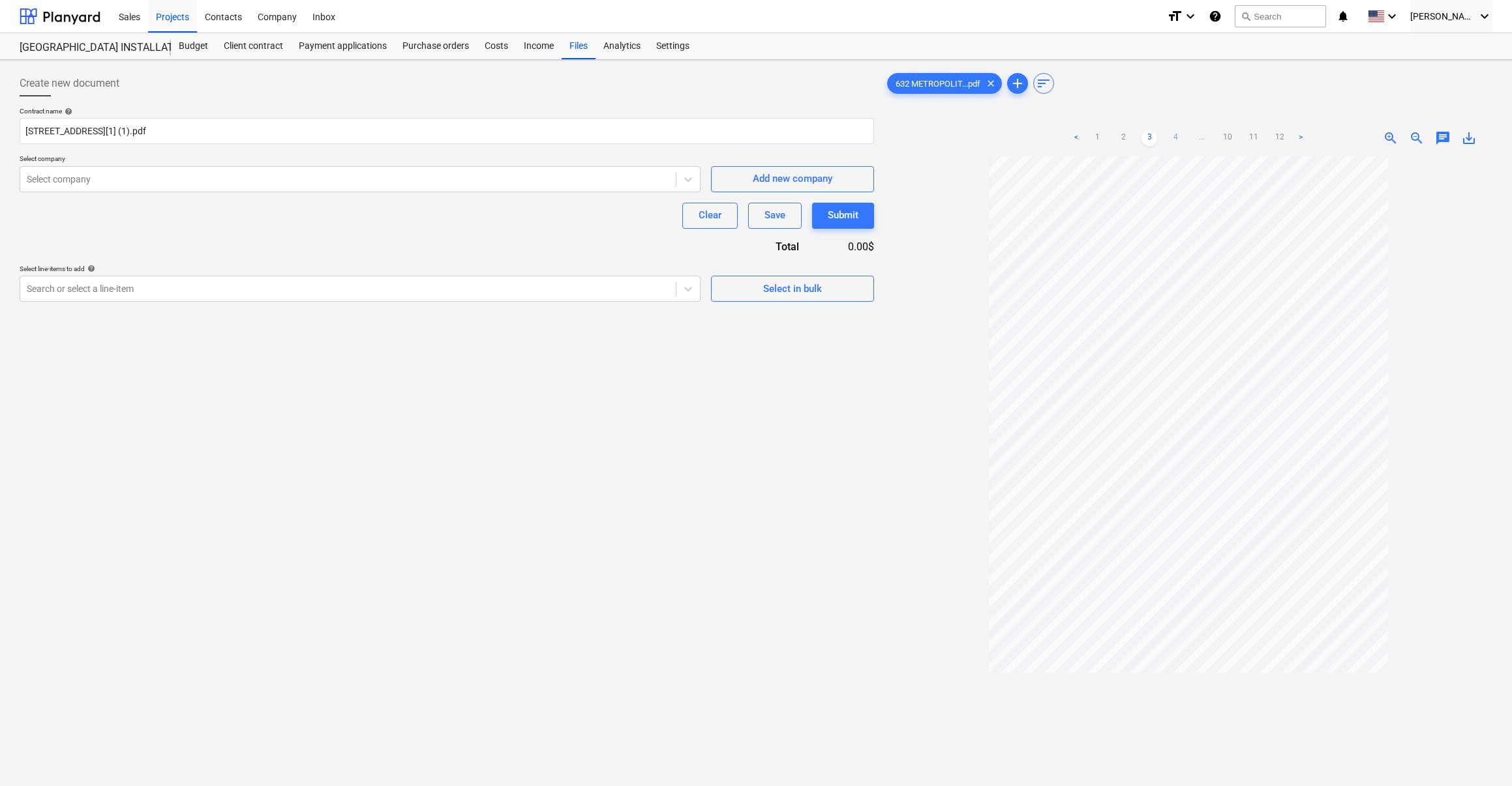
click at [1177, 137] on link "4" at bounding box center [1174, 138] width 15 height 15
click at [1223, 136] on link ">" at bounding box center [1313, 138] width 15 height 15
click at [1223, 135] on link ">" at bounding box center [1326, 138] width 15 height 15
click at [1223, 135] on ul "< 1 2 3 ... 5 6 7 ... 10 11 12 >" at bounding box center [1188, 138] width 318 height 15
click at [1223, 138] on link ">" at bounding box center [1339, 138] width 15 height 15
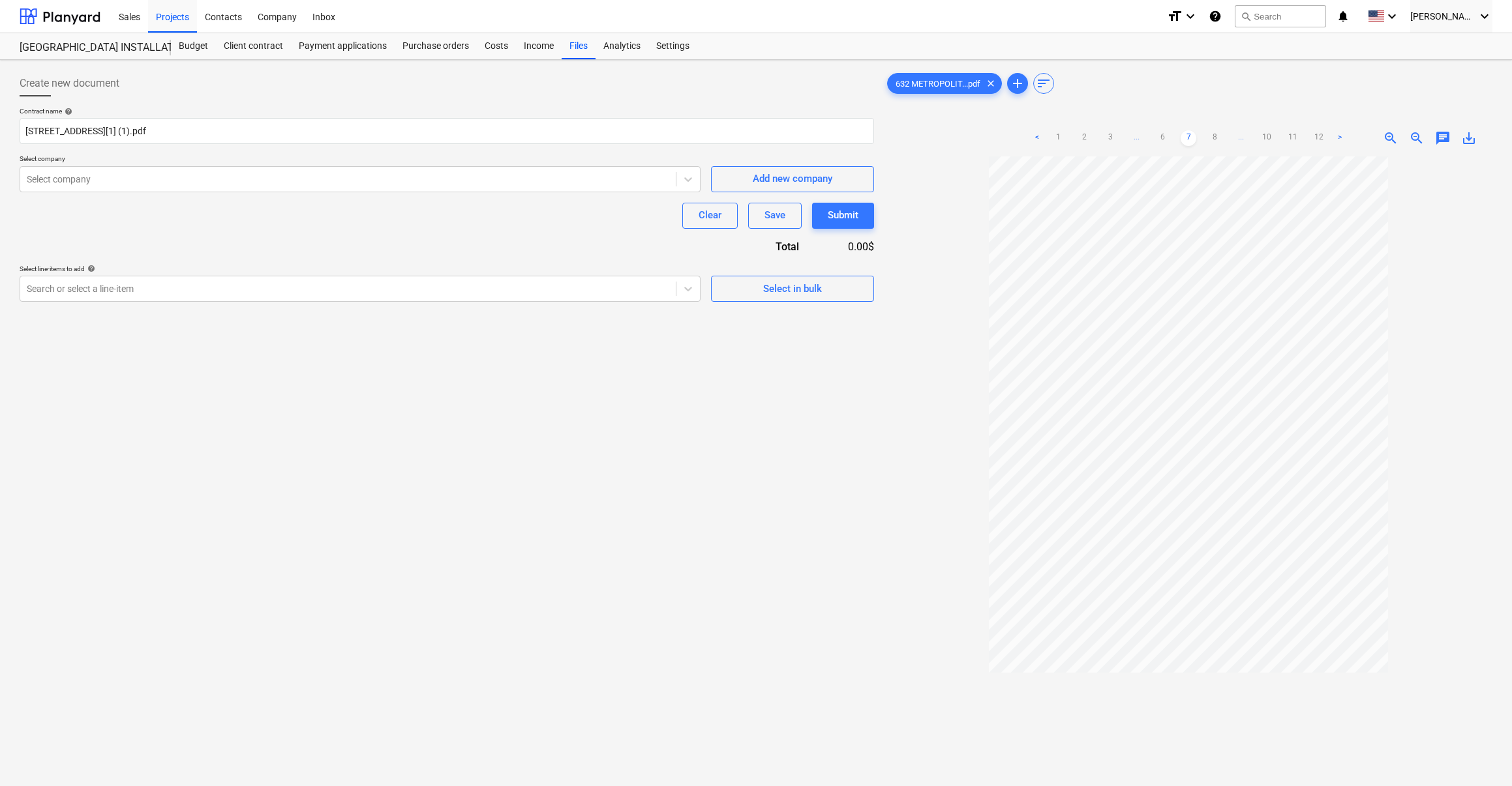
click at [1223, 135] on link ">" at bounding box center [1339, 138] width 15 height 15
click at [1223, 136] on link ">" at bounding box center [1326, 138] width 15 height 15
click at [289, 178] on div at bounding box center [348, 179] width 643 height 13
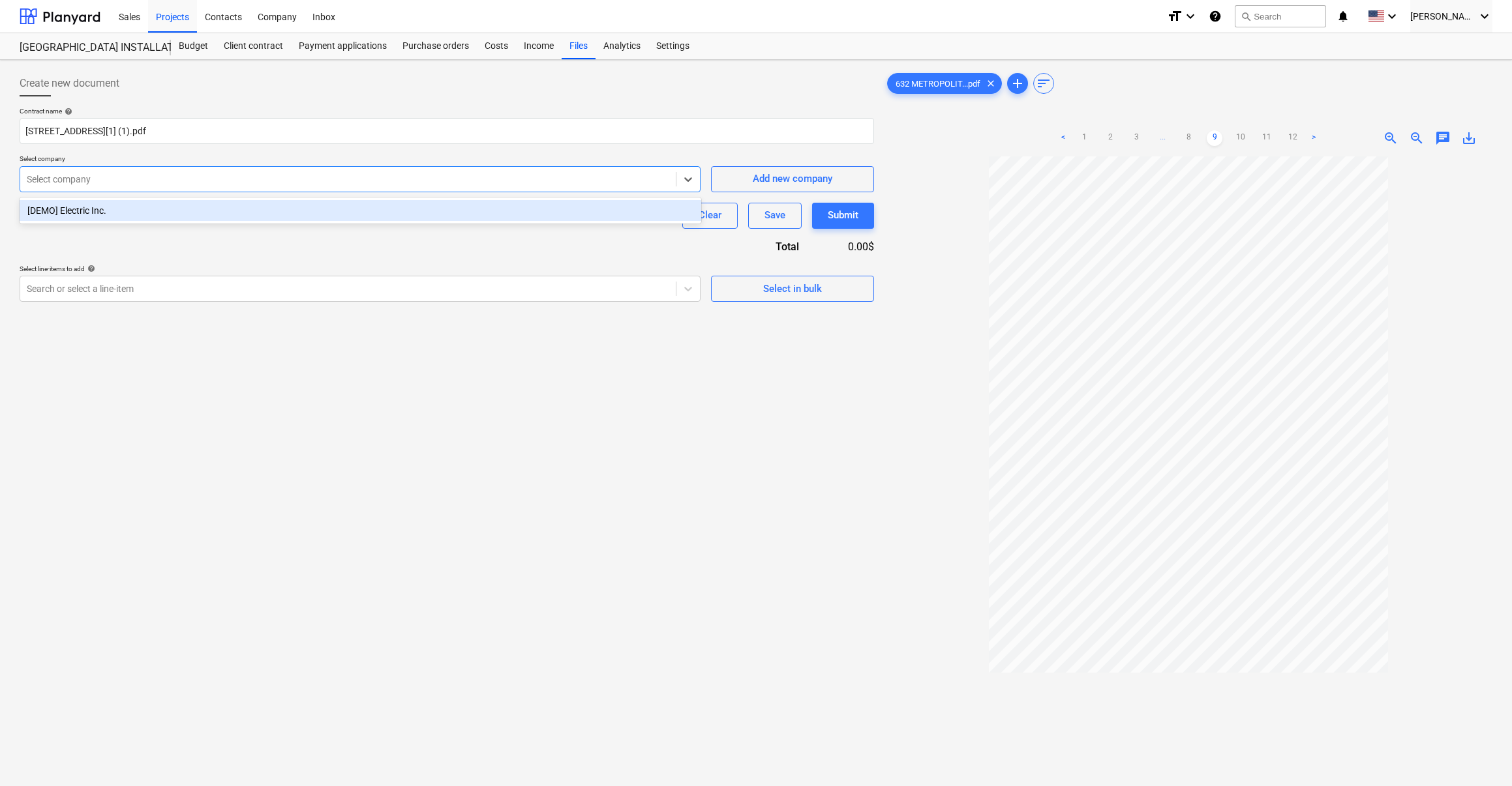
click at [1223, 138] on link ">" at bounding box center [1313, 138] width 15 height 15
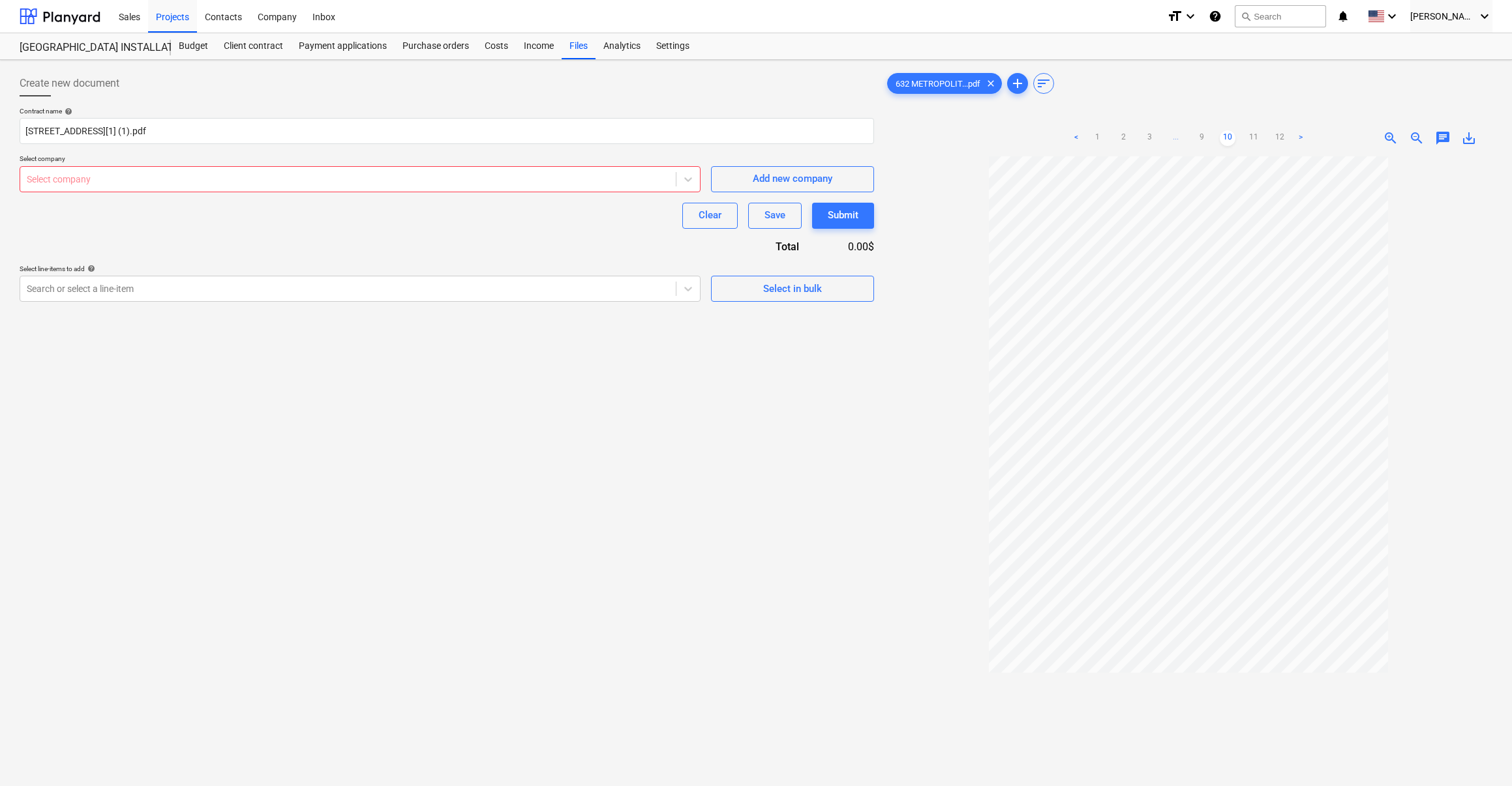
click at [1223, 135] on link ">" at bounding box center [1300, 138] width 15 height 15
click at [161, 184] on div at bounding box center [348, 179] width 643 height 13
click at [211, 419] on div "Create new document Contract name help [STREET_ADDRESS][1] (1).pdf Select compa…" at bounding box center [447, 487] width 865 height 846
click at [114, 178] on div at bounding box center [348, 179] width 643 height 13
click at [163, 211] on div "Press Enter to create AC 18 INC" at bounding box center [360, 211] width 682 height 21
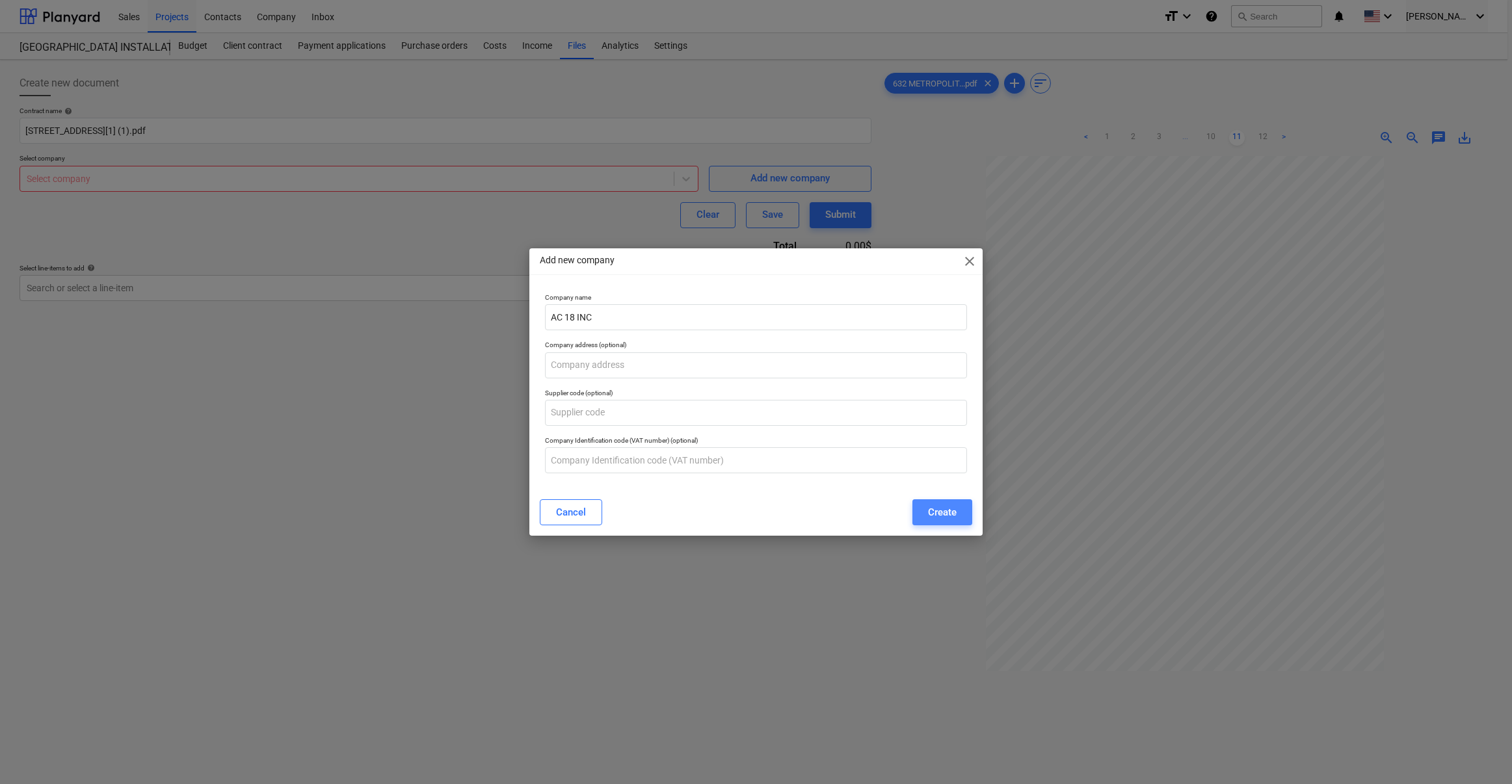
click at [942, 511] on div "Create" at bounding box center [942, 512] width 28 height 17
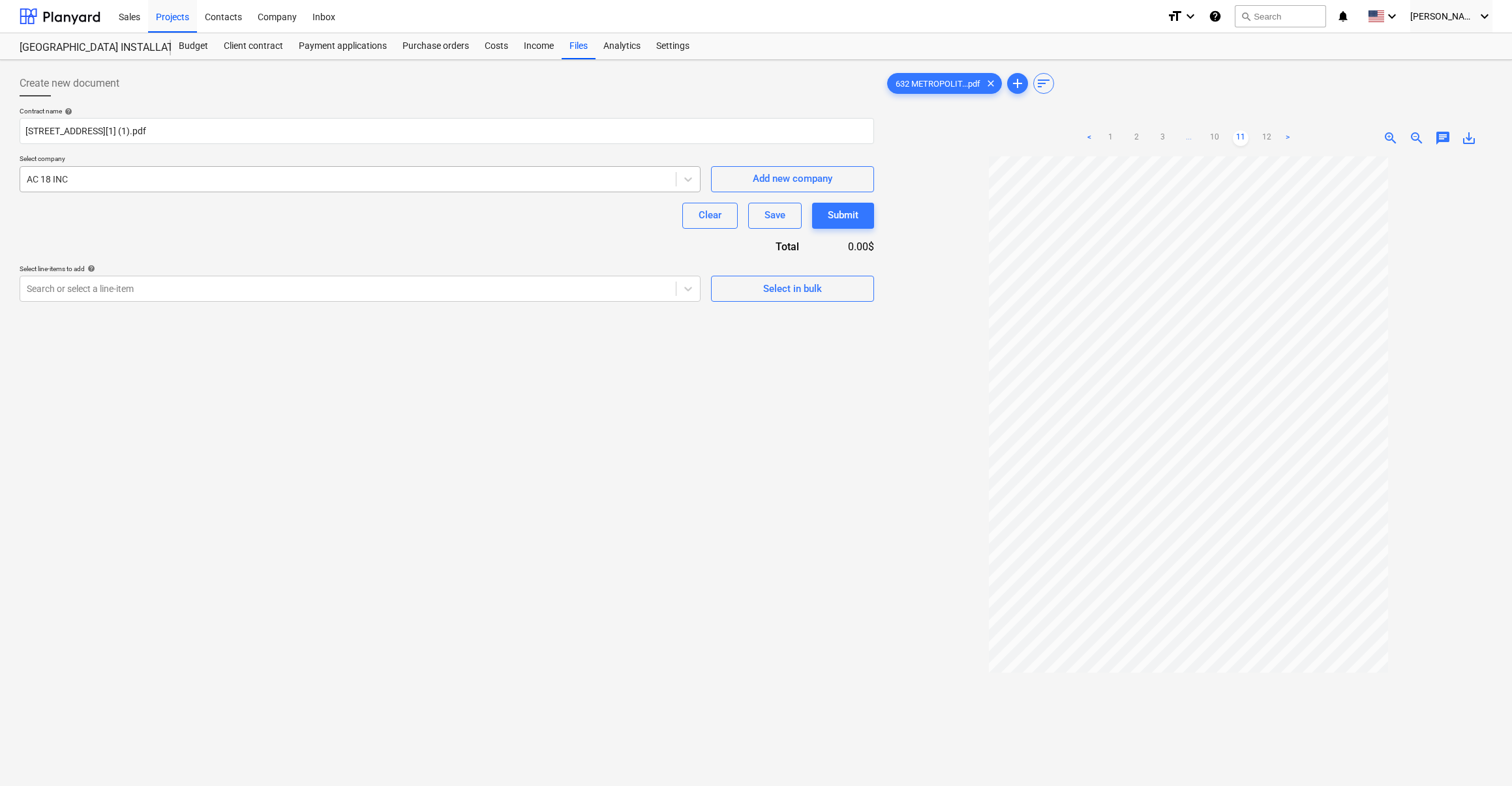
click at [364, 174] on div at bounding box center [348, 179] width 643 height 13
click at [297, 294] on div at bounding box center [348, 289] width 643 height 13
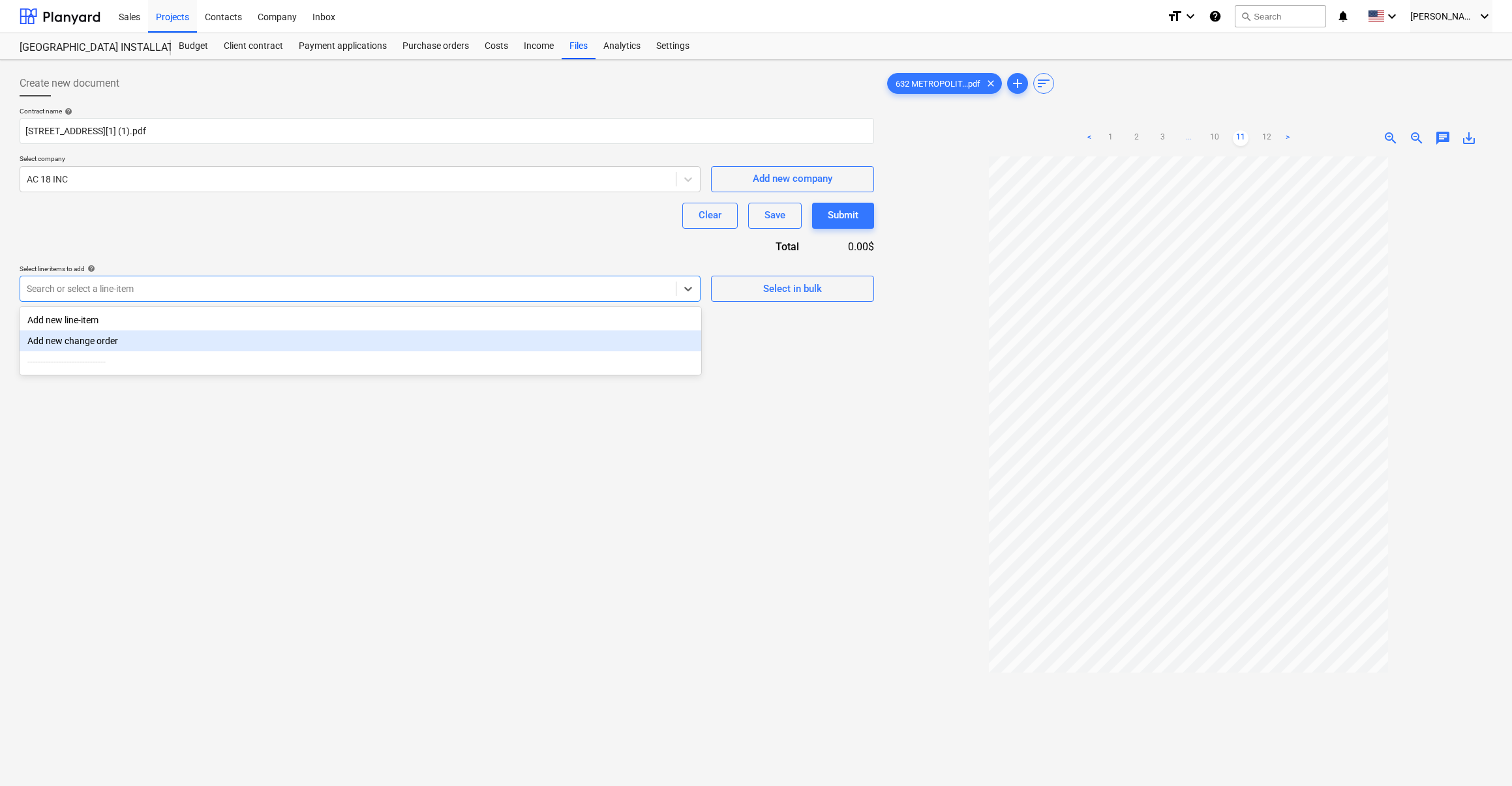
click at [305, 464] on div "Create new document Contract name help [STREET_ADDRESS][1] (1).pdf Select compa…" at bounding box center [447, 487] width 865 height 846
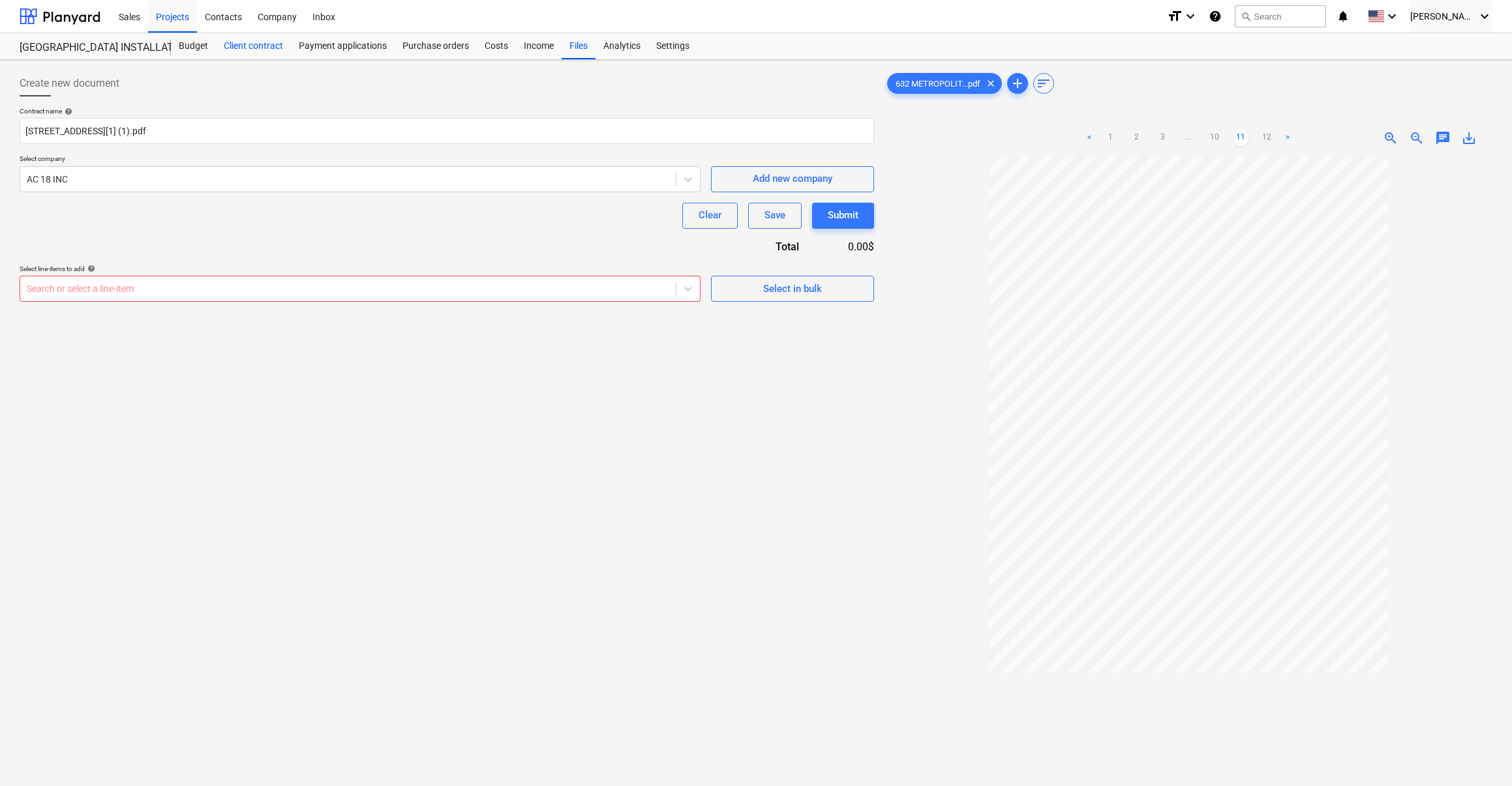
click at [252, 47] on div "Client contract" at bounding box center [253, 46] width 75 height 26
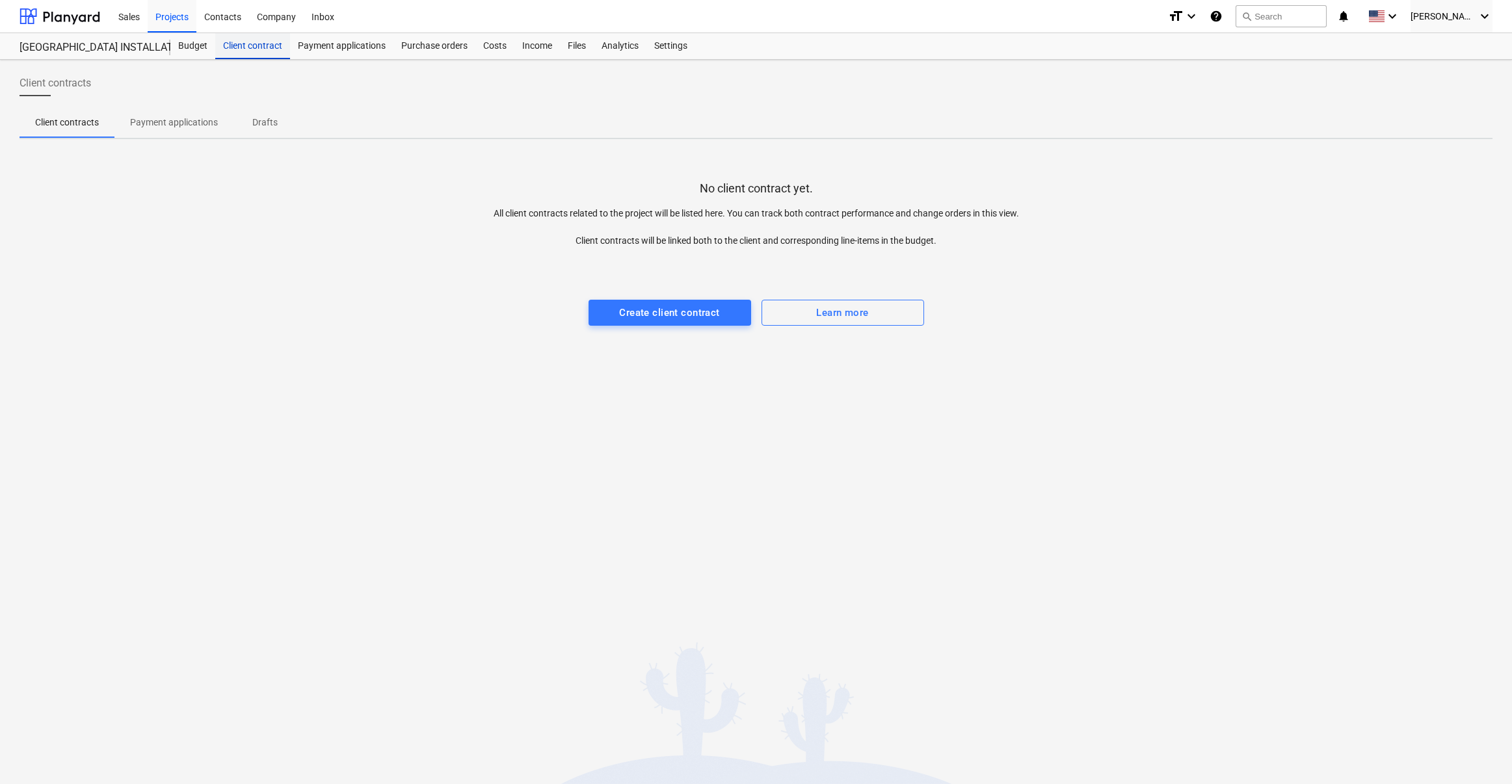
click at [251, 47] on div "Client contract" at bounding box center [253, 46] width 74 height 26
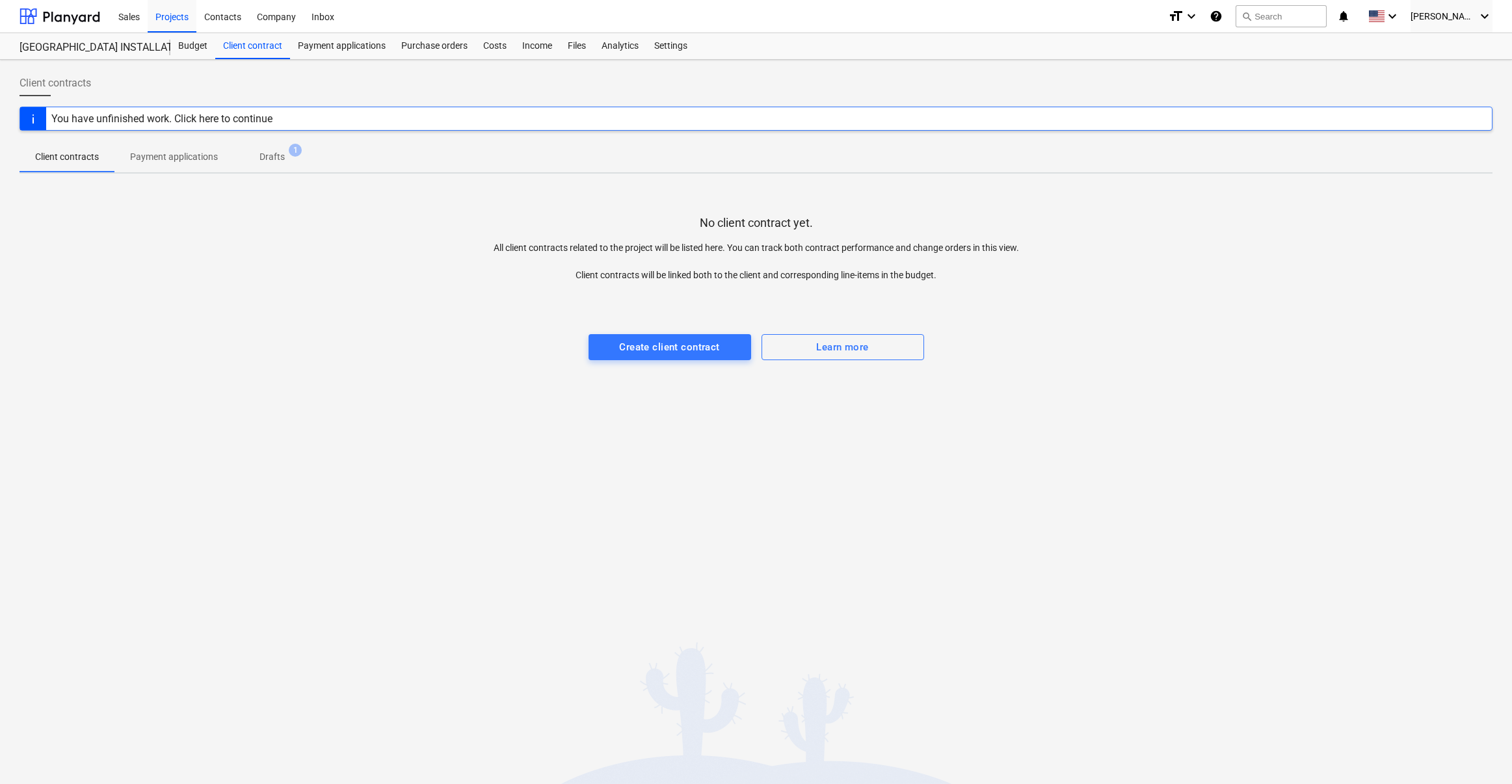
click at [176, 163] on p "Payment applications" at bounding box center [174, 157] width 87 height 14
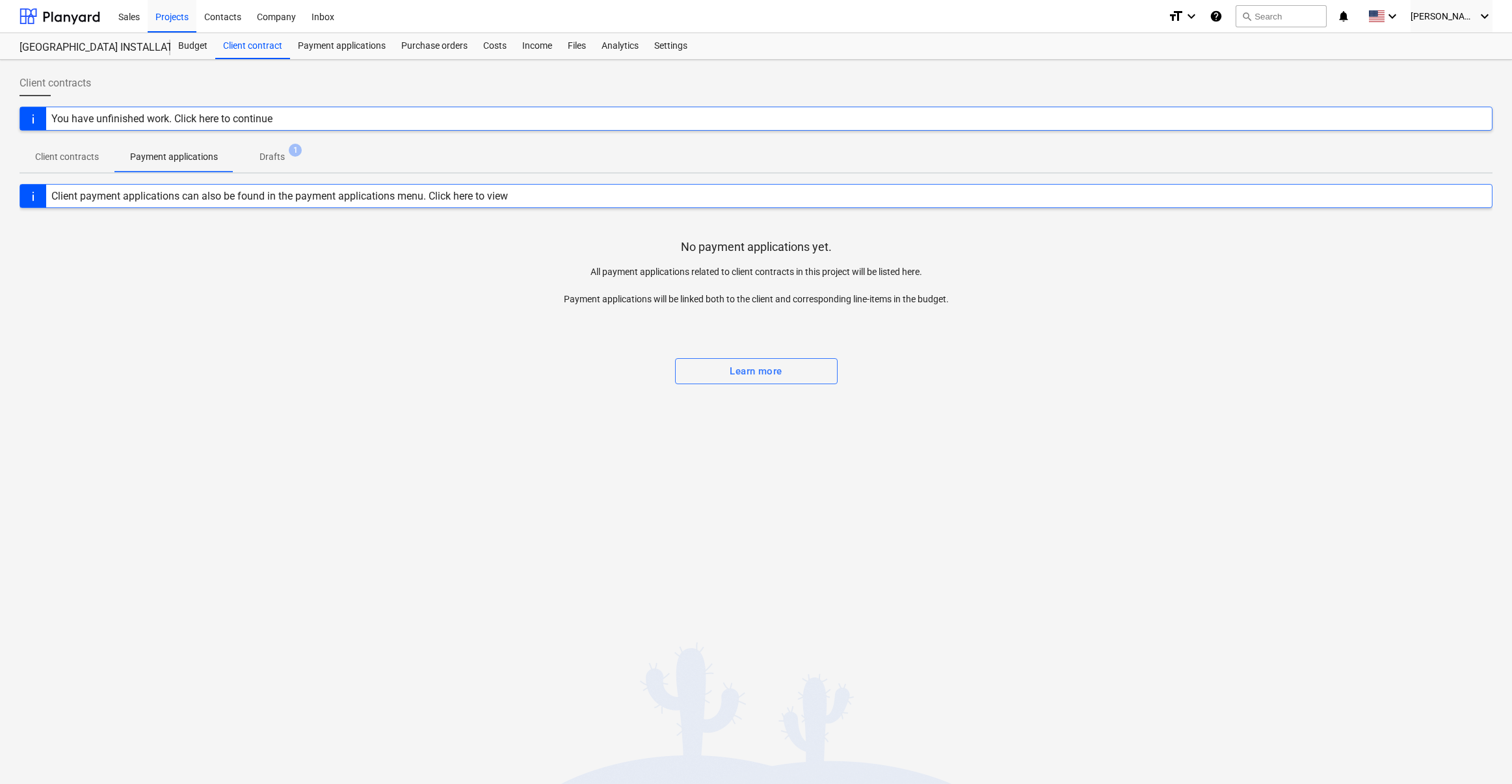
click at [72, 160] on p "Client contracts" at bounding box center [66, 157] width 64 height 14
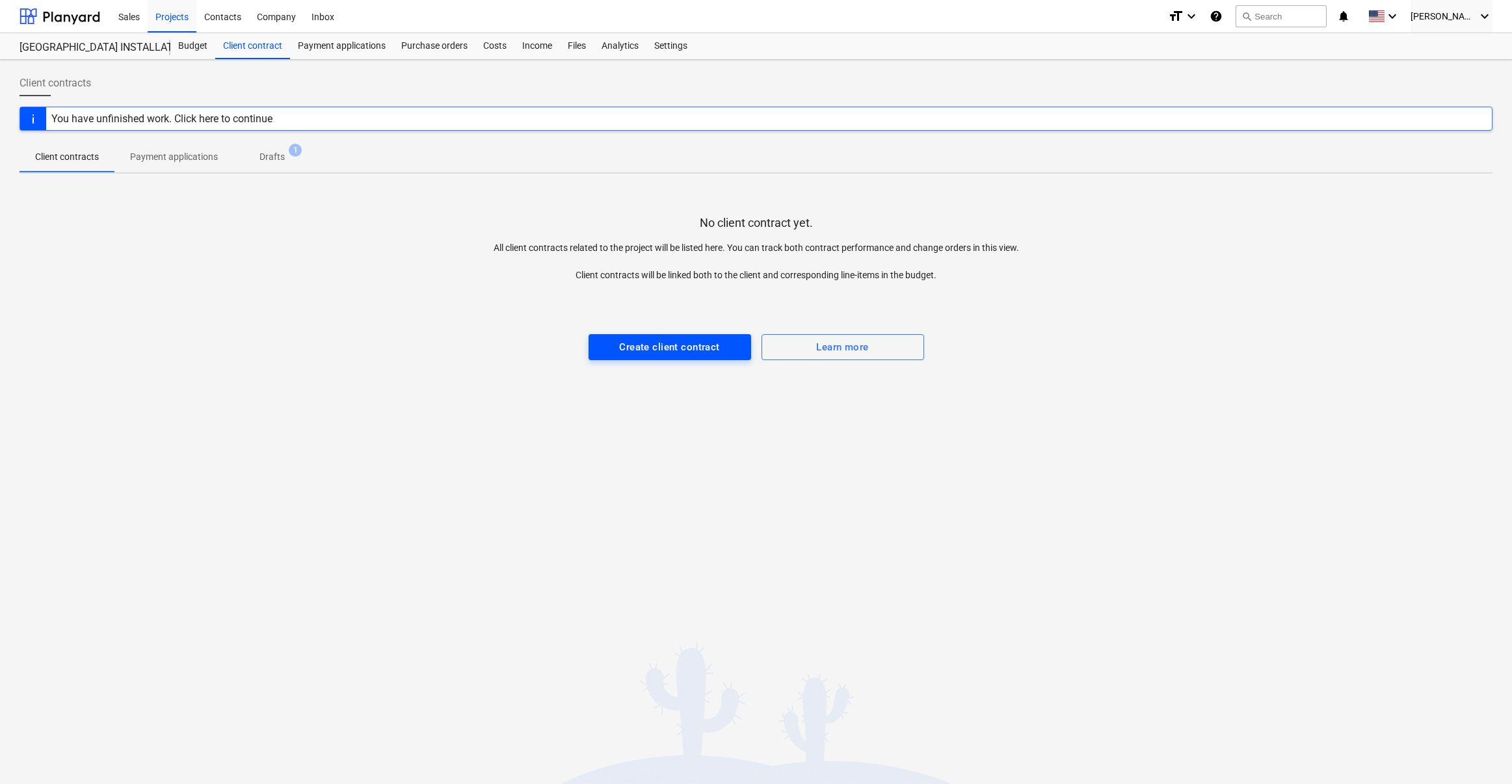
click at [665, 355] on div "Create client contract" at bounding box center [669, 347] width 100 height 17
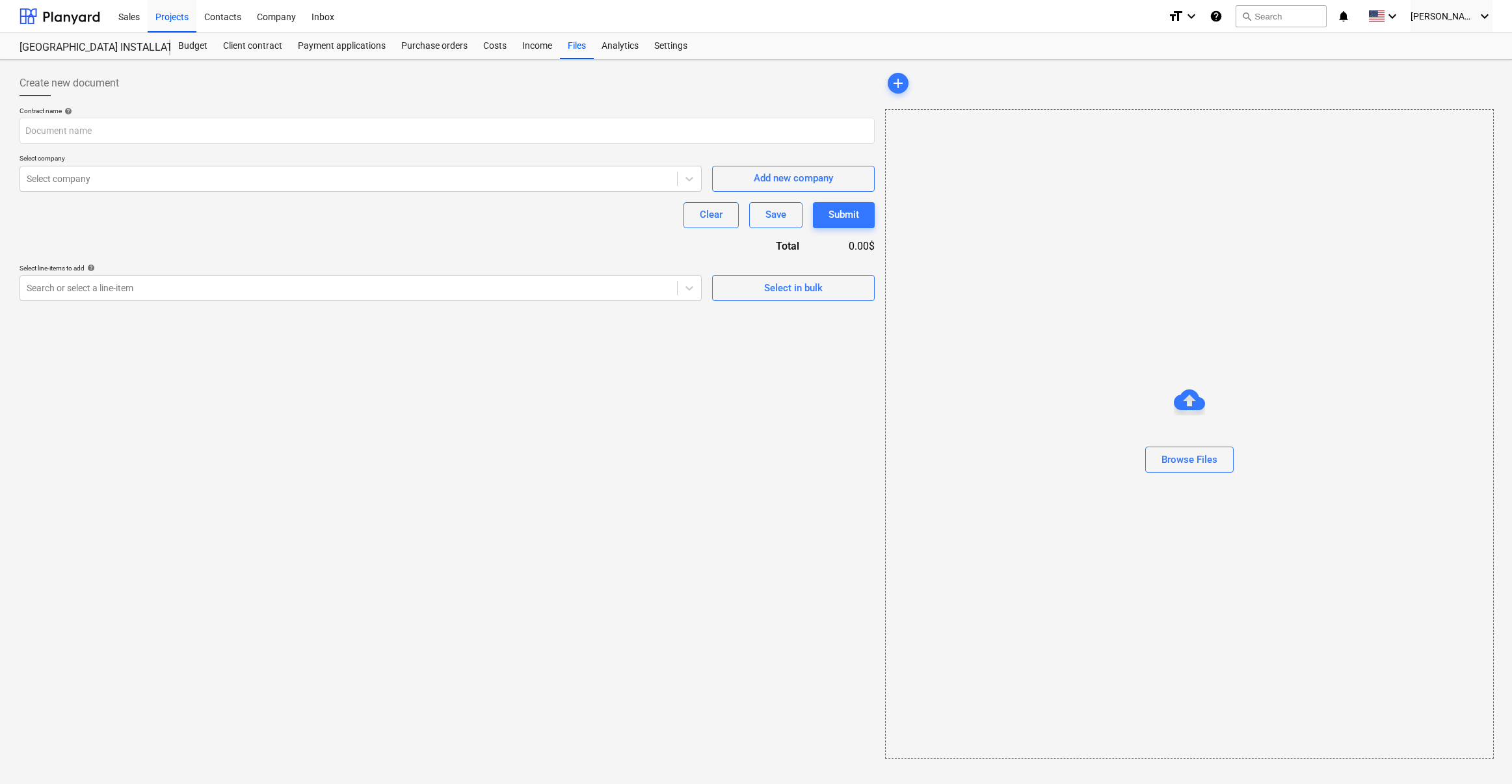
drag, startPoint x: 1153, startPoint y: 1, endPoint x: 1157, endPoint y: -74, distance: 75.1
click at [1157, 0] on html "Sales Projects Contacts Company Inbox format_size keyboard_arrow_down help sear…" at bounding box center [756, 392] width 1512 height 784
click at [1179, 461] on div "Browse Files" at bounding box center [1189, 460] width 56 height 17
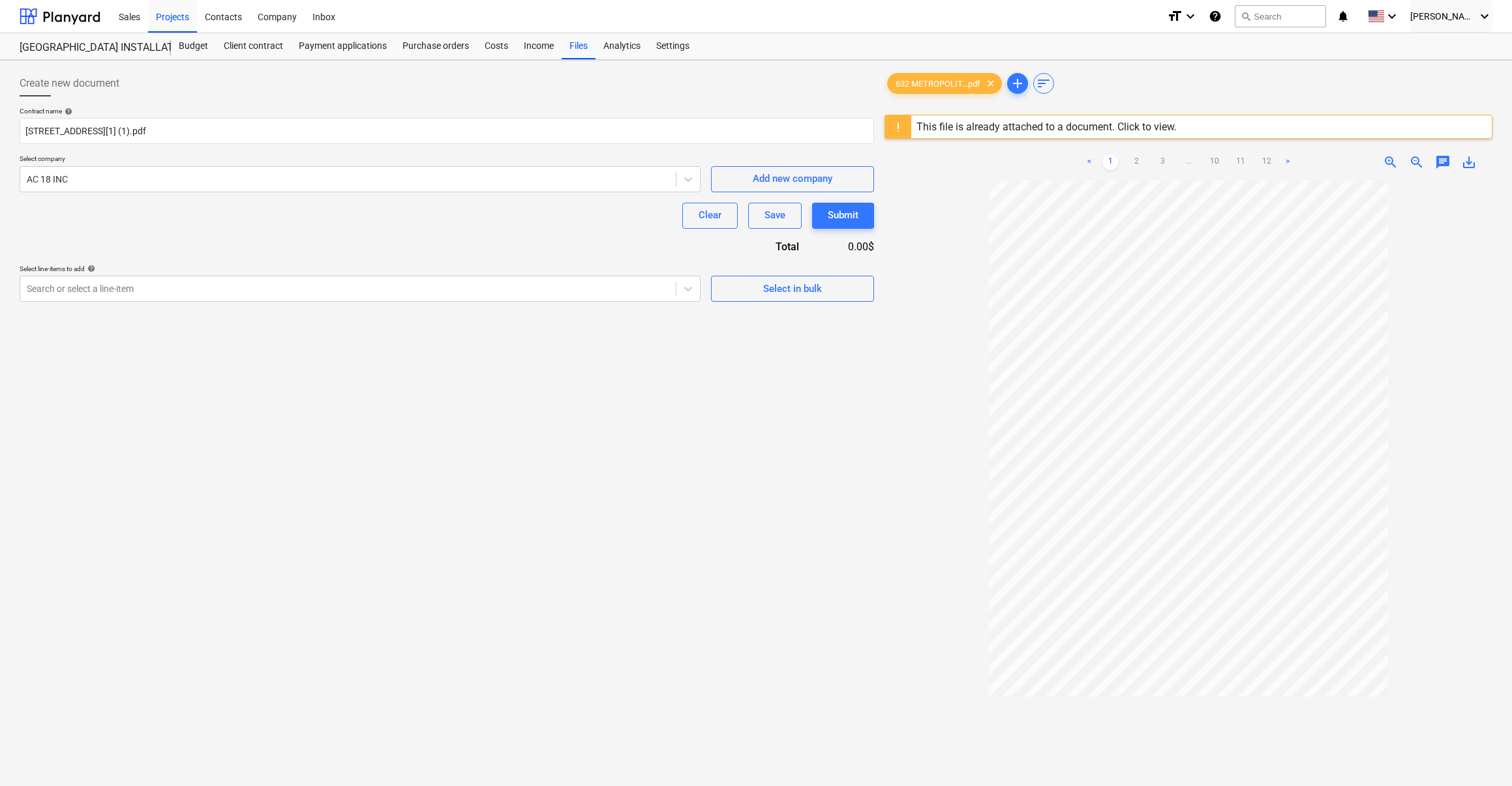
click at [244, 217] on div "Clear Save Submit" at bounding box center [446, 216] width 855 height 26
click at [838, 216] on div "Submit" at bounding box center [843, 215] width 31 height 17
click at [686, 291] on icon at bounding box center [688, 289] width 13 height 13
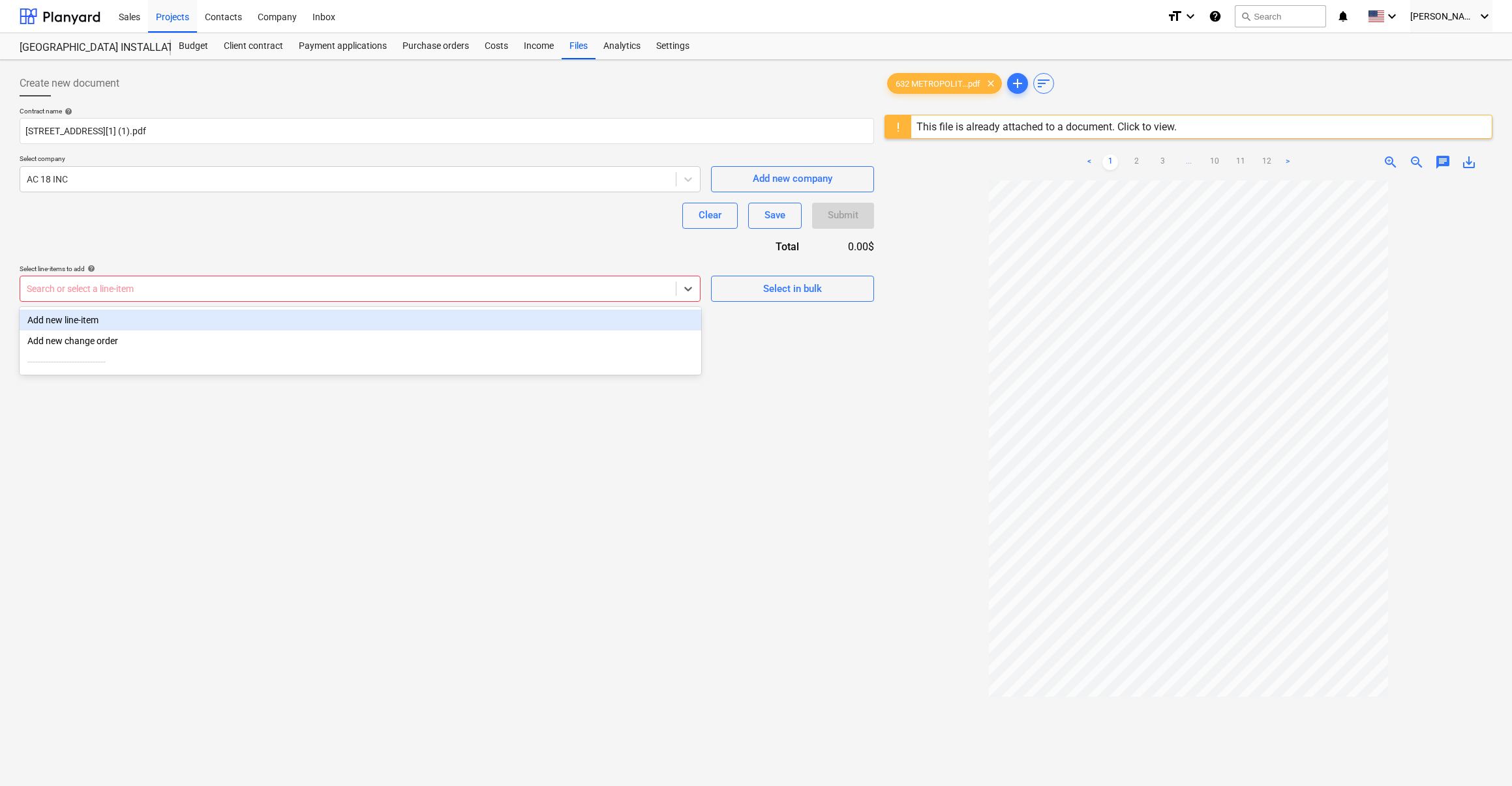
click at [265, 320] on div "Add new line-item" at bounding box center [360, 320] width 682 height 21
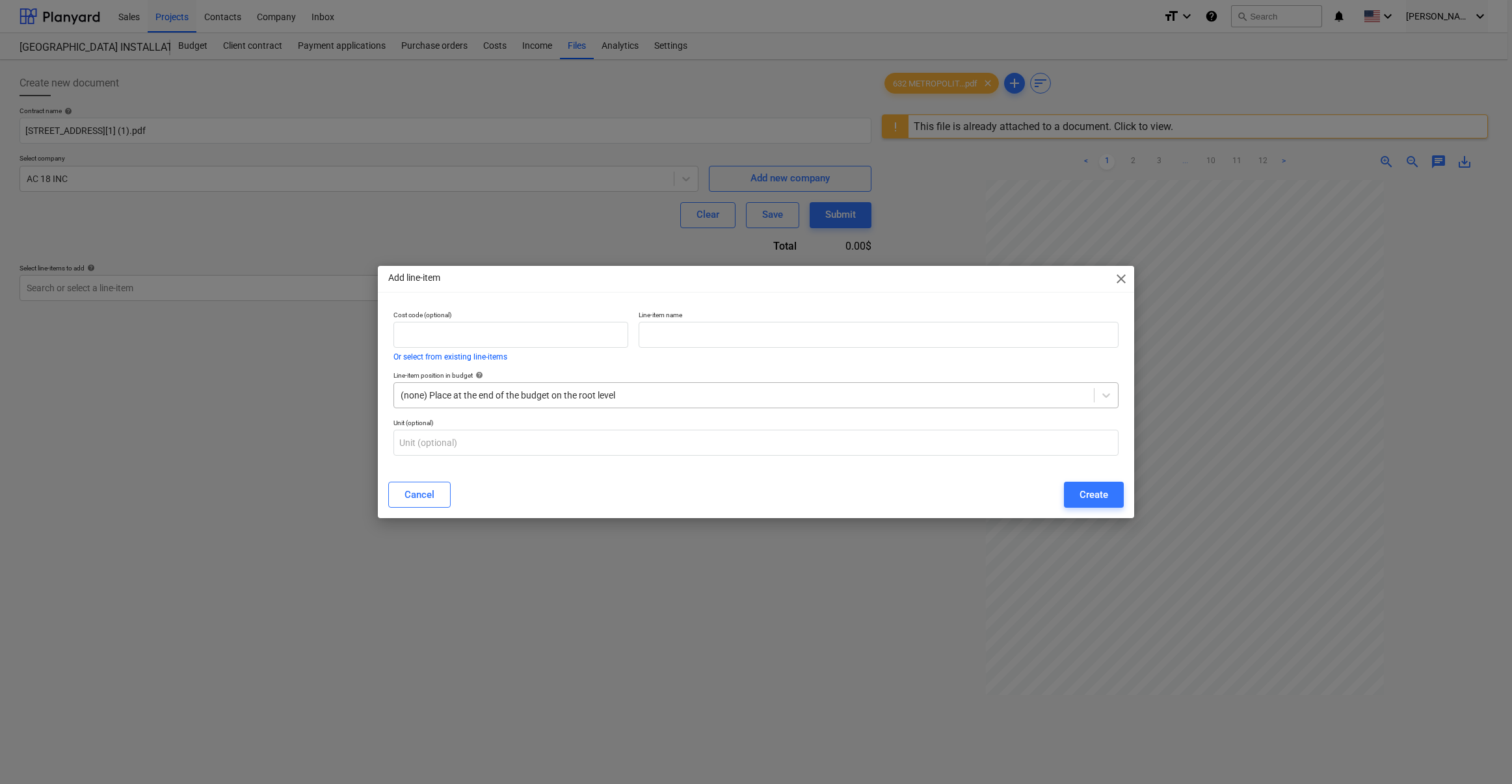
click at [488, 399] on div at bounding box center [744, 396] width 687 height 13
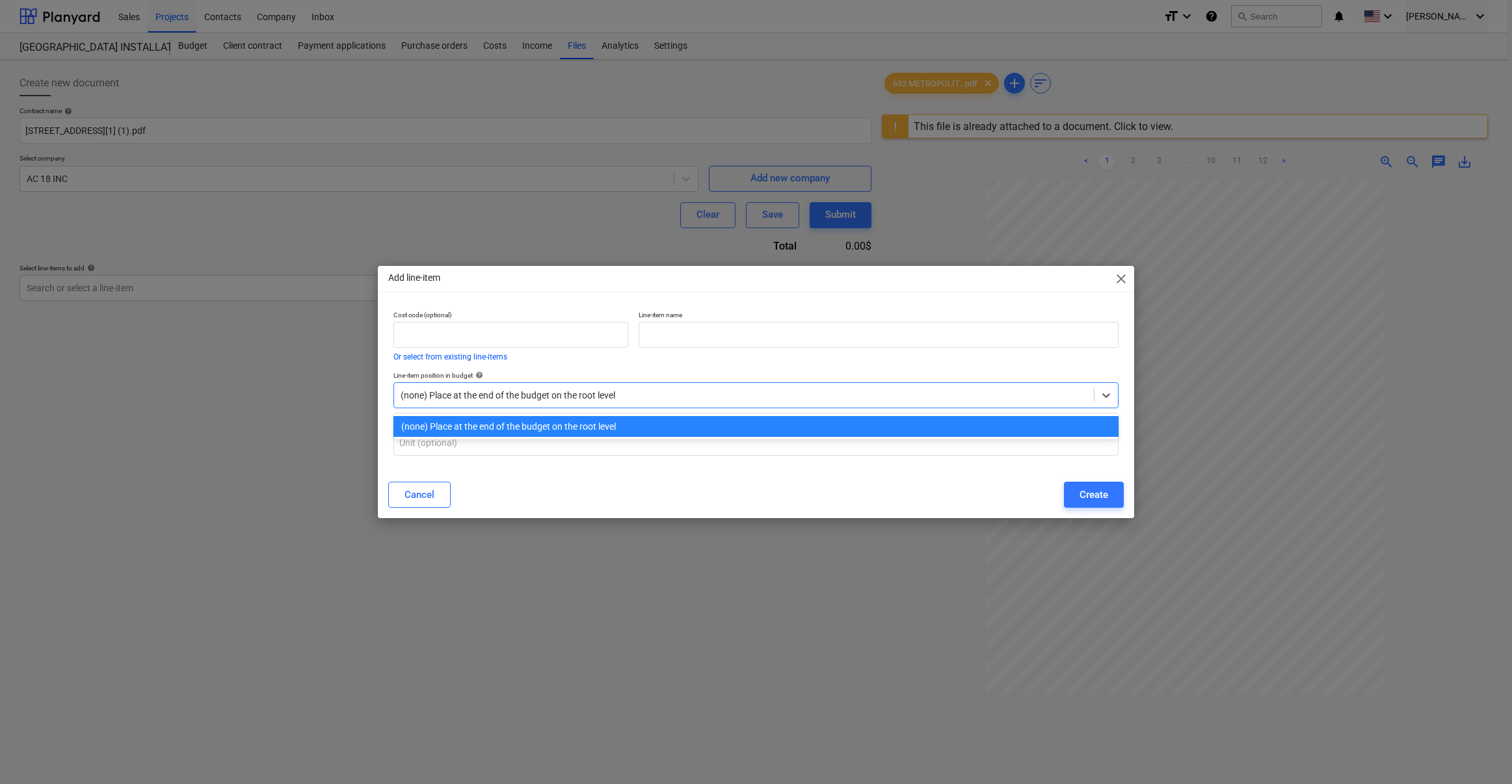
click at [335, 439] on div "Add line-item close Cost code (optional) Or select from existing line-items Lin…" at bounding box center [756, 392] width 1512 height 784
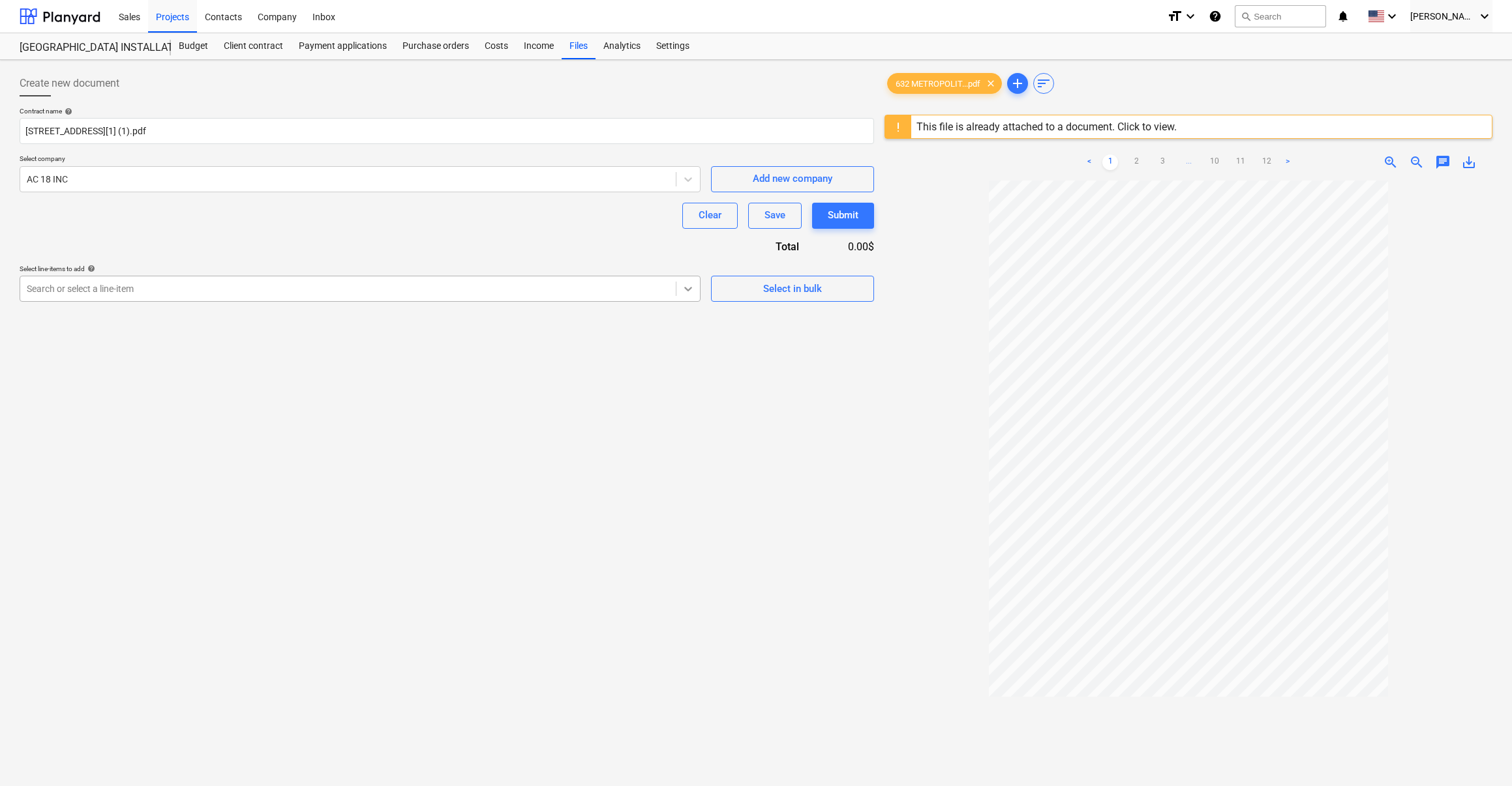
click at [688, 290] on icon at bounding box center [689, 290] width 8 height 5
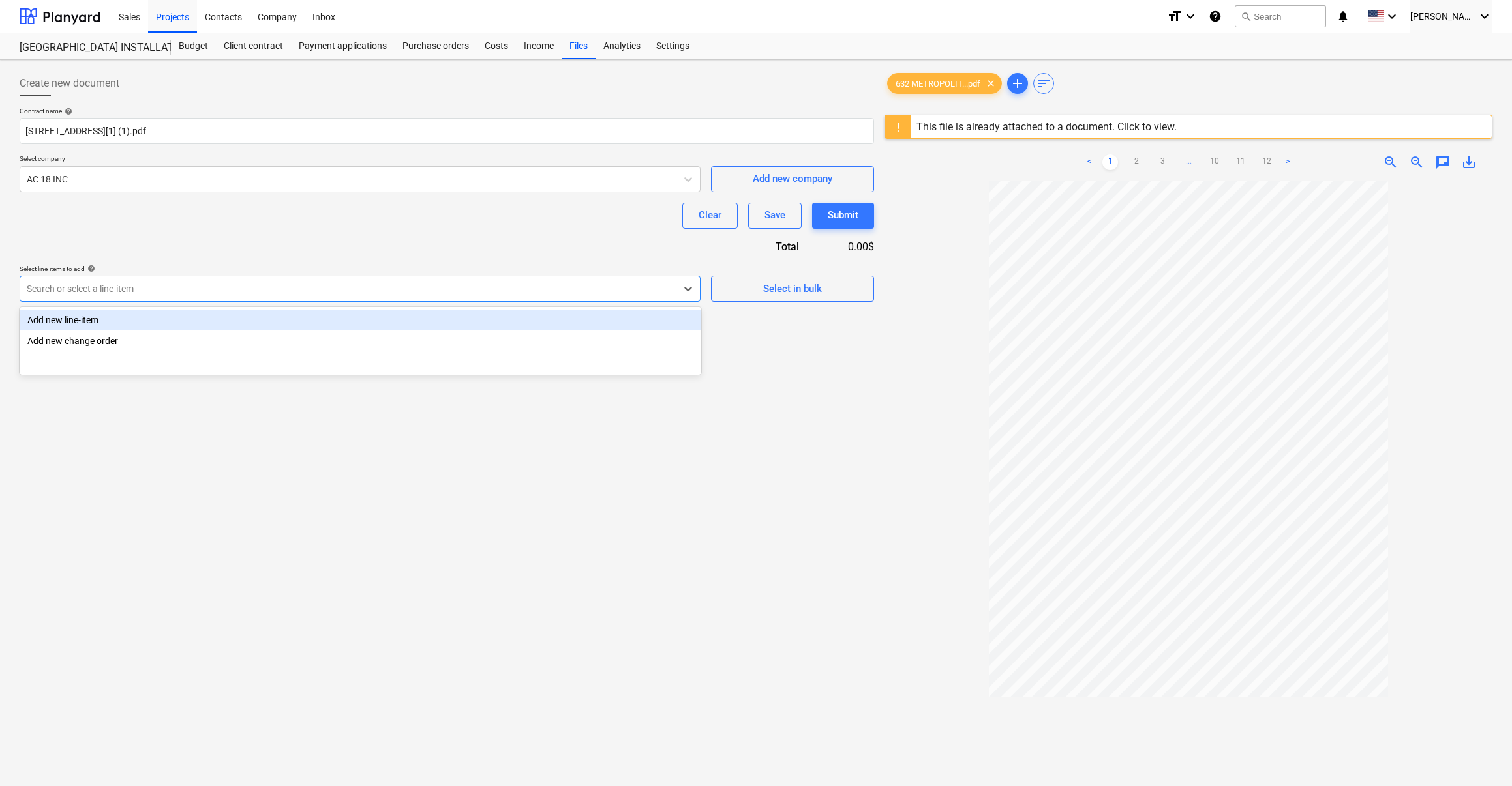
click at [152, 324] on div "Add new line-item" at bounding box center [360, 320] width 682 height 21
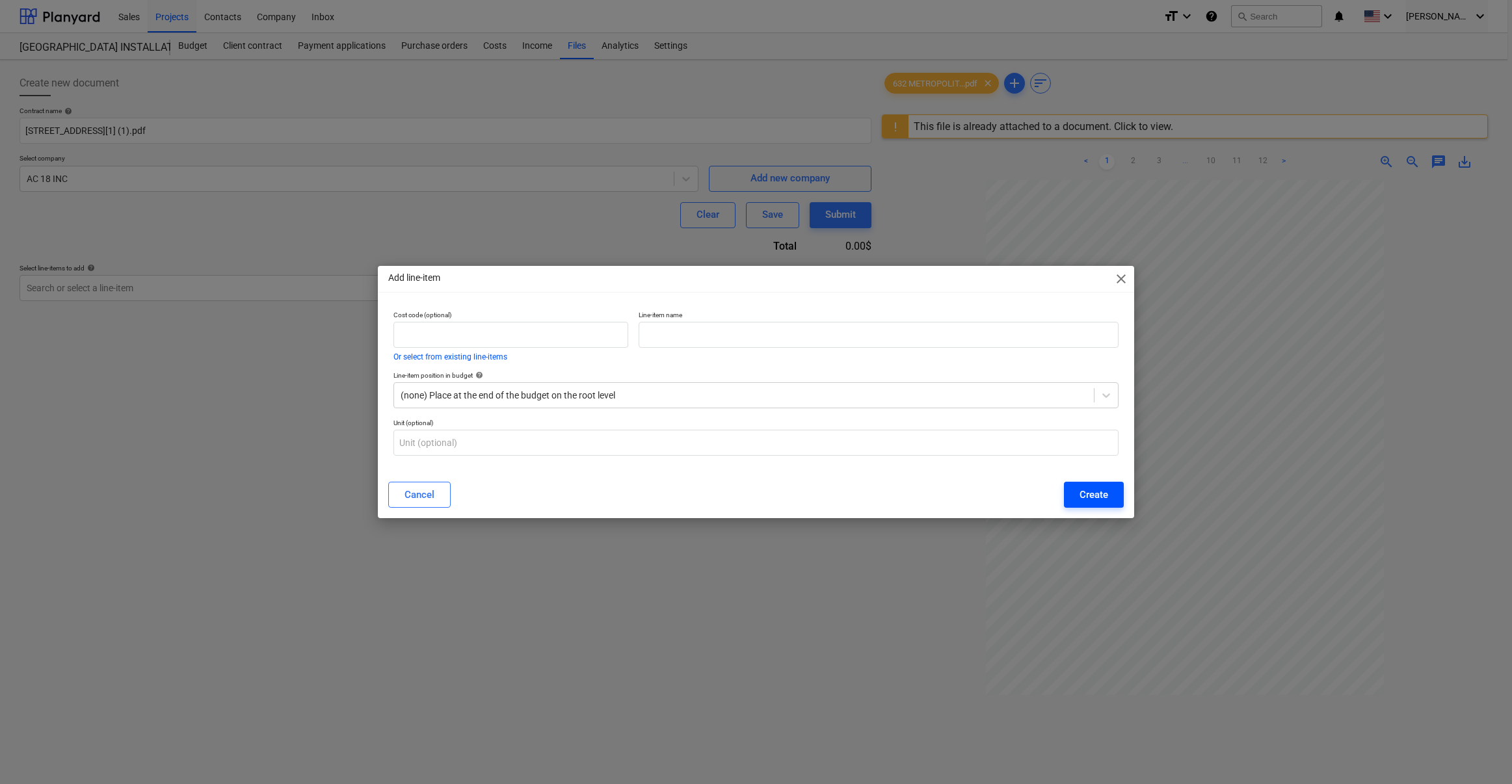
click at [1085, 489] on div "Create" at bounding box center [1094, 494] width 28 height 17
click at [724, 328] on input "text" at bounding box center [878, 335] width 480 height 26
click at [344, 422] on div "Add line-item close Cost code (optional) Or select from existing line-items Lin…" at bounding box center [756, 392] width 1512 height 784
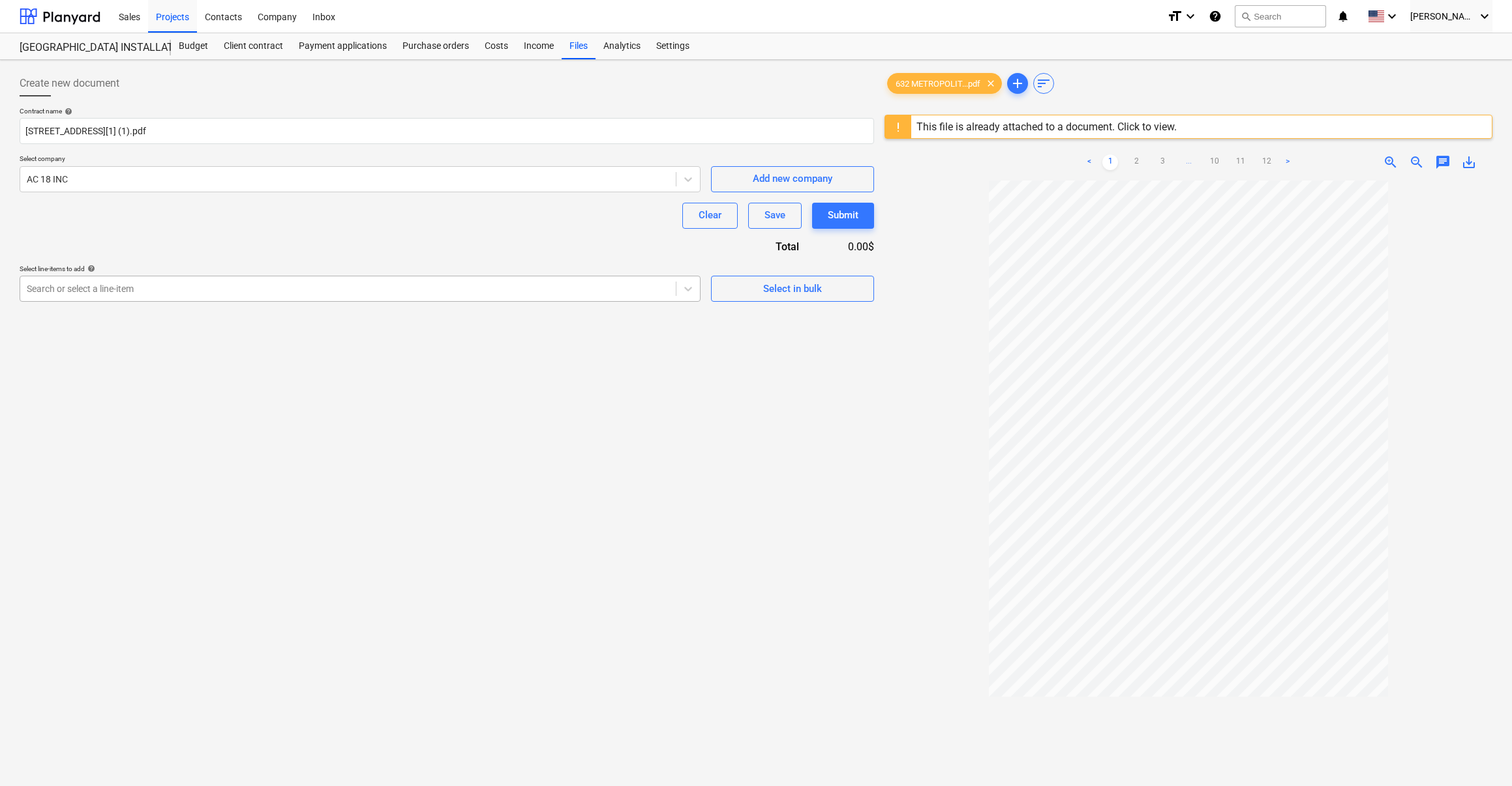
click at [122, 284] on div at bounding box center [348, 289] width 643 height 13
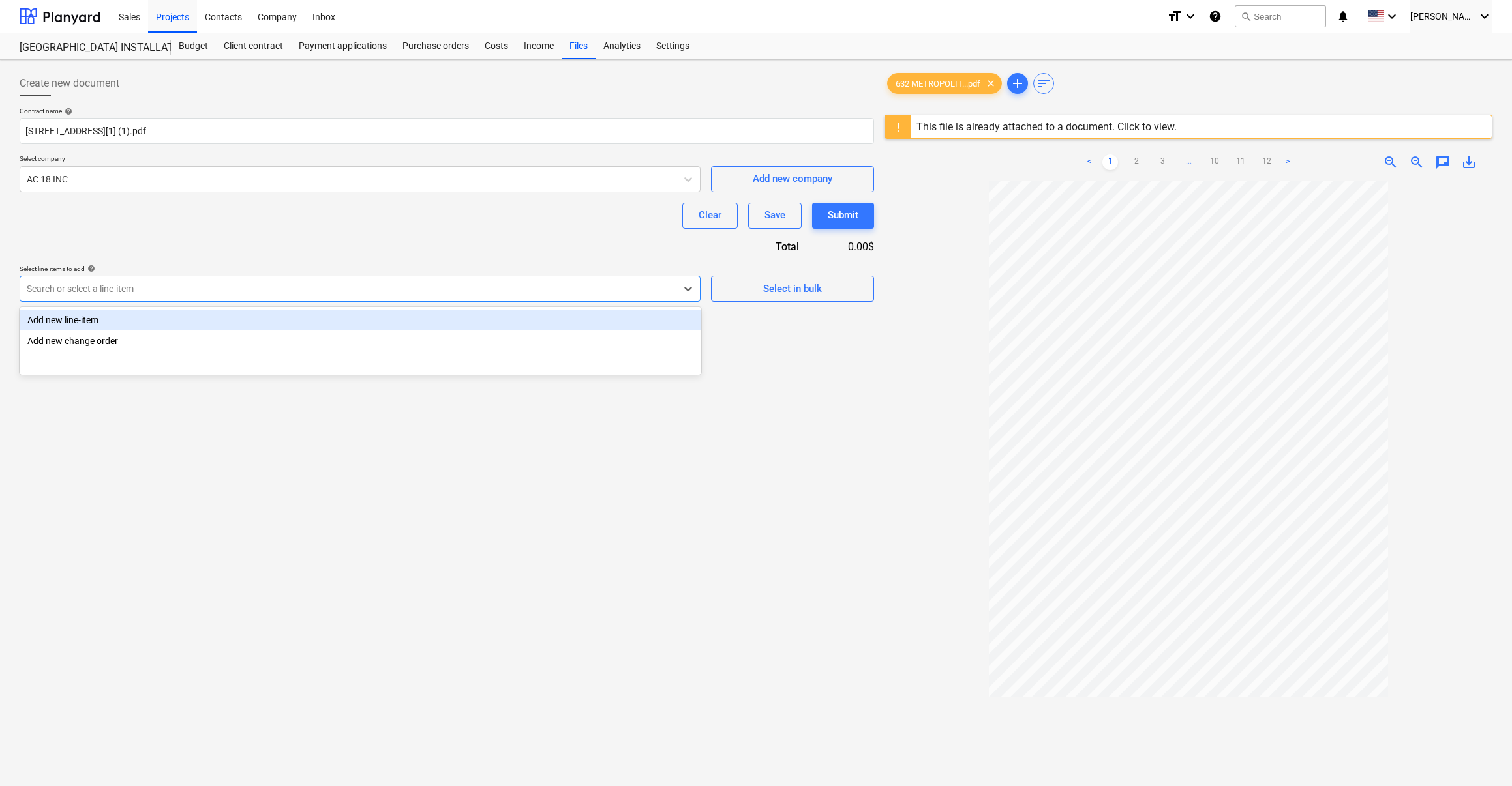
click at [79, 318] on div "Add new line-item" at bounding box center [360, 320] width 682 height 21
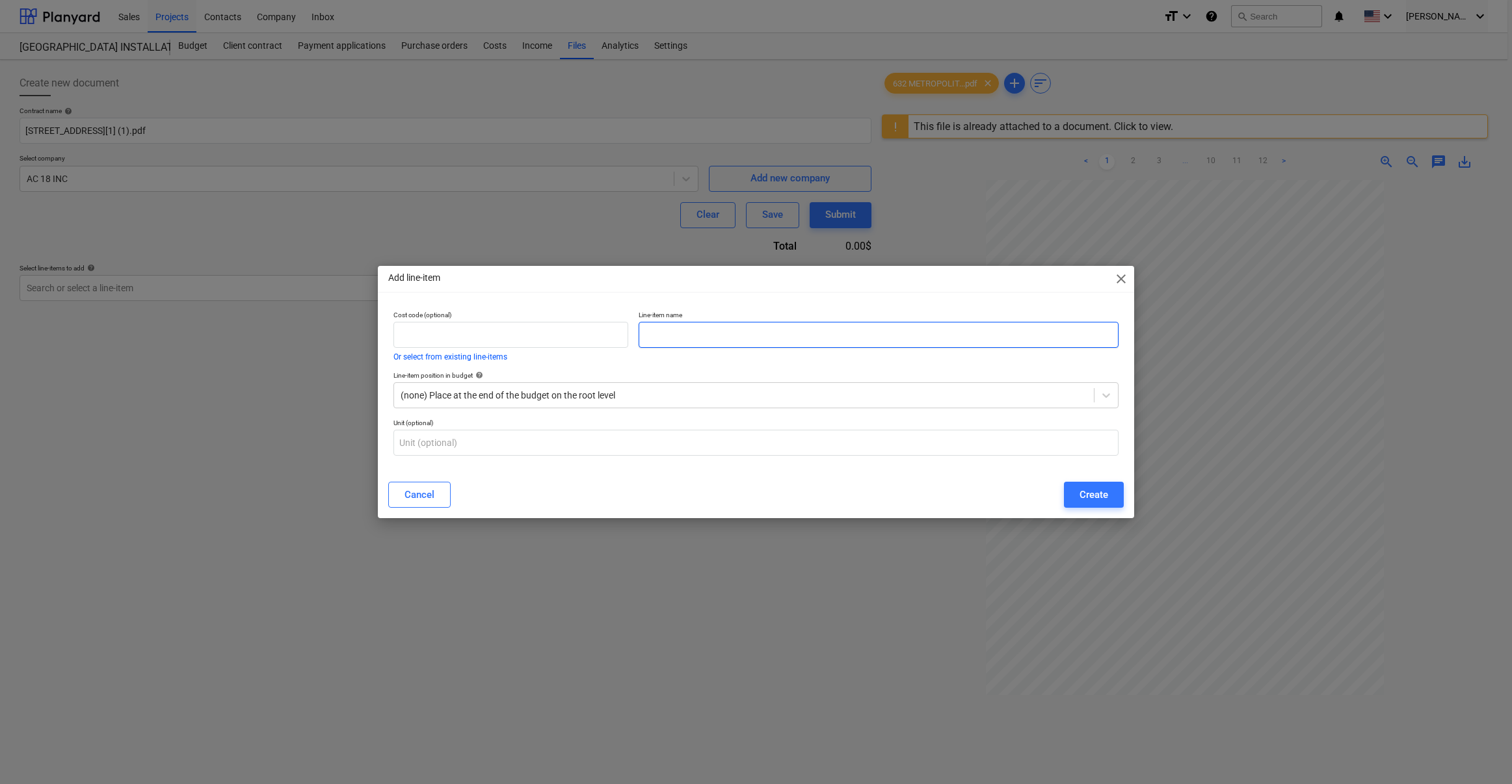
click at [678, 329] on input "text" at bounding box center [878, 335] width 480 height 26
click at [1088, 497] on div "Create" at bounding box center [1094, 494] width 28 height 17
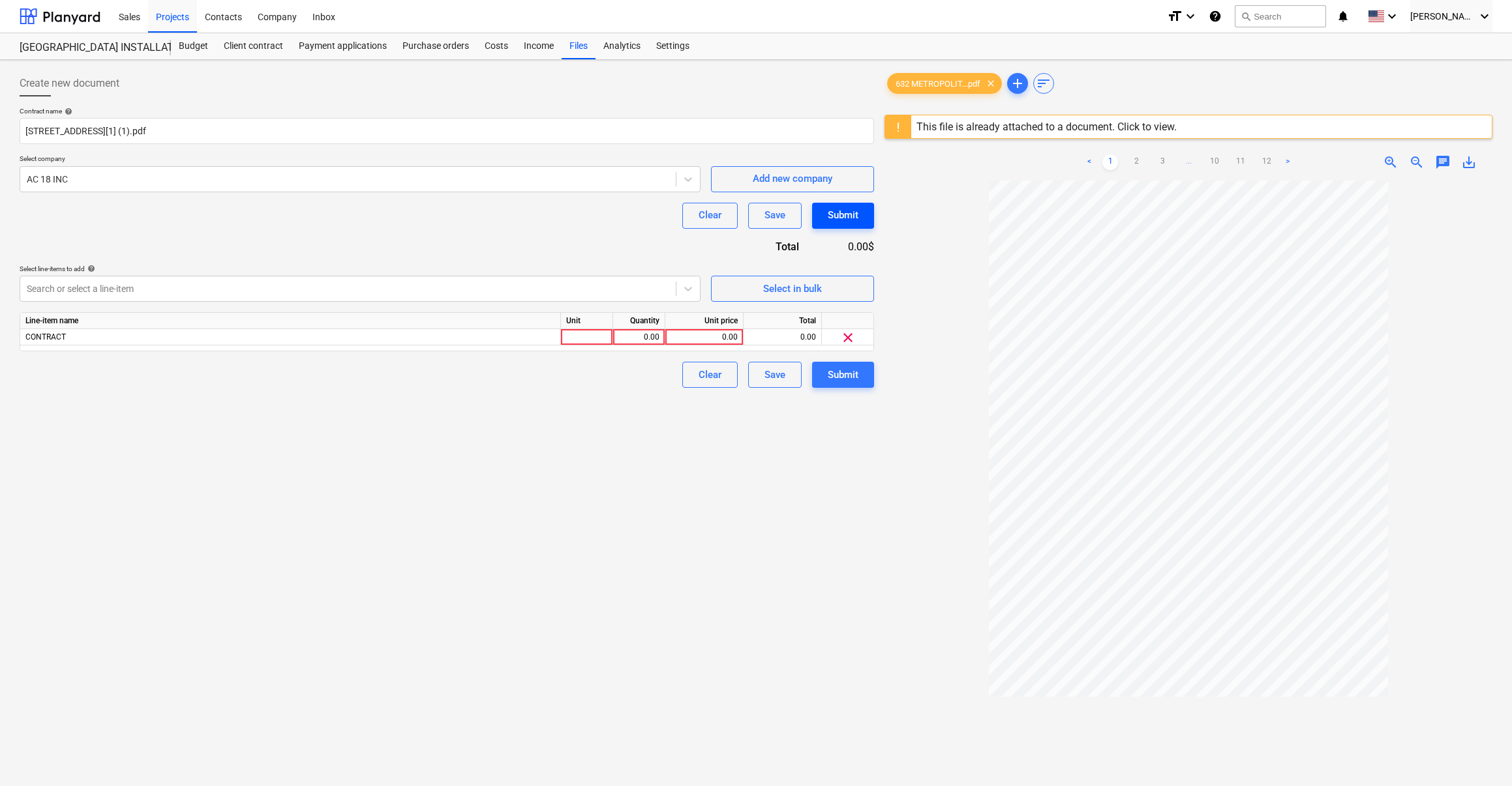
click at [842, 213] on div "Submit" at bounding box center [843, 215] width 31 height 17
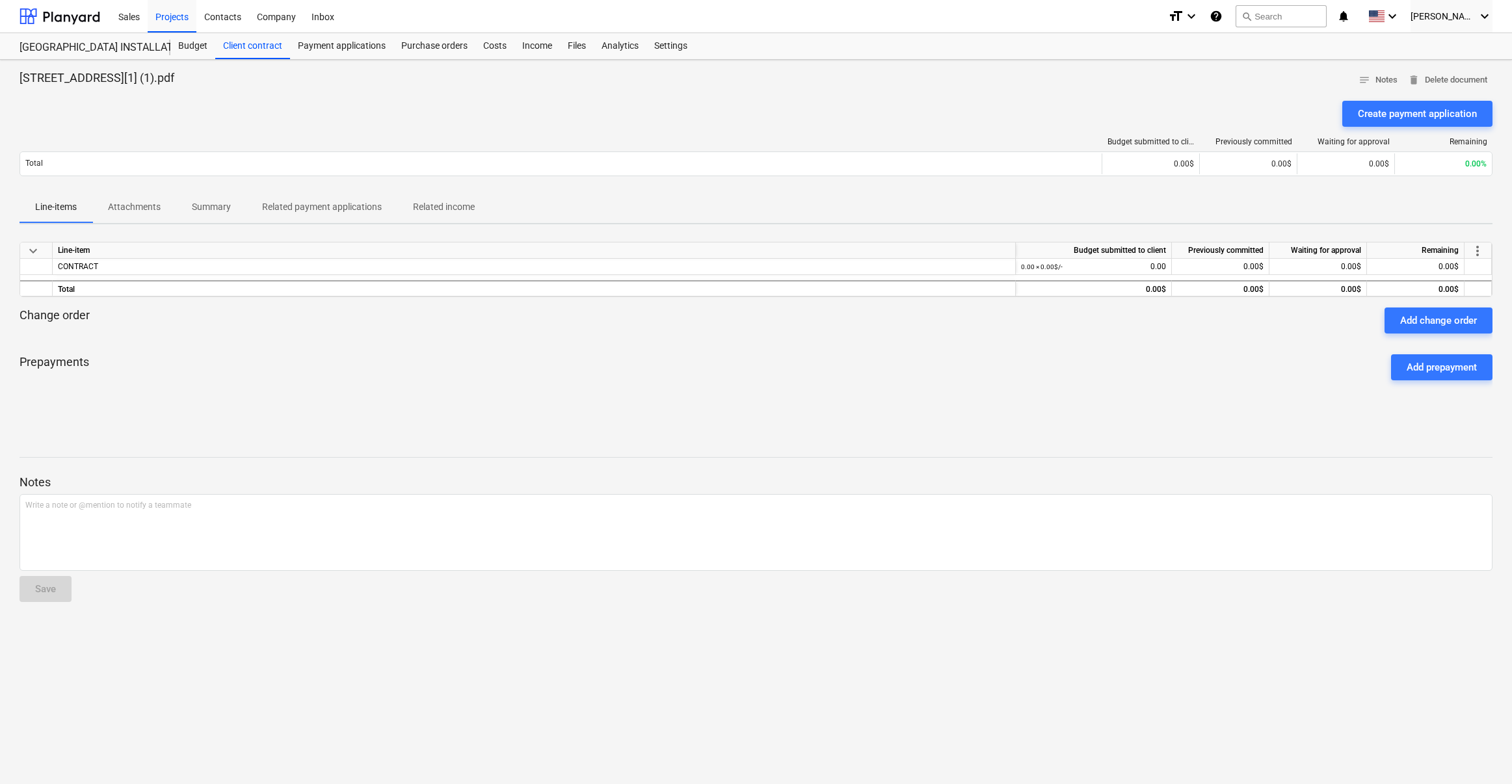
click at [35, 252] on span "keyboard_arrow_down" at bounding box center [32, 251] width 15 height 15
click at [35, 252] on span "keyboard_arrow_right" at bounding box center [32, 251] width 15 height 15
click at [196, 44] on div "Budget" at bounding box center [193, 46] width 45 height 26
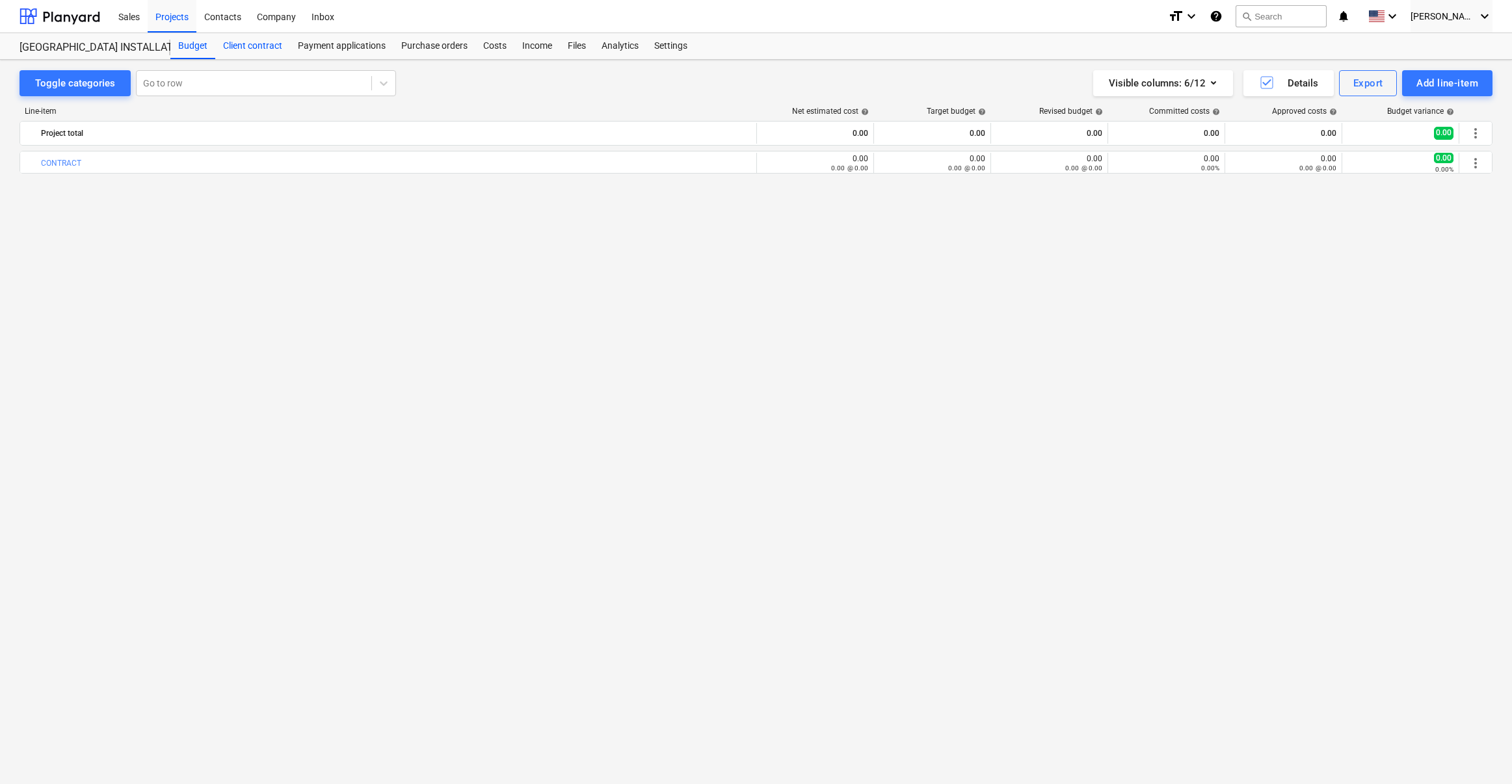
click at [250, 41] on div "Client contract" at bounding box center [253, 46] width 74 height 26
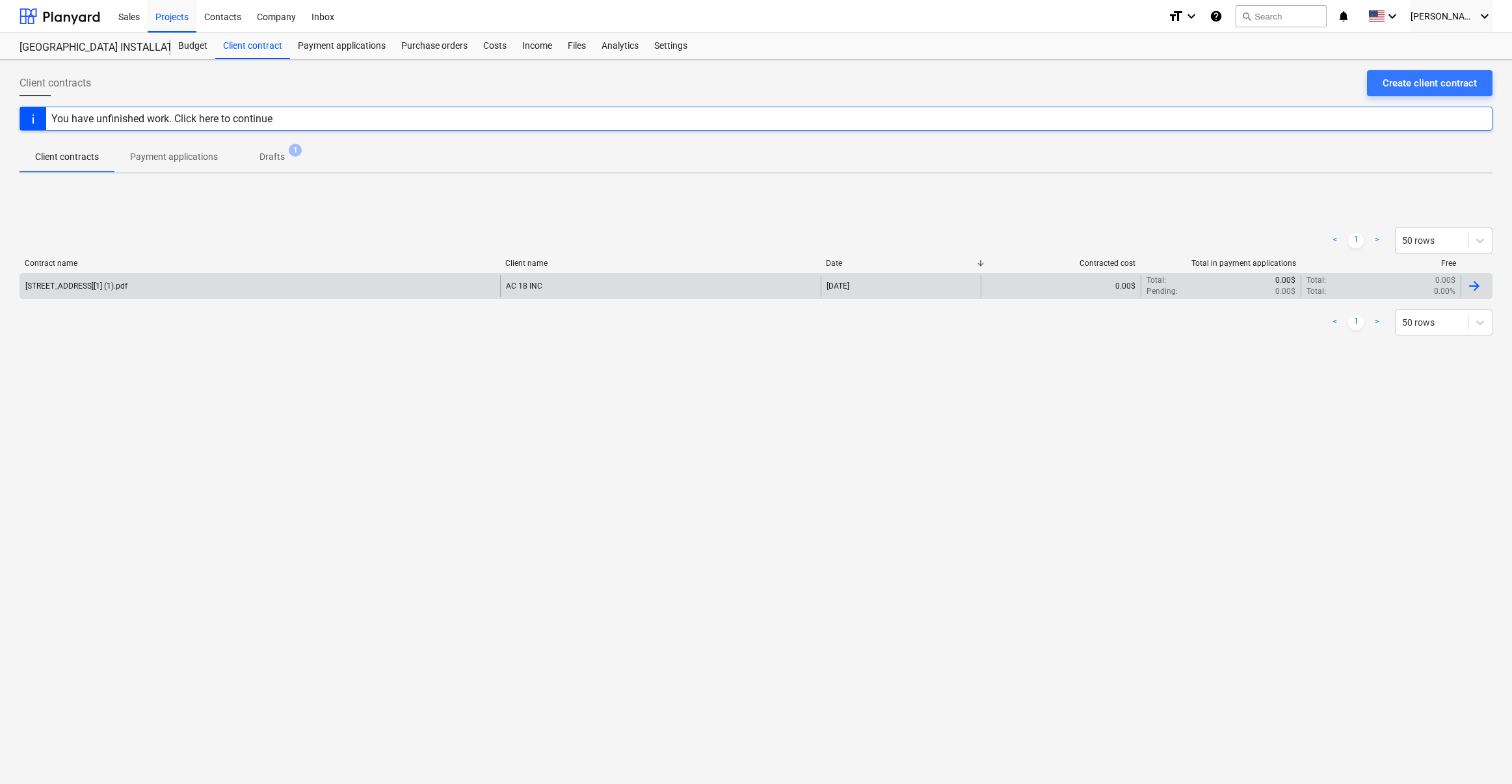
click at [1220, 287] on div "Pending : 0.00$" at bounding box center [1221, 292] width 149 height 11
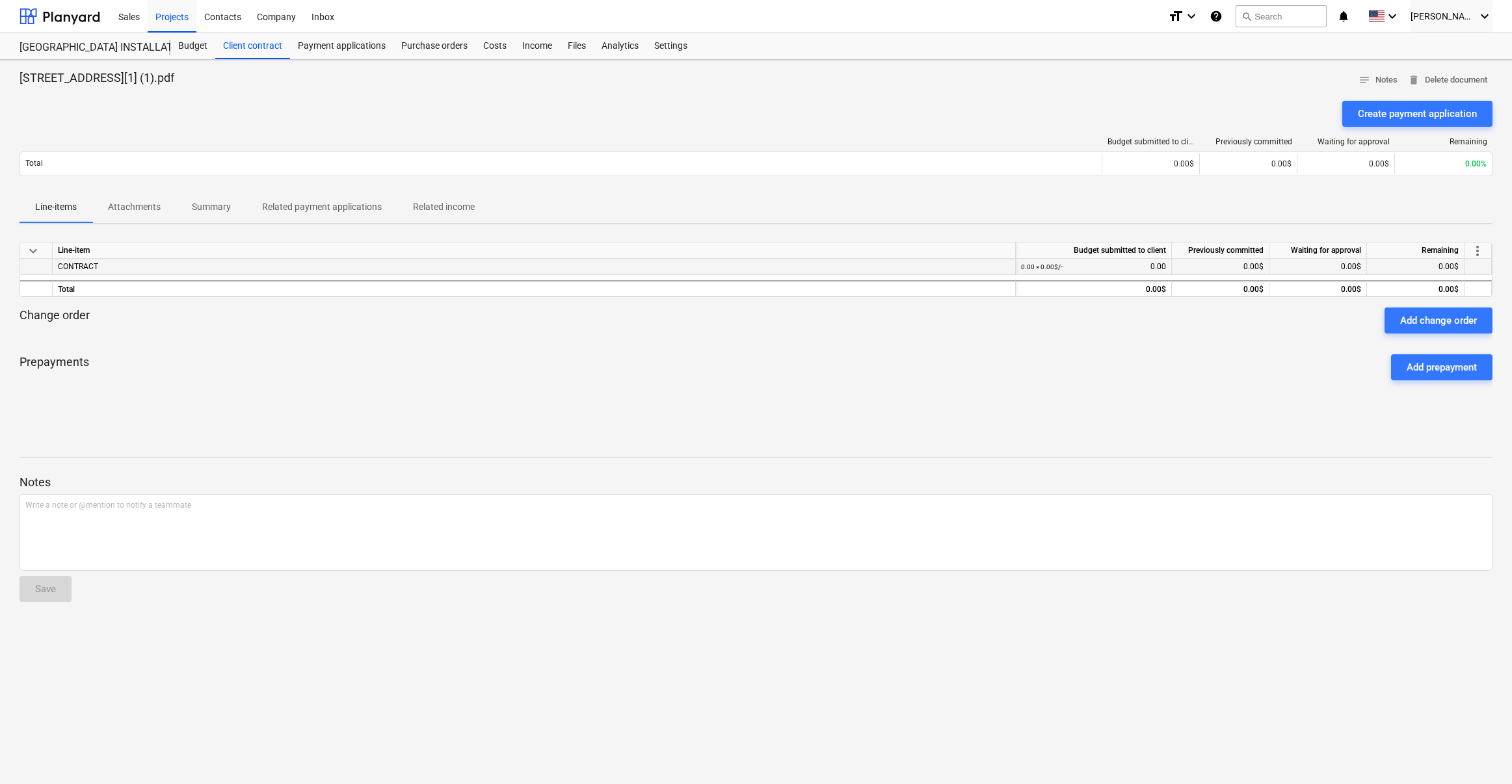
click at [290, 263] on div "CONTRACT" at bounding box center [534, 266] width 952 height 15
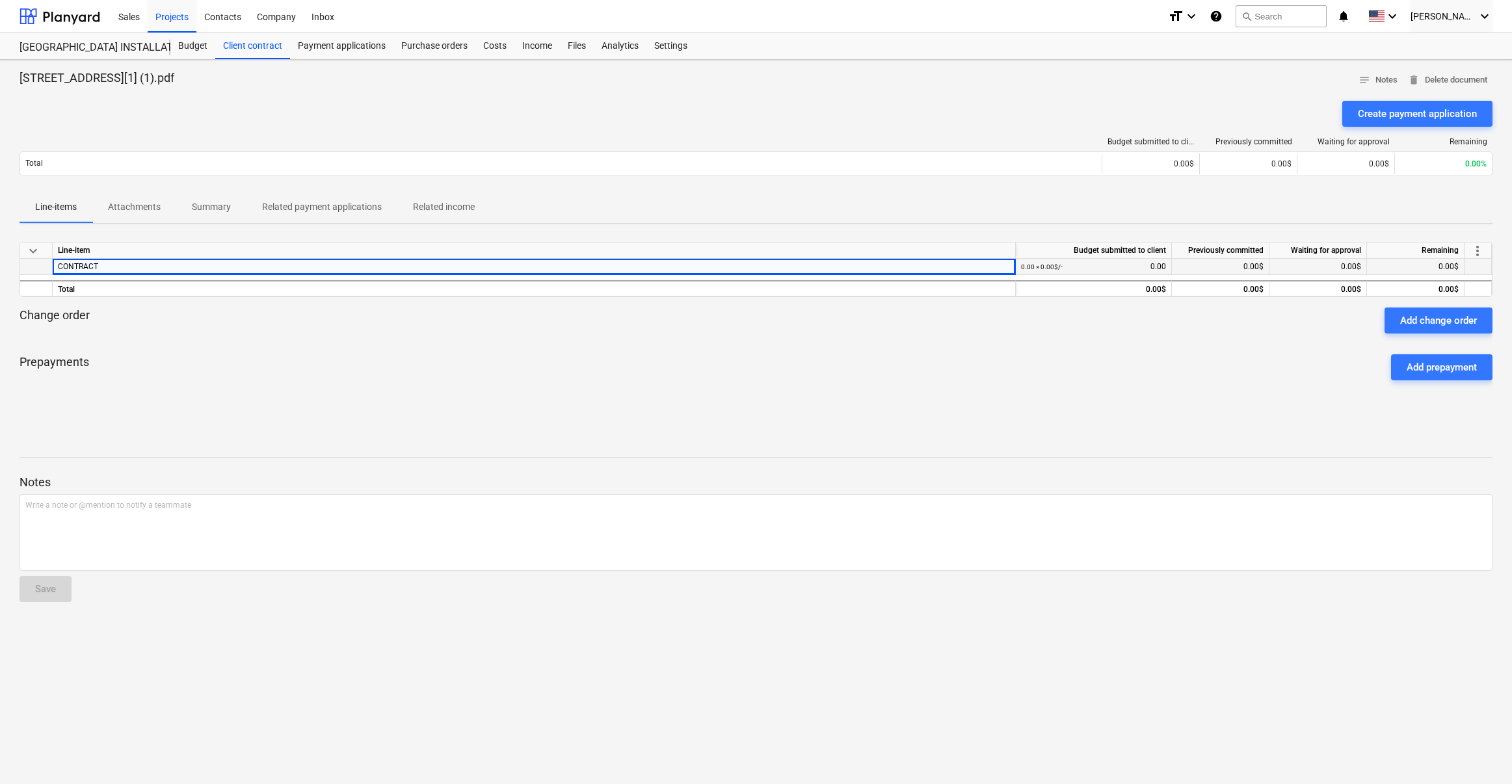
click at [1148, 266] on div "0.00 × 0.00$ / - 0.00" at bounding box center [1094, 267] width 145 height 16
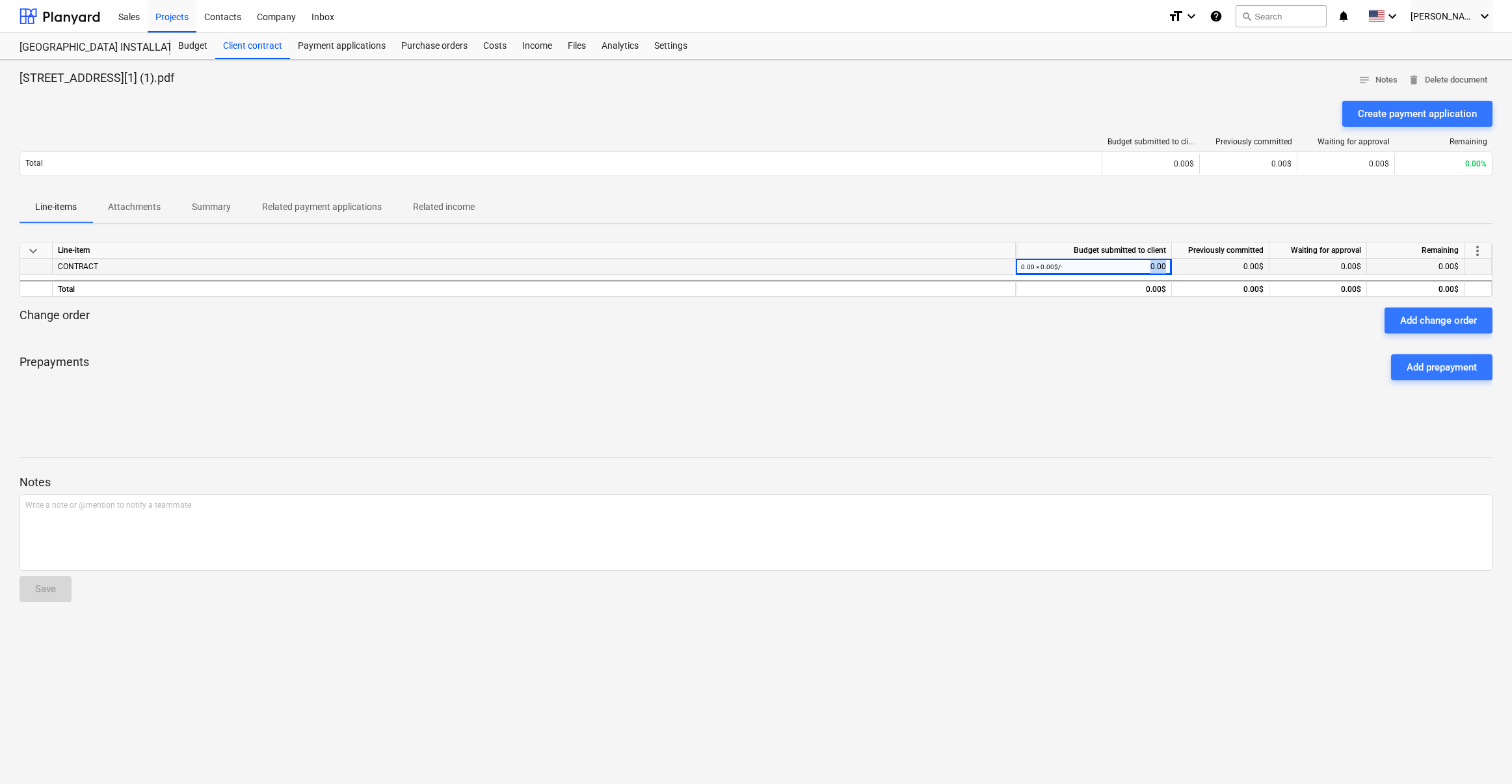
drag, startPoint x: 1164, startPoint y: 264, endPoint x: 1149, endPoint y: 263, distance: 15.0
click at [1149, 263] on div "0.00 × 0.00$ / - 0.00" at bounding box center [1094, 267] width 145 height 16
click at [1220, 267] on div "0.00$" at bounding box center [1221, 267] width 98 height 16
click at [1220, 269] on div "0.00$" at bounding box center [1416, 267] width 98 height 16
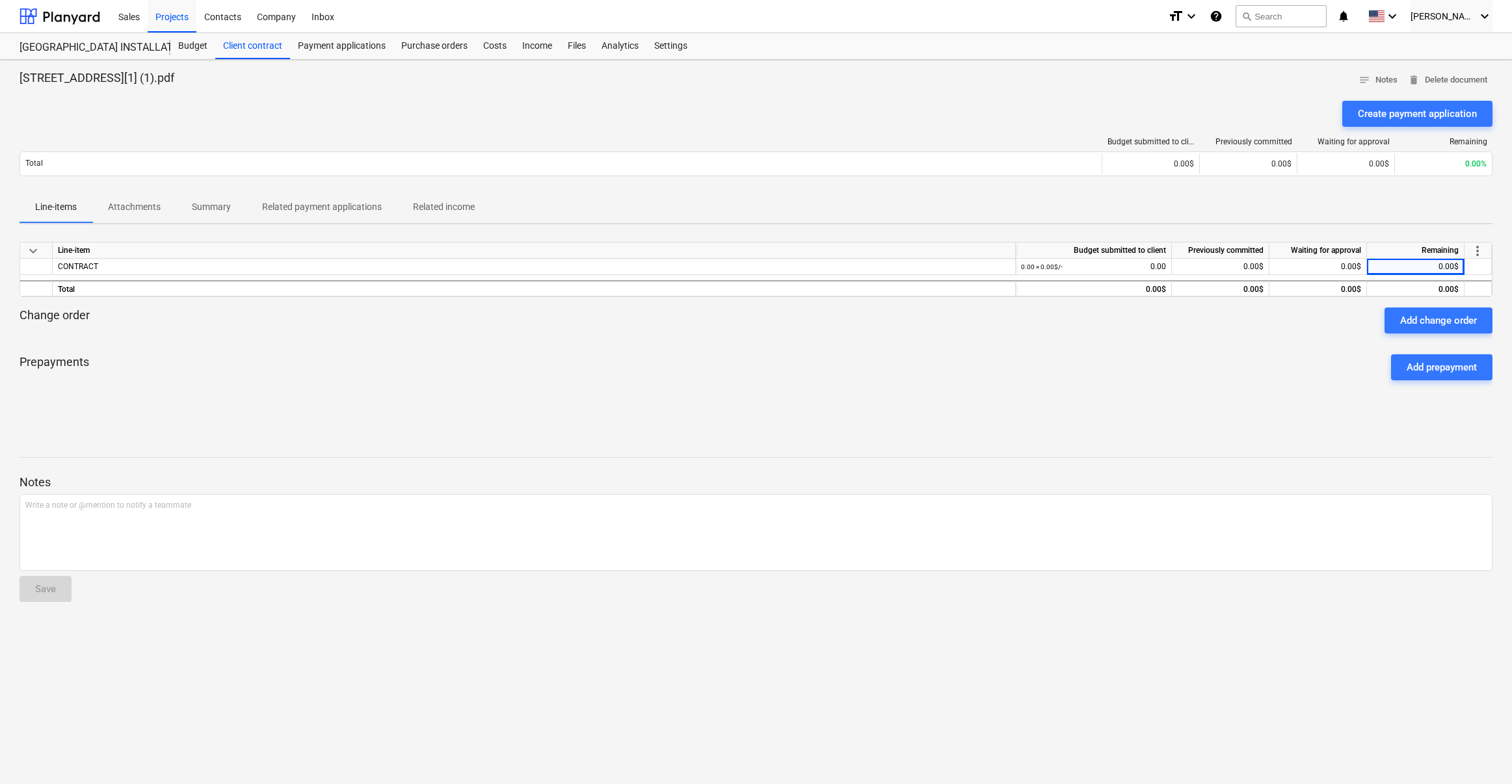
click at [1220, 248] on span "more_vert" at bounding box center [1477, 251] width 15 height 15
click at [1109, 395] on div at bounding box center [756, 392] width 1512 height 784
click at [91, 263] on div "CONTRACT" at bounding box center [534, 266] width 952 height 15
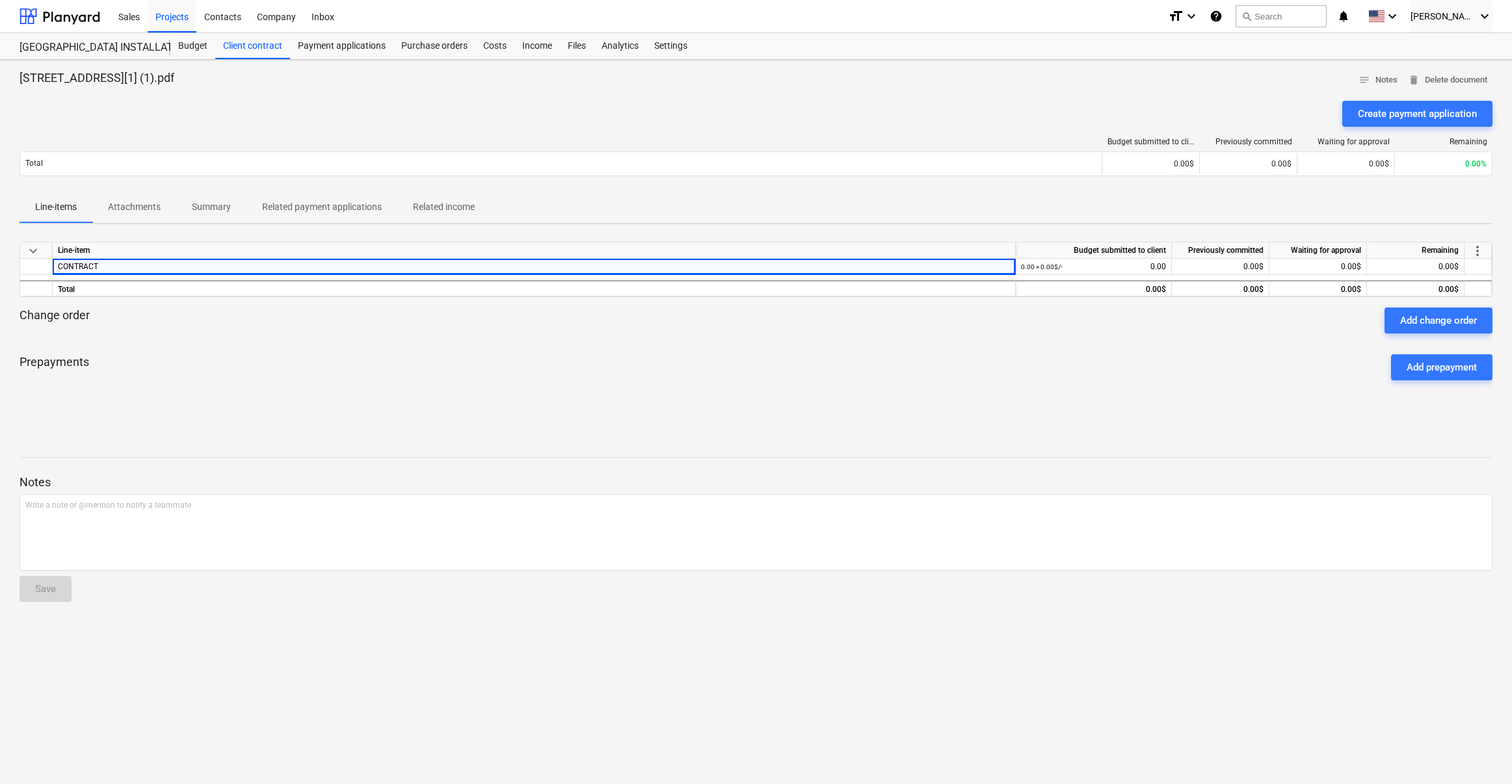
click at [147, 206] on p "Attachments" at bounding box center [134, 206] width 53 height 14
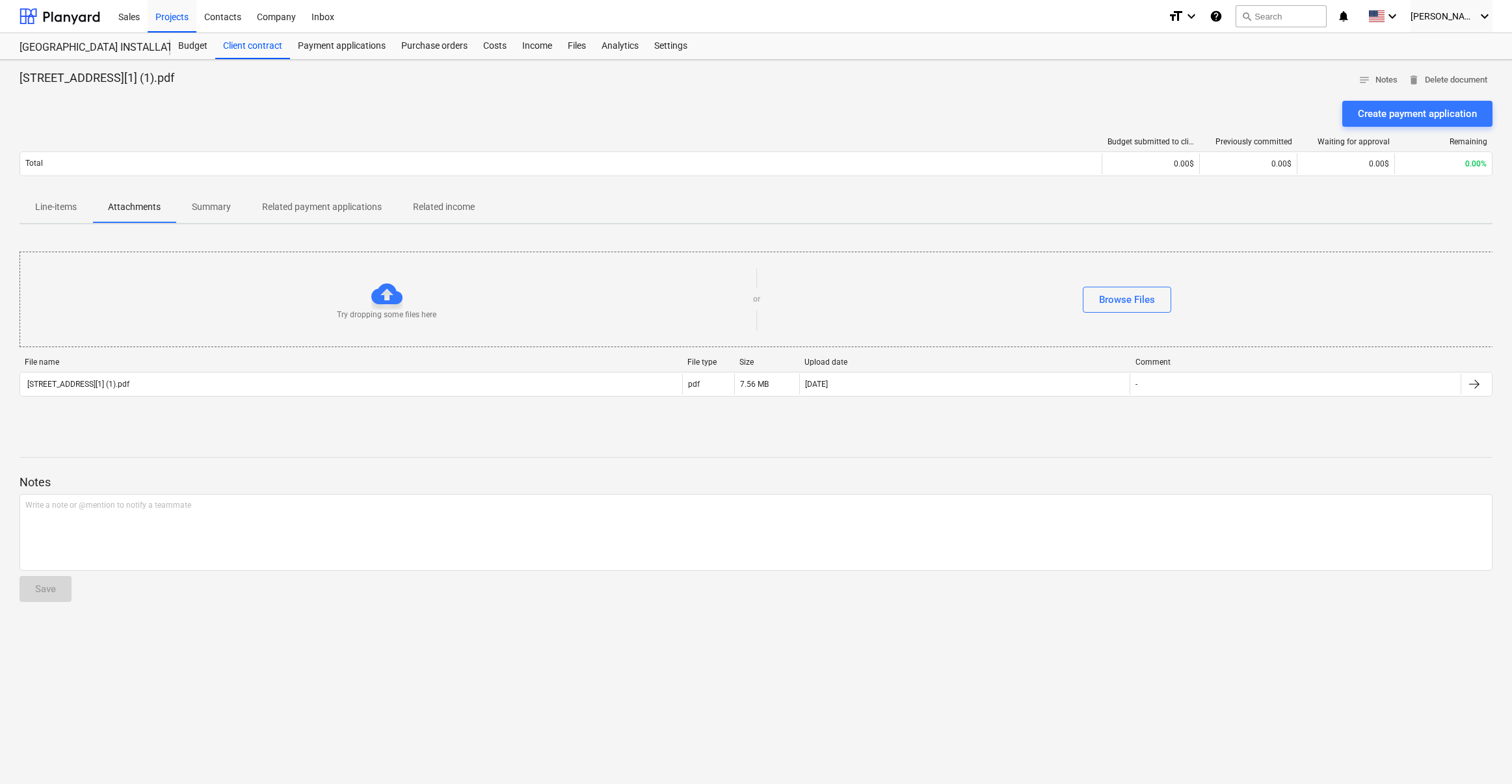
click at [223, 207] on p "Summary" at bounding box center [211, 206] width 39 height 14
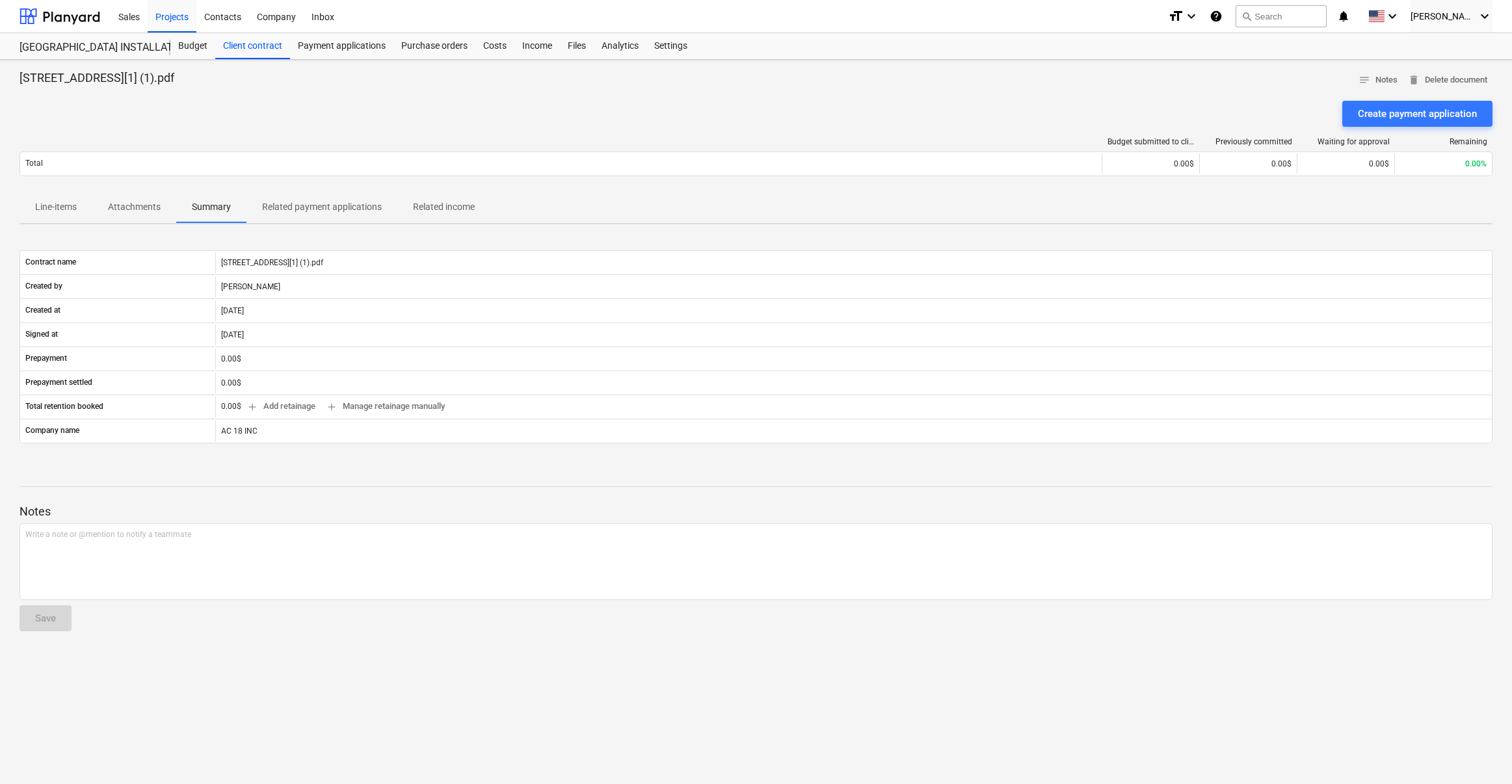
click at [340, 208] on p "Related payment applications" at bounding box center [322, 206] width 120 height 14
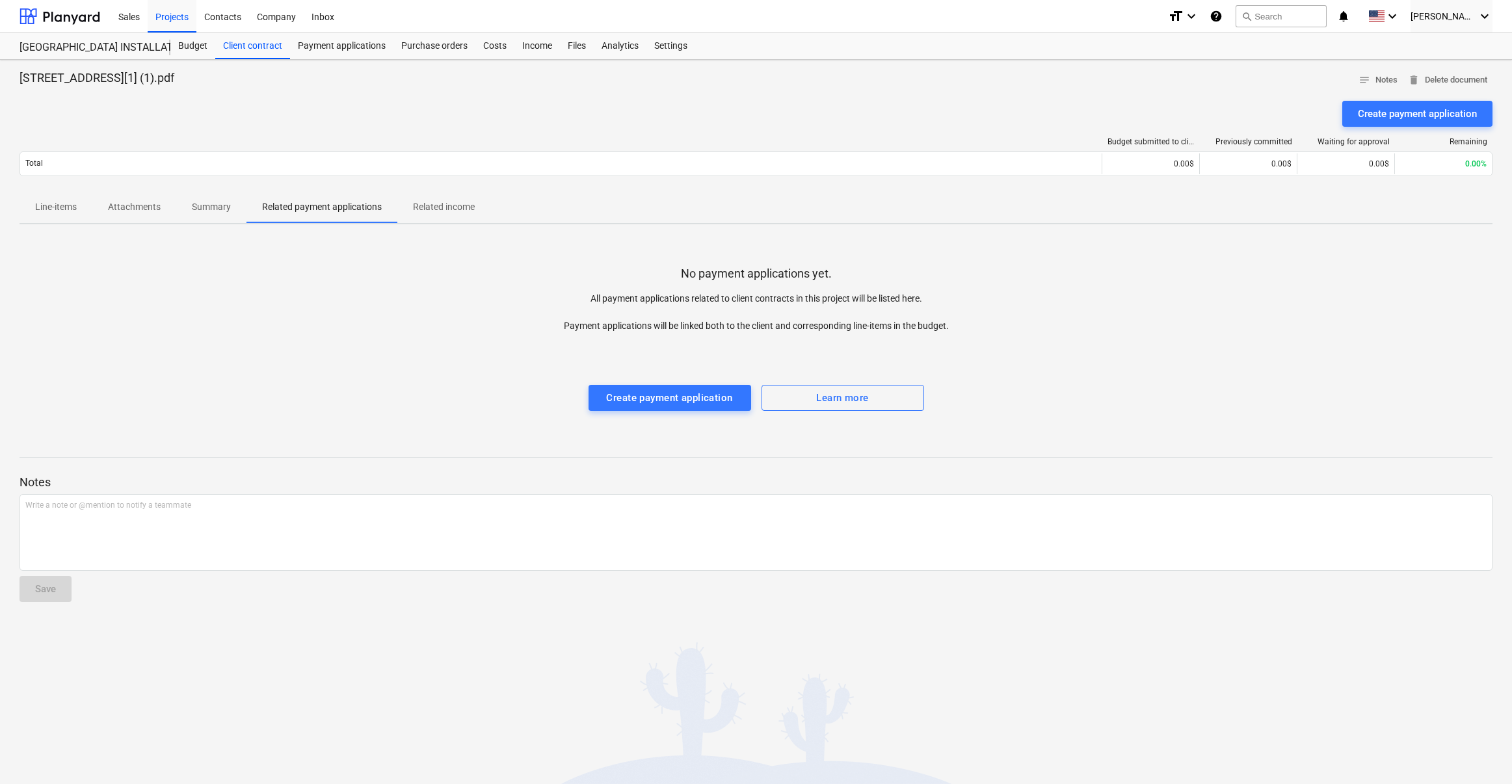
click at [450, 201] on p "Related income" at bounding box center [444, 206] width 62 height 14
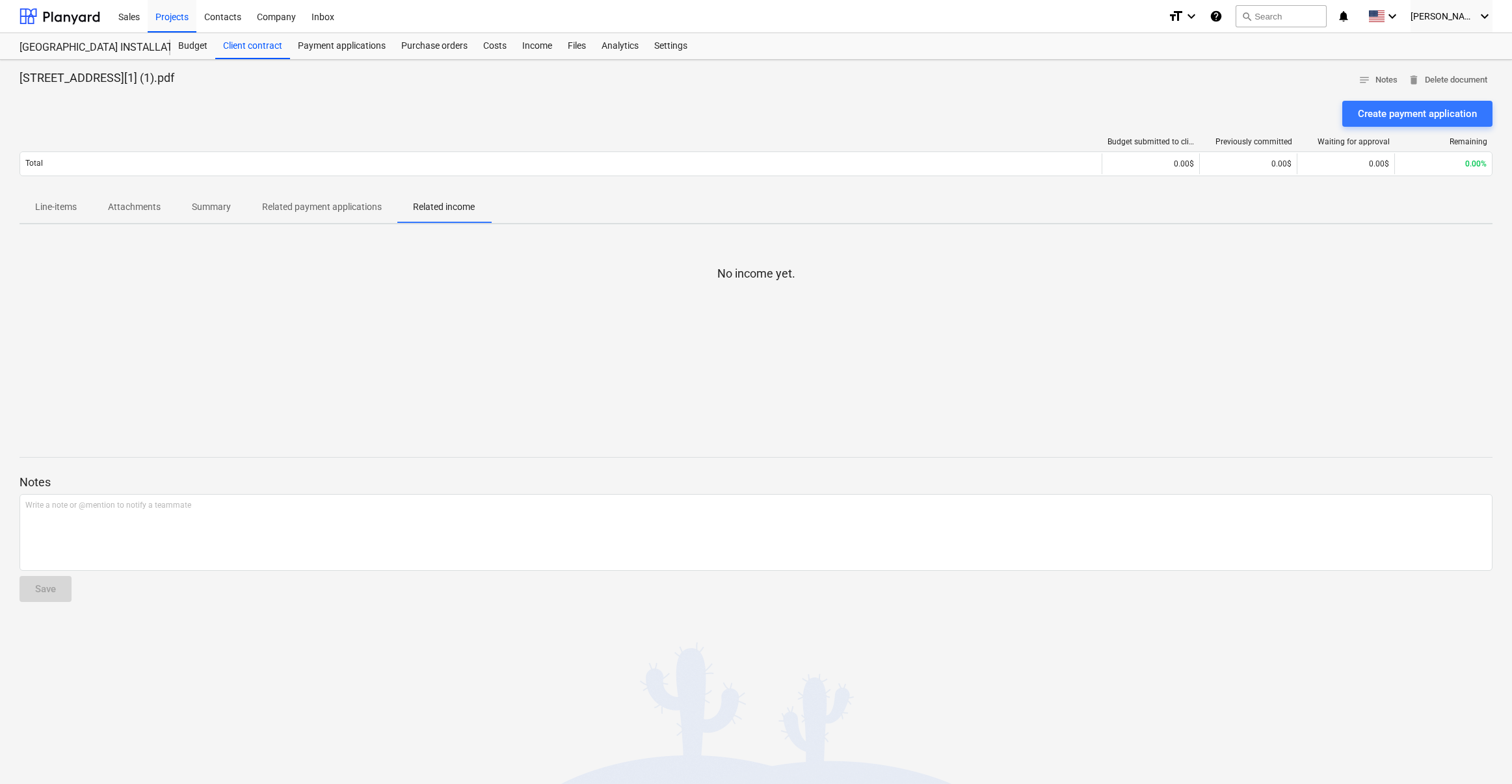
click at [54, 211] on p "Line-items" at bounding box center [55, 206] width 41 height 14
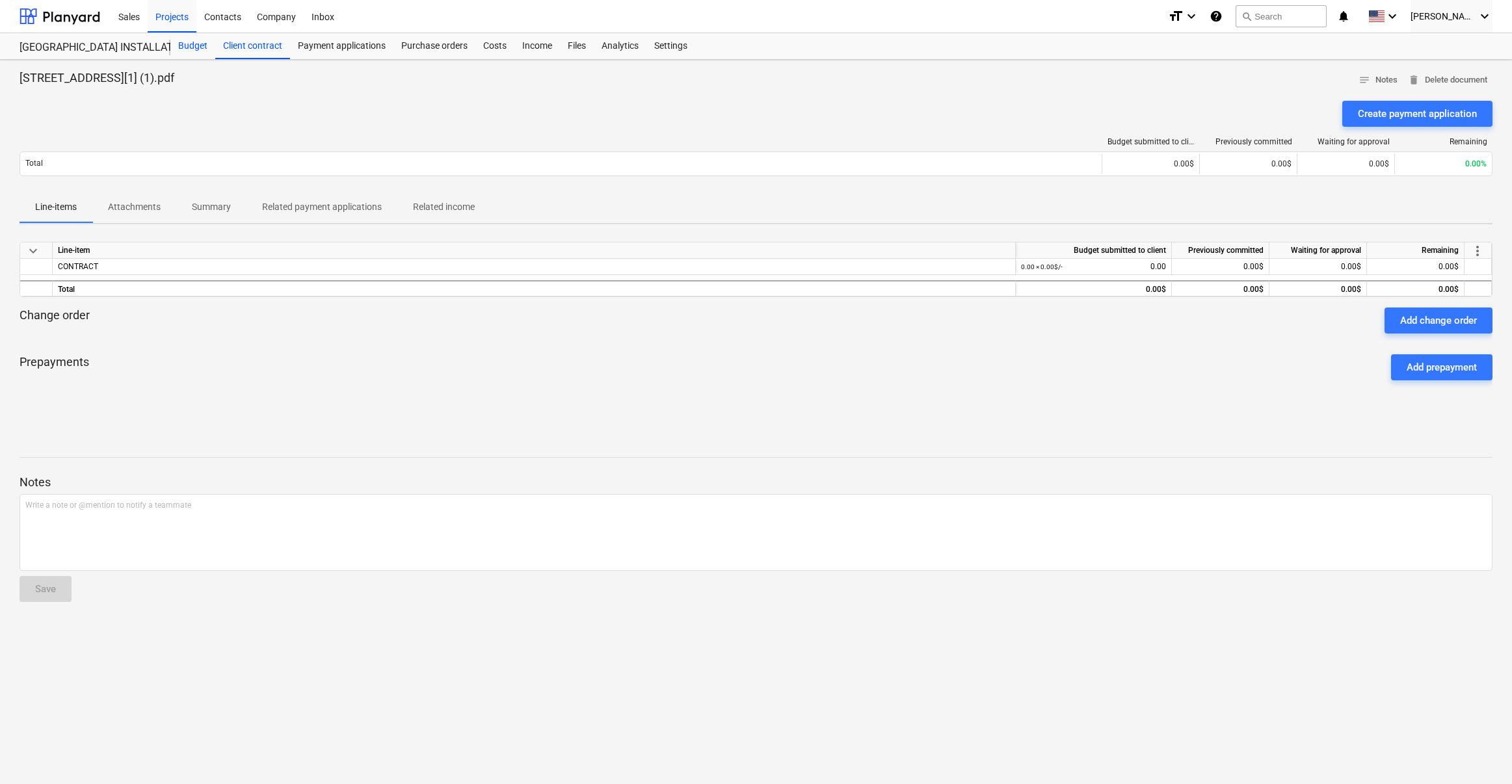
click at [193, 41] on div "Budget" at bounding box center [193, 46] width 45 height 26
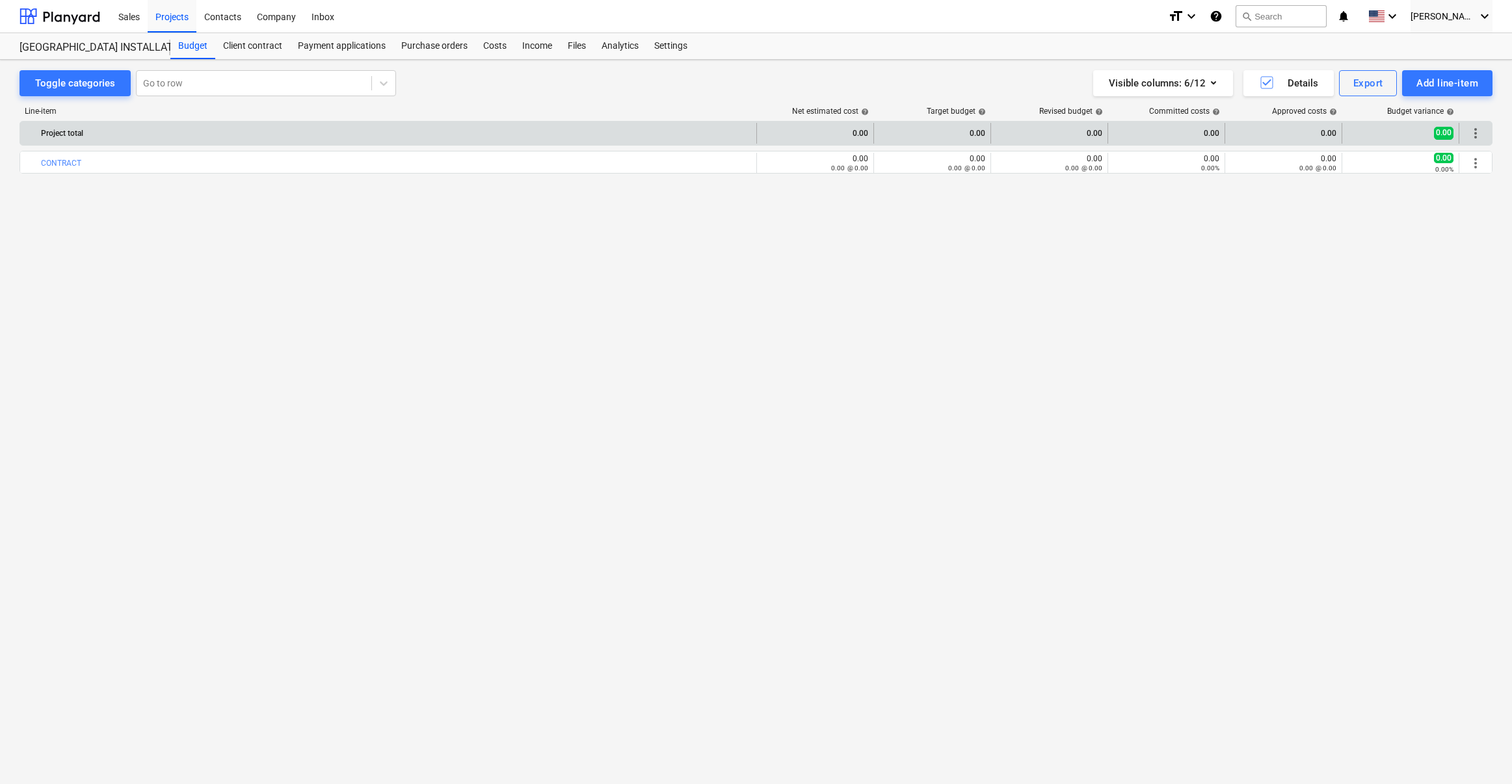
click at [857, 132] on div "0.00" at bounding box center [815, 133] width 106 height 21
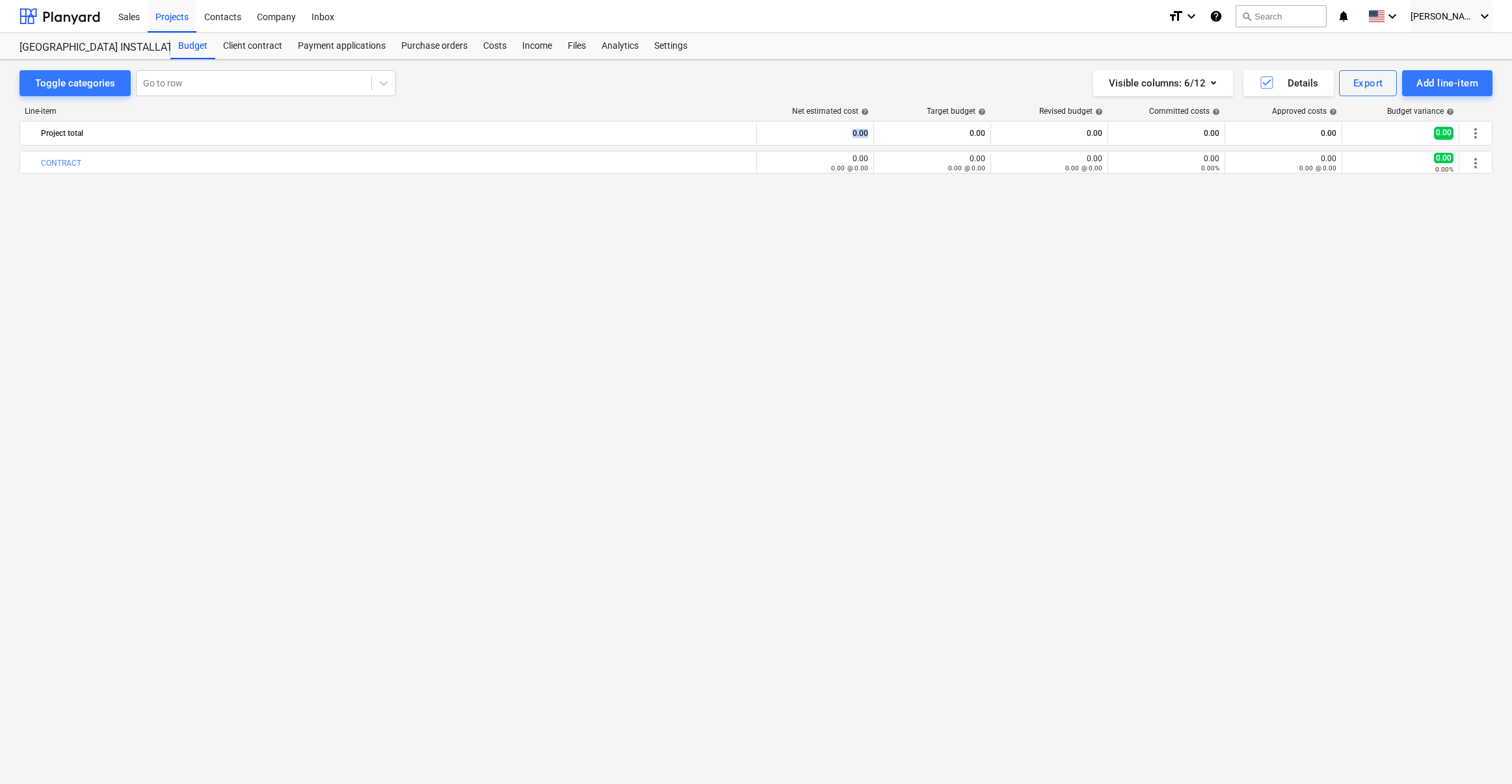
click at [994, 222] on div "bar_chart CONTRACT edit 0.00 0.00 @ 0.00 edit 0.00 0.00 @ 0.00 edit 0.00 0.00 @…" at bounding box center [756, 440] width 1473 height 579
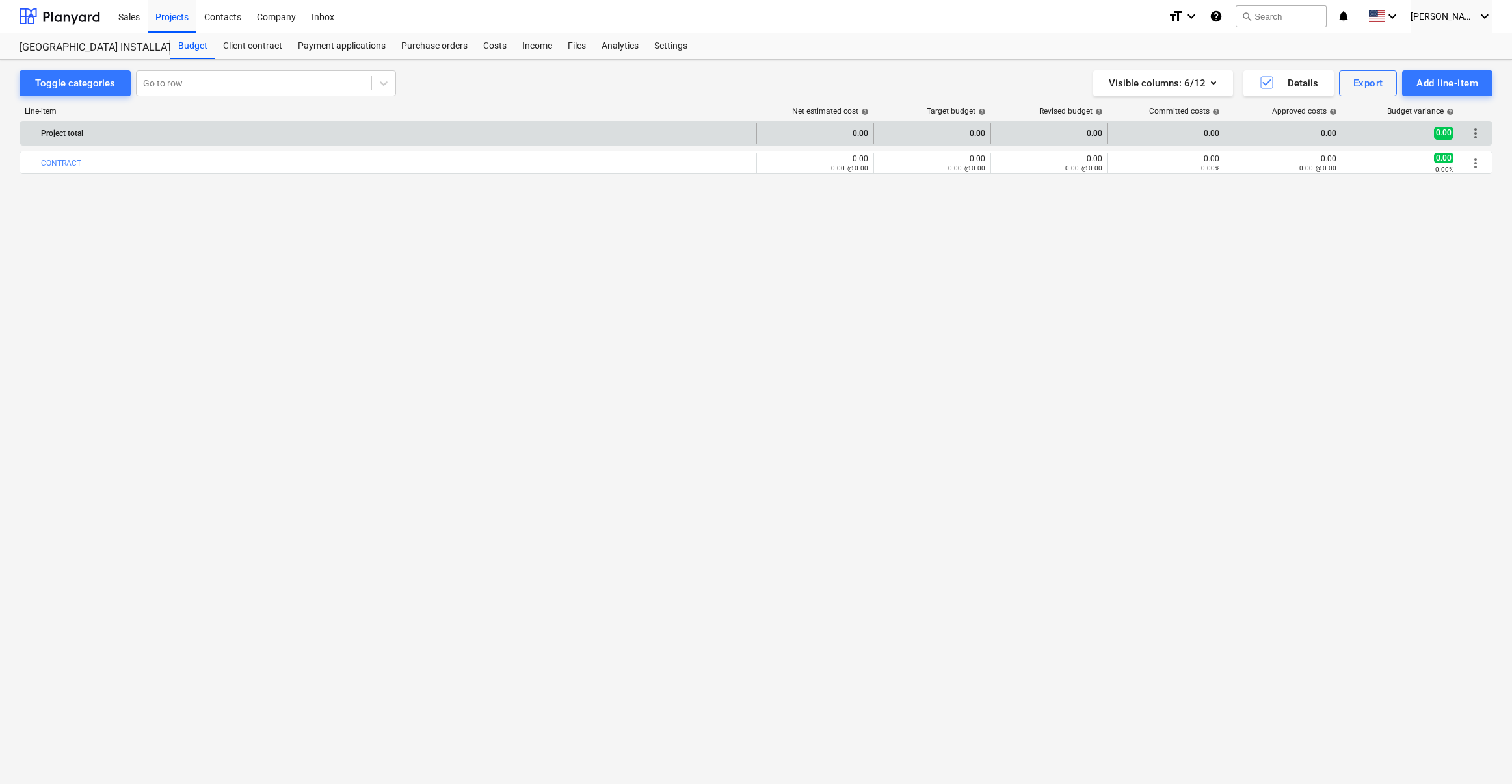
click at [1220, 132] on span "more_vert" at bounding box center [1476, 133] width 15 height 15
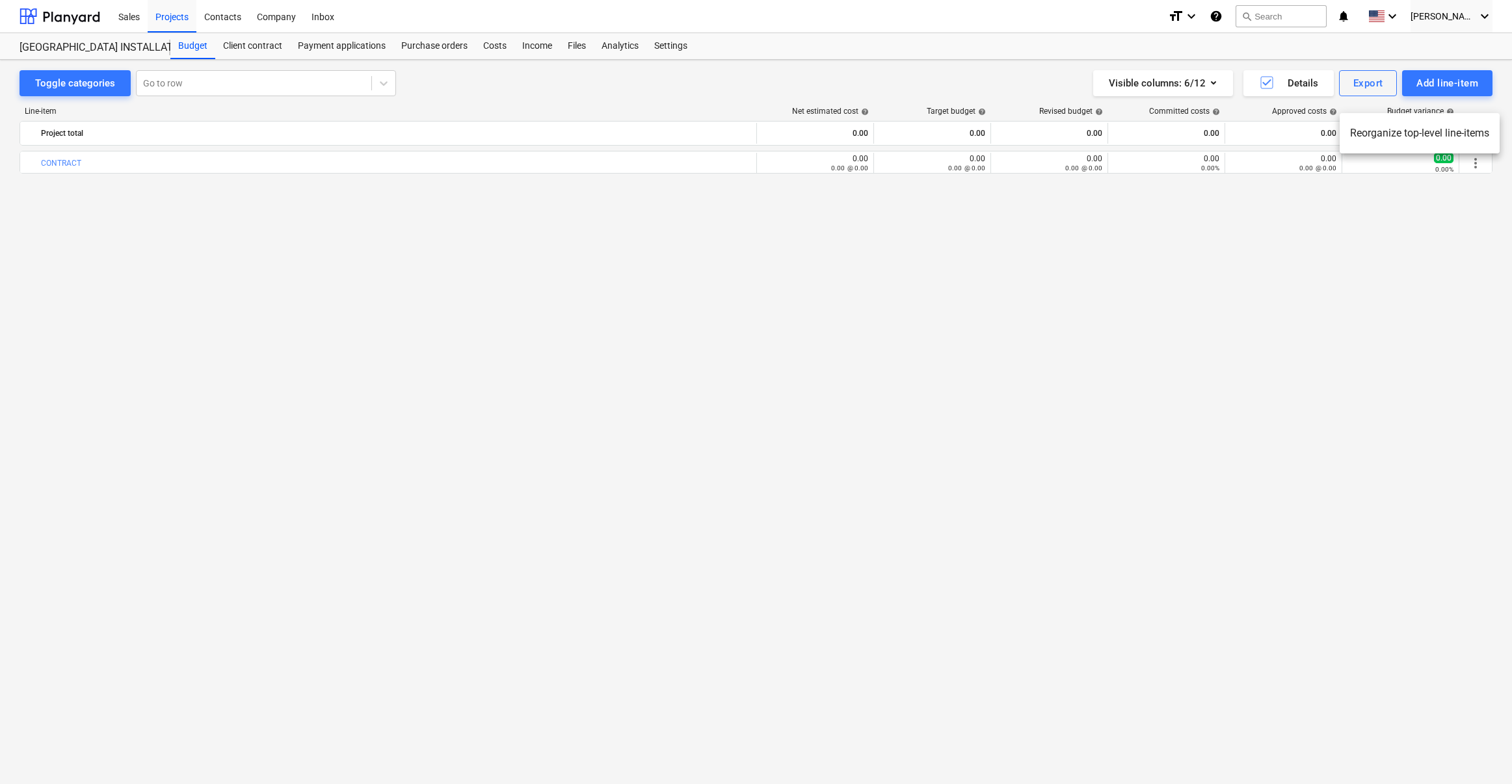
click at [1220, 131] on li "Reorganize top-level line-items" at bounding box center [1420, 133] width 160 height 30
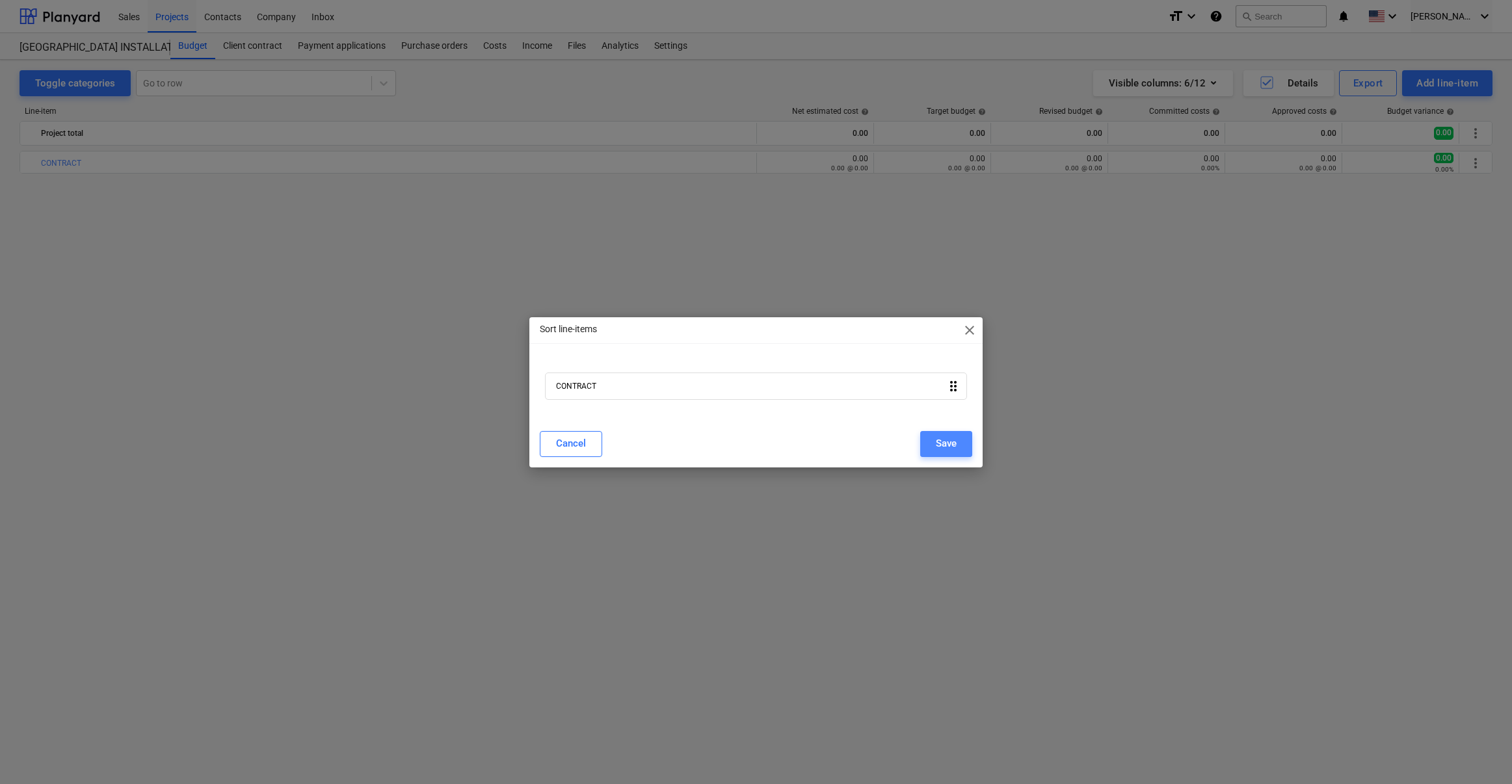
click at [941, 455] on button "Save" at bounding box center [946, 444] width 52 height 26
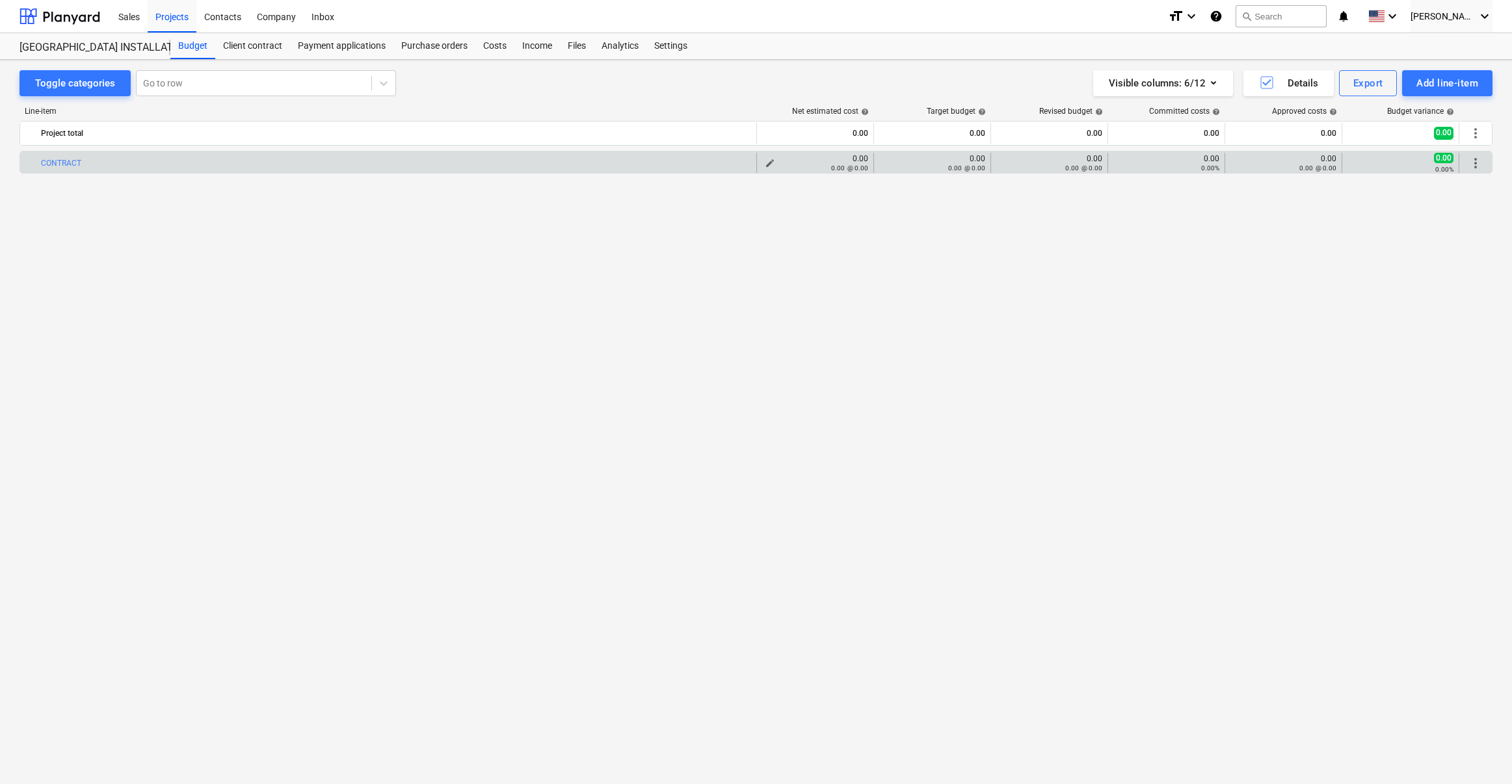
click at [772, 163] on div "0.00 @ 0.00" at bounding box center [815, 167] width 106 height 9
click at [769, 162] on span "edit" at bounding box center [770, 163] width 11 height 11
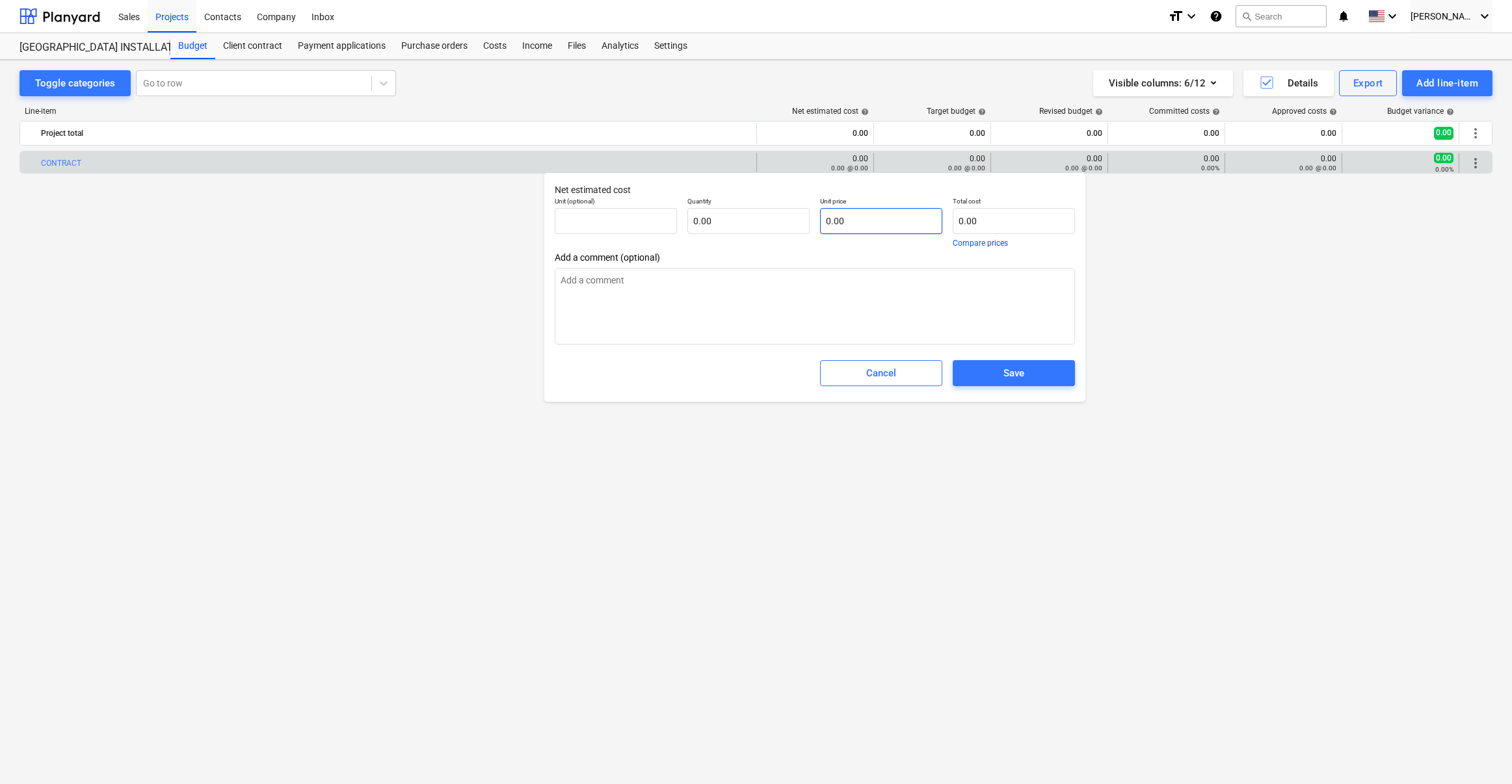
click at [863, 219] on input "0.00" at bounding box center [881, 221] width 122 height 26
click at [860, 282] on textarea at bounding box center [814, 306] width 520 height 77
click at [1014, 381] on div "Save" at bounding box center [1014, 373] width 21 height 17
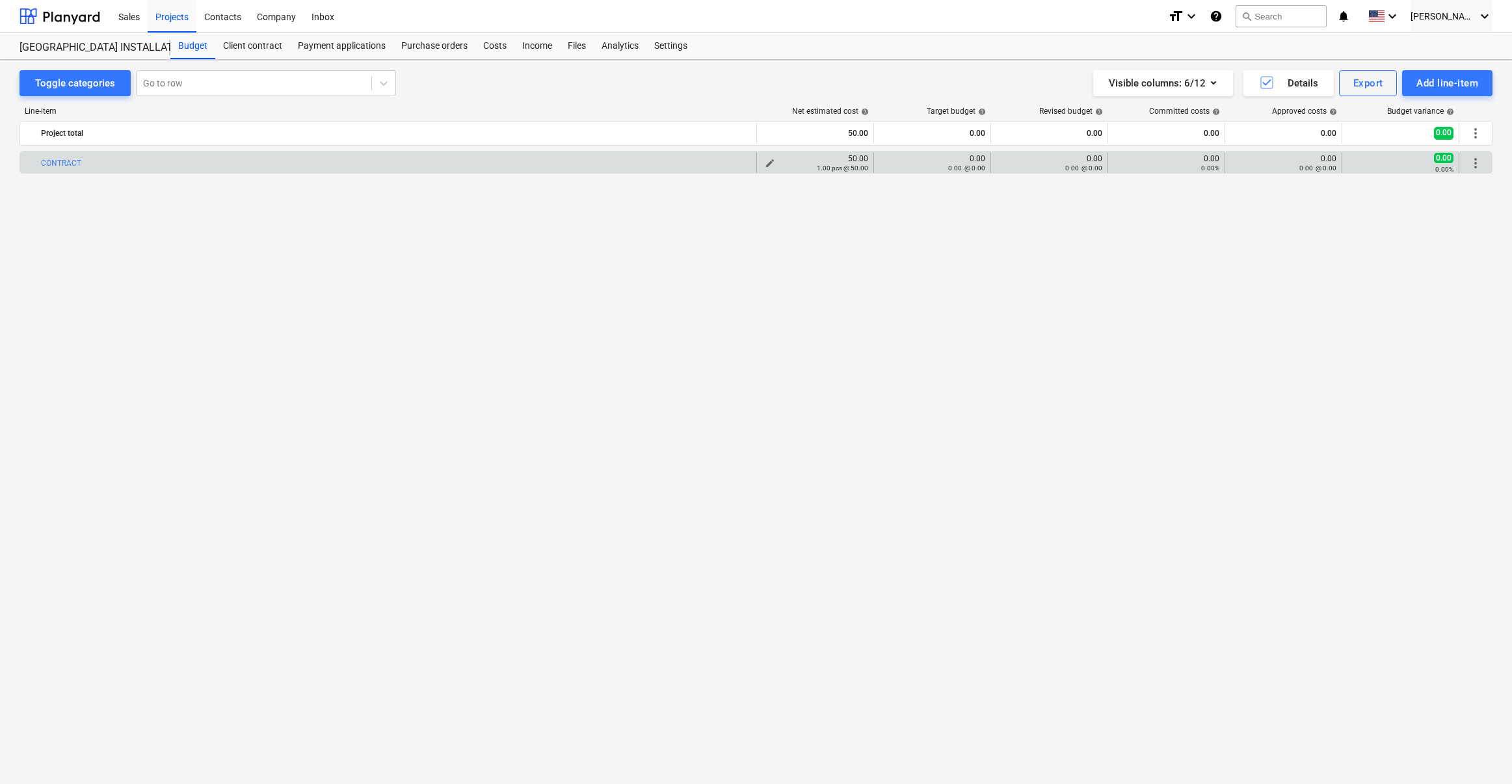
click at [772, 163] on div "1.00 pcs @ 50.00" at bounding box center [815, 167] width 106 height 9
click at [770, 163] on div "1.00 pcs @ 50.00" at bounding box center [815, 167] width 106 height 9
click at [768, 160] on span "edit" at bounding box center [770, 163] width 11 height 11
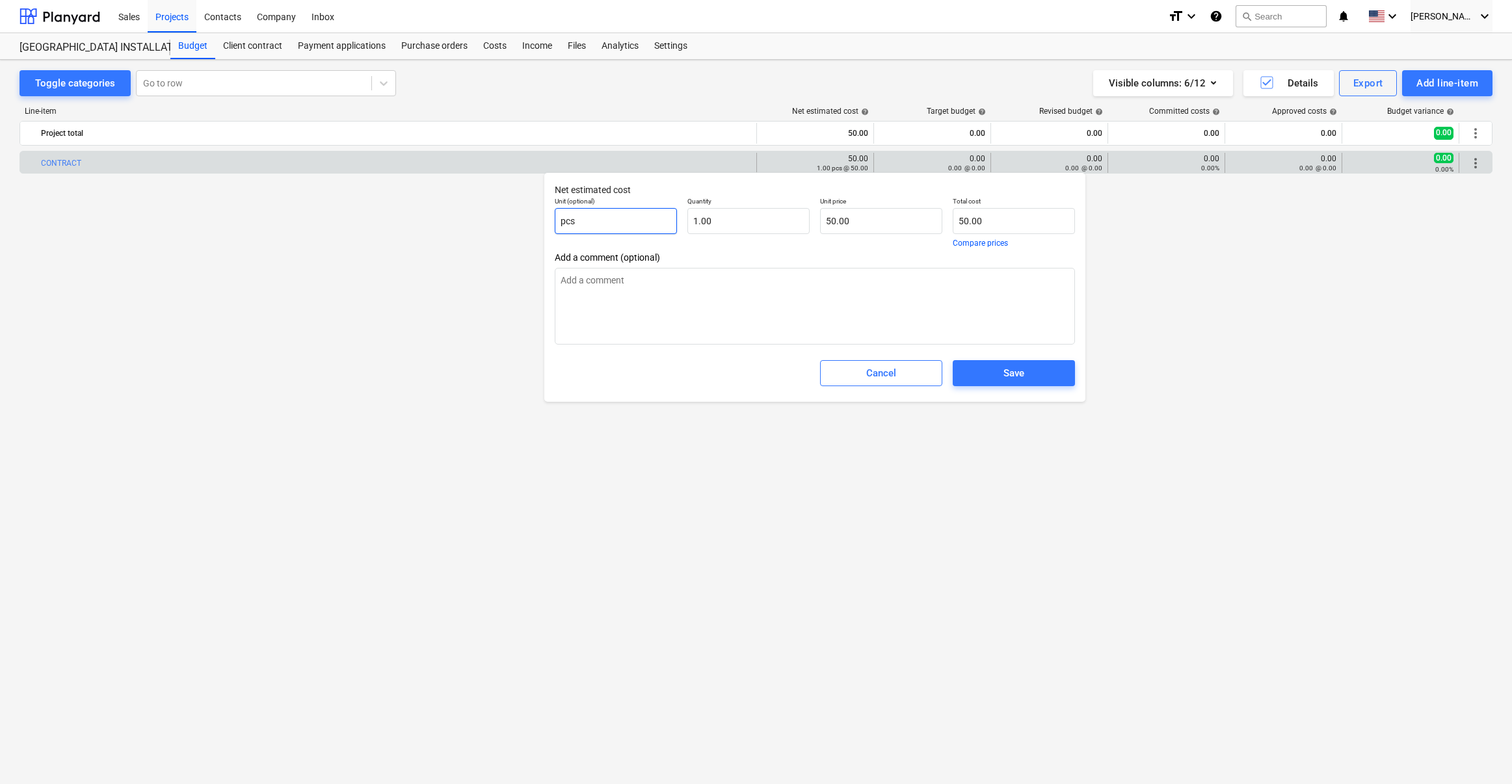
click at [614, 219] on input "pcs" at bounding box center [615, 221] width 122 height 26
click at [1017, 382] on div "Save" at bounding box center [1014, 373] width 21 height 17
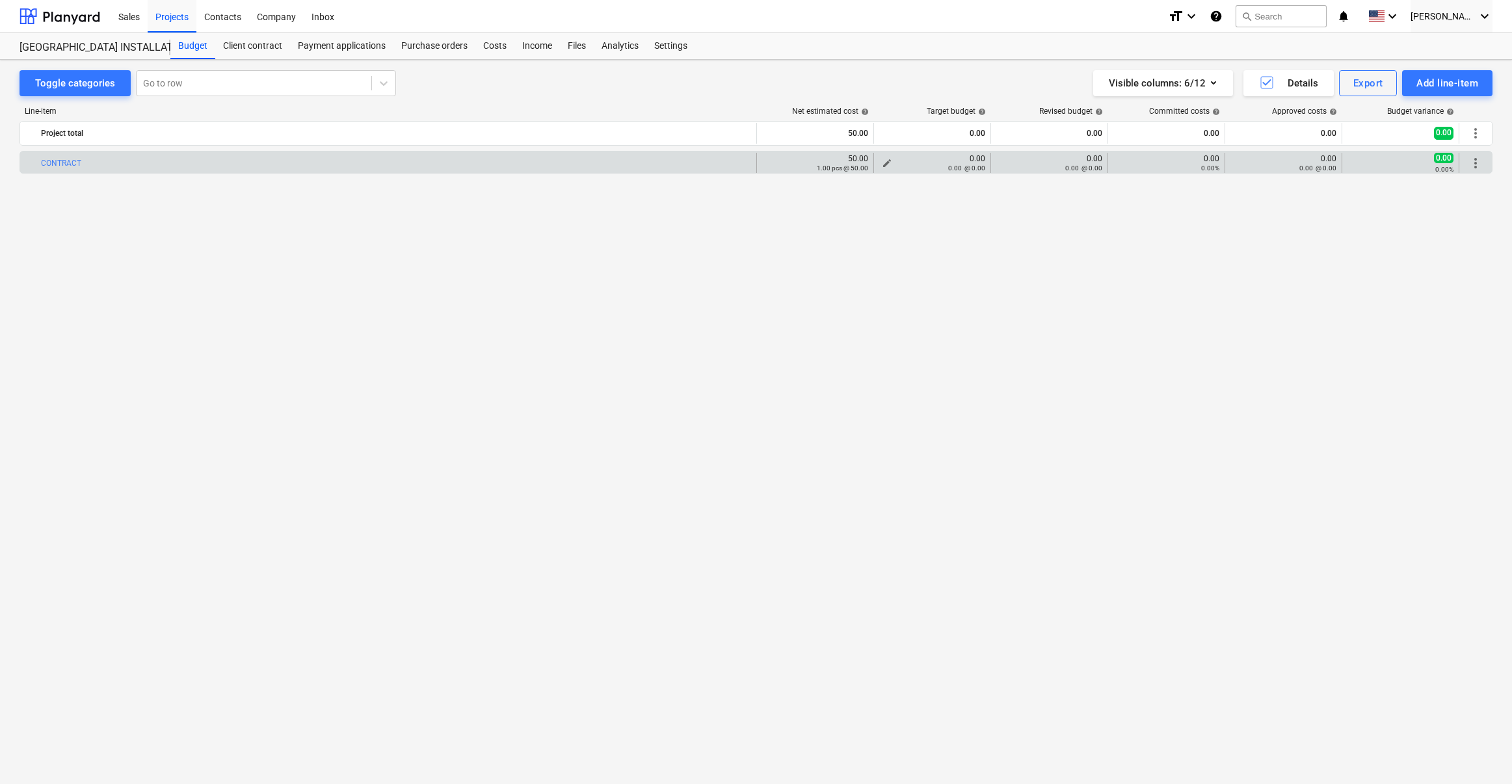
click at [888, 163] on div "0.00 @ 0.00" at bounding box center [932, 167] width 106 height 9
click at [886, 163] on span "edit" at bounding box center [887, 163] width 11 height 11
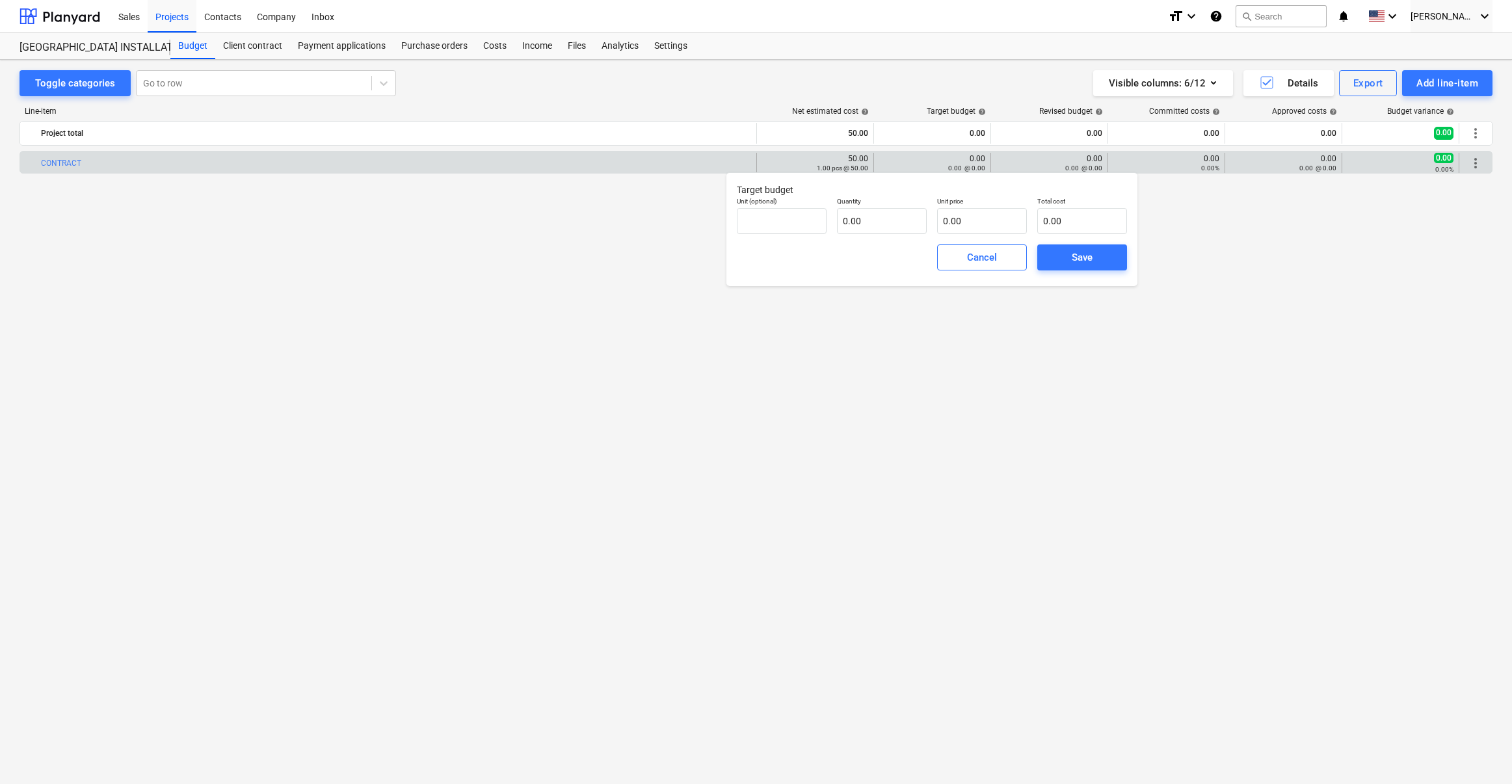
click at [656, 219] on div "bar_chart CONTRACT edit 50.00 1.00 pcs @ 50.00 0.00 0.00 @ 0.00 edit 0.00 0.00 …" at bounding box center [756, 440] width 1473 height 579
click at [992, 256] on div "Cancel" at bounding box center [982, 257] width 30 height 17
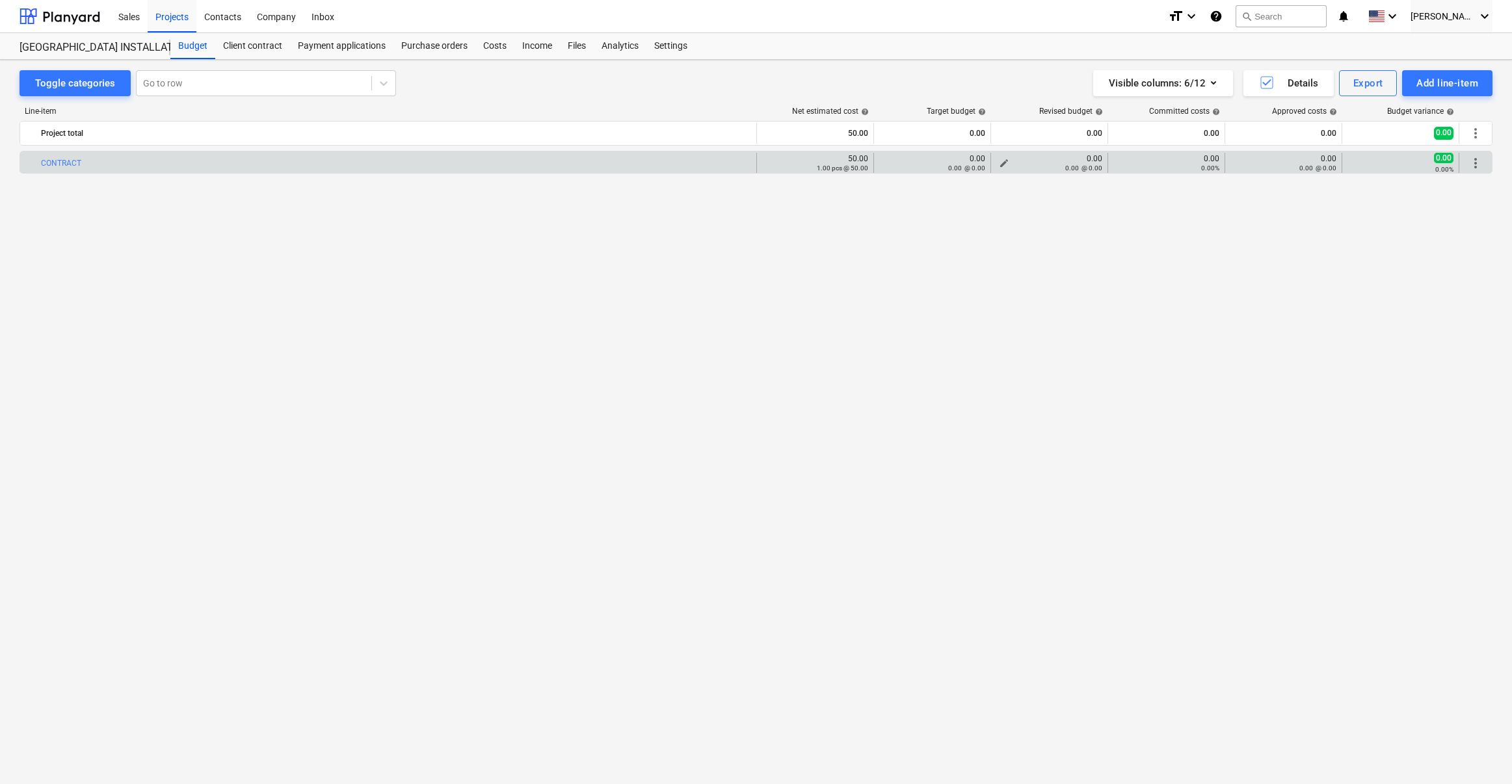
click at [1001, 162] on span "edit" at bounding box center [1004, 163] width 11 height 11
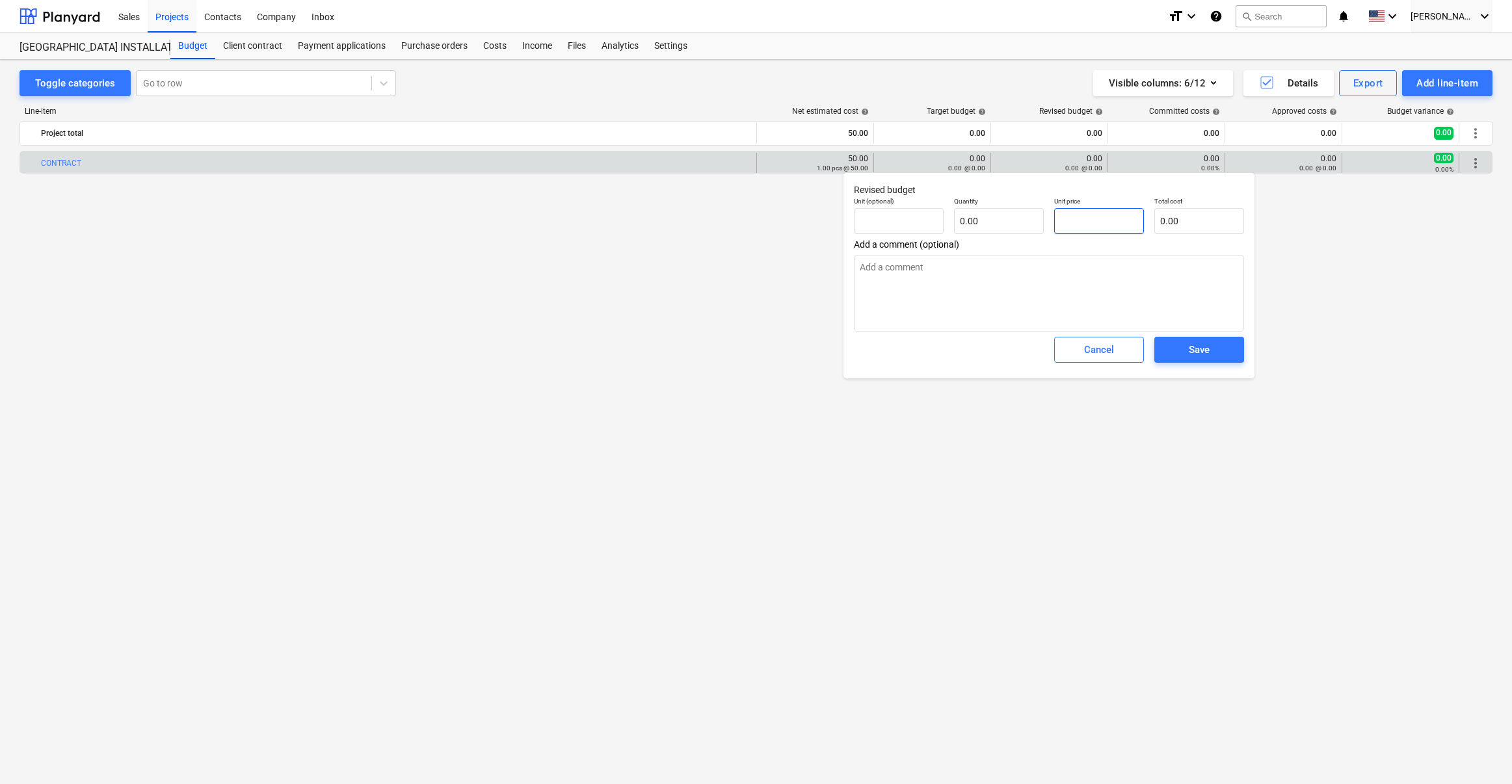
click at [1091, 217] on input "text" at bounding box center [1099, 221] width 90 height 26
click at [1101, 290] on textarea at bounding box center [1049, 293] width 390 height 77
click at [1175, 356] on span "Save" at bounding box center [1200, 350] width 58 height 17
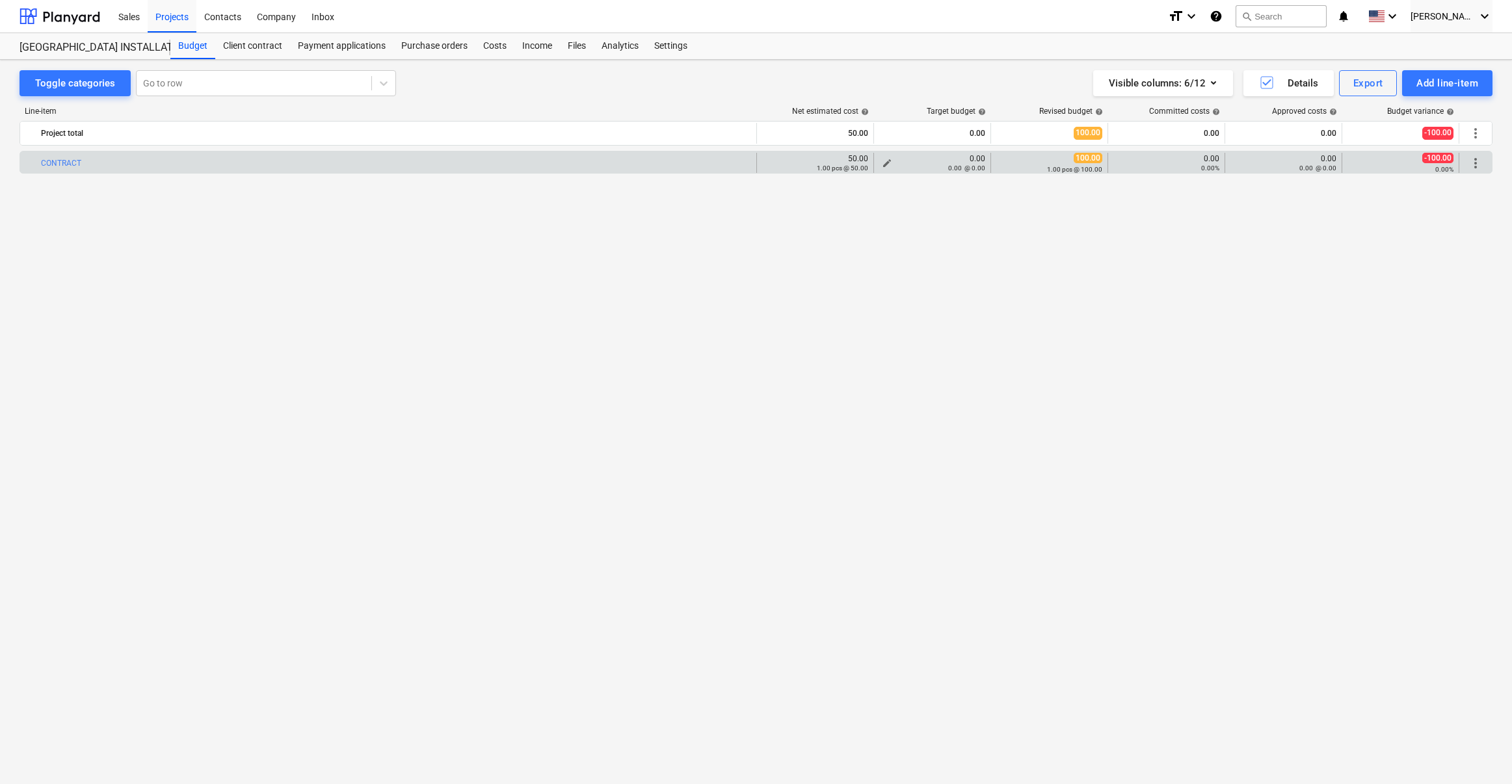
click at [888, 162] on span "edit" at bounding box center [887, 163] width 11 height 11
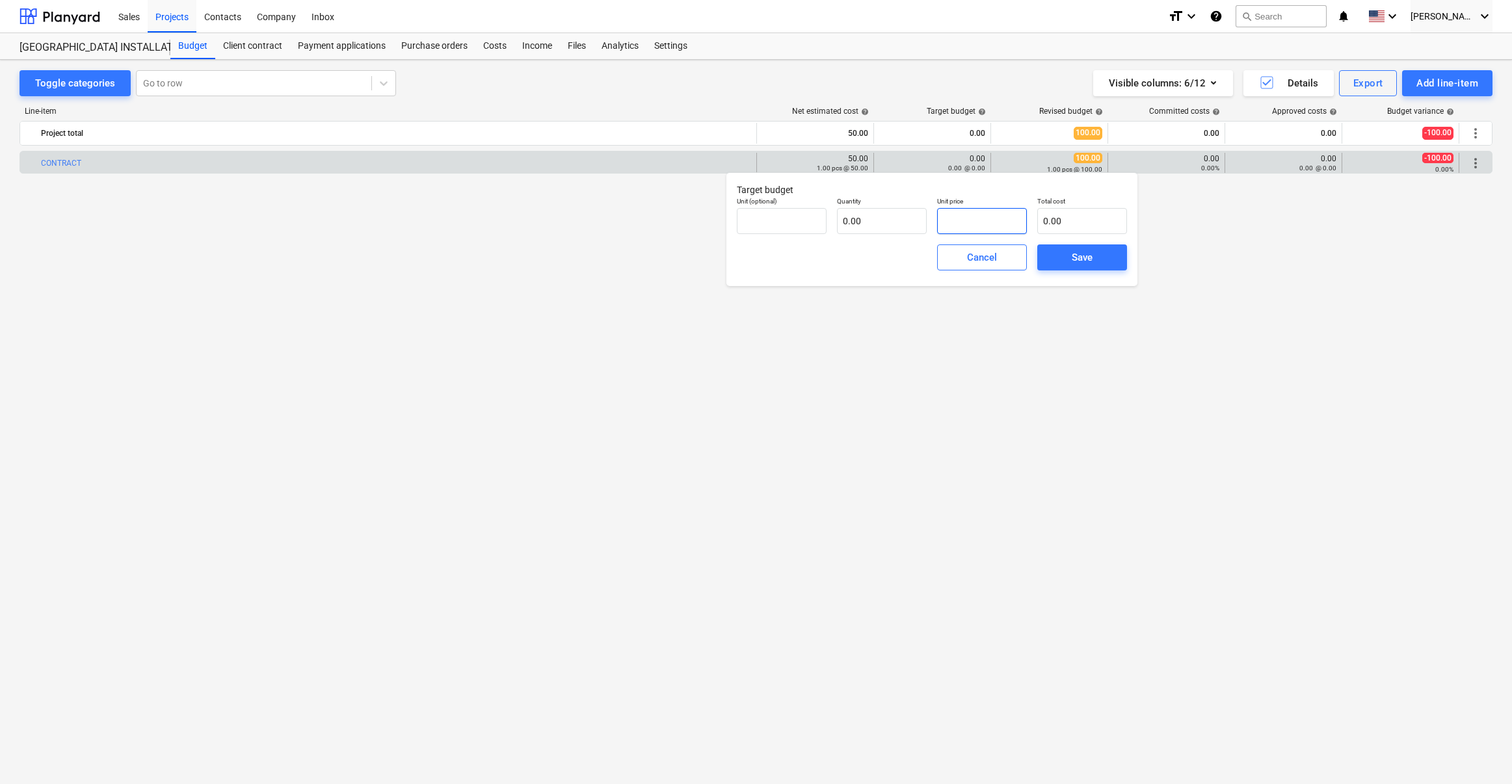
click at [965, 216] on input "text" at bounding box center [982, 221] width 90 height 26
click at [1098, 263] on span "Save" at bounding box center [1082, 257] width 58 height 17
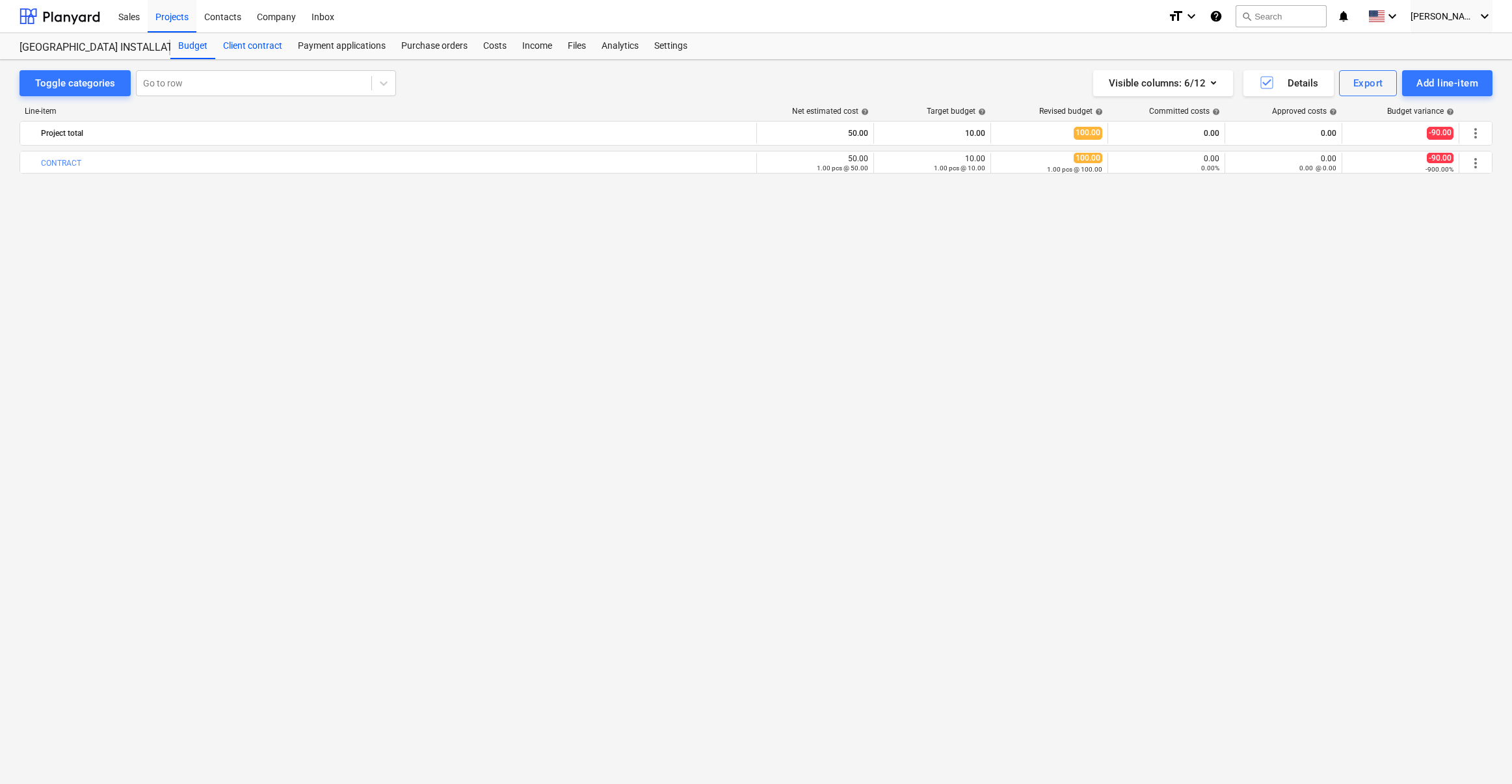
click at [253, 48] on div "Client contract" at bounding box center [253, 46] width 74 height 26
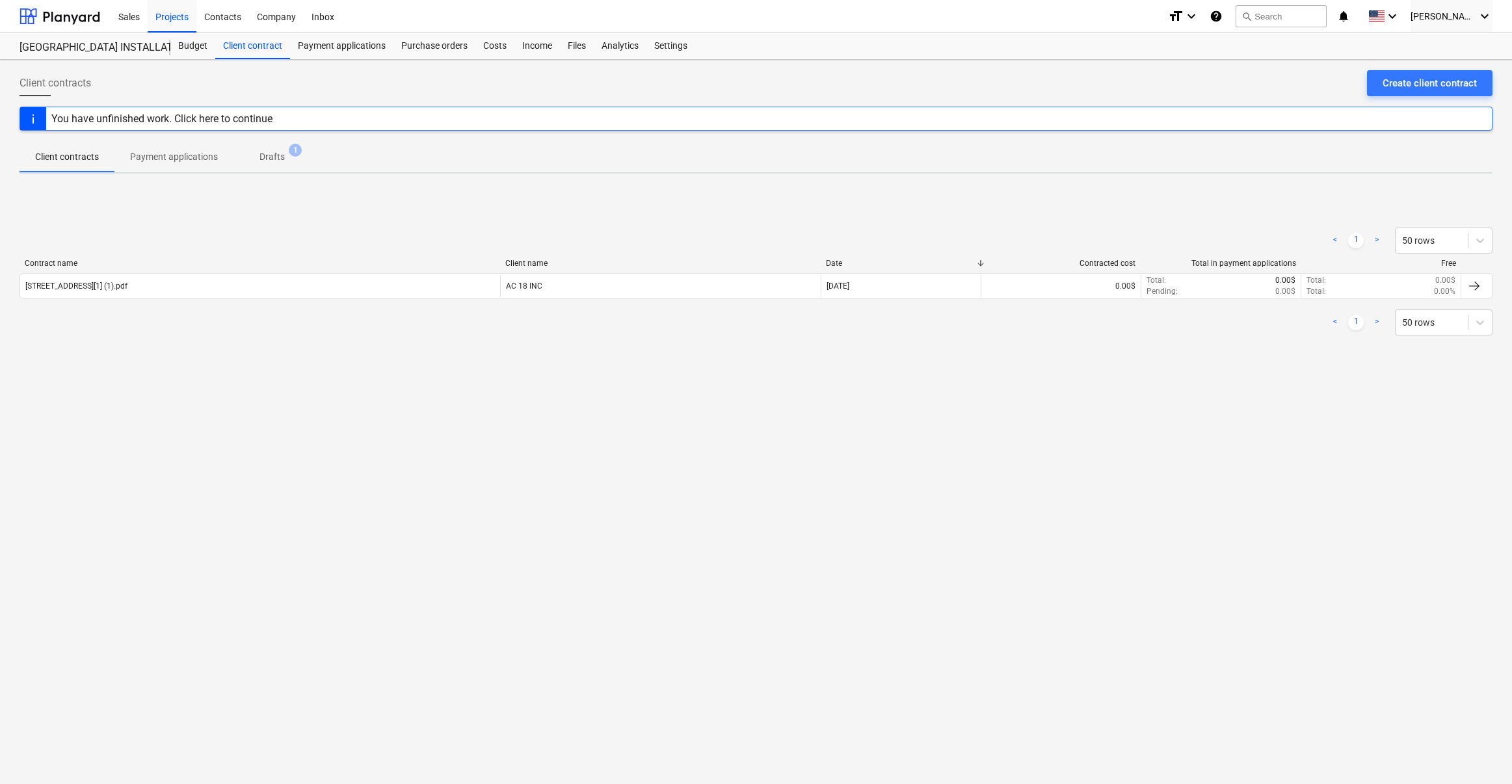
click at [291, 115] on div "You have unfinished work. Click here to continue" at bounding box center [756, 119] width 1473 height 24
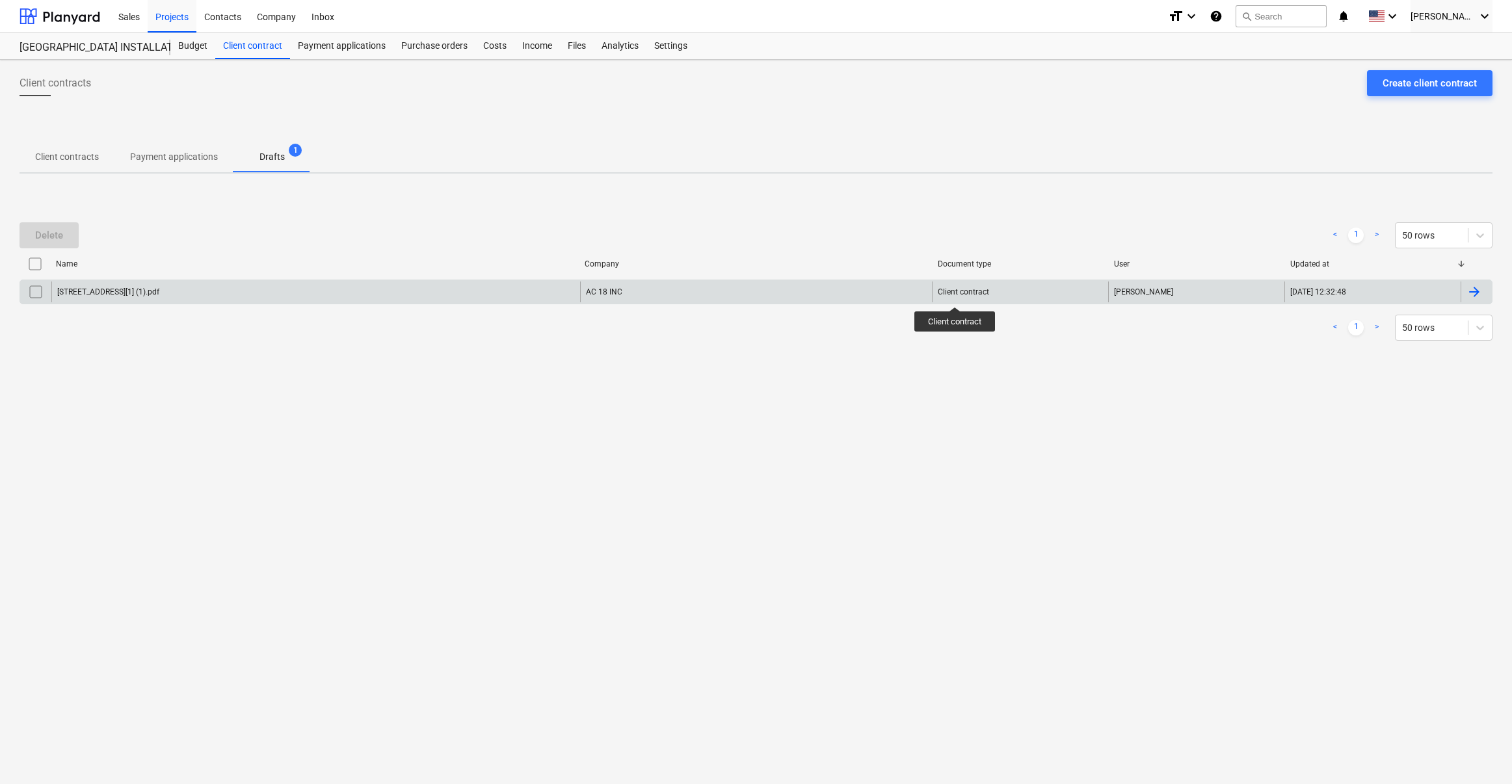
click at [955, 295] on div "Client contract" at bounding box center [963, 291] width 51 height 9
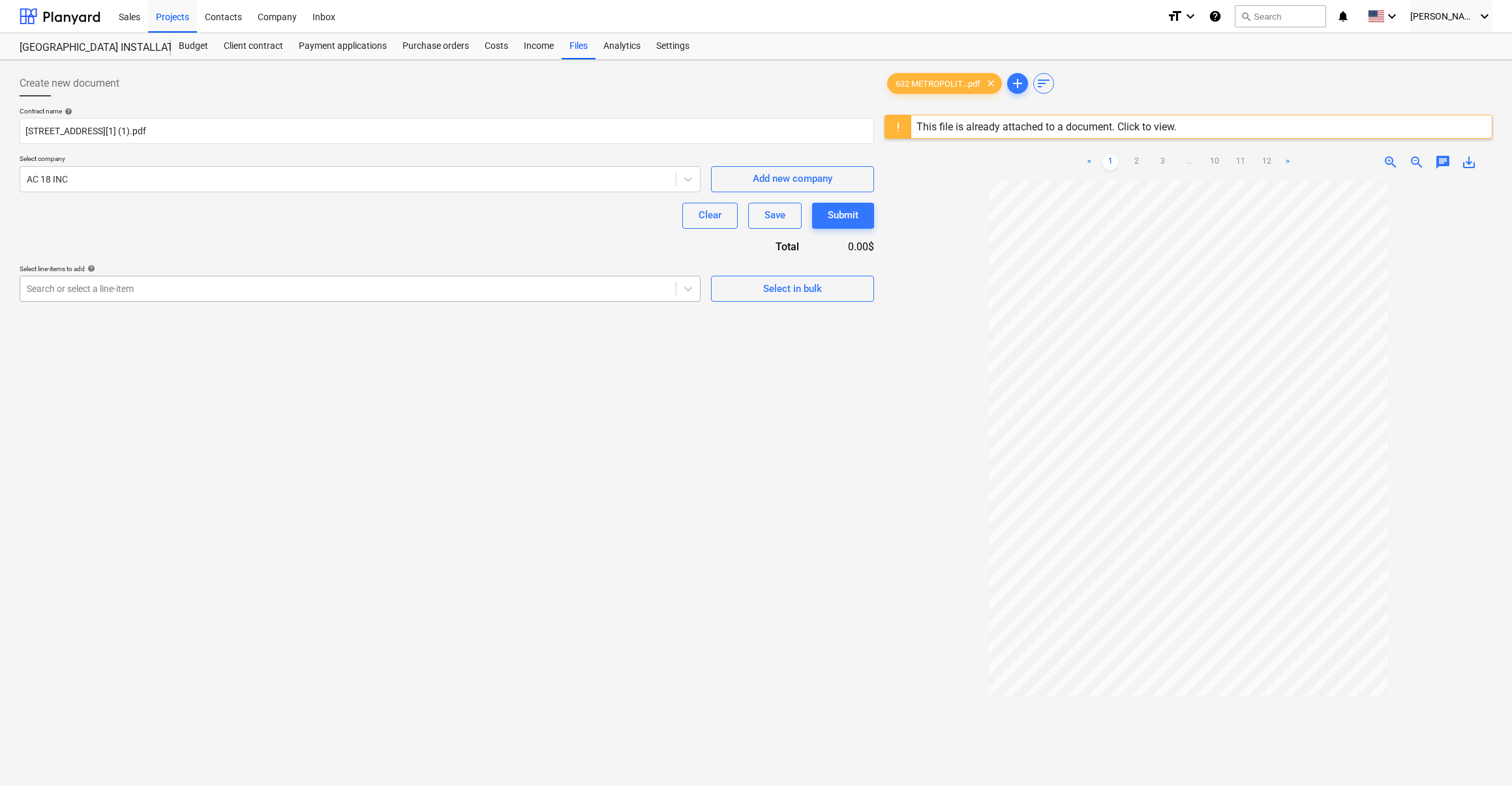
click at [277, 287] on div at bounding box center [348, 289] width 643 height 13
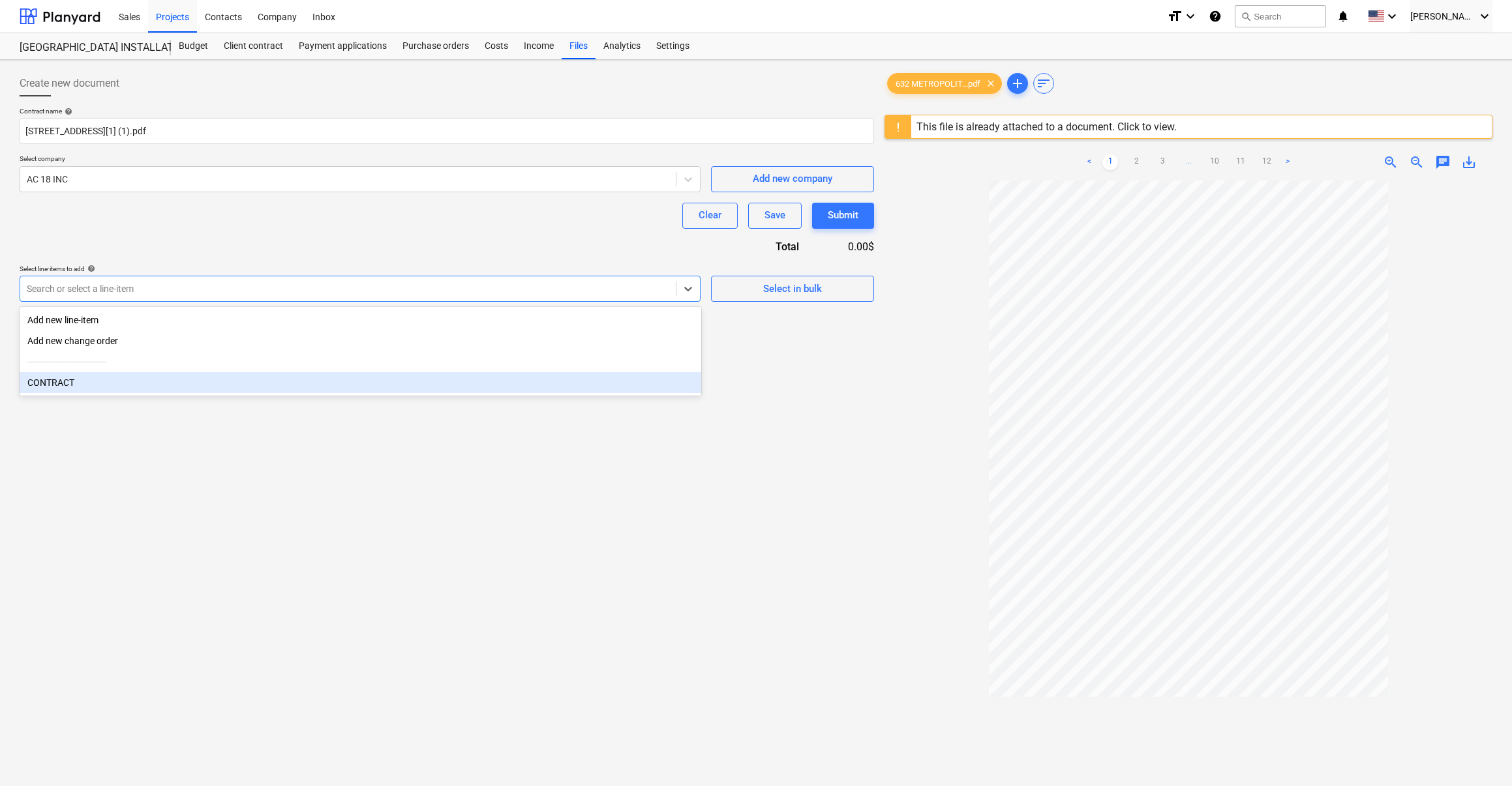
click at [70, 382] on div "CONTRACT" at bounding box center [360, 383] width 682 height 21
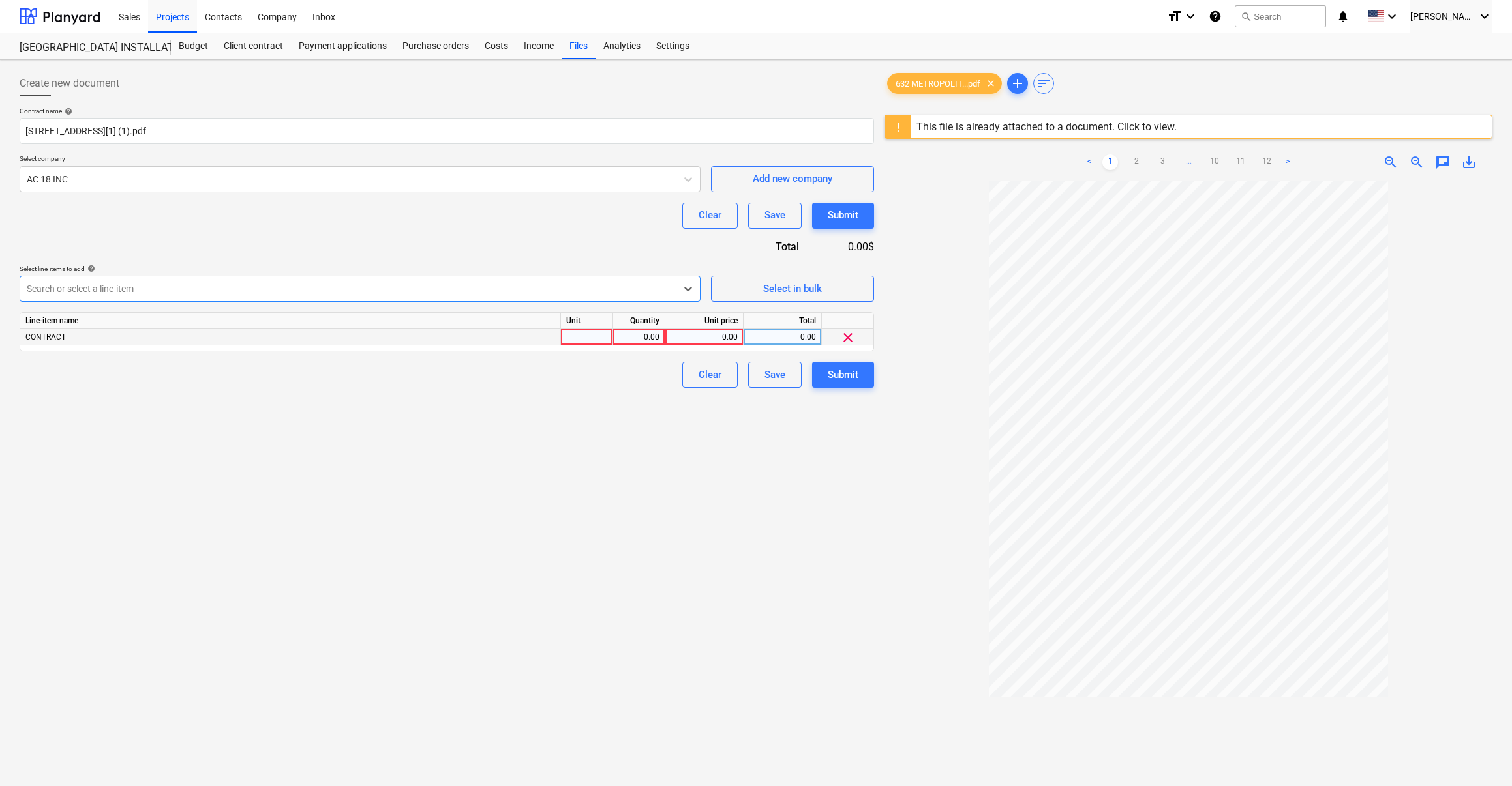
click at [650, 335] on div "0.00" at bounding box center [639, 337] width 41 height 16
click at [729, 333] on div "0.00" at bounding box center [704, 337] width 67 height 16
click at [725, 469] on div "Create new document Contract name help [STREET_ADDRESS][1] (1).pdf Select compa…" at bounding box center [447, 500] width 865 height 870
click at [842, 376] on div "Submit" at bounding box center [843, 375] width 31 height 17
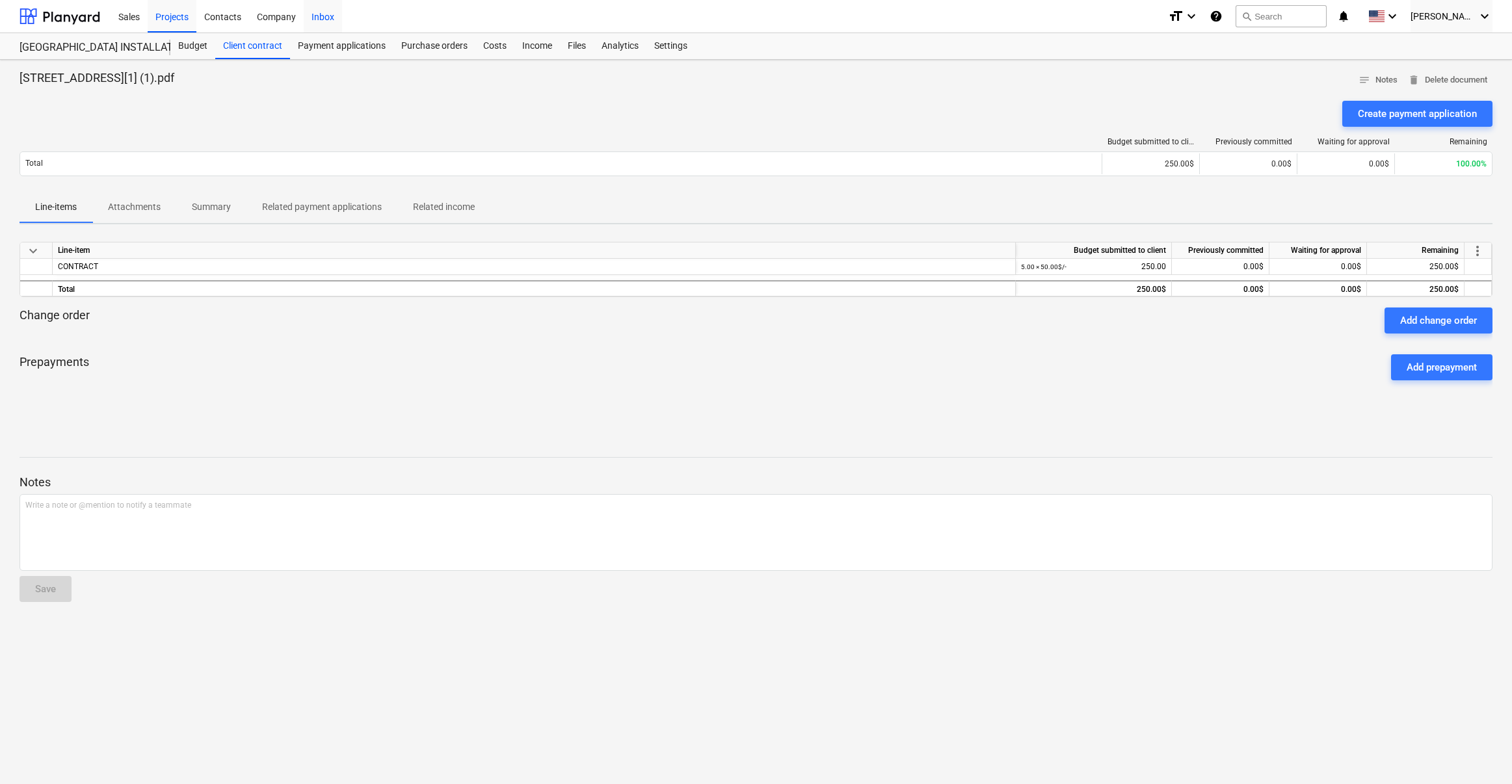
click at [325, 19] on div "Inbox" at bounding box center [322, 15] width 38 height 33
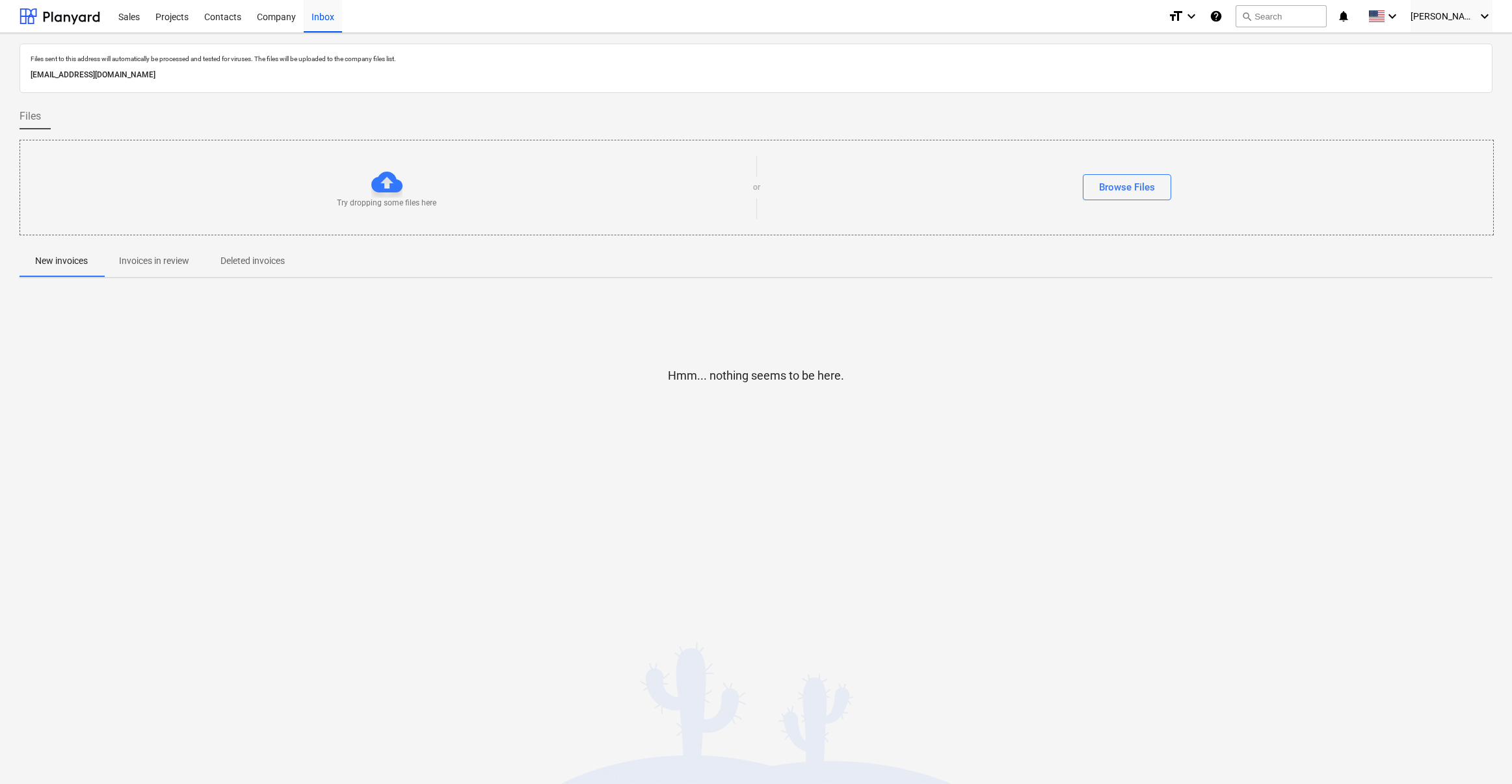
click at [165, 262] on p "Invoices in review" at bounding box center [154, 261] width 70 height 14
click at [51, 261] on p "New invoices" at bounding box center [61, 261] width 53 height 14
click at [123, 15] on div "Sales" at bounding box center [130, 15] width 37 height 33
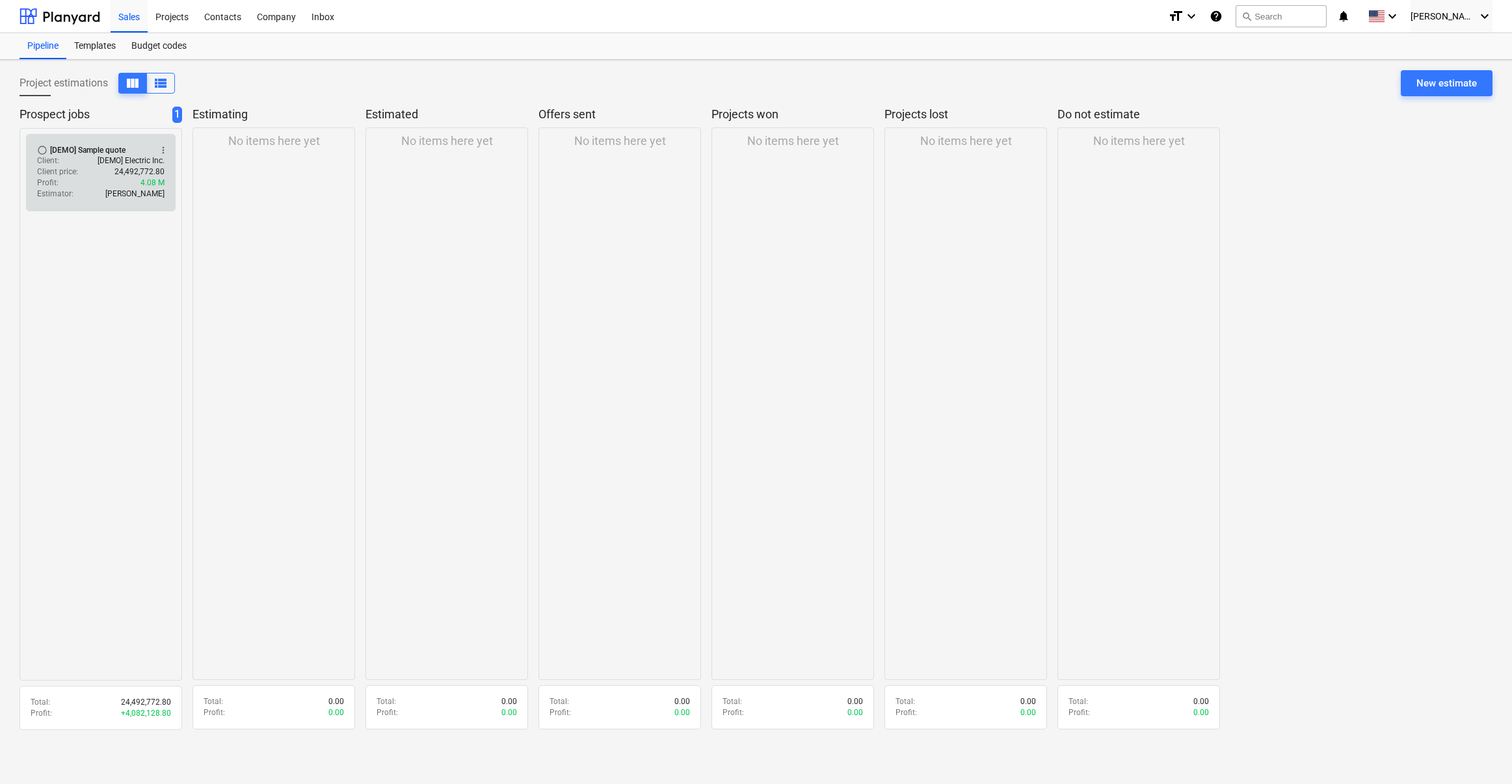
click at [98, 169] on div "Client price : 24,492,772.80" at bounding box center [100, 172] width 127 height 11
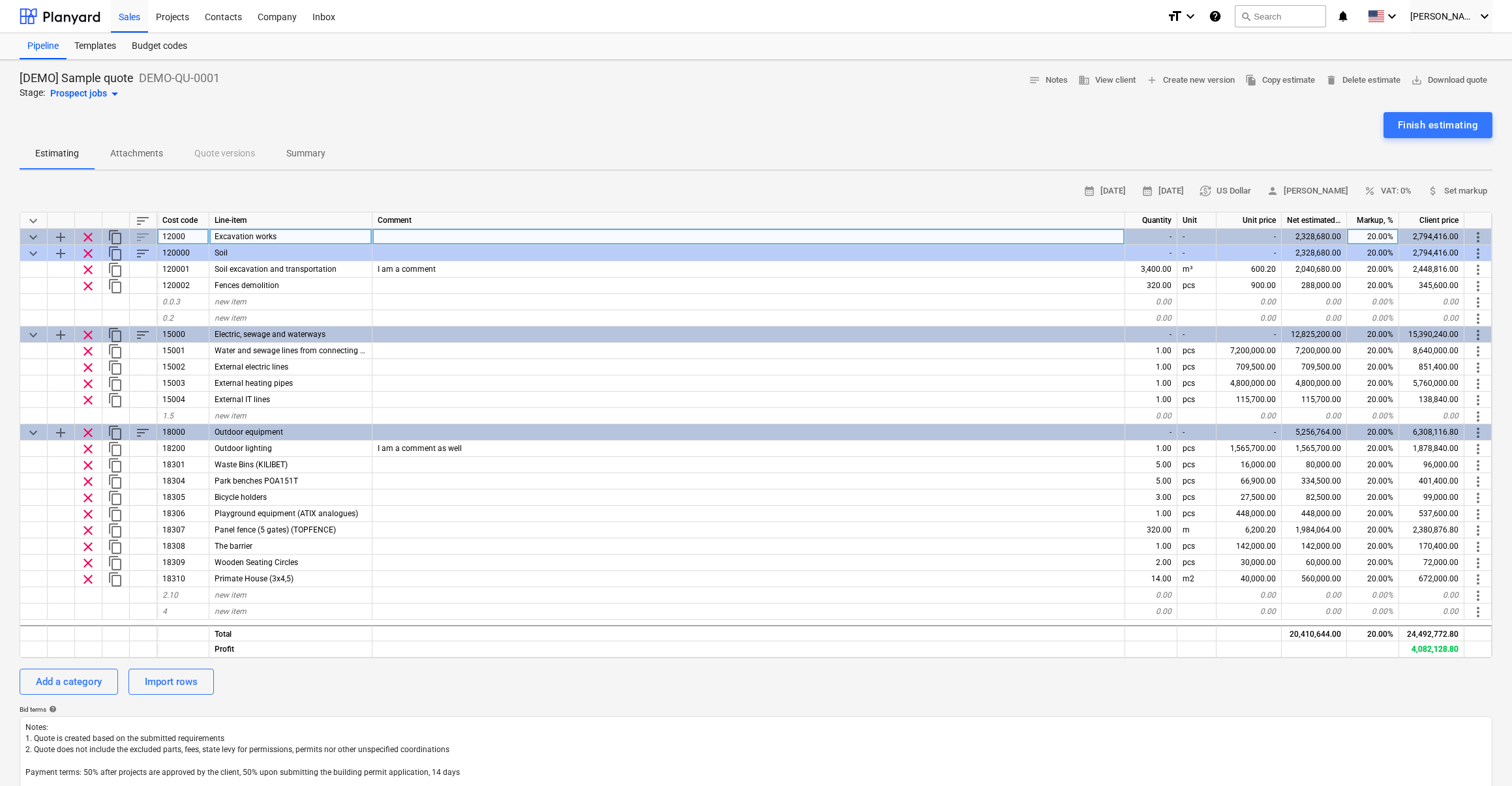
click at [114, 241] on span "content_copy" at bounding box center [115, 237] width 15 height 15
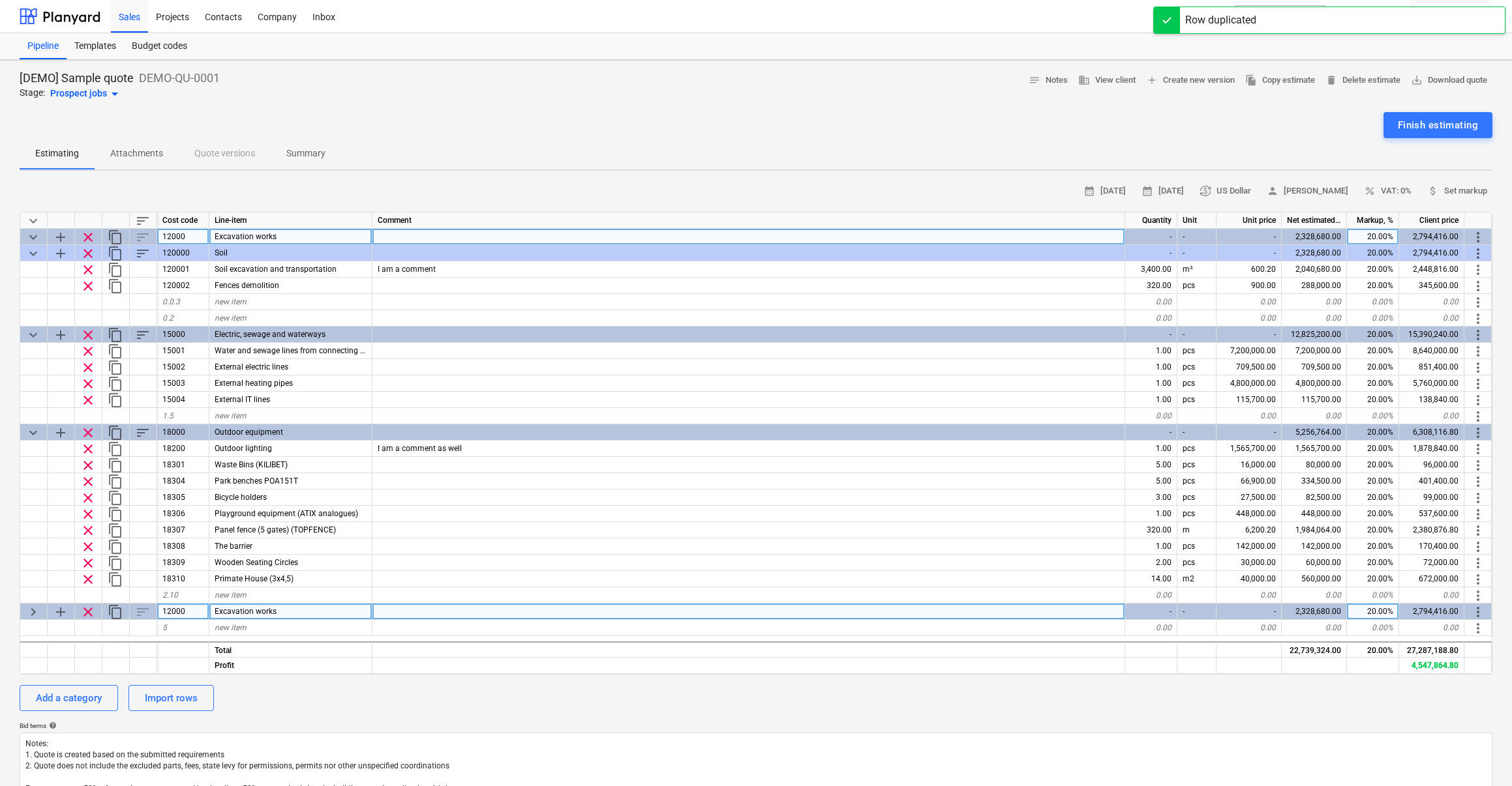
click at [88, 612] on span "clear" at bounding box center [88, 612] width 15 height 15
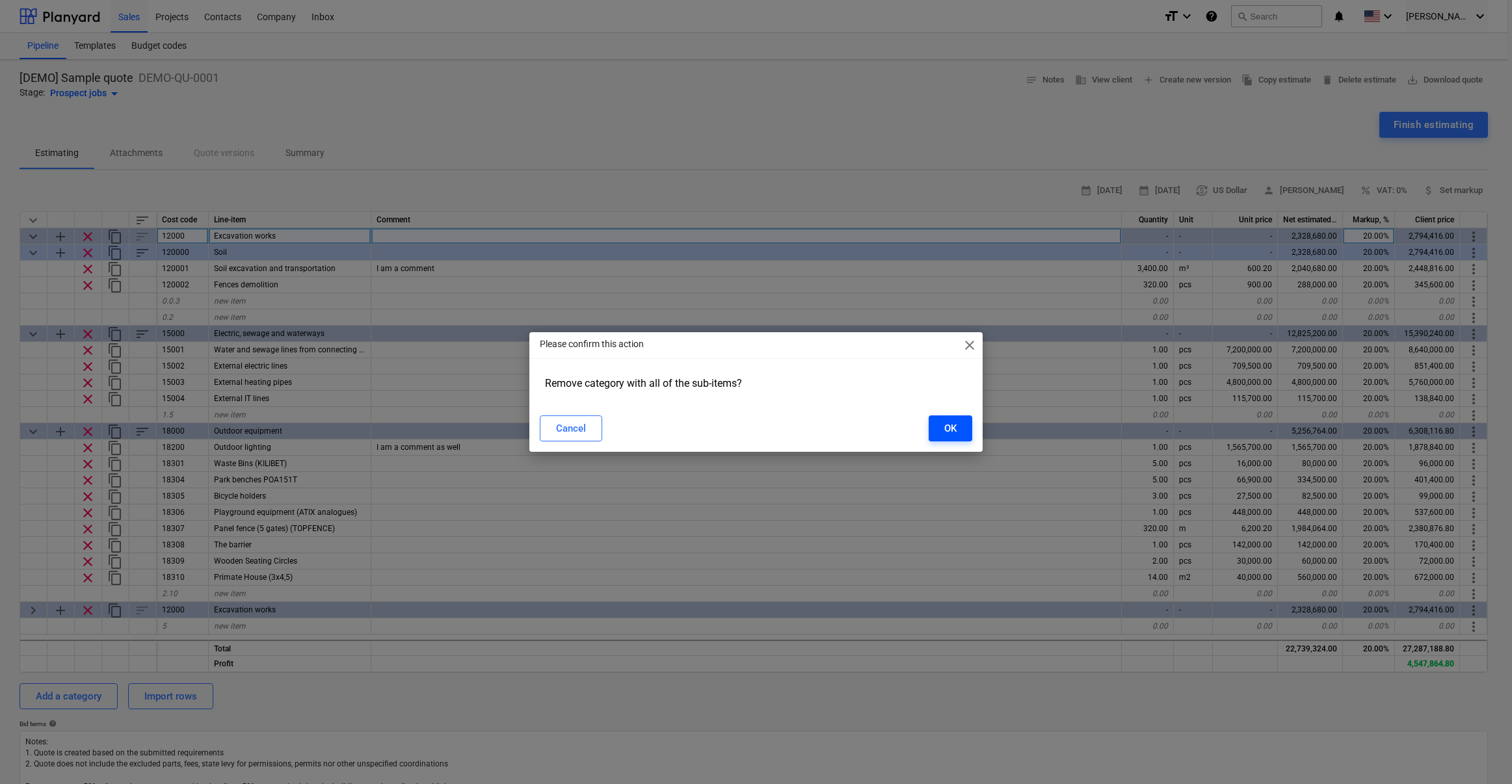
click at [949, 430] on div "OK" at bounding box center [950, 428] width 12 height 17
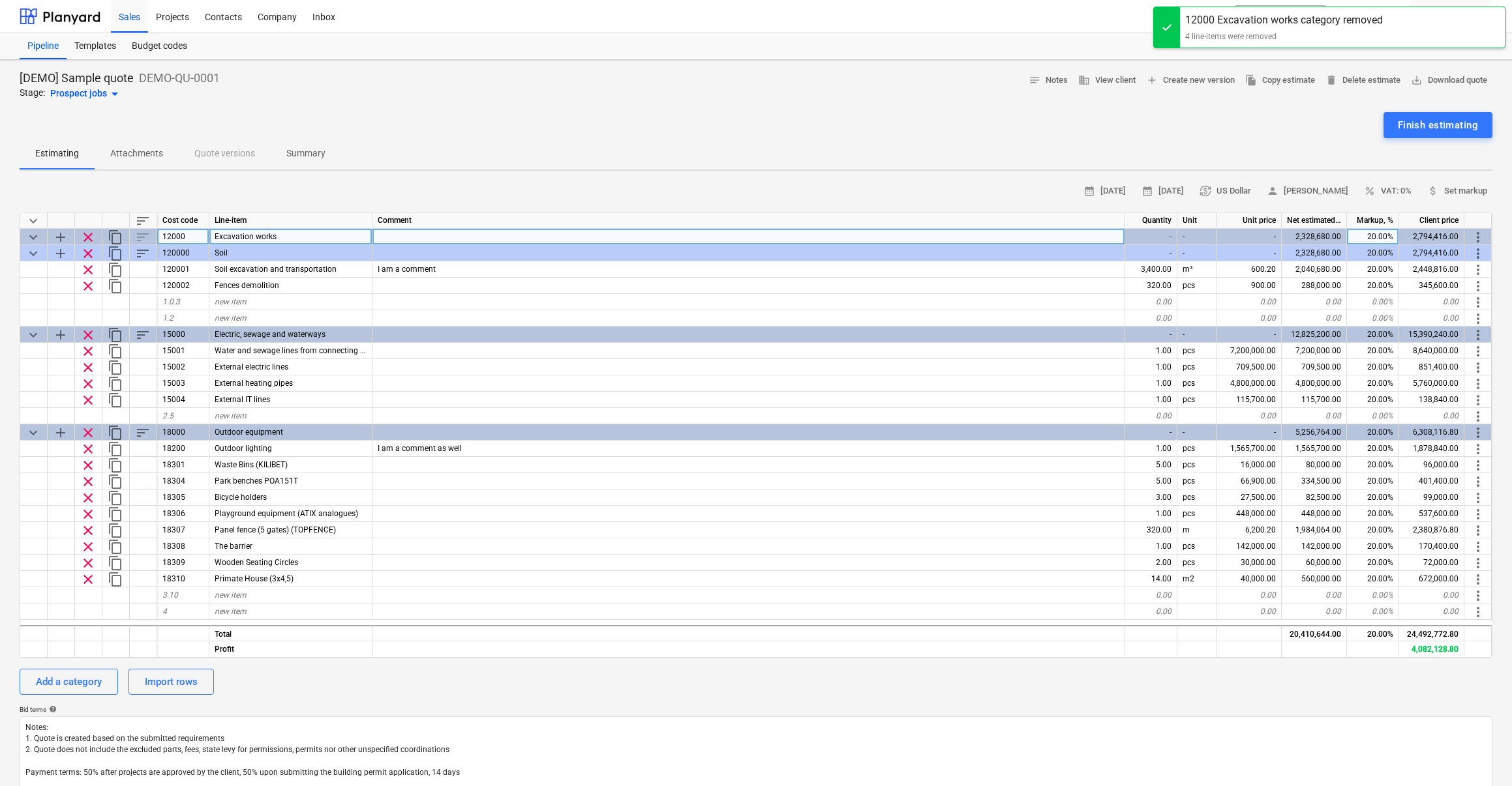
click at [60, 237] on span "add" at bounding box center [60, 237] width 15 height 15
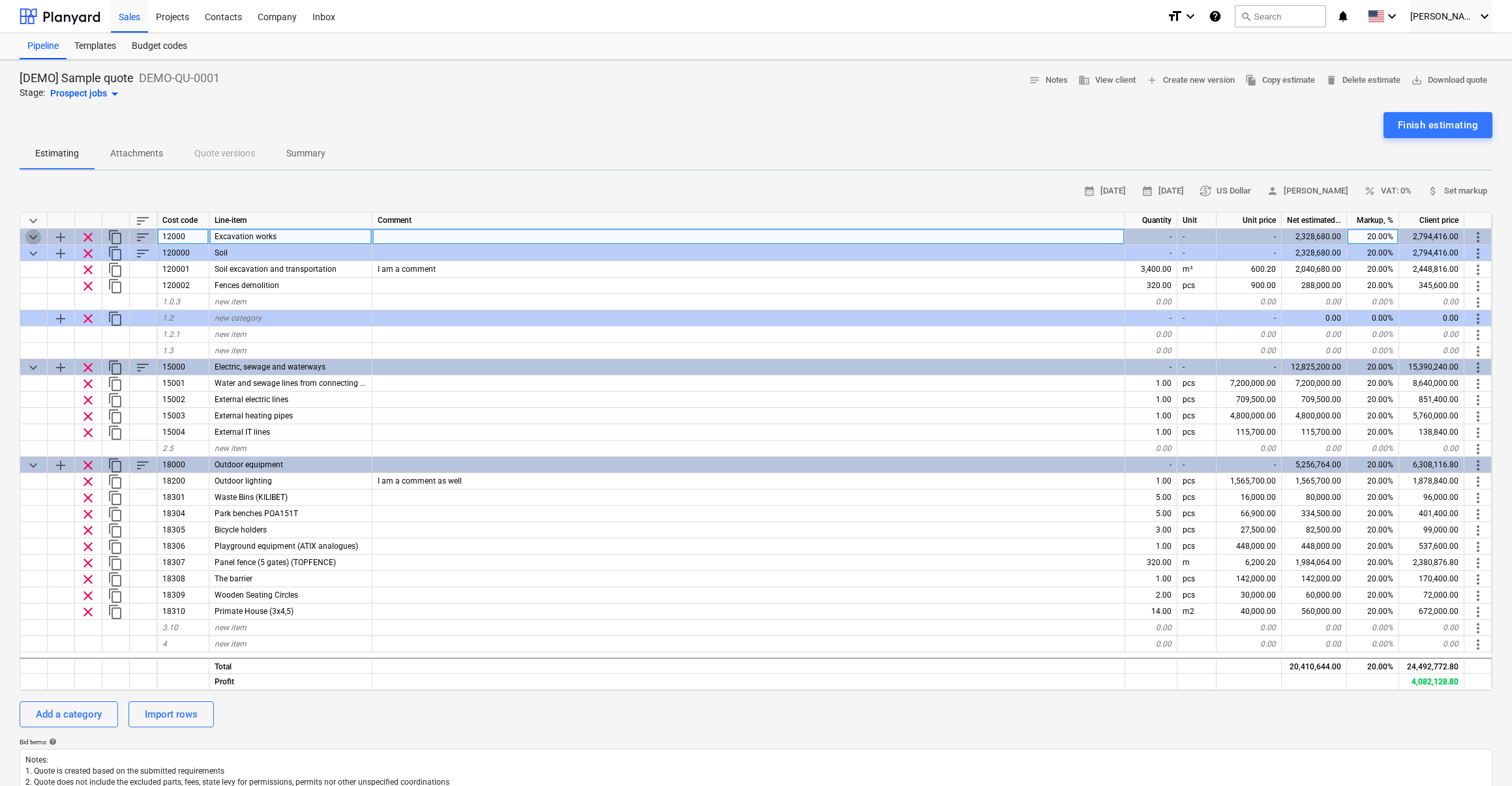
click at [30, 236] on span "keyboard_arrow_down" at bounding box center [32, 237] width 15 height 15
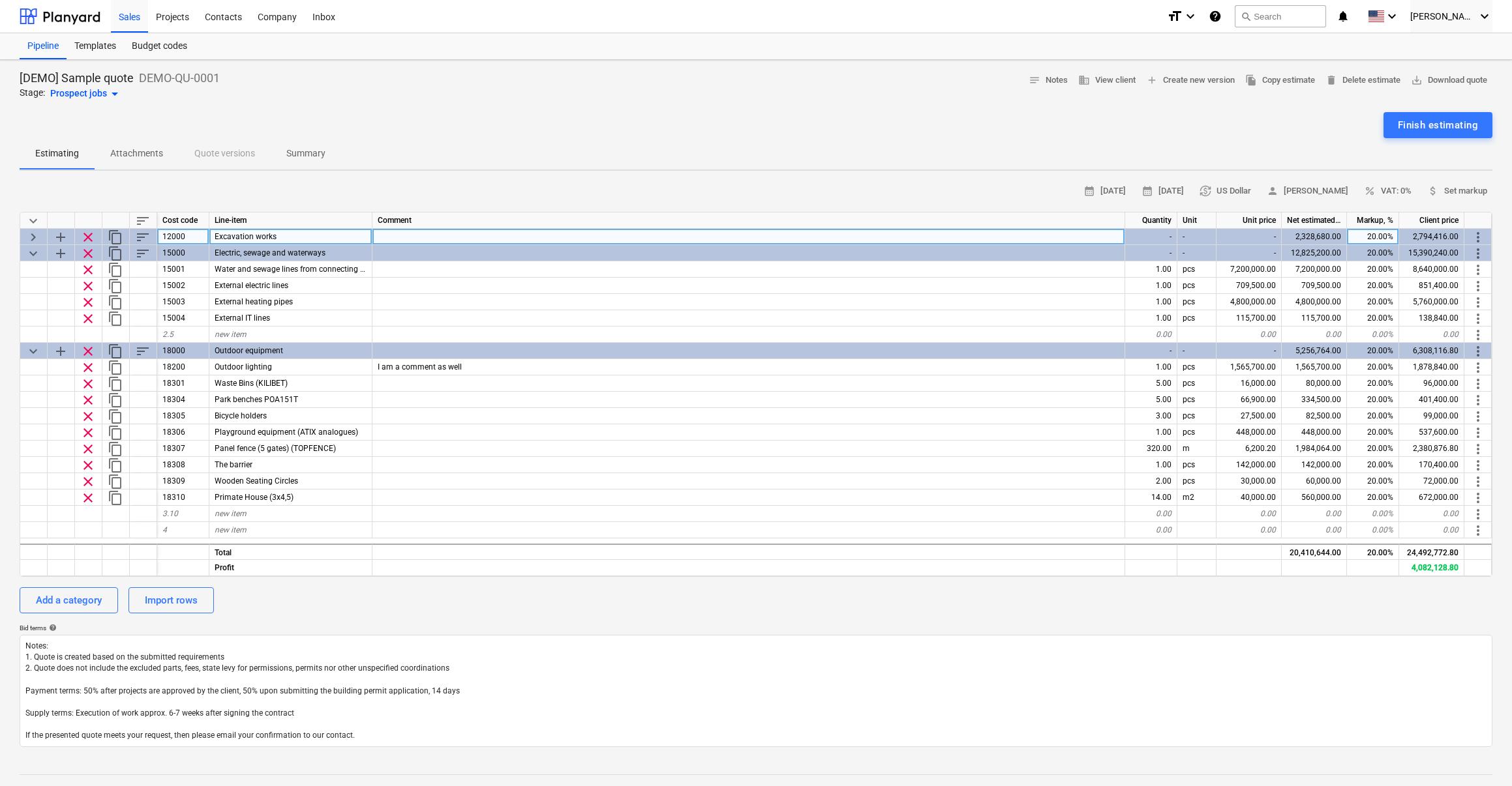
click at [30, 236] on span "keyboard_arrow_right" at bounding box center [32, 237] width 15 height 15
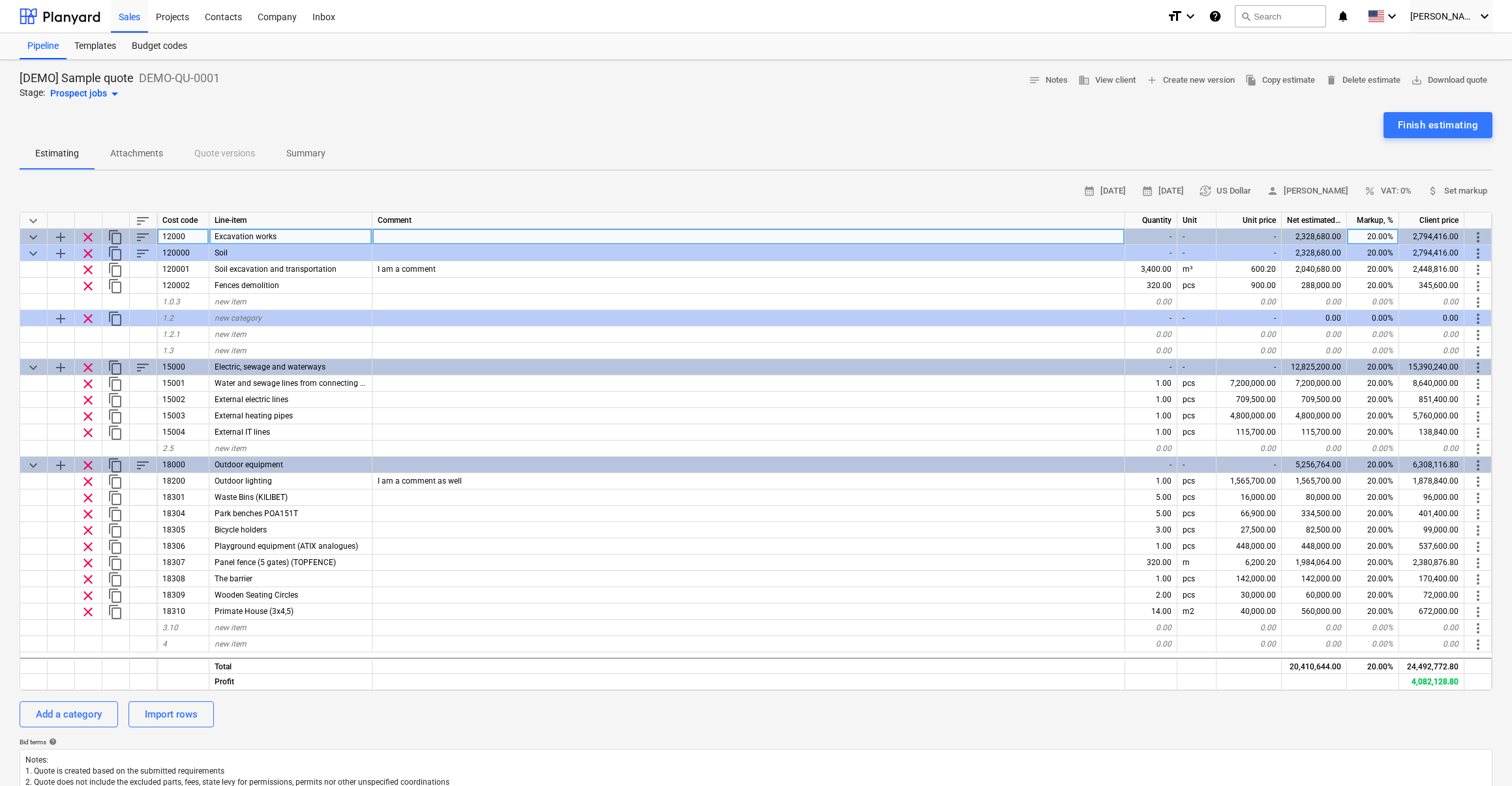
click at [30, 236] on span "keyboard_arrow_down" at bounding box center [32, 237] width 15 height 15
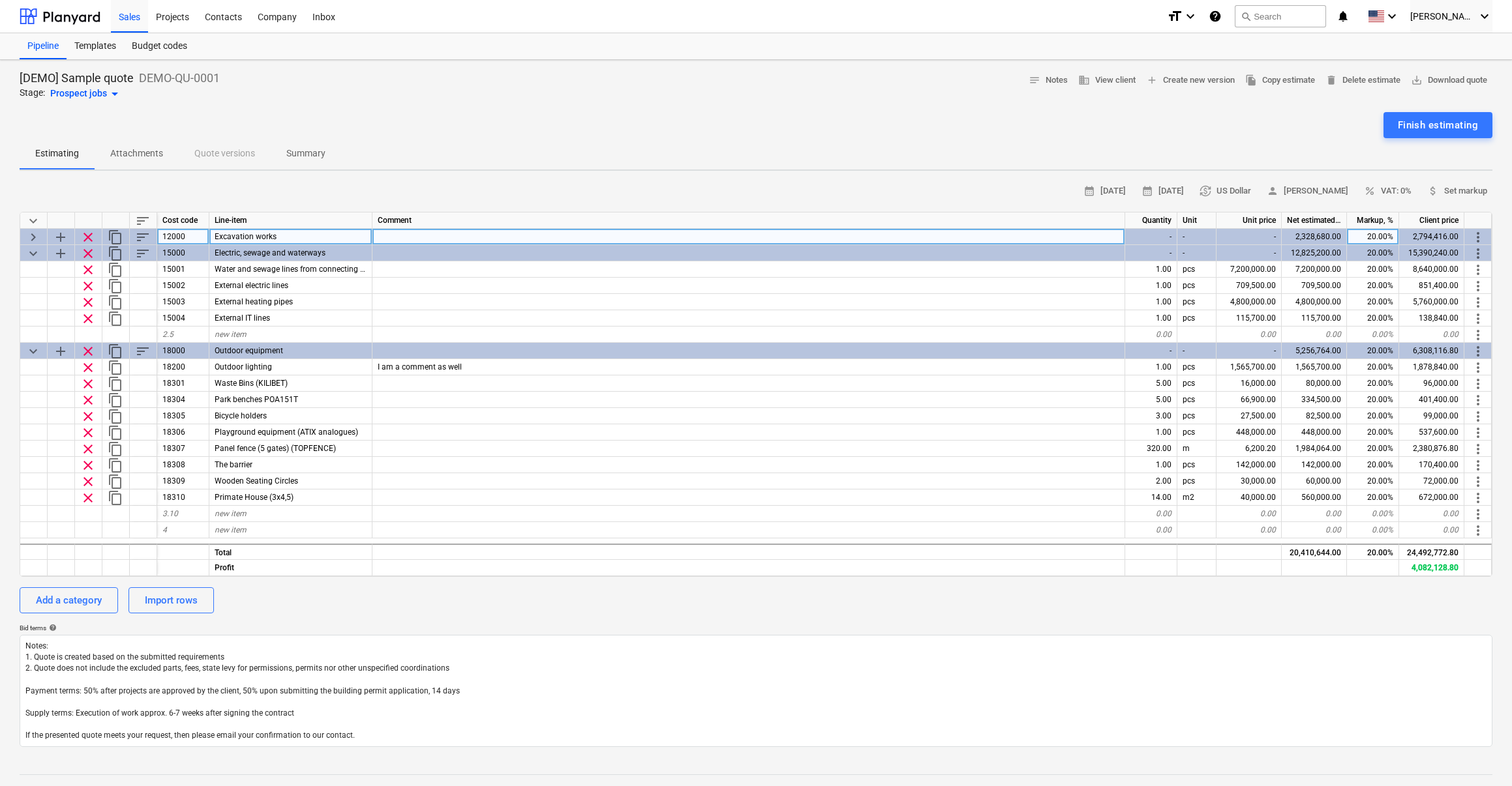
click at [30, 236] on span "keyboard_arrow_right" at bounding box center [32, 237] width 15 height 15
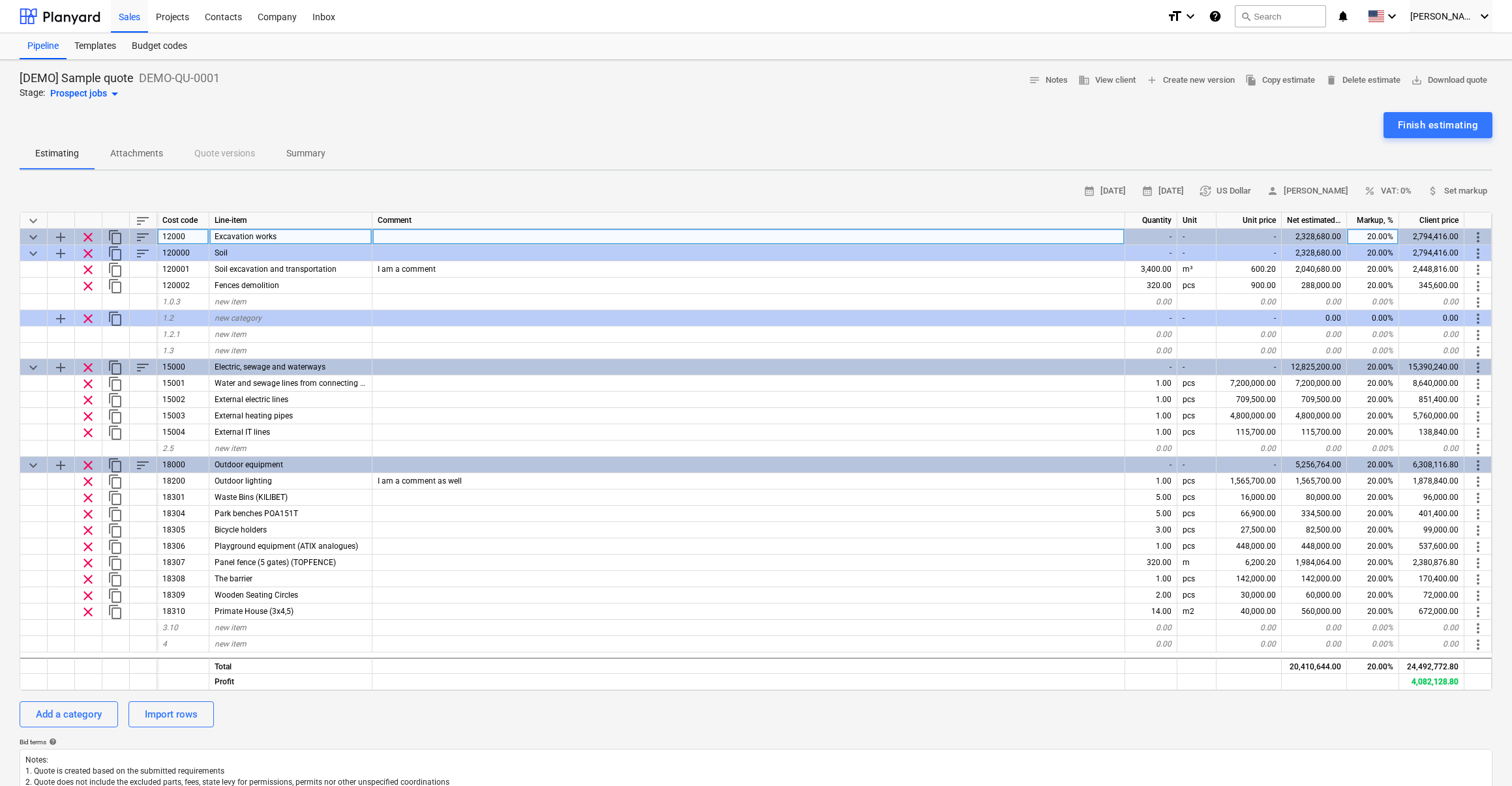
click at [32, 235] on span "keyboard_arrow_down" at bounding box center [32, 237] width 15 height 15
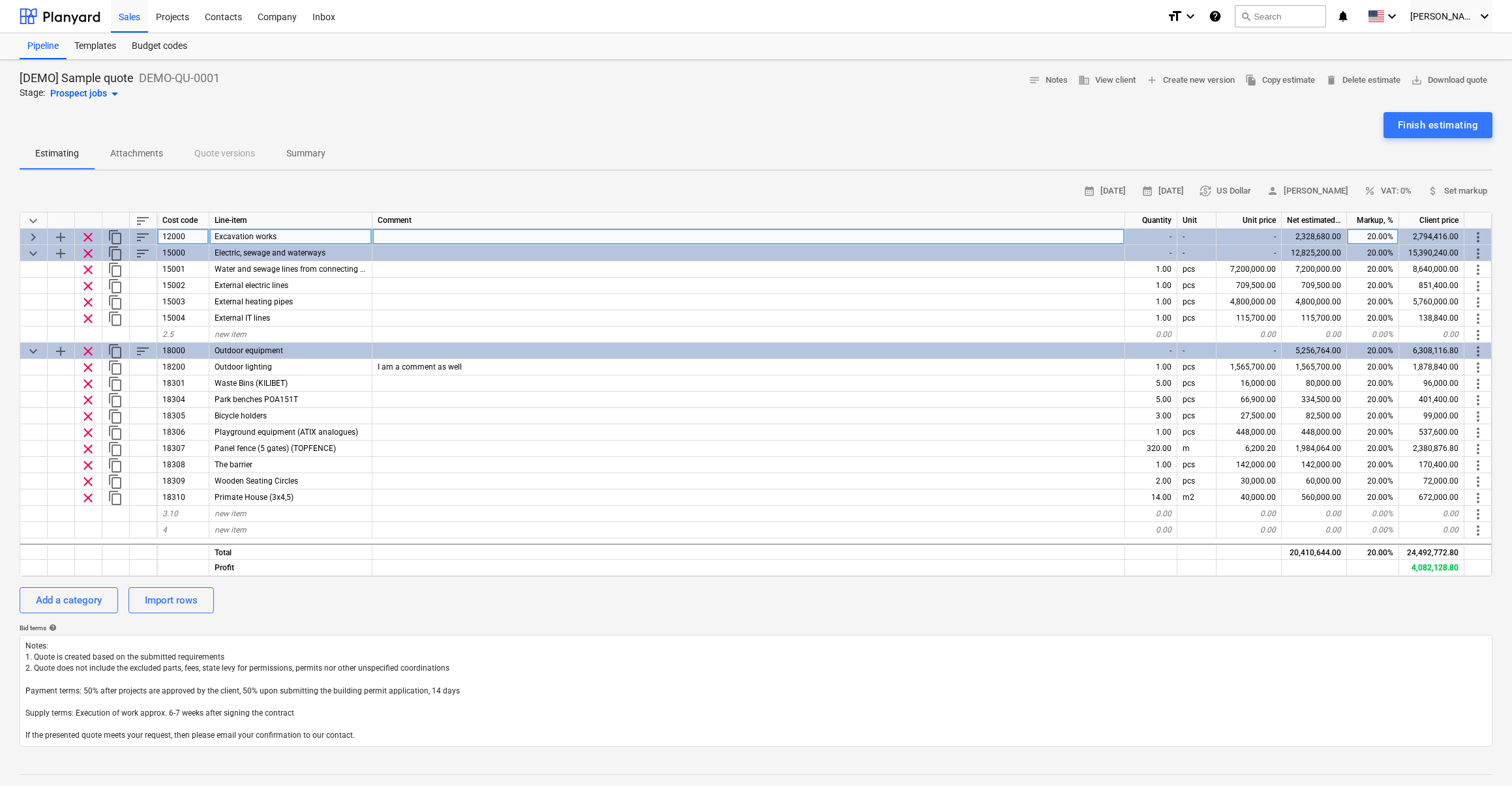
click at [33, 238] on span "keyboard_arrow_right" at bounding box center [32, 237] width 15 height 15
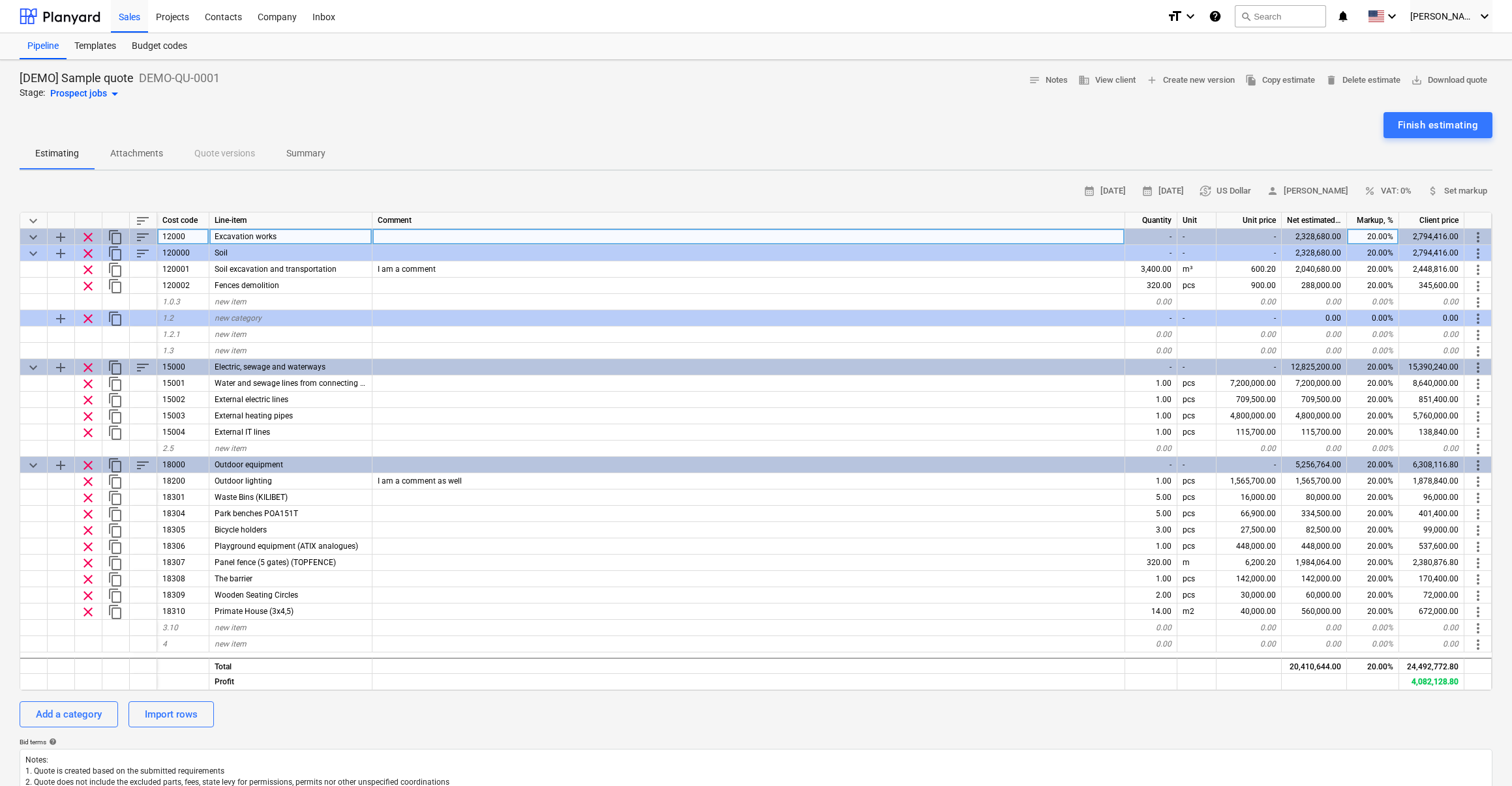
click at [33, 238] on span "keyboard_arrow_down" at bounding box center [32, 237] width 15 height 15
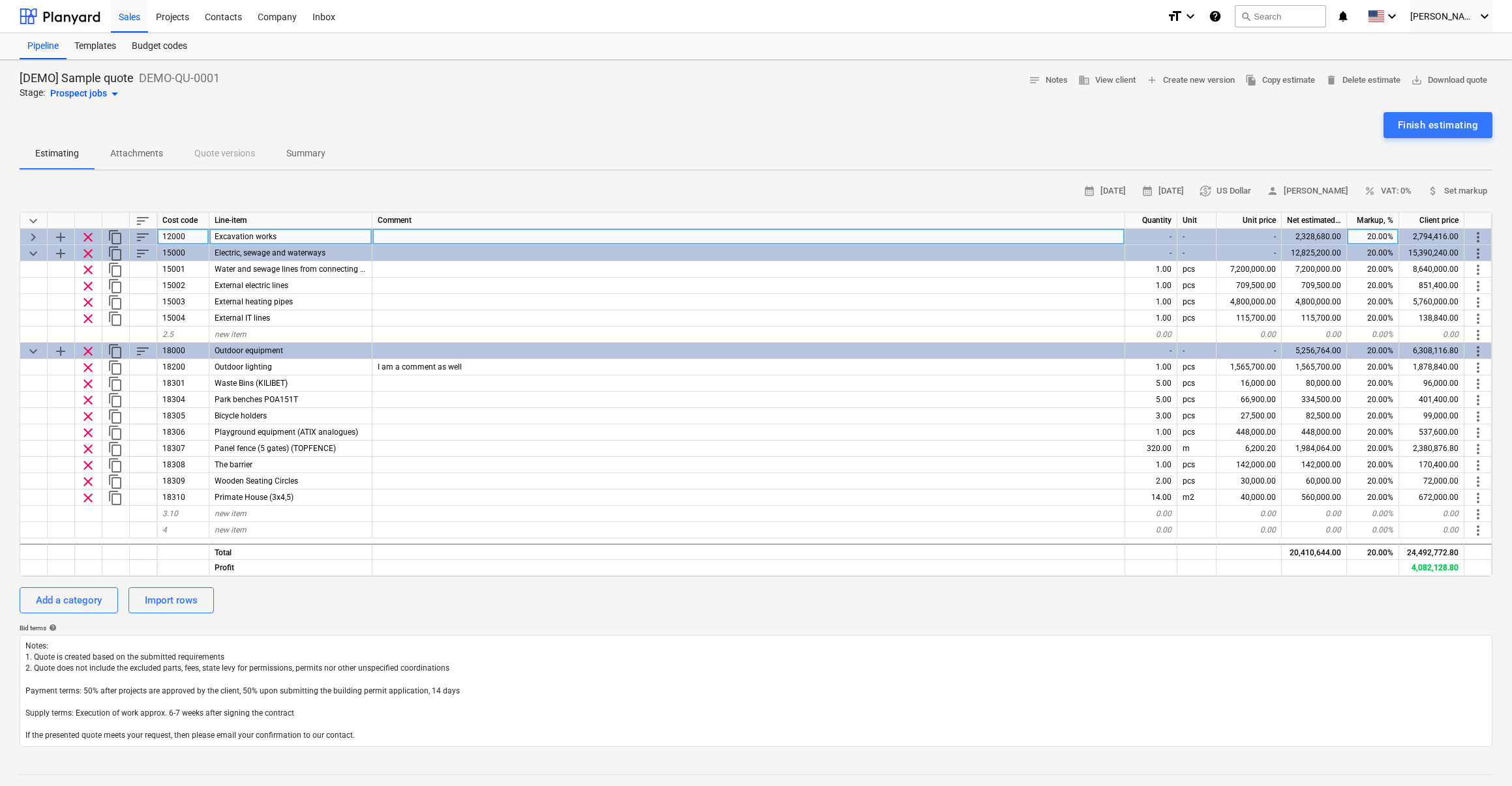
click at [33, 238] on span "keyboard_arrow_right" at bounding box center [32, 237] width 15 height 15
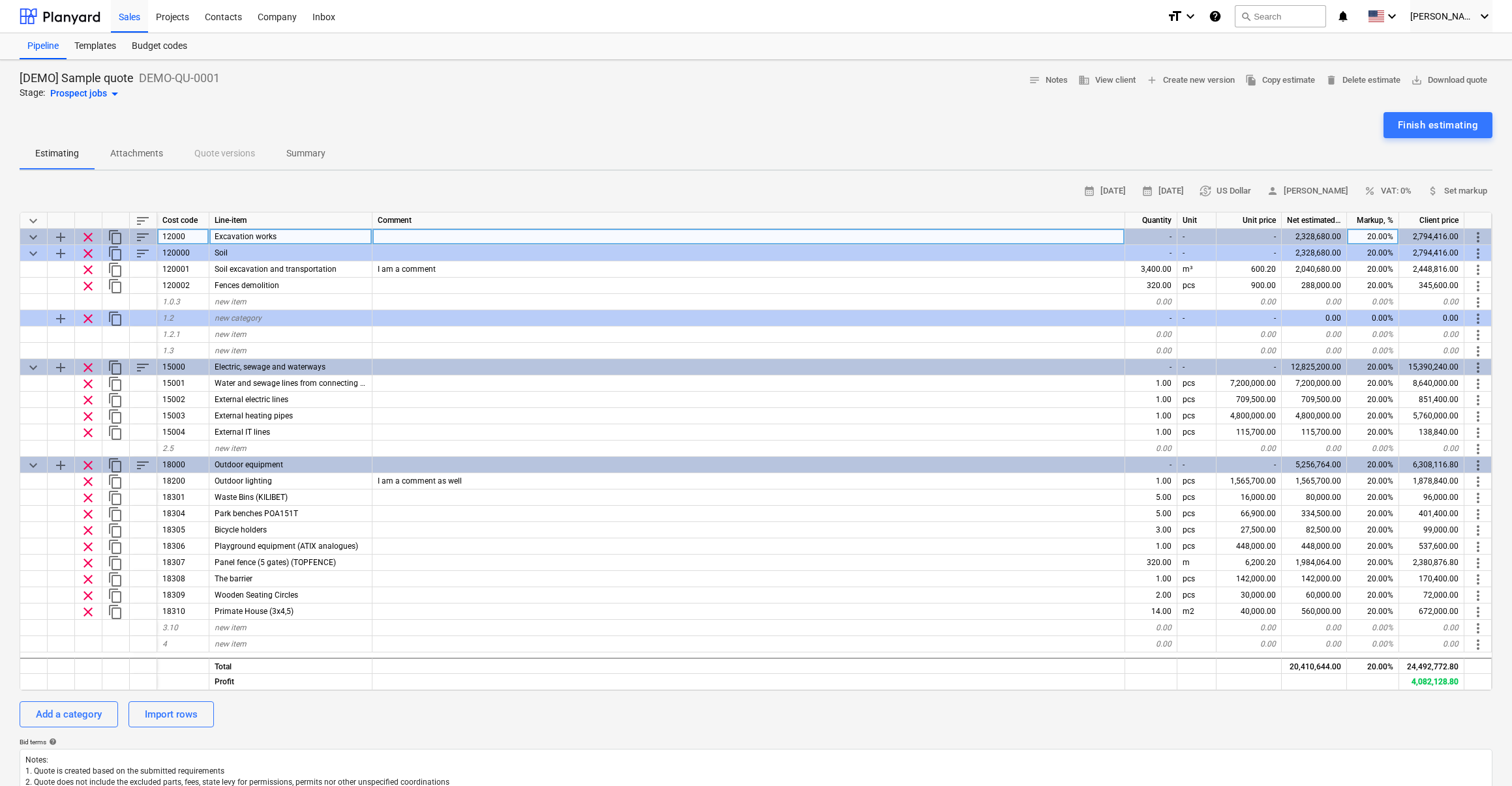
click at [33, 238] on span "keyboard_arrow_down" at bounding box center [32, 237] width 15 height 15
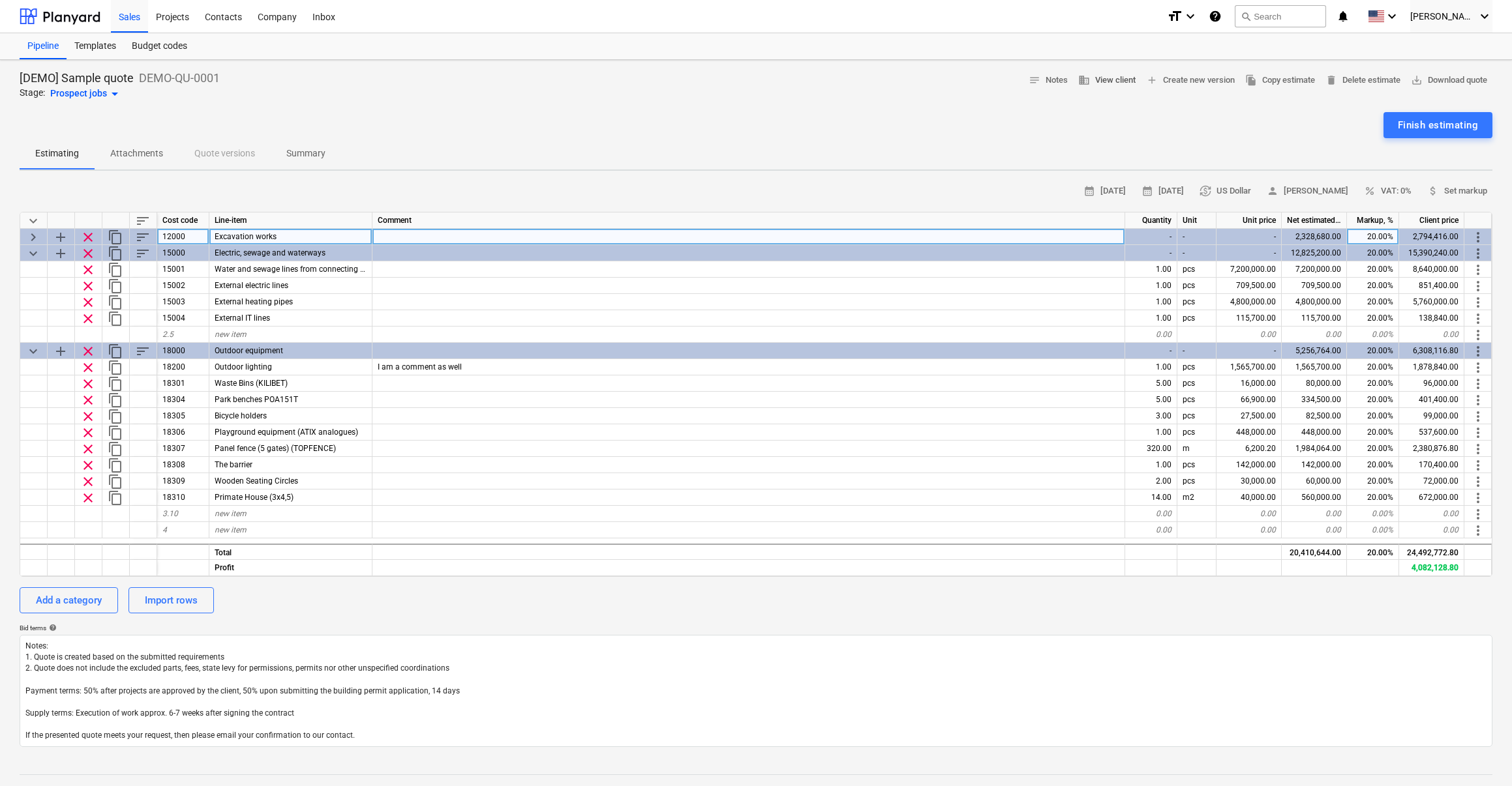
click at [1106, 88] on button "business View client" at bounding box center [1107, 80] width 68 height 20
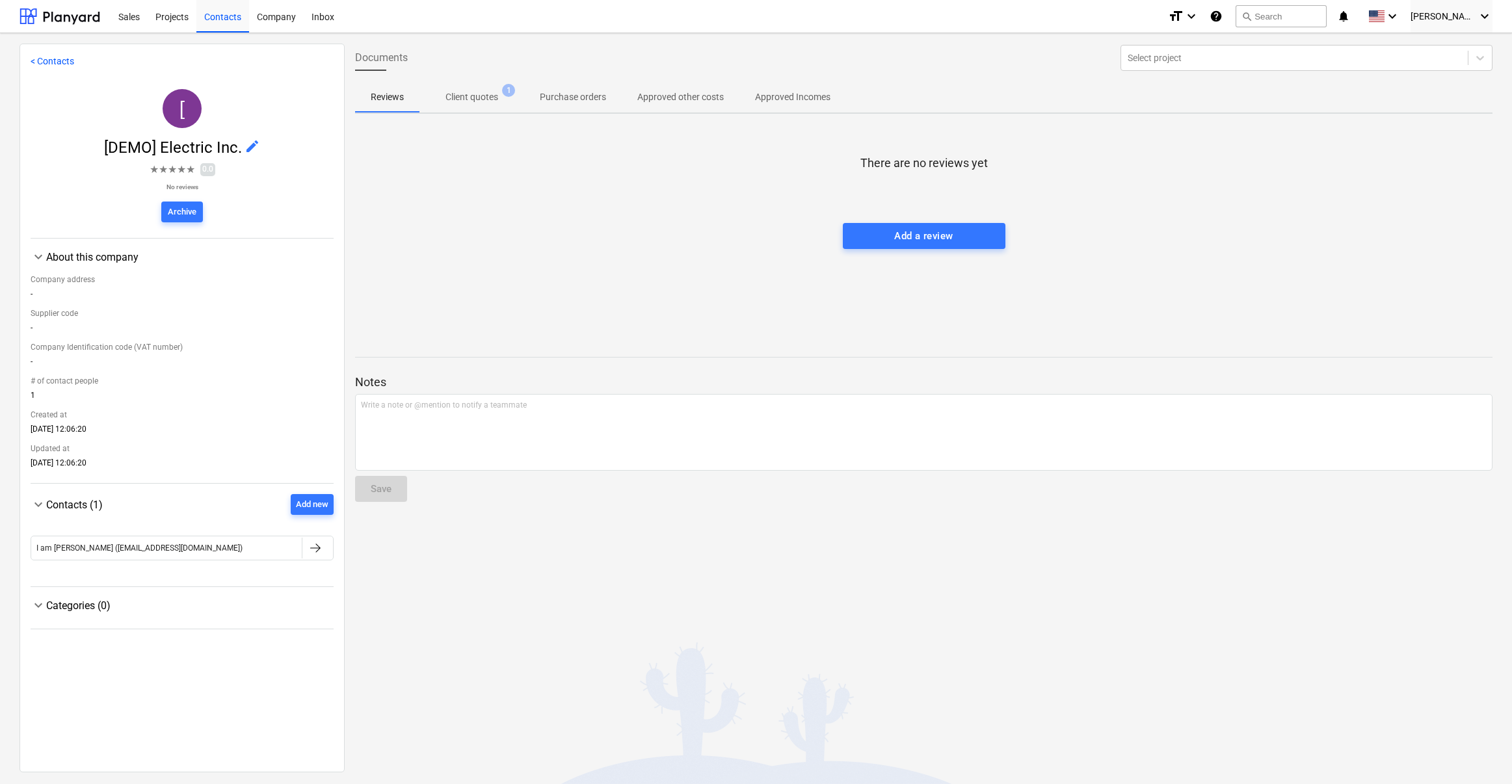
click at [471, 102] on p "Client quotes" at bounding box center [471, 97] width 53 height 14
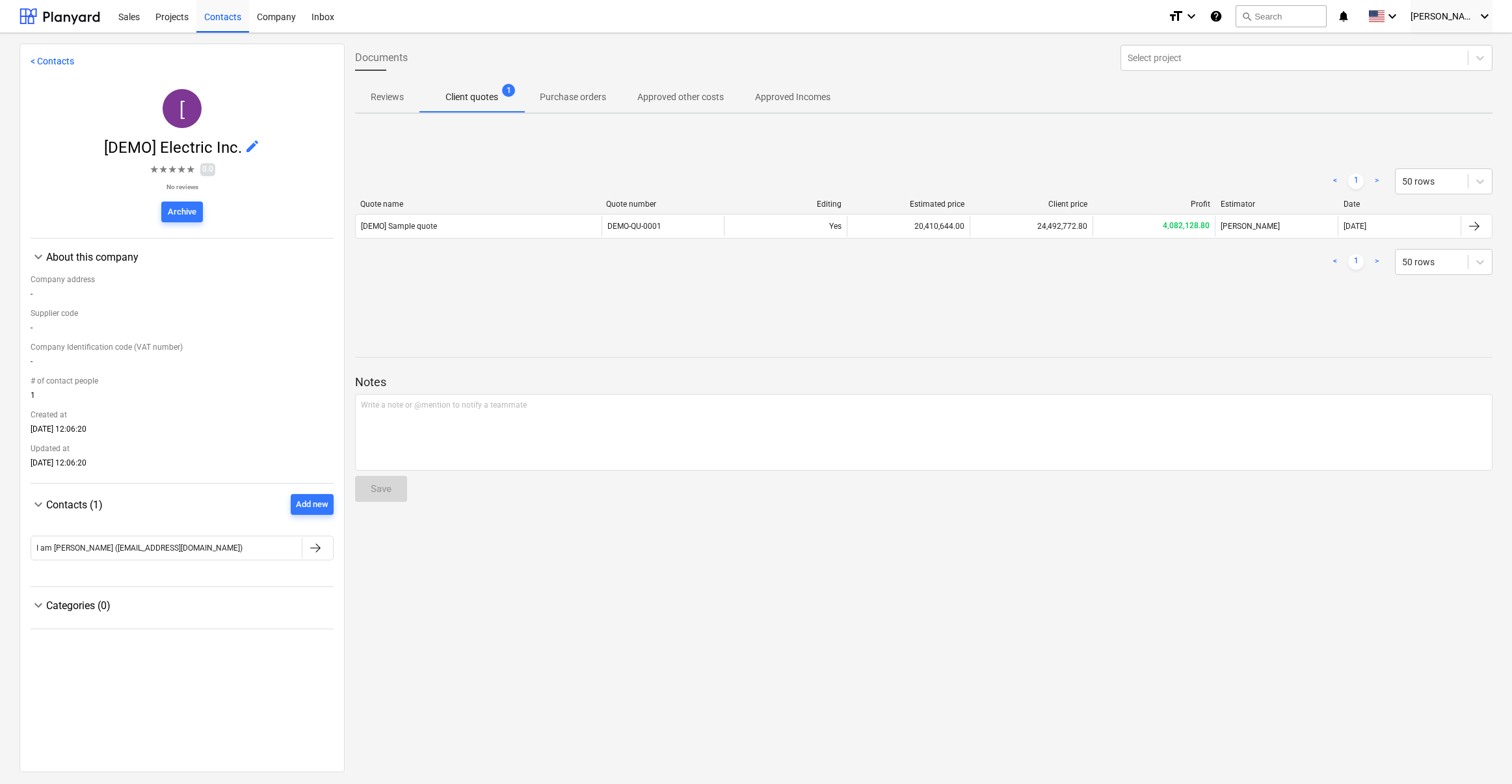
click at [575, 99] on p "Purchase orders" at bounding box center [573, 97] width 66 height 14
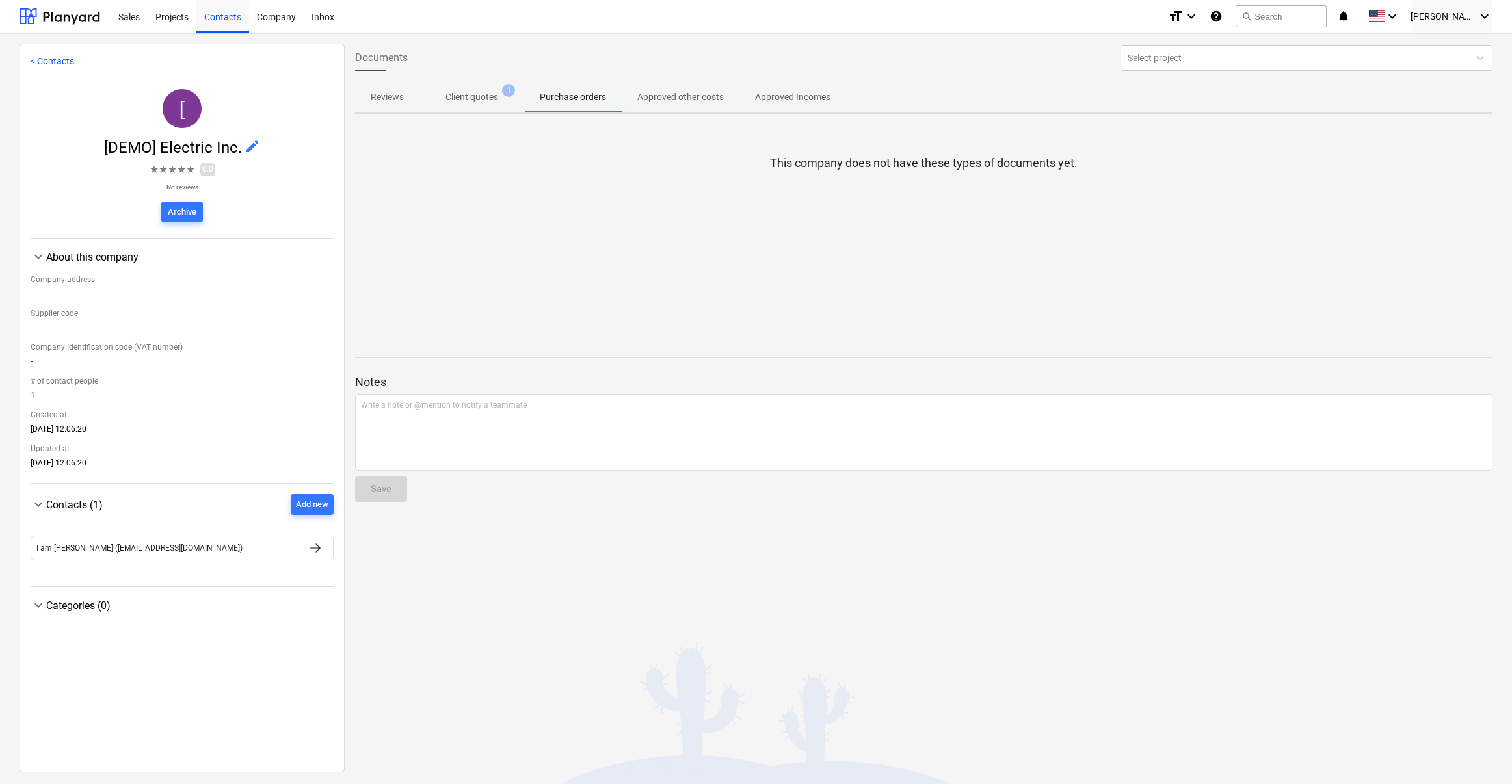
click at [669, 103] on p "Approved other costs" at bounding box center [680, 97] width 87 height 14
click at [774, 105] on span "Approved Incomes" at bounding box center [793, 97] width 107 height 22
click at [128, 19] on div "Sales" at bounding box center [130, 15] width 37 height 33
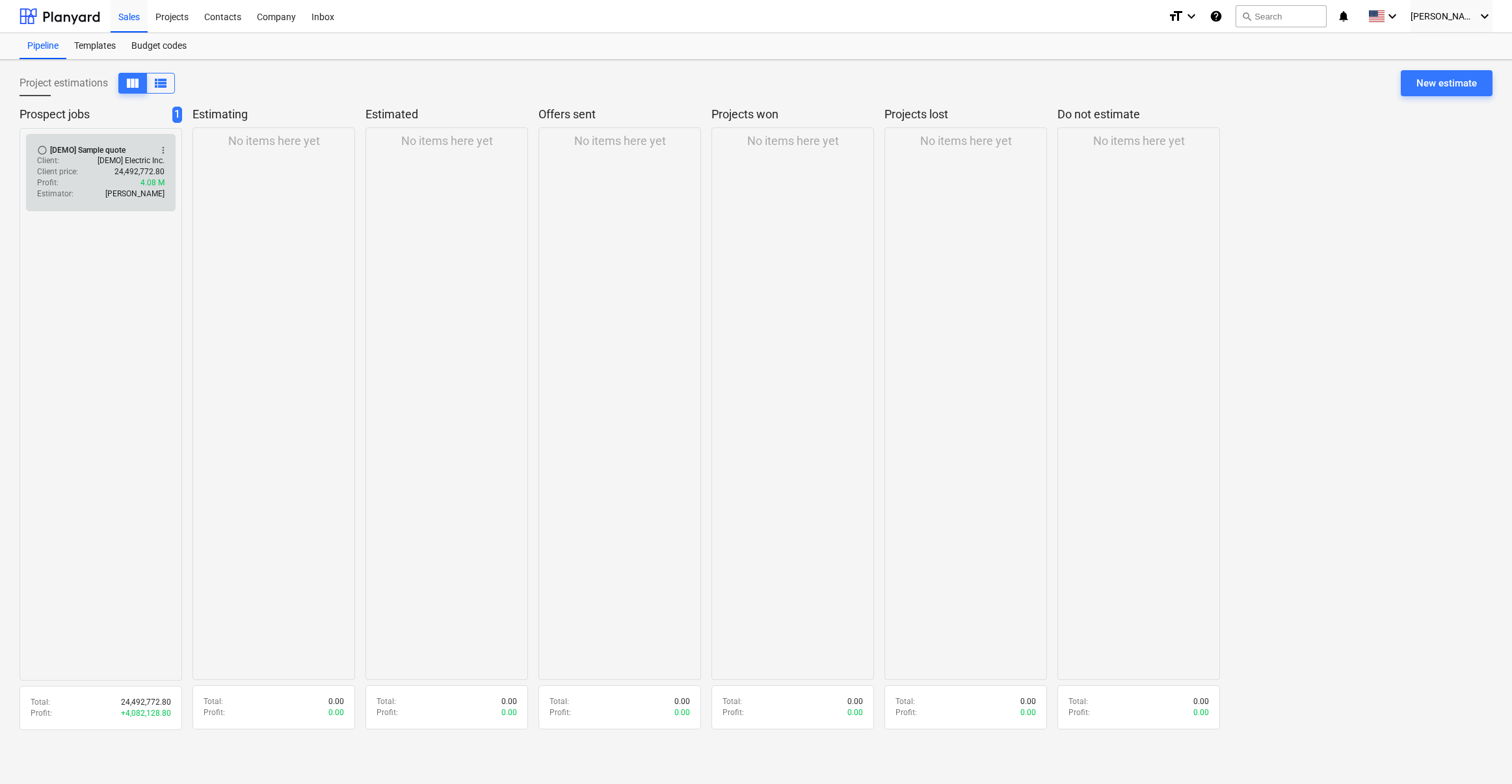
click at [90, 181] on div "Profit : 4.08 M" at bounding box center [100, 183] width 127 height 11
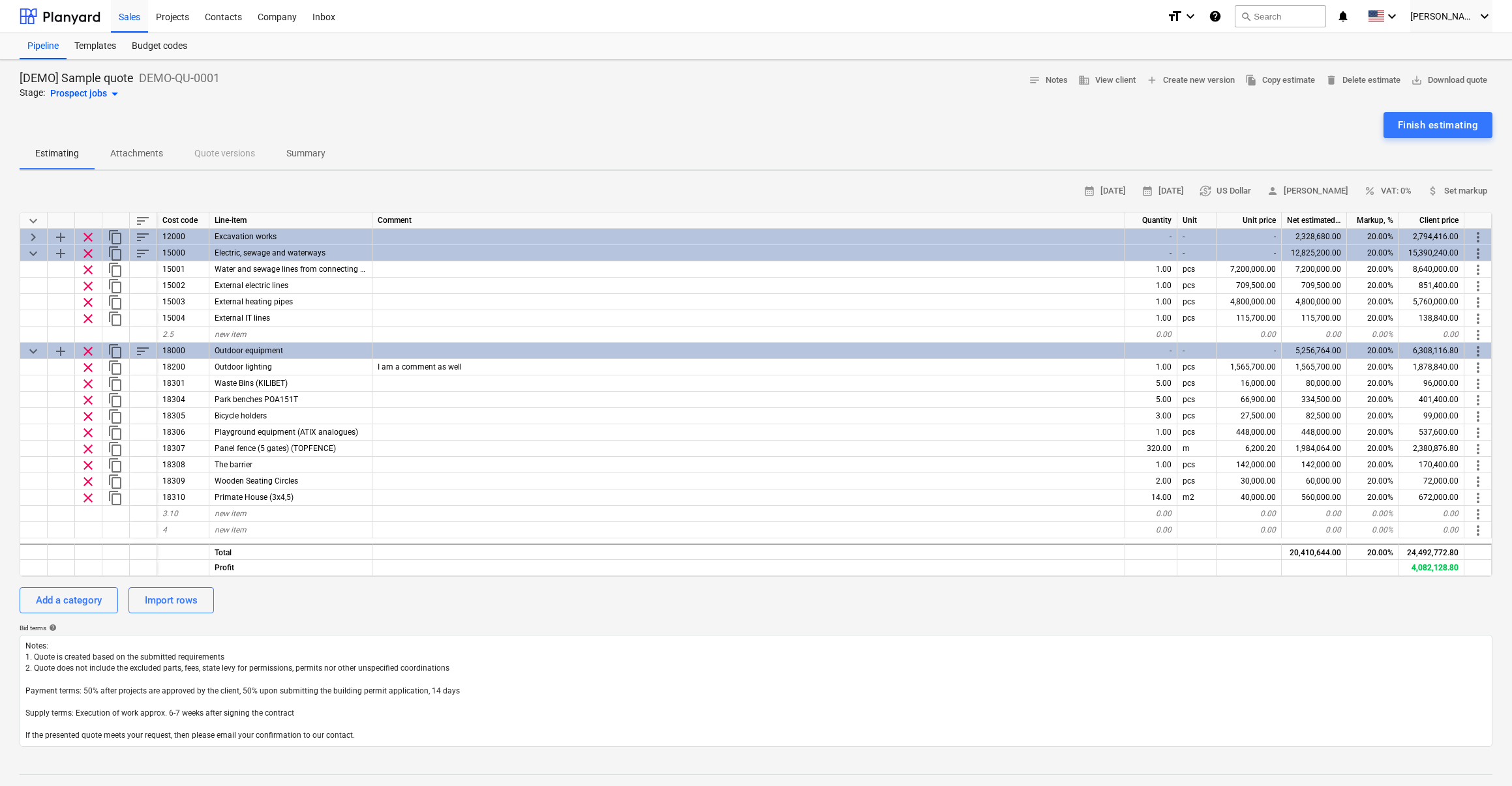
click at [320, 154] on p "Summary" at bounding box center [306, 153] width 39 height 14
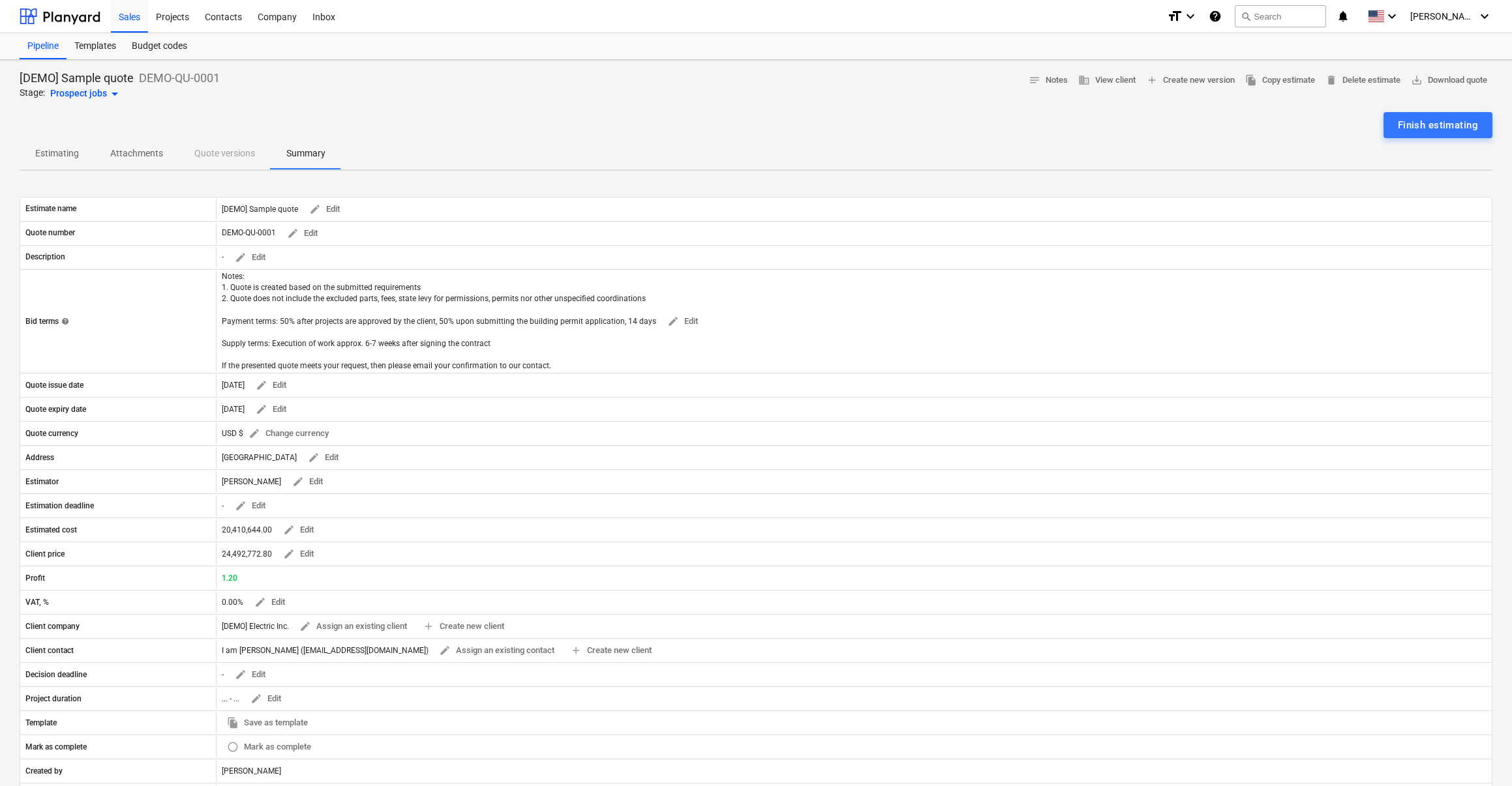
click at [45, 45] on div "Pipeline" at bounding box center [43, 46] width 47 height 26
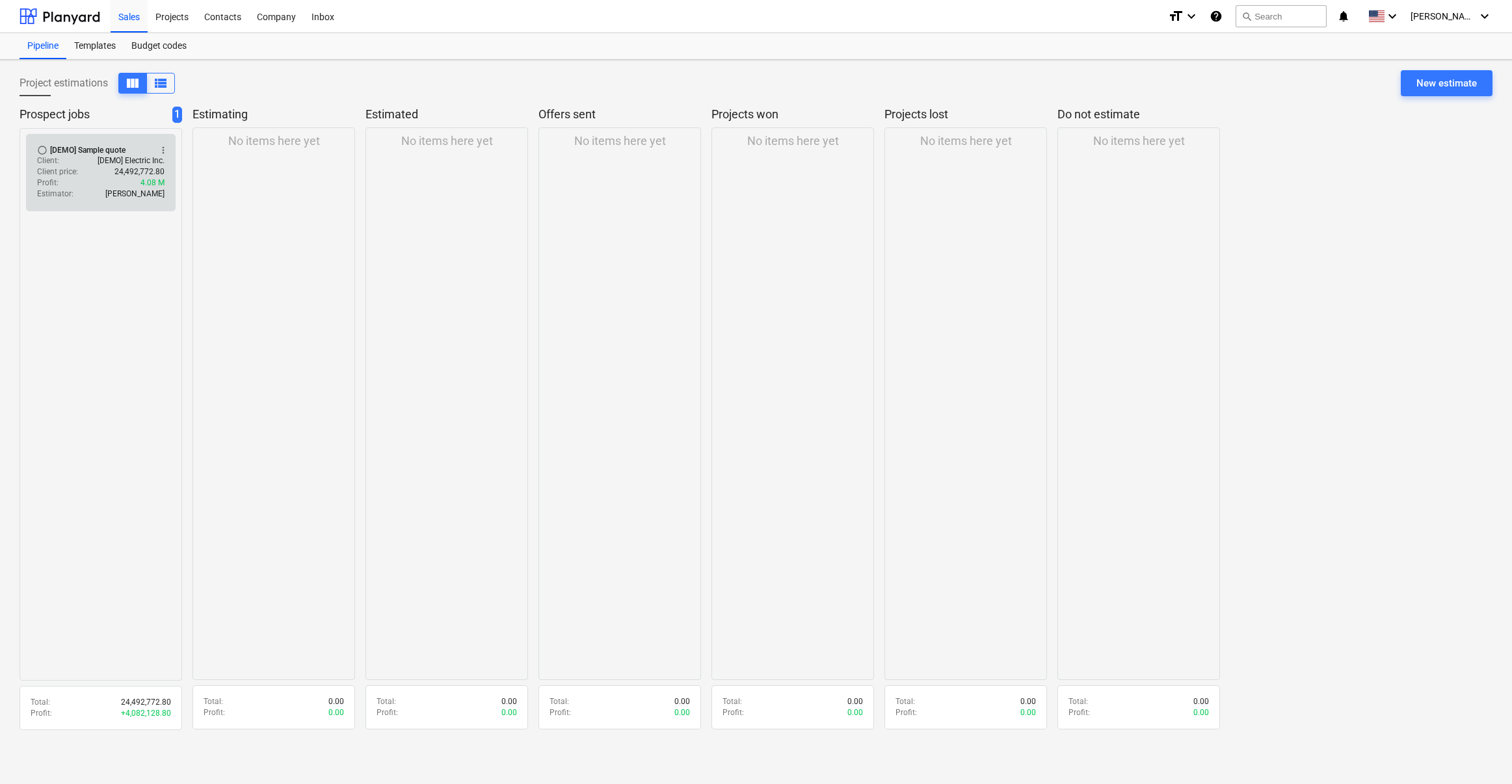
click at [70, 179] on div "Profit : 4.08 M" at bounding box center [100, 183] width 127 height 11
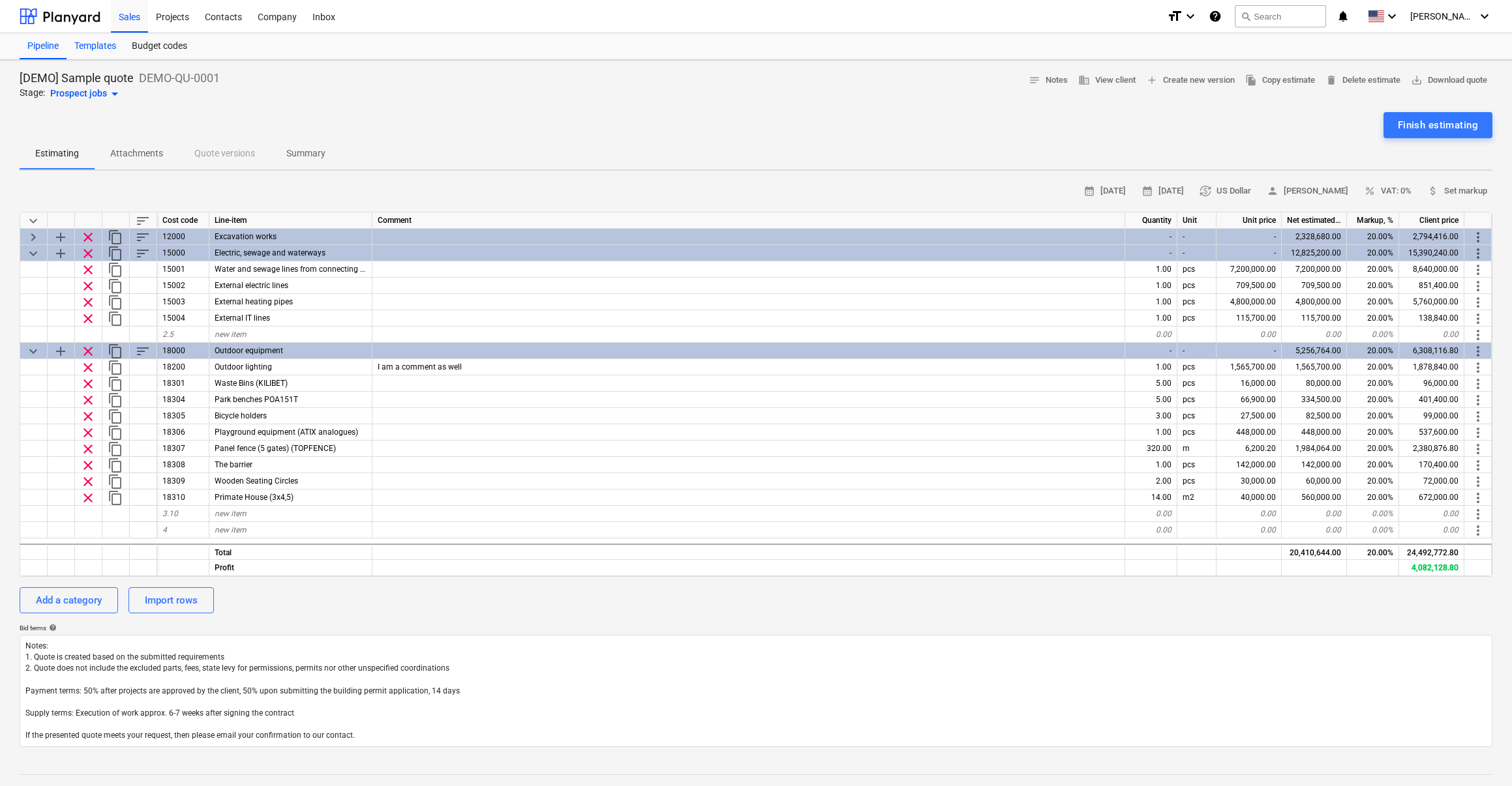
click at [101, 52] on div "Templates" at bounding box center [95, 46] width 58 height 26
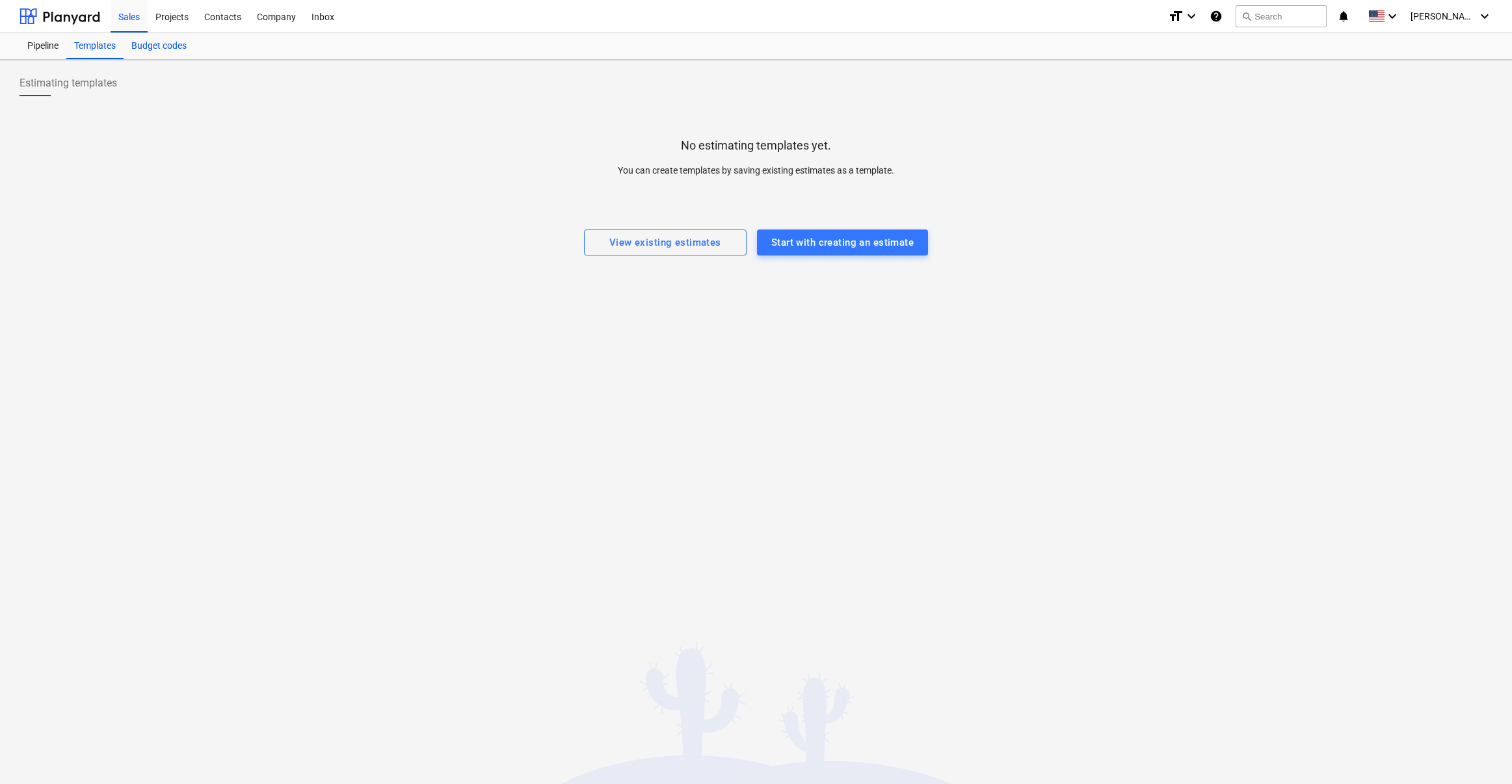
click at [153, 51] on div "Budget codes" at bounding box center [159, 46] width 71 height 26
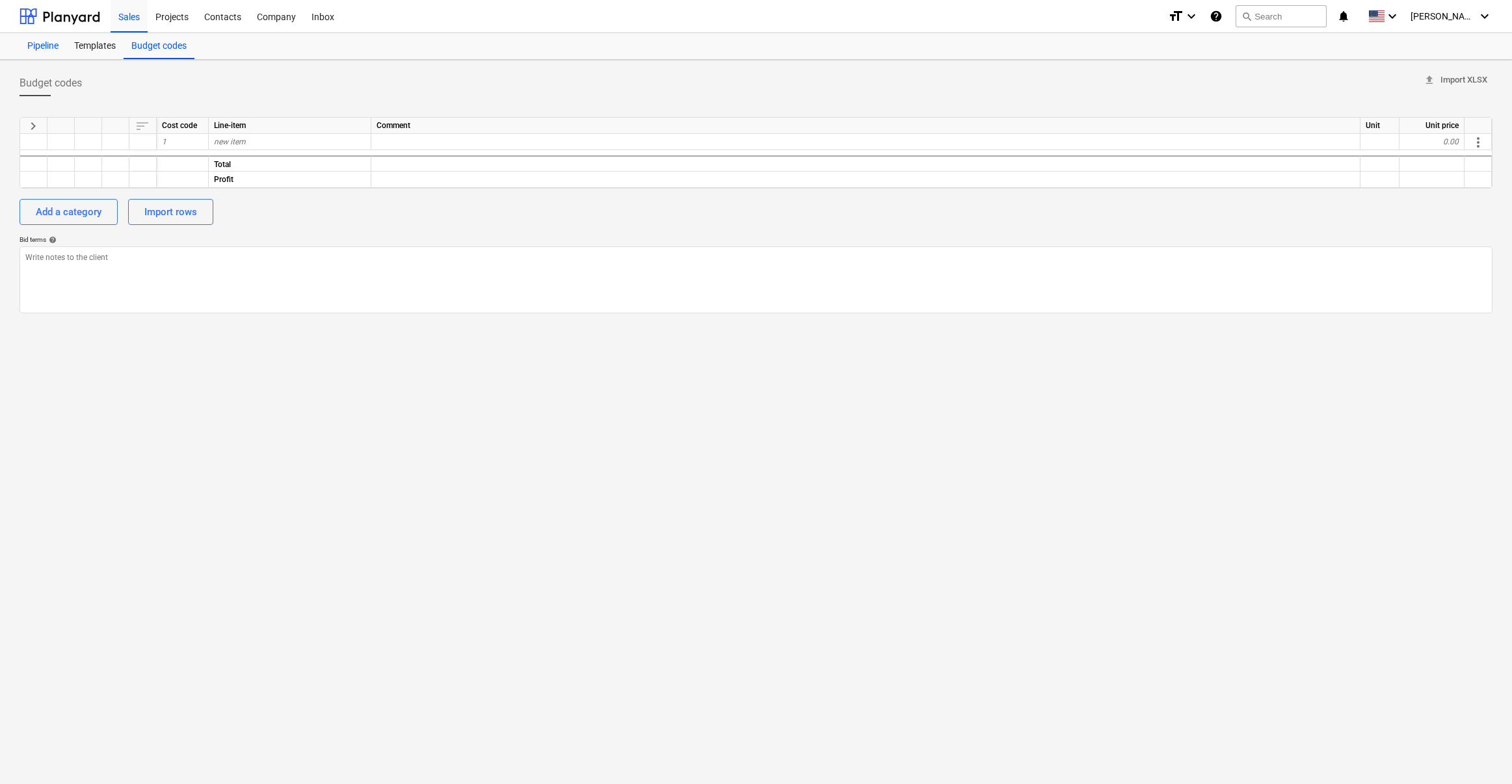
click at [37, 49] on div "Pipeline" at bounding box center [43, 46] width 47 height 26
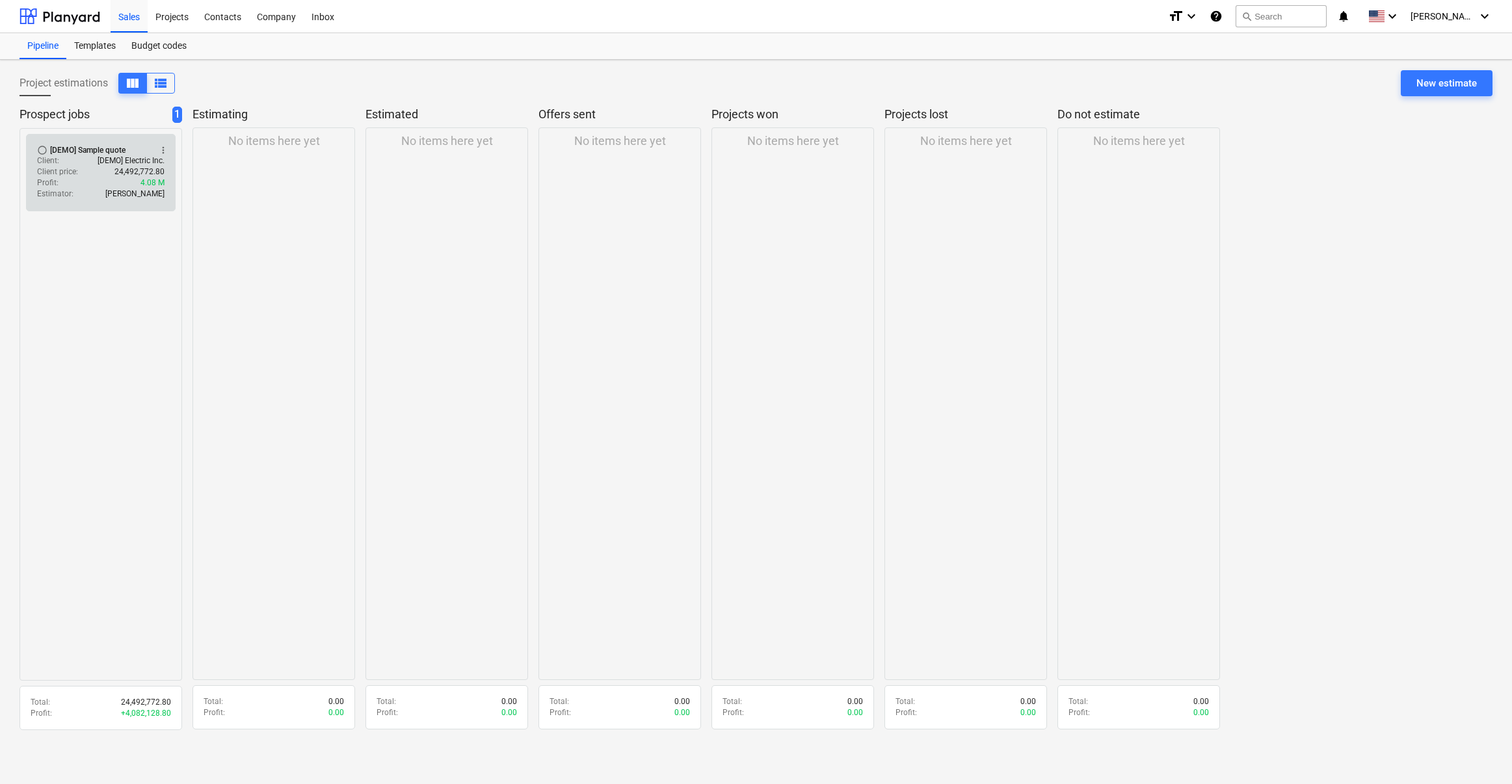
click at [89, 176] on div "Client price : 24,492,772.80" at bounding box center [100, 172] width 127 height 11
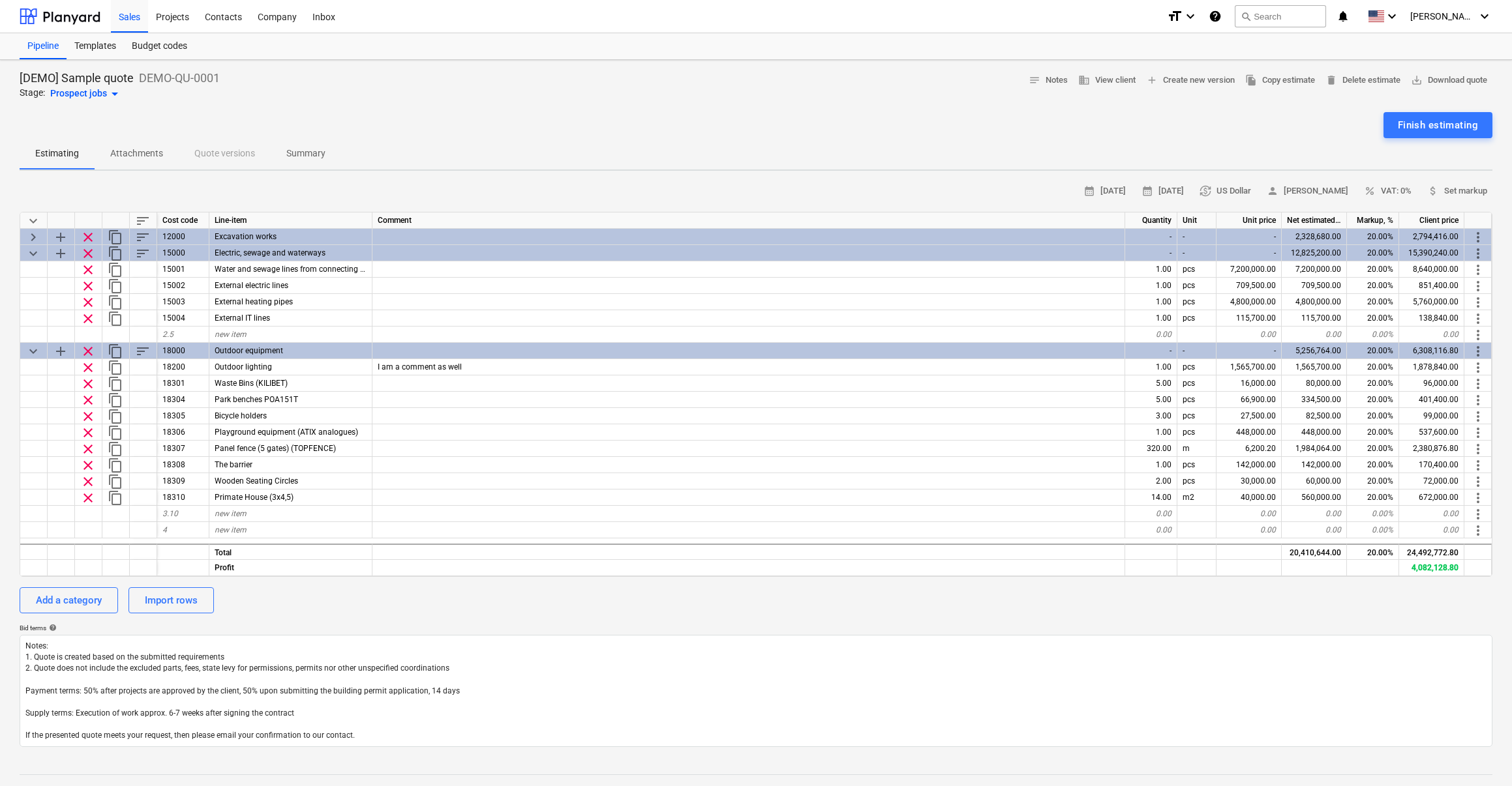
click at [151, 155] on p "Attachments" at bounding box center [136, 153] width 53 height 14
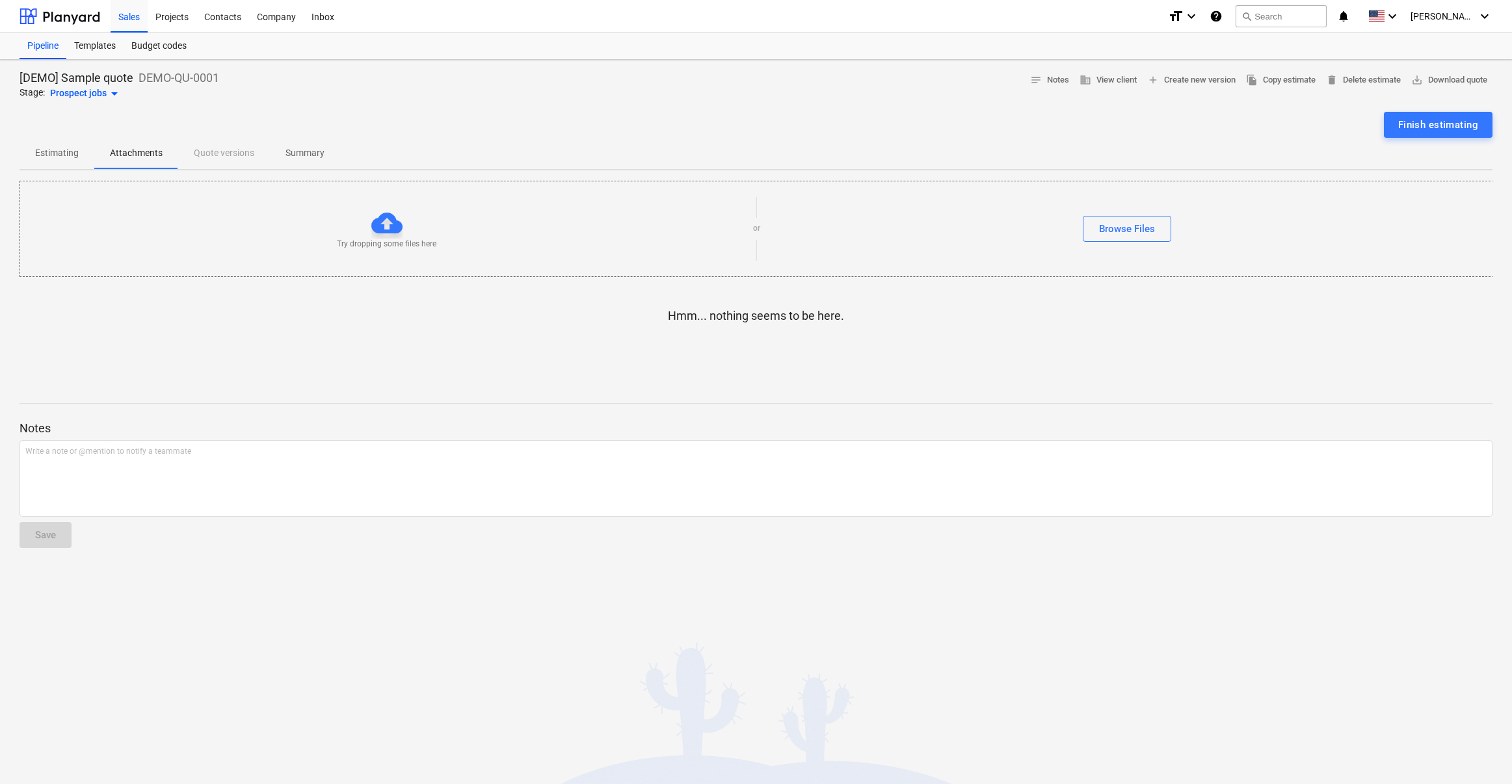
click at [64, 154] on p "Estimating" at bounding box center [57, 153] width 44 height 14
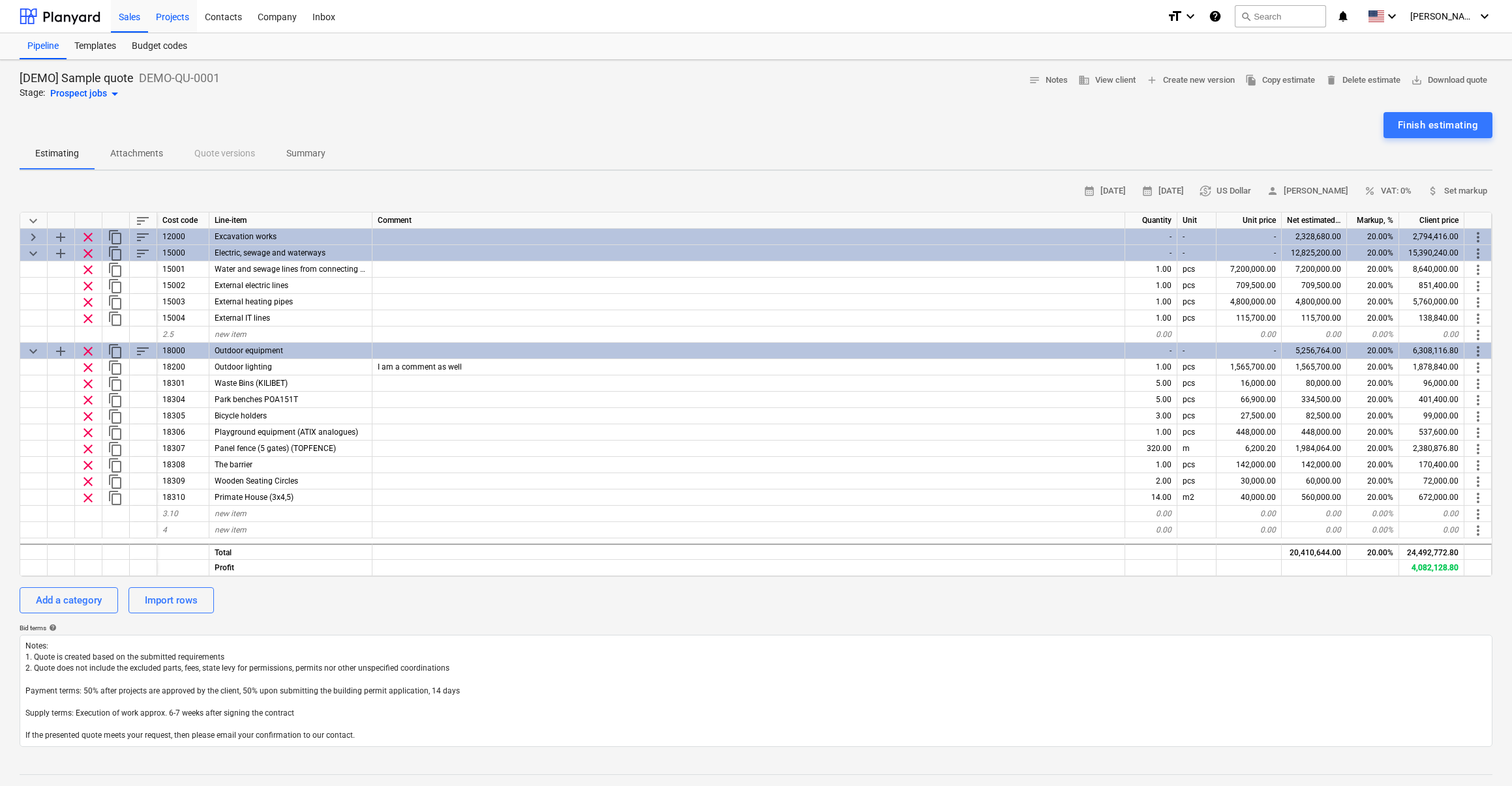
click at [181, 18] on div "Projects" at bounding box center [172, 15] width 49 height 33
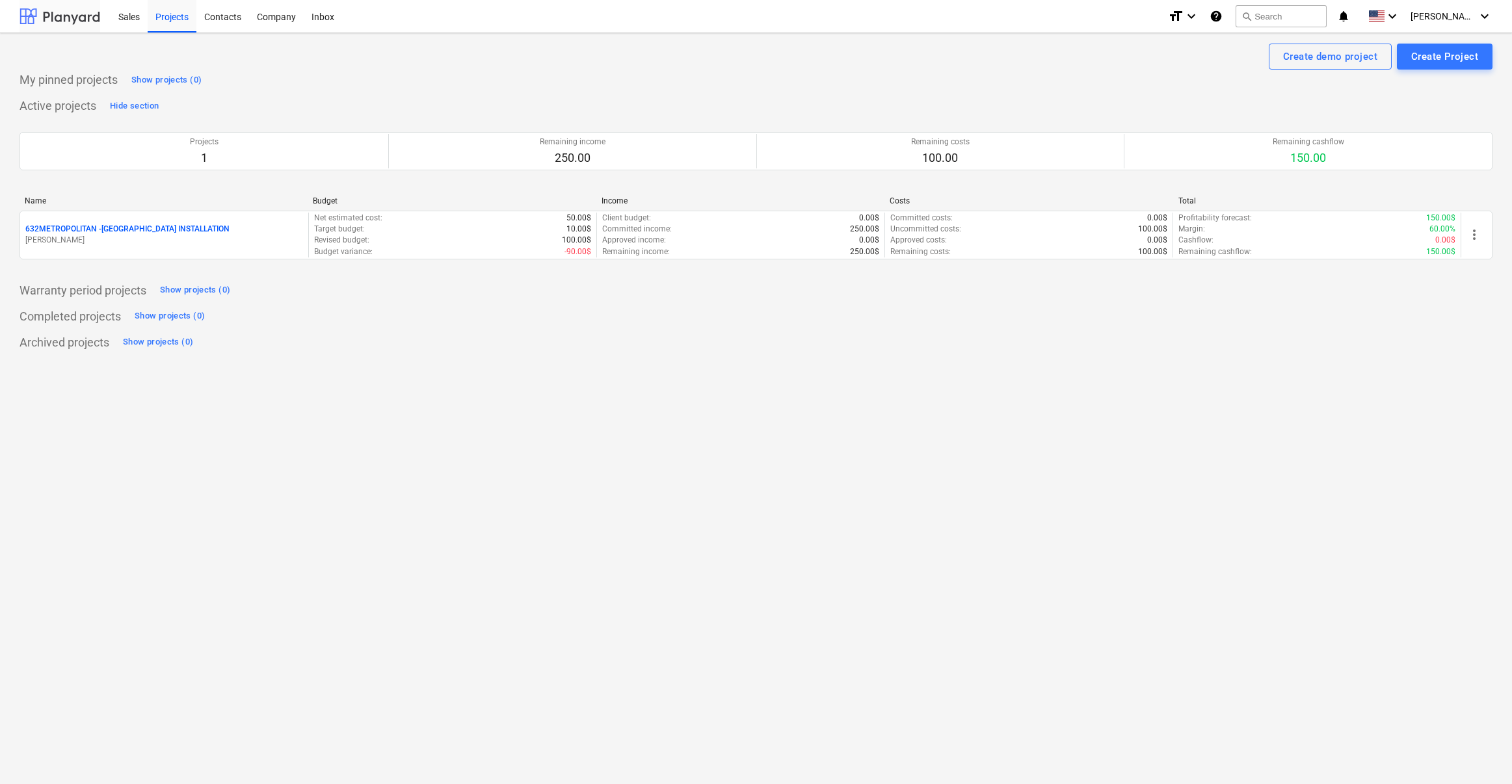
click at [66, 20] on div at bounding box center [60, 16] width 81 height 32
click at [133, 15] on div "Sales" at bounding box center [130, 15] width 37 height 33
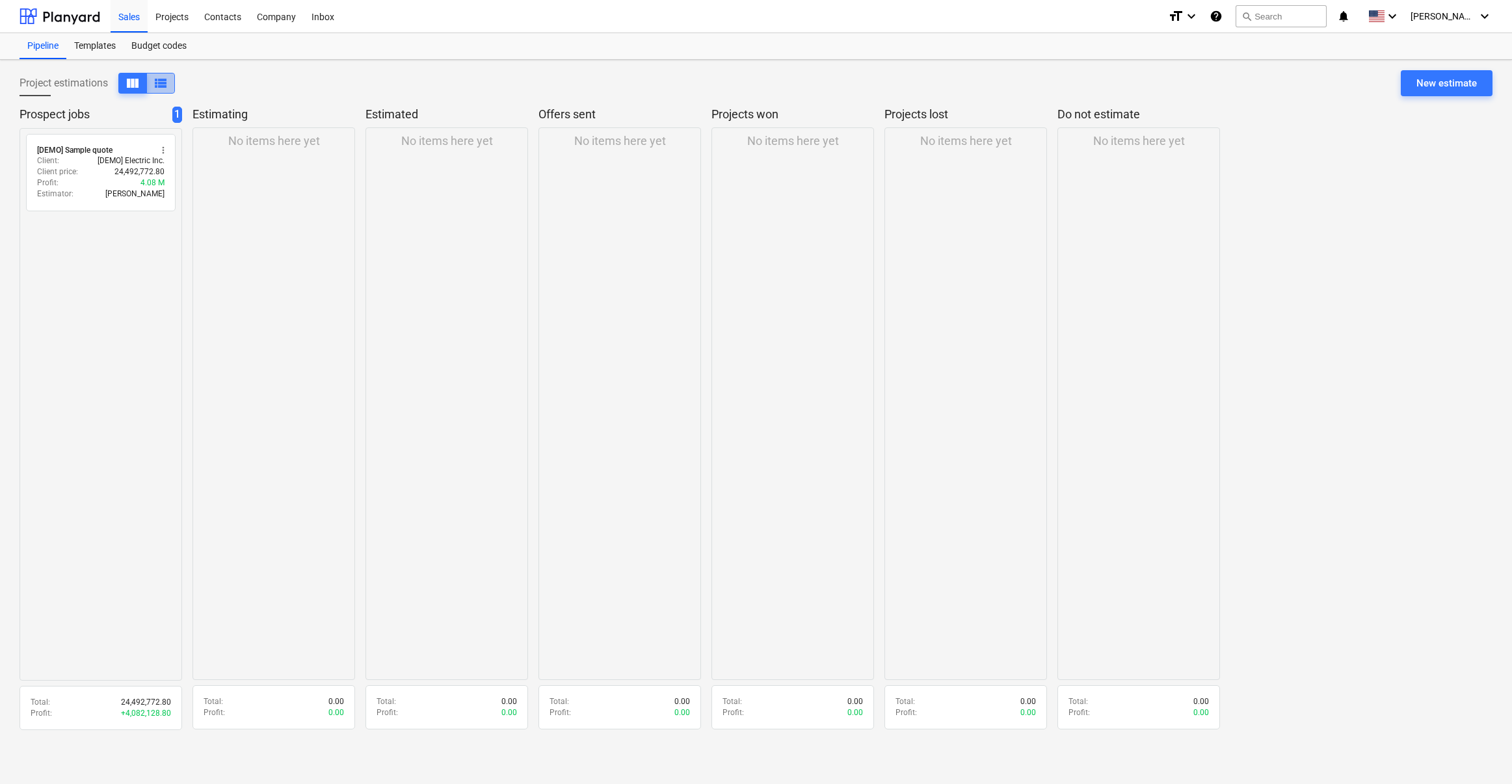
click at [162, 87] on span "view_list" at bounding box center [160, 83] width 15 height 15
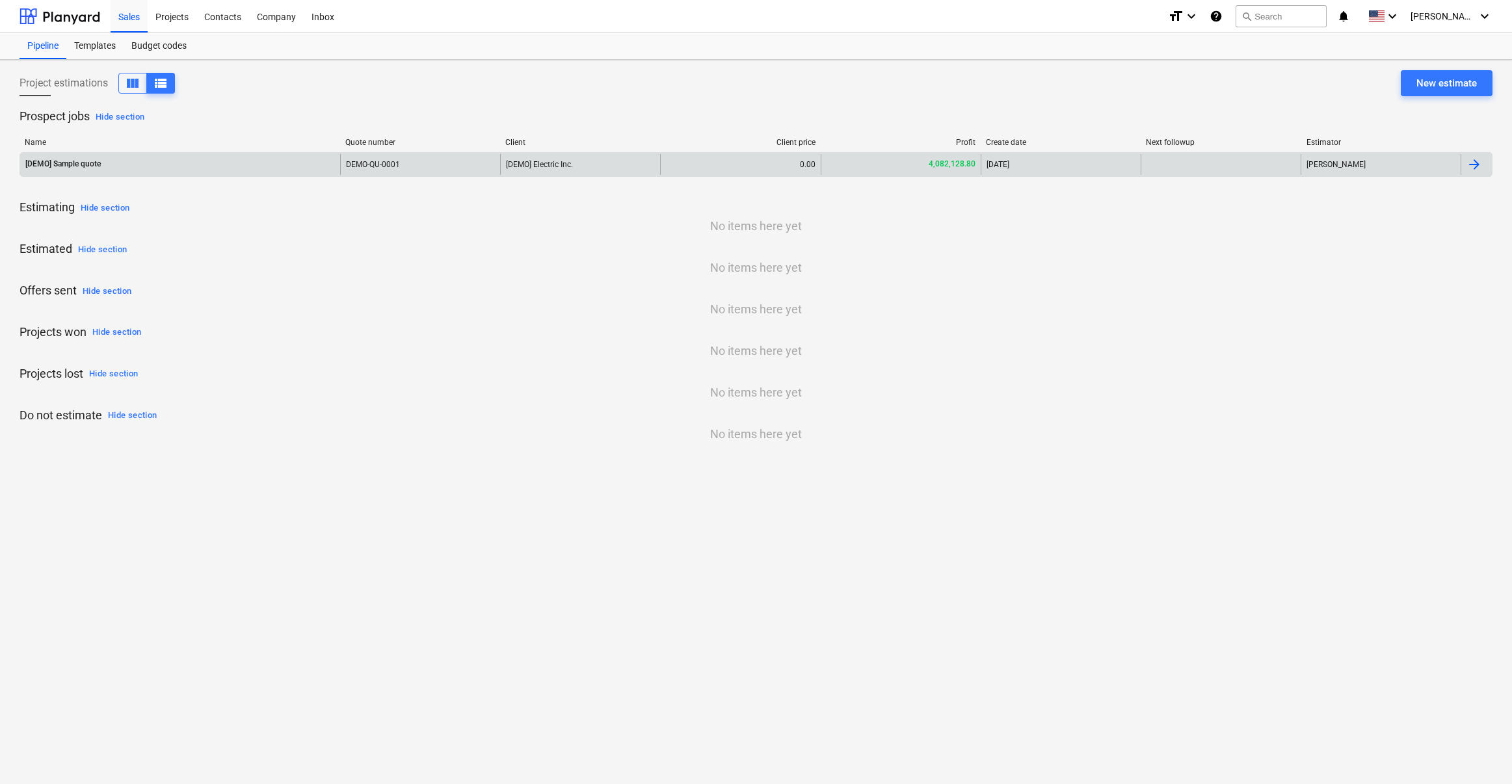
click at [239, 167] on div "[DEMO] Sample quote" at bounding box center [180, 164] width 320 height 21
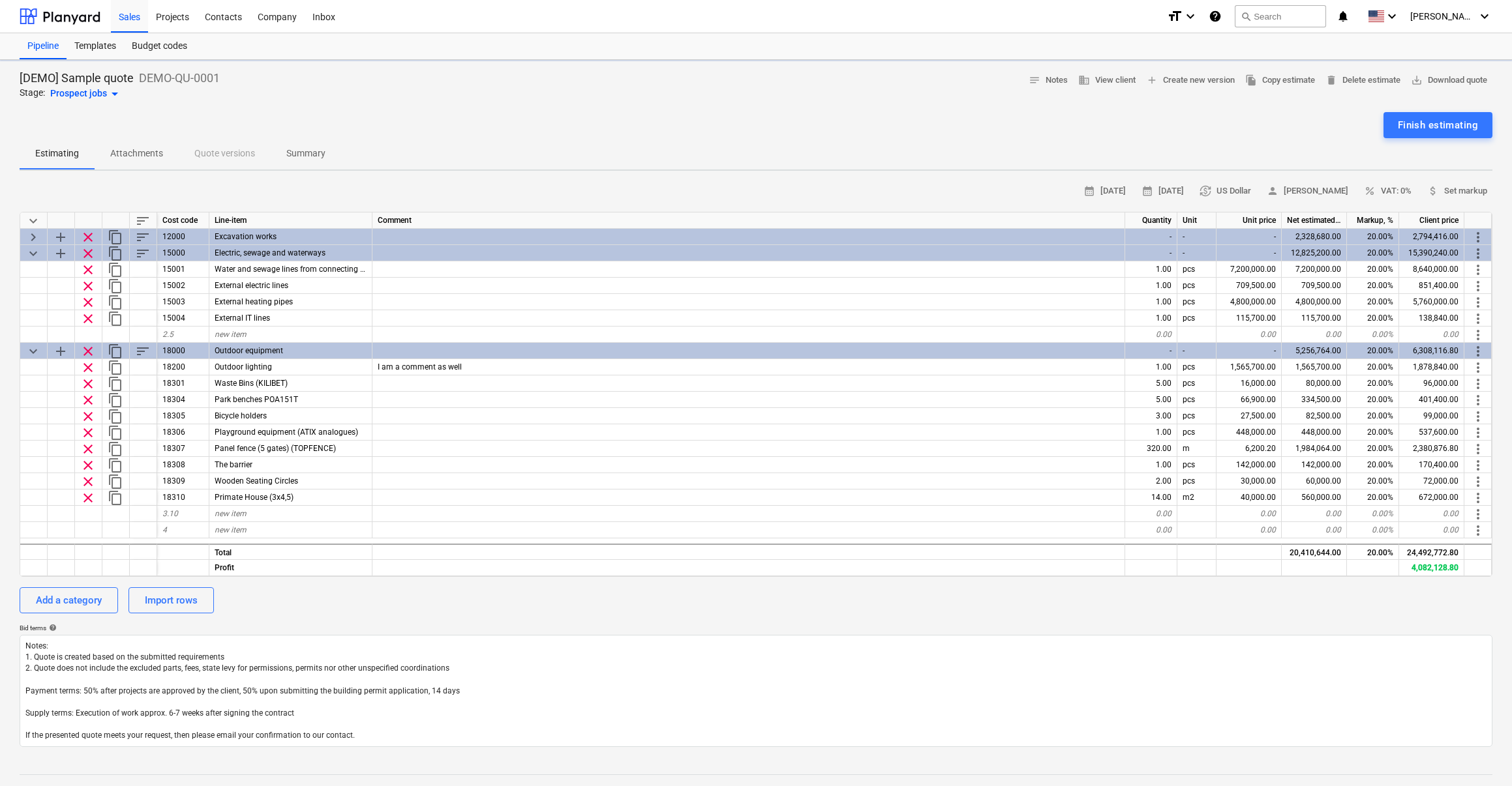
type textarea "x"
